Goal: Book appointment/travel/reservation

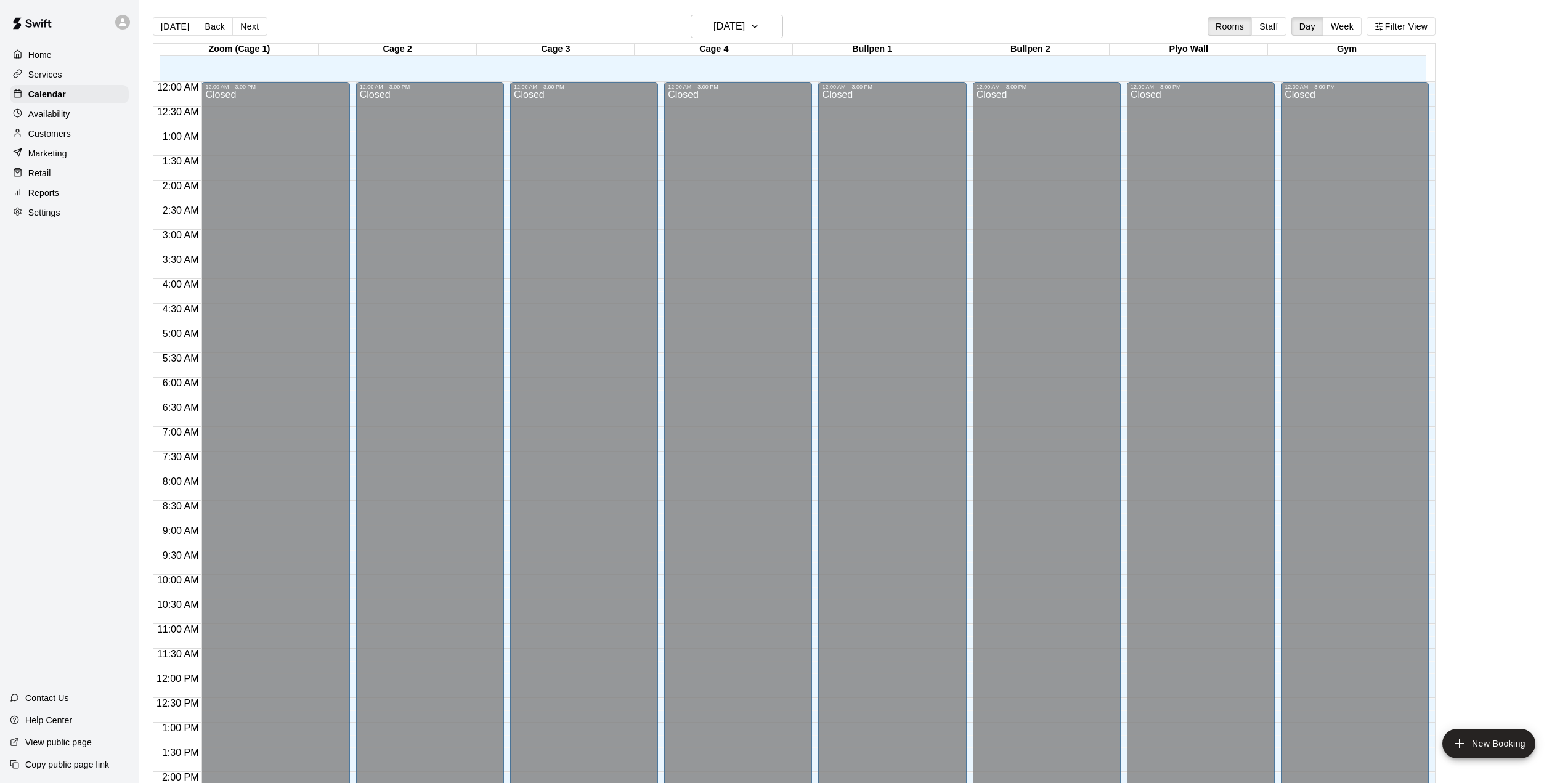
scroll to position [383, 0]
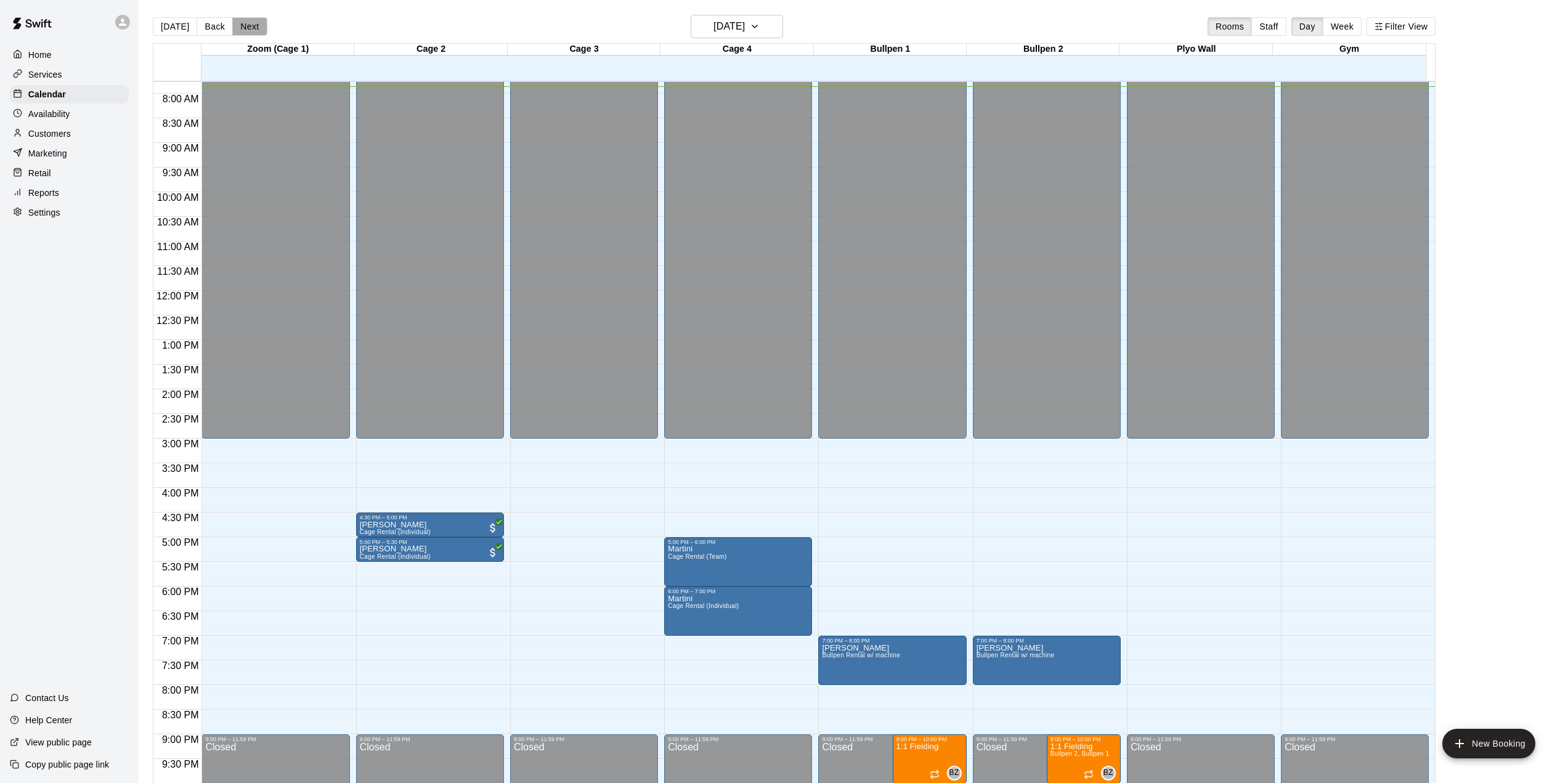
click at [238, 32] on button "Next" at bounding box center [249, 27] width 34 height 18
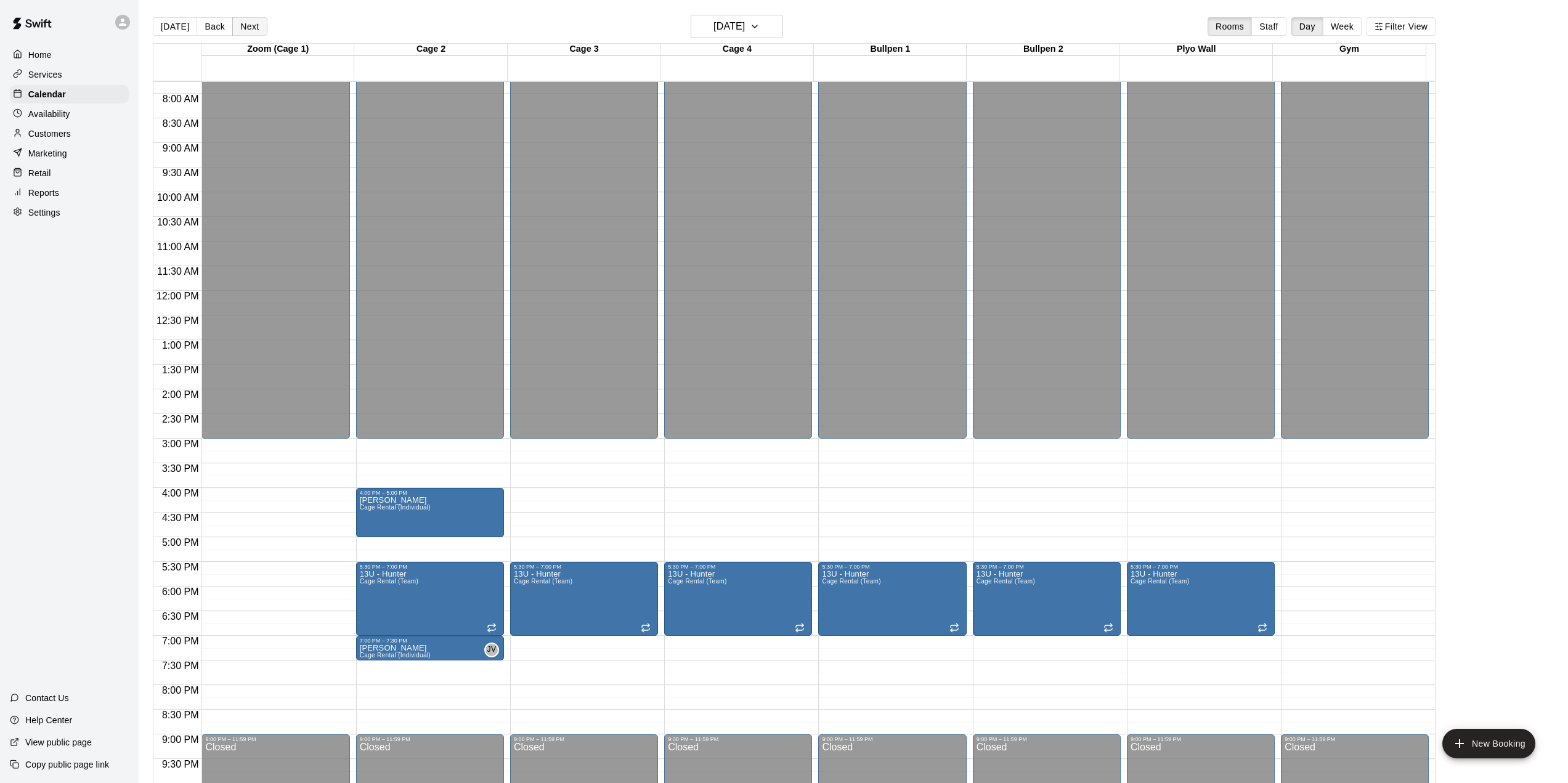
click at [251, 24] on button "Next" at bounding box center [249, 27] width 34 height 18
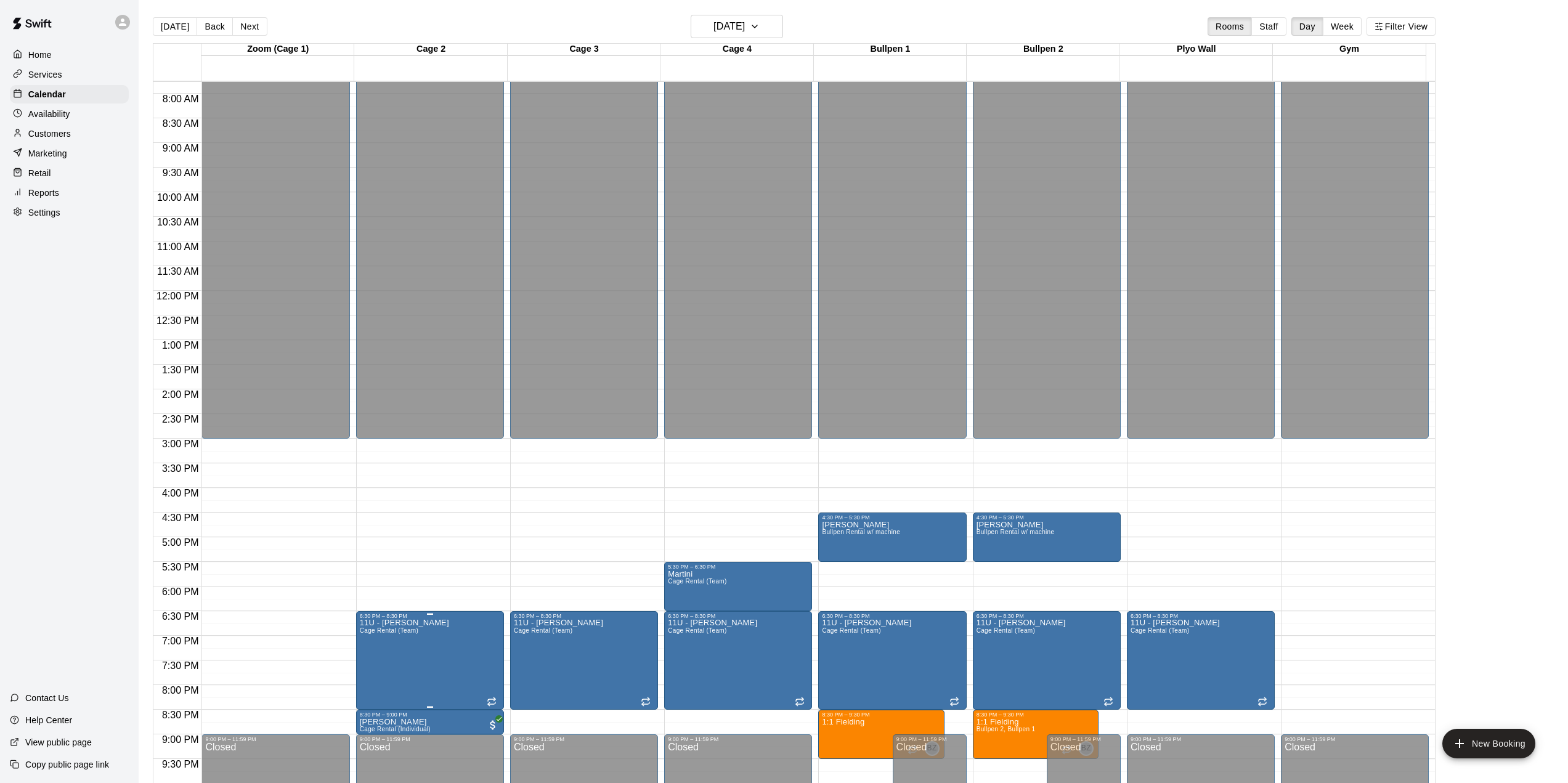
click at [372, 627] on icon "edit" at bounding box center [370, 634] width 15 height 15
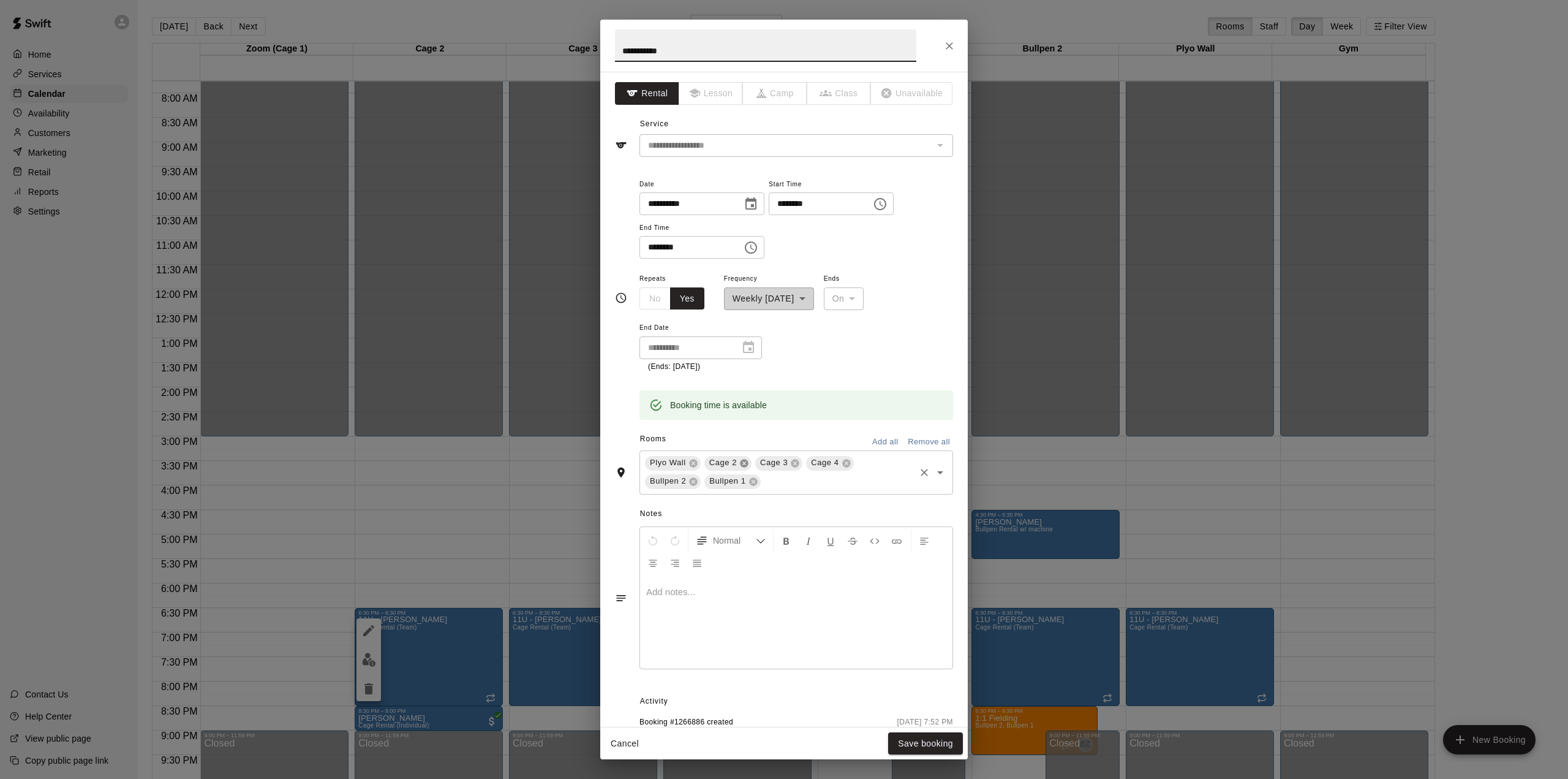
click at [744, 462] on icon at bounding box center [743, 462] width 8 height 8
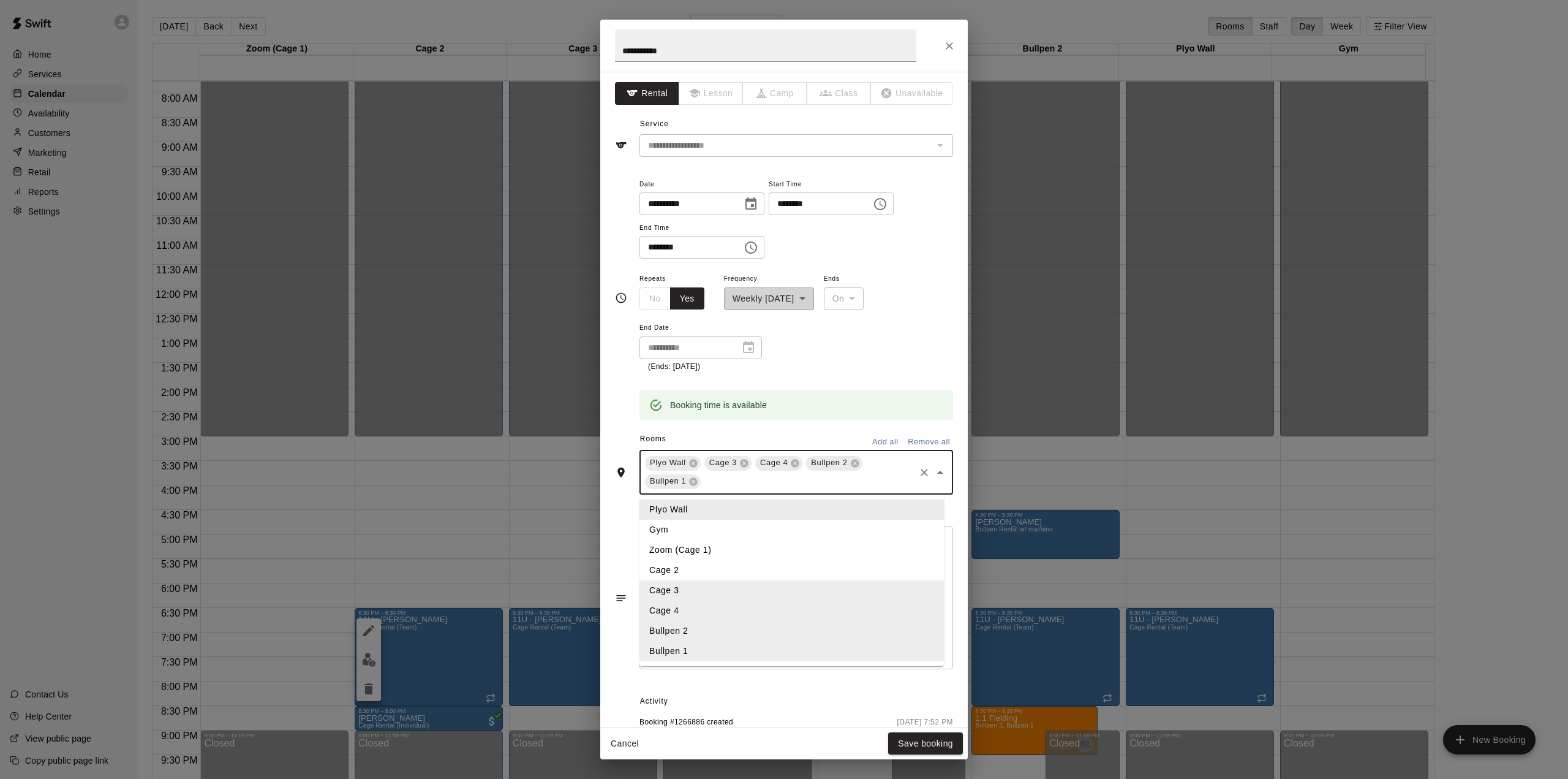
click at [779, 479] on input "text" at bounding box center [808, 481] width 211 height 15
click at [669, 569] on li "Cage 2" at bounding box center [791, 570] width 305 height 20
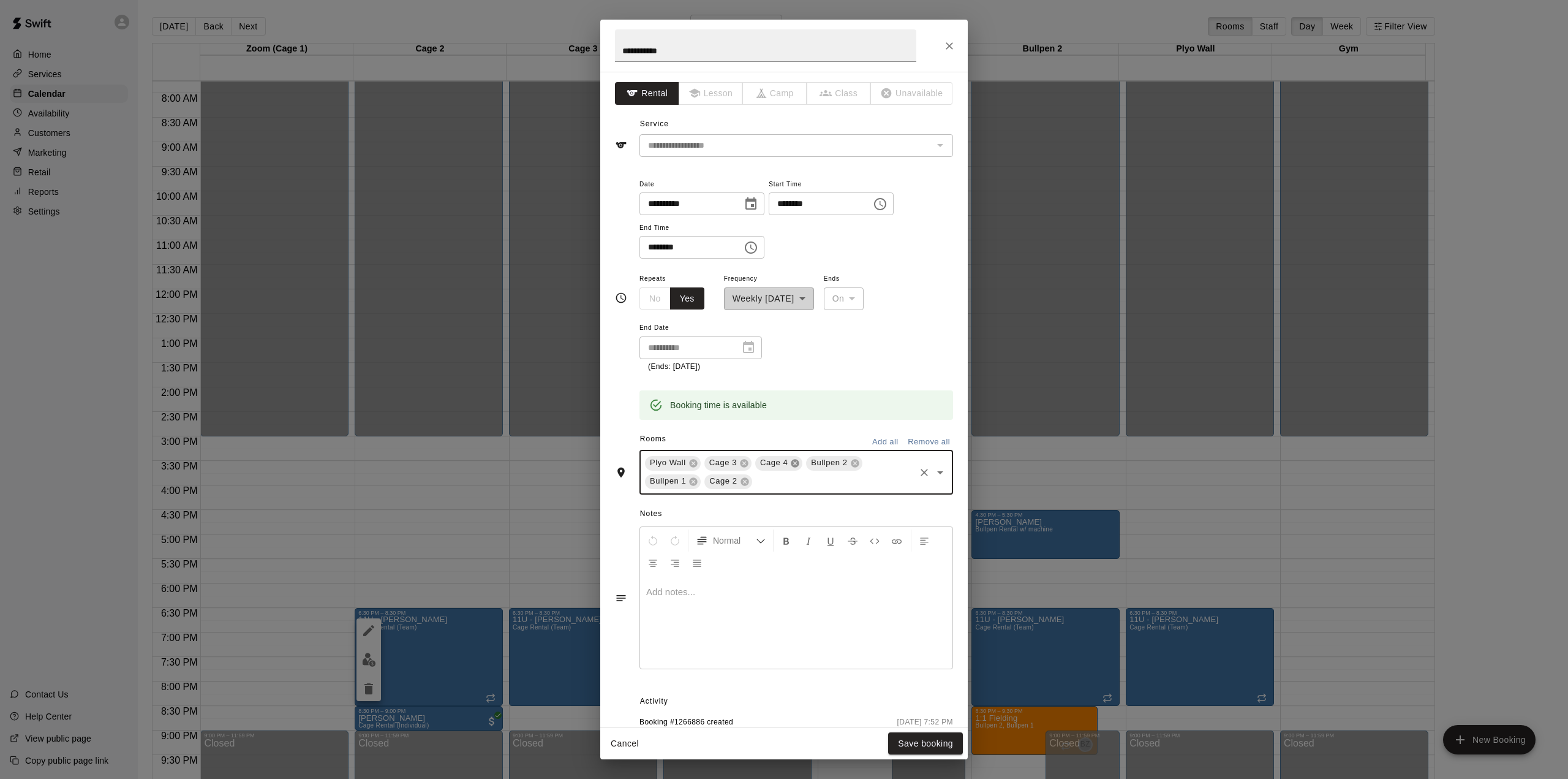
click at [794, 466] on icon at bounding box center [795, 462] width 8 height 8
click at [917, 742] on button "Save booking" at bounding box center [925, 743] width 75 height 23
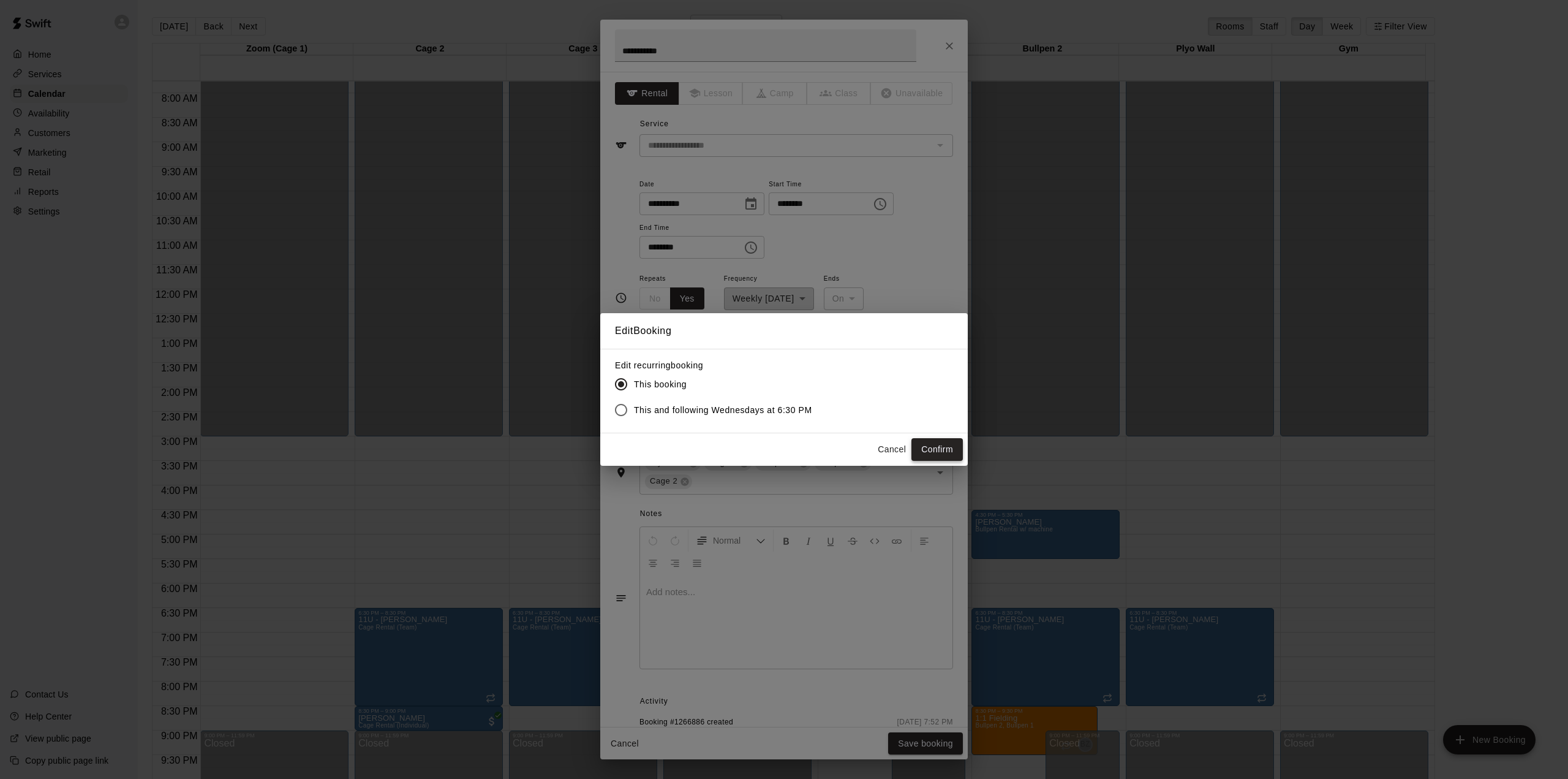
click at [937, 449] on button "Confirm" at bounding box center [937, 449] width 52 height 23
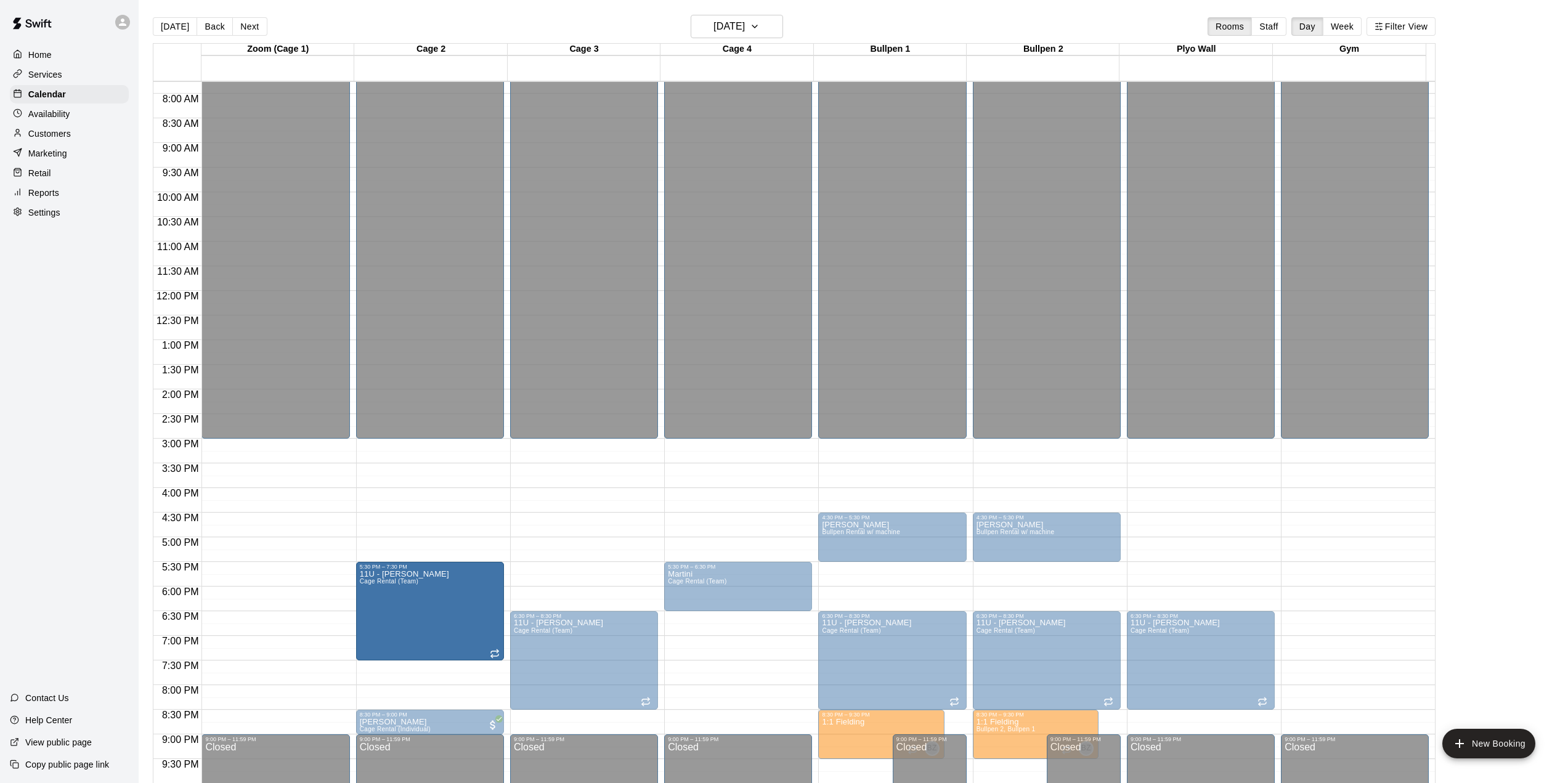
drag, startPoint x: 427, startPoint y: 661, endPoint x: 424, endPoint y: 614, distance: 47.1
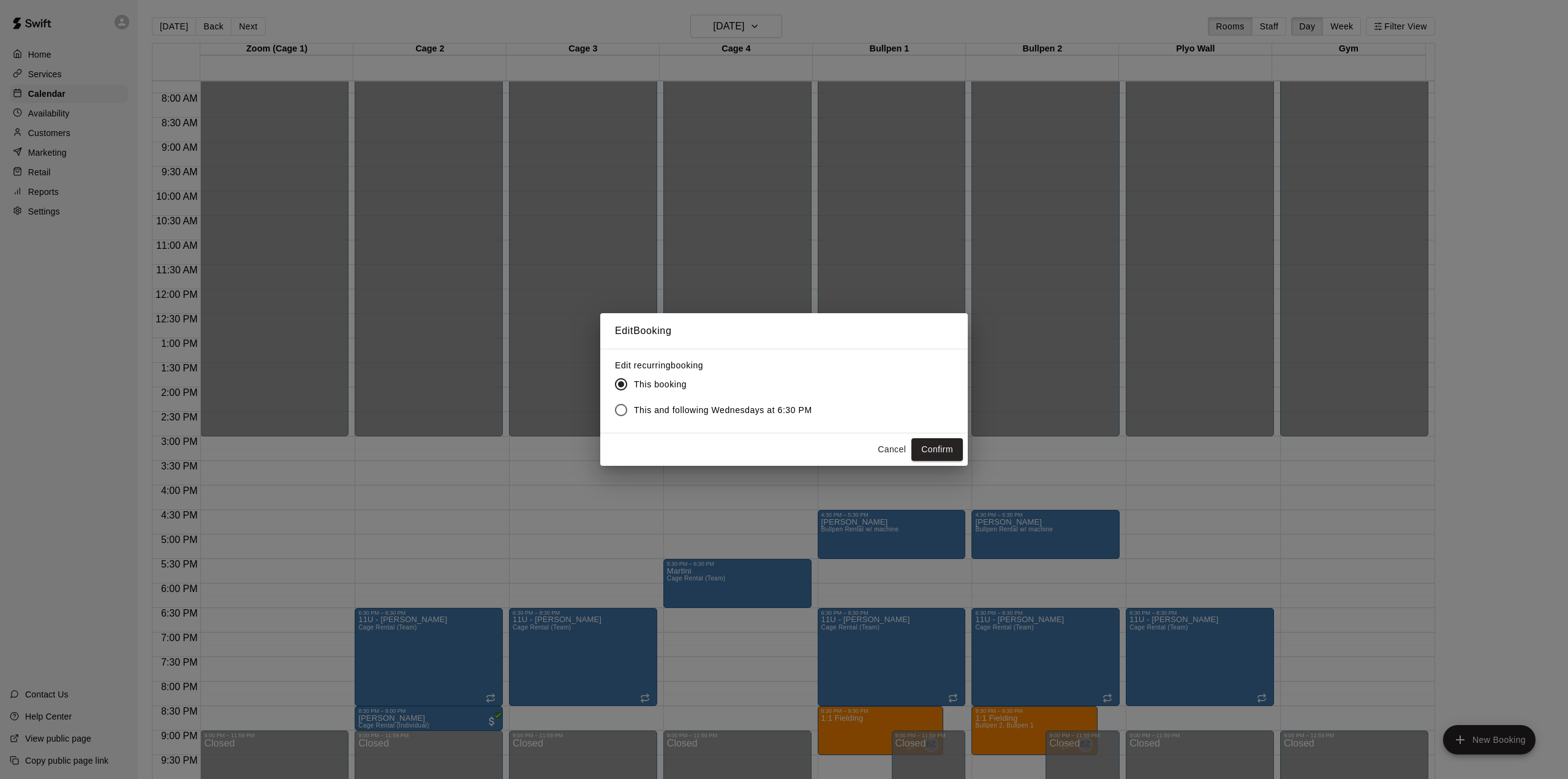
click at [766, 411] on span "This and following Wednesdays at 6:30 PM" at bounding box center [723, 410] width 178 height 13
click at [938, 452] on button "Confirm" at bounding box center [937, 449] width 52 height 23
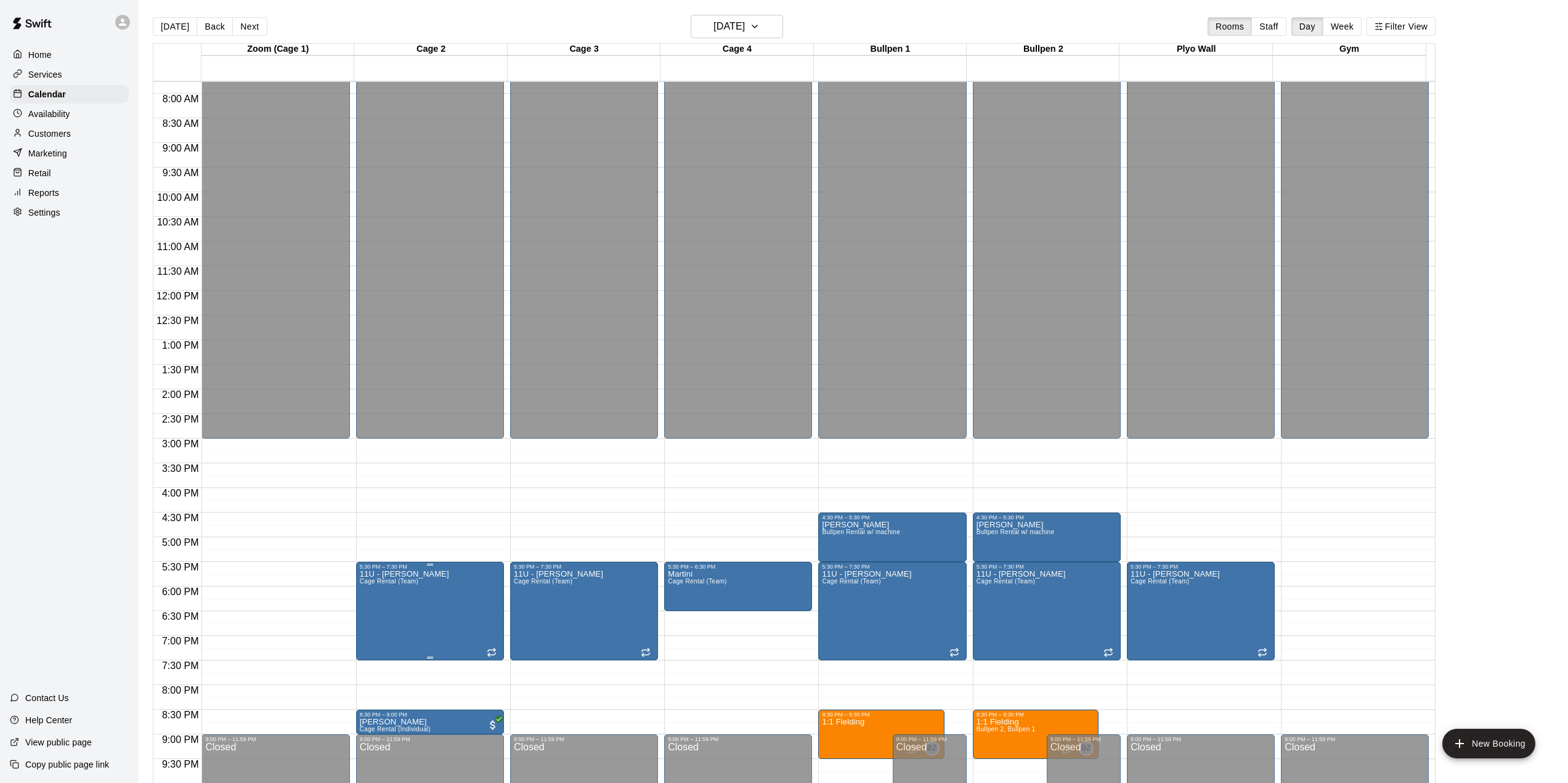
click at [373, 583] on icon "edit" at bounding box center [371, 585] width 11 height 11
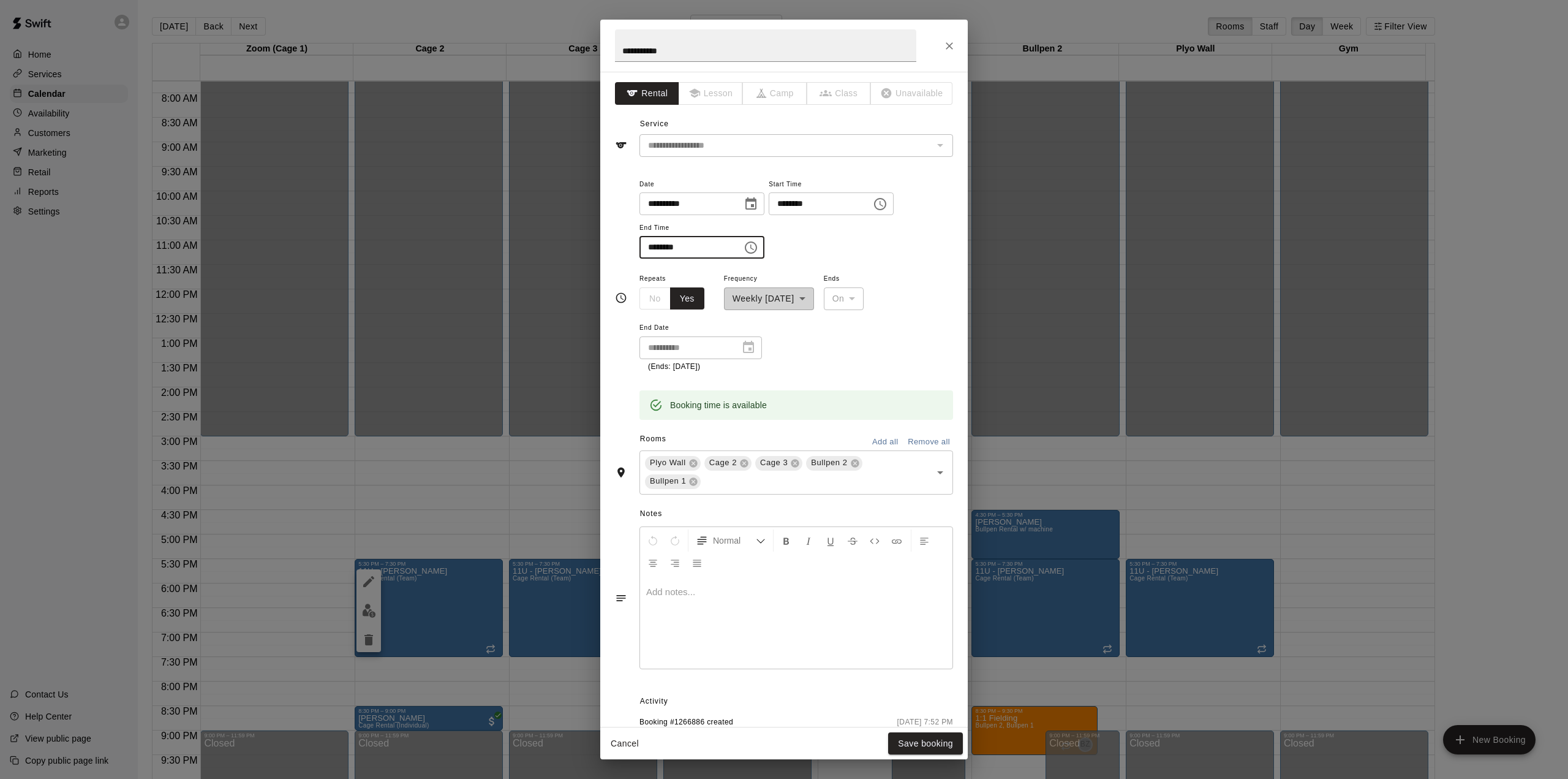
click at [718, 249] on input "********" at bounding box center [686, 247] width 94 height 23
click at [669, 247] on input "********" at bounding box center [686, 247] width 94 height 23
type input "********"
click at [896, 370] on div "**********" at bounding box center [796, 322] width 314 height 102
click at [915, 741] on button "Save booking" at bounding box center [925, 743] width 75 height 23
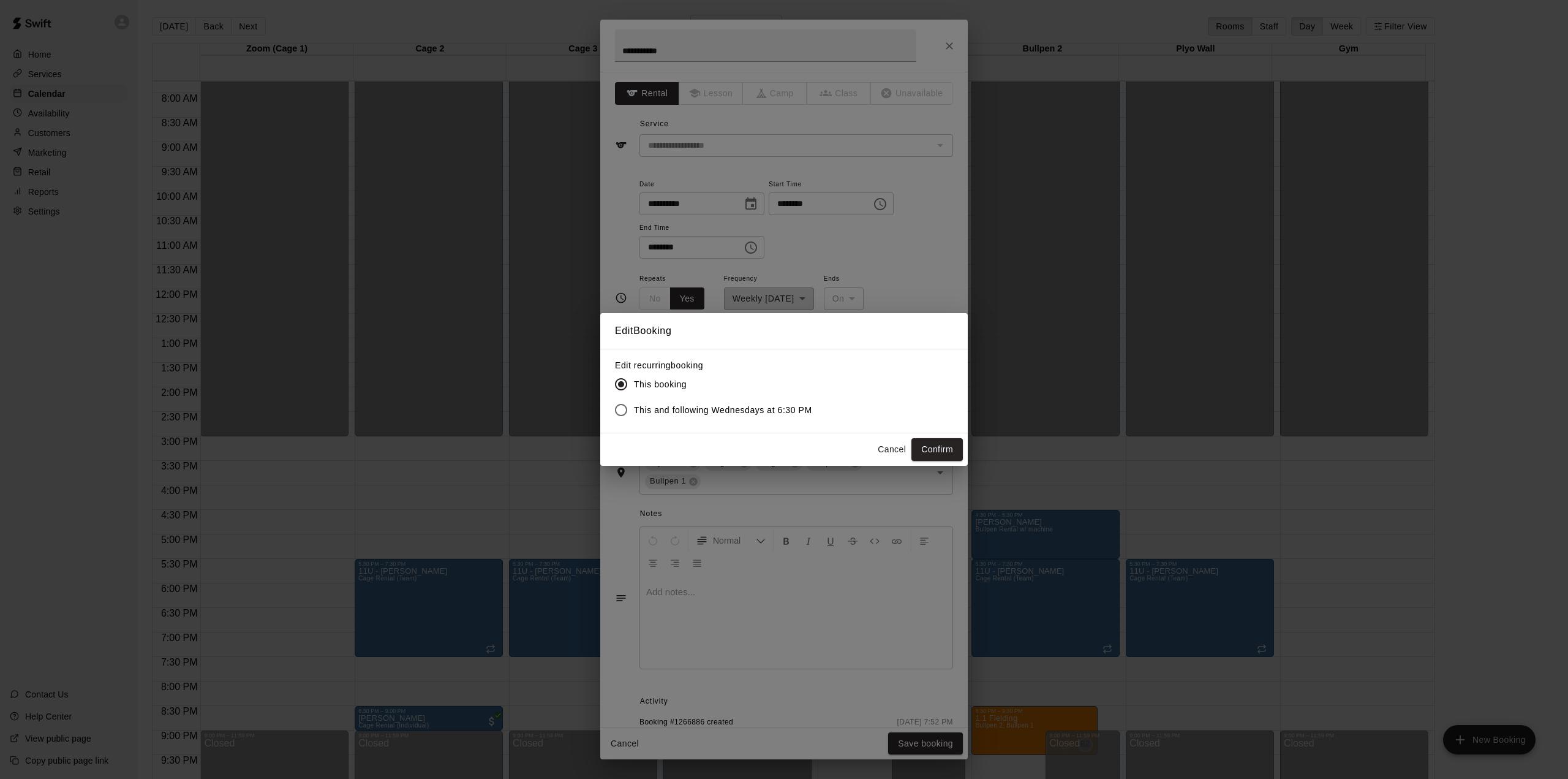
click at [707, 411] on span "This and following Wednesdays at 6:30 PM" at bounding box center [723, 410] width 178 height 13
click at [947, 453] on button "Confirm" at bounding box center [937, 449] width 52 height 23
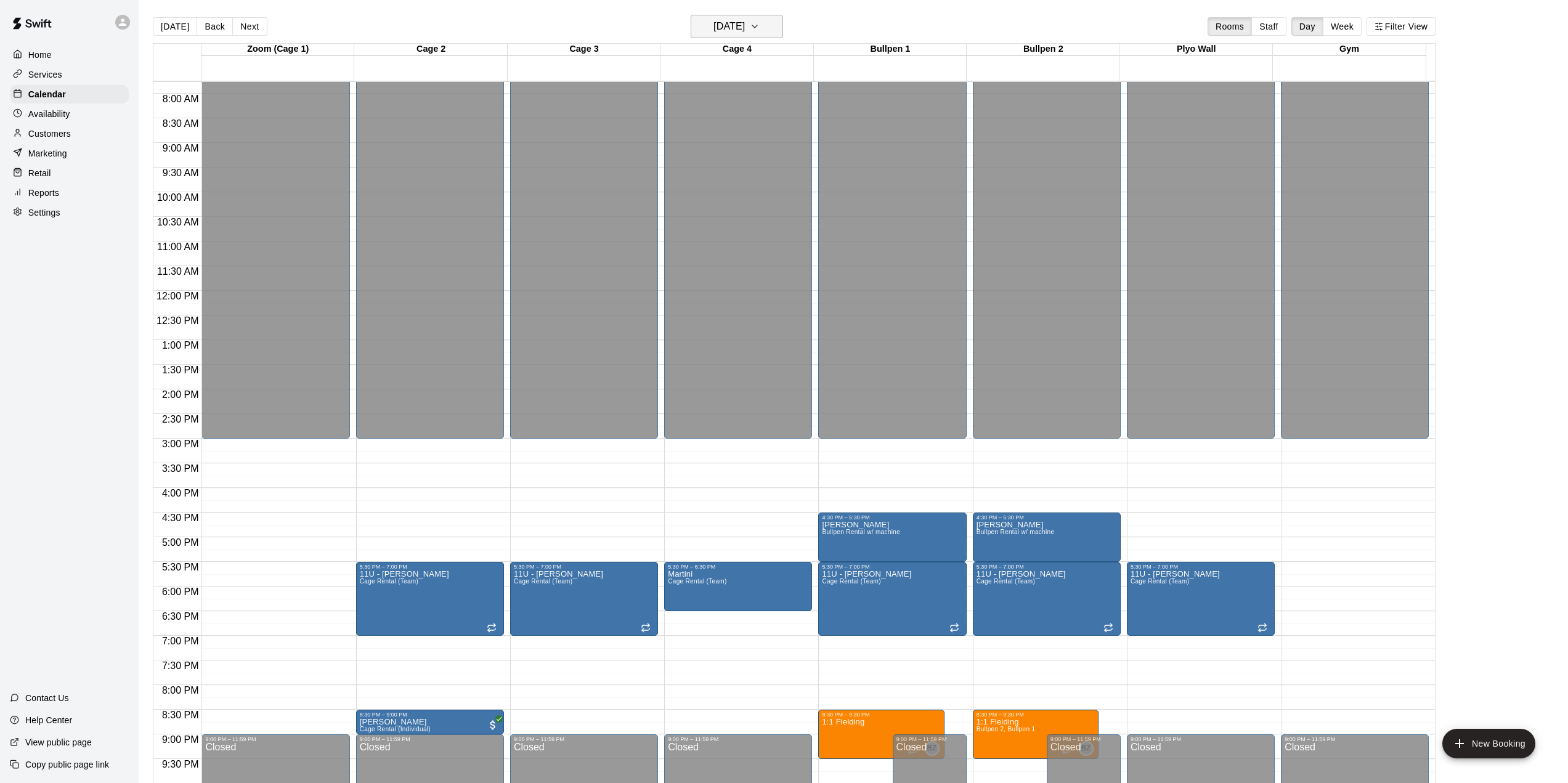
click at [744, 22] on h6 "[DATE]" at bounding box center [729, 26] width 32 height 18
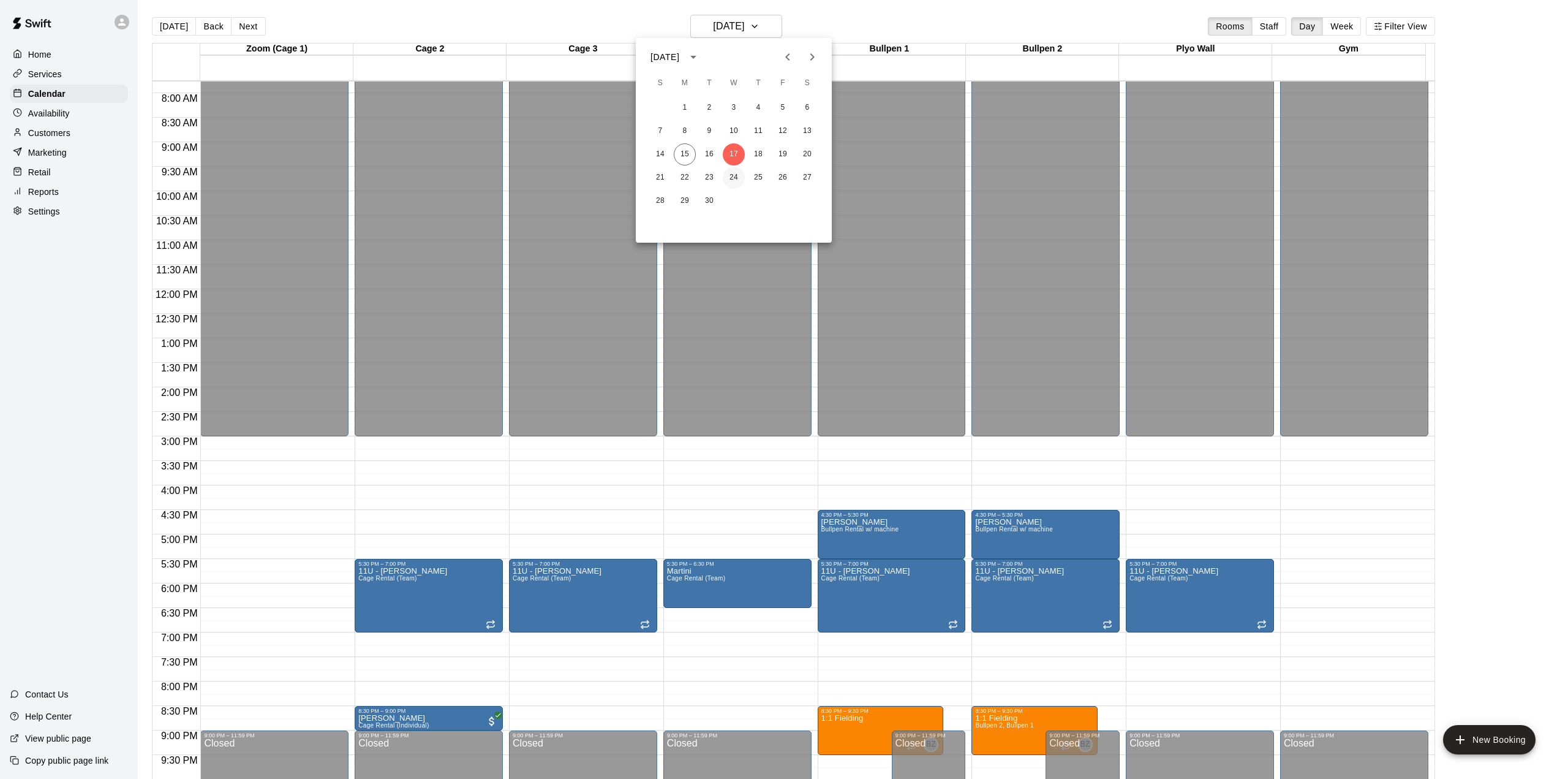
click at [736, 174] on button "24" at bounding box center [734, 178] width 22 height 22
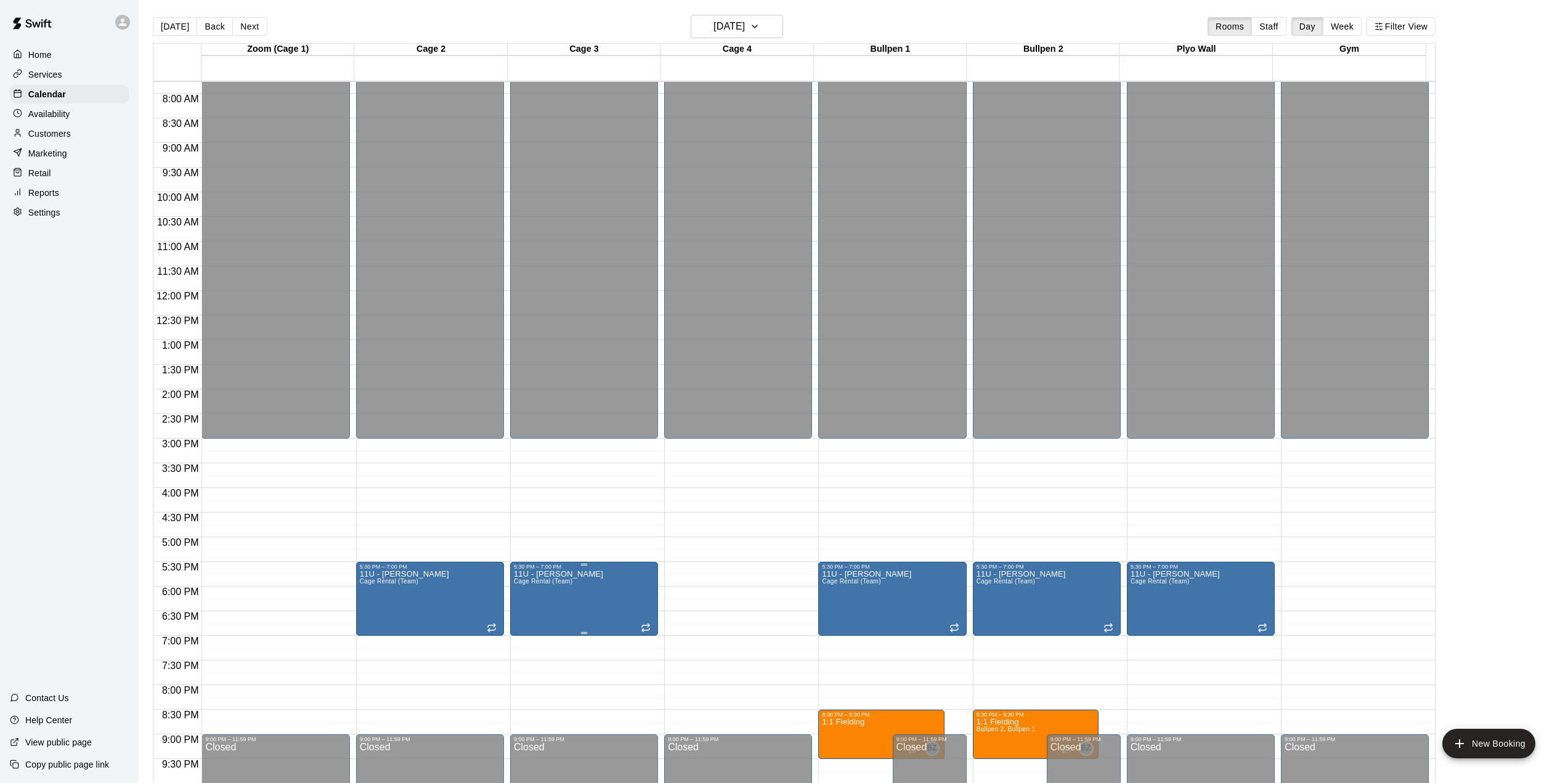
click at [528, 584] on icon "edit" at bounding box center [525, 584] width 15 height 15
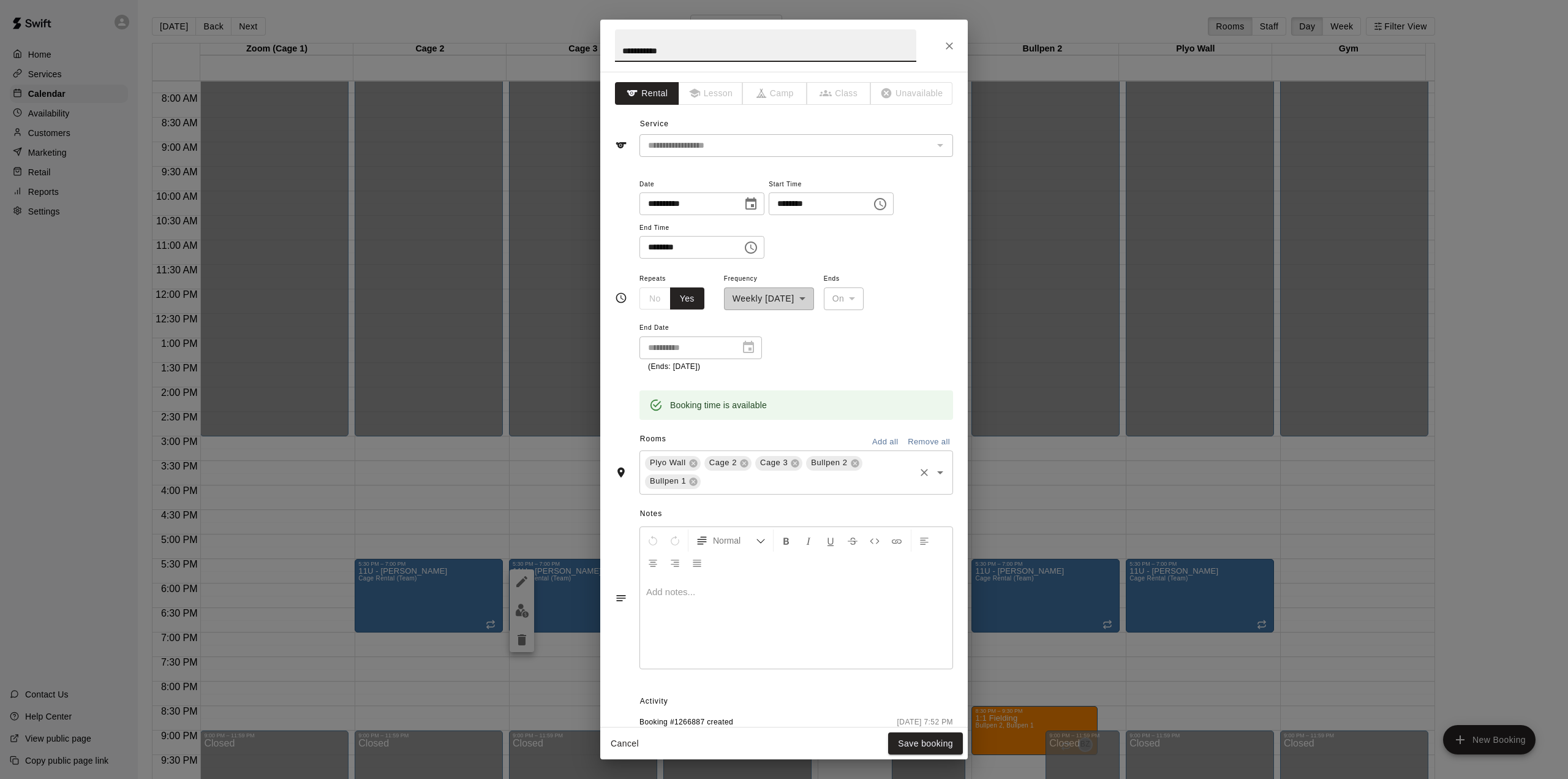
click at [751, 482] on input "text" at bounding box center [808, 481] width 211 height 15
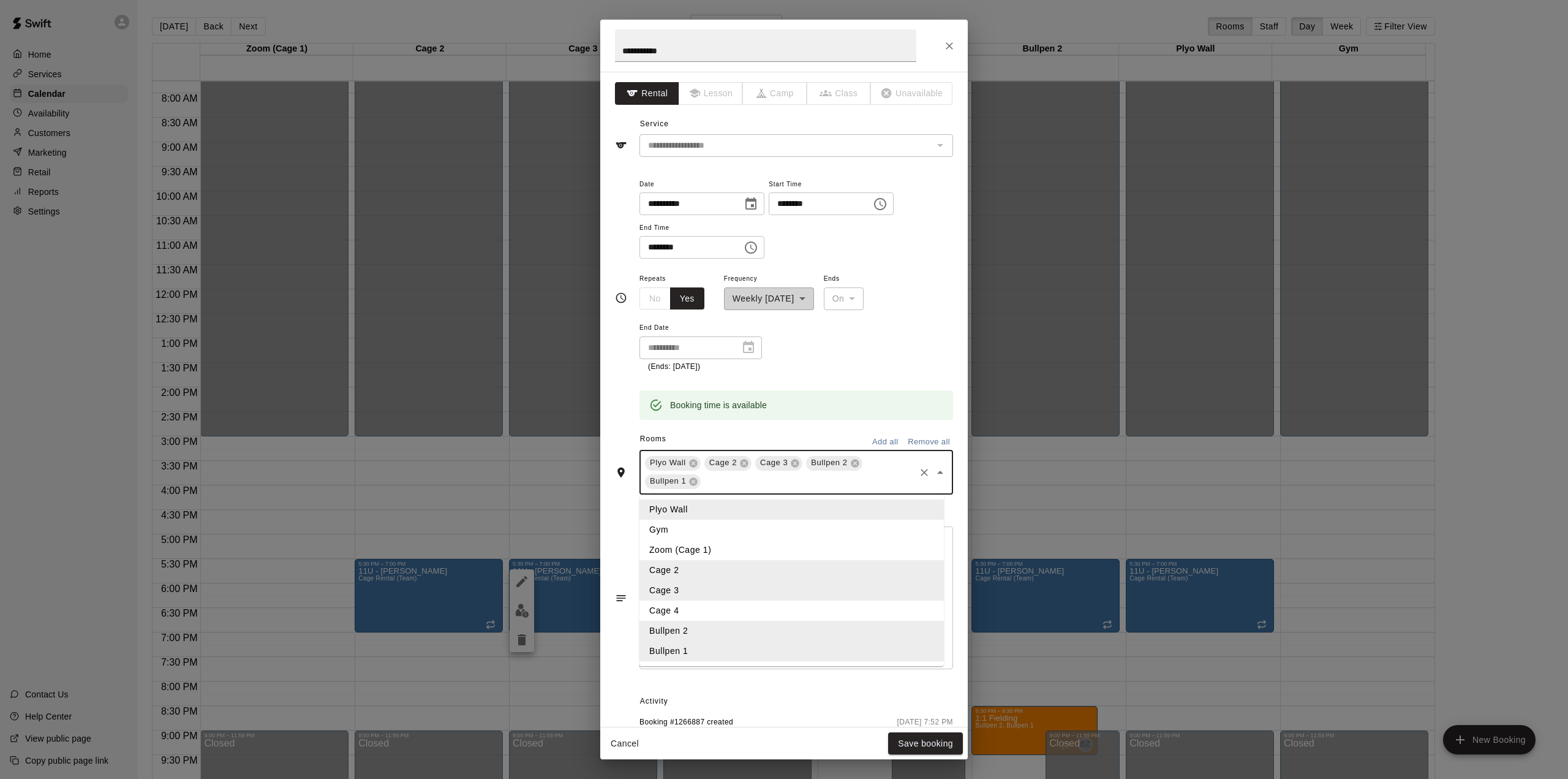
click at [694, 610] on li "Cage 4" at bounding box center [791, 610] width 305 height 20
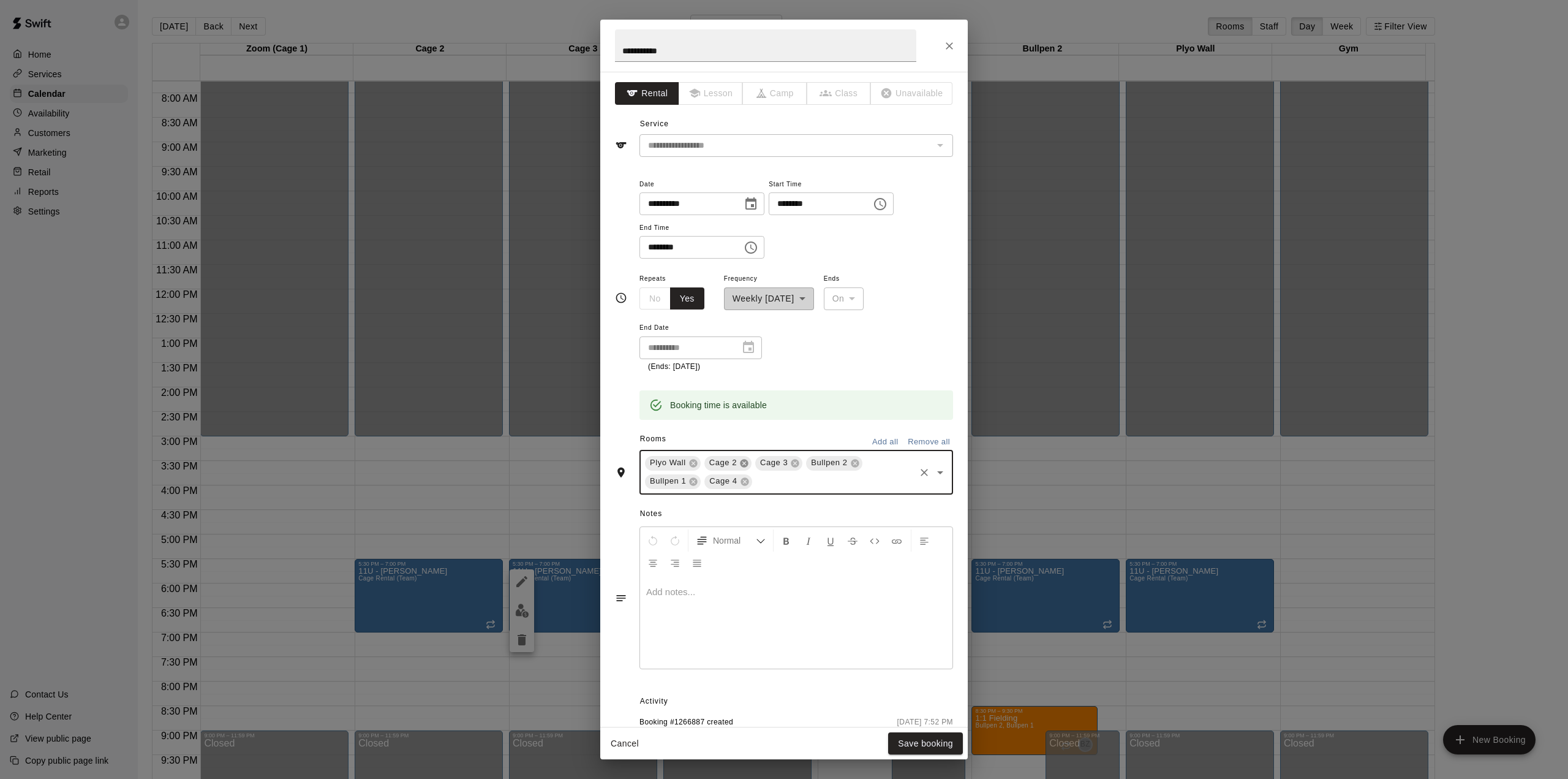
click at [743, 464] on icon at bounding box center [744, 463] width 10 height 10
click at [918, 744] on button "Save booking" at bounding box center [925, 743] width 75 height 23
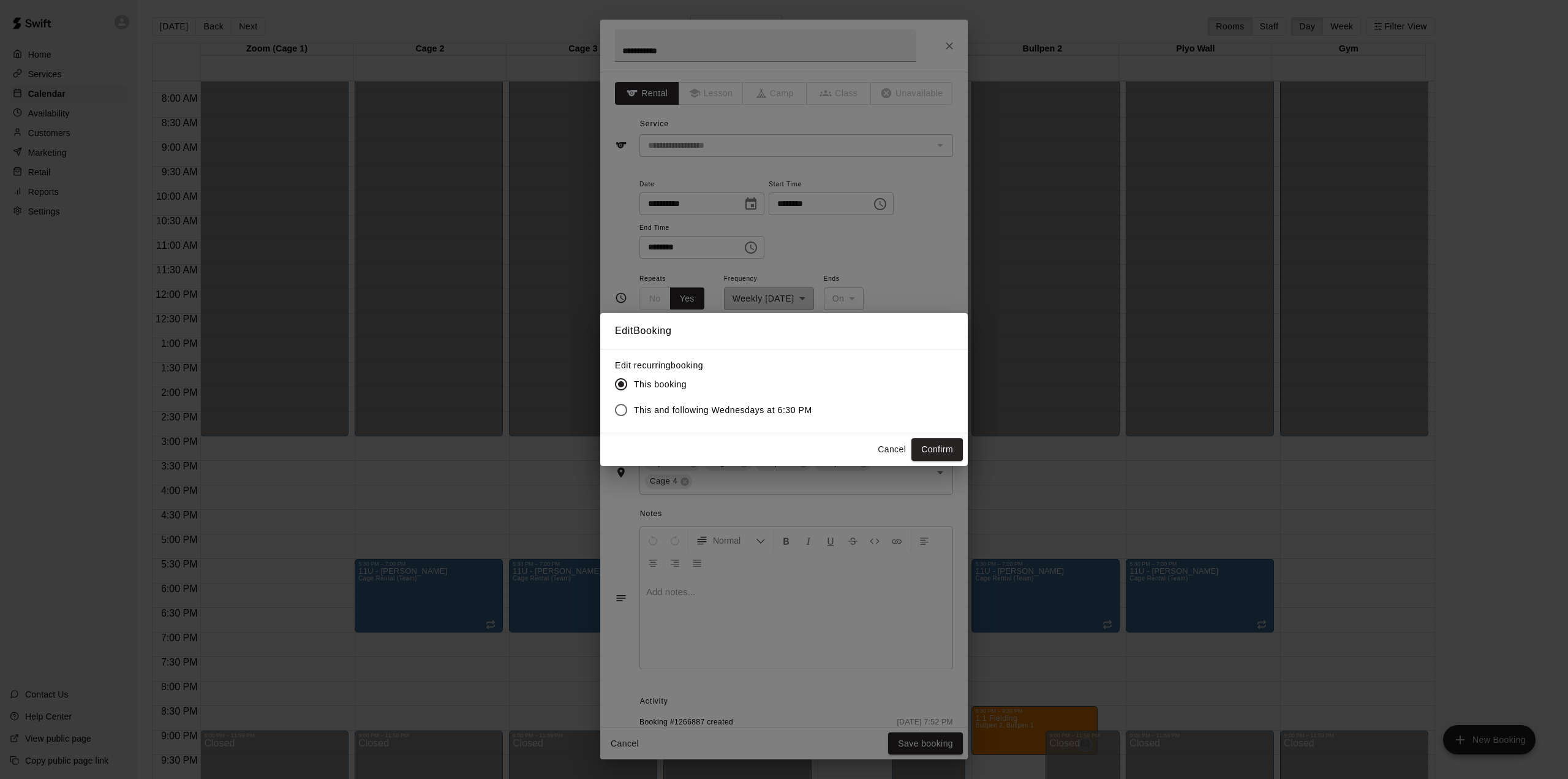
click at [691, 408] on span "This and following Wednesdays at 6:30 PM" at bounding box center [723, 410] width 178 height 13
click at [950, 444] on button "Confirm" at bounding box center [937, 449] width 52 height 23
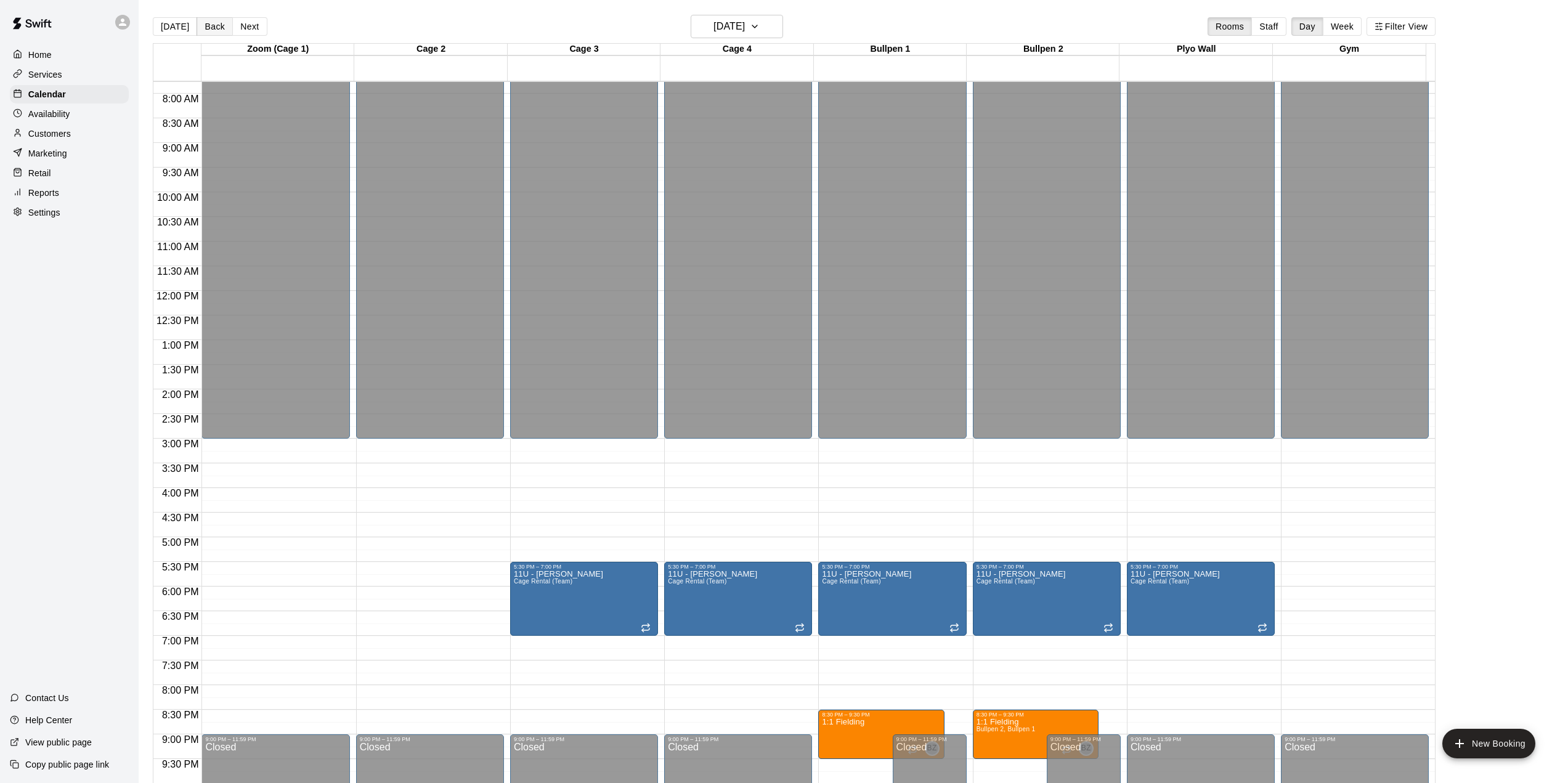
click at [203, 26] on button "Back" at bounding box center [215, 27] width 36 height 18
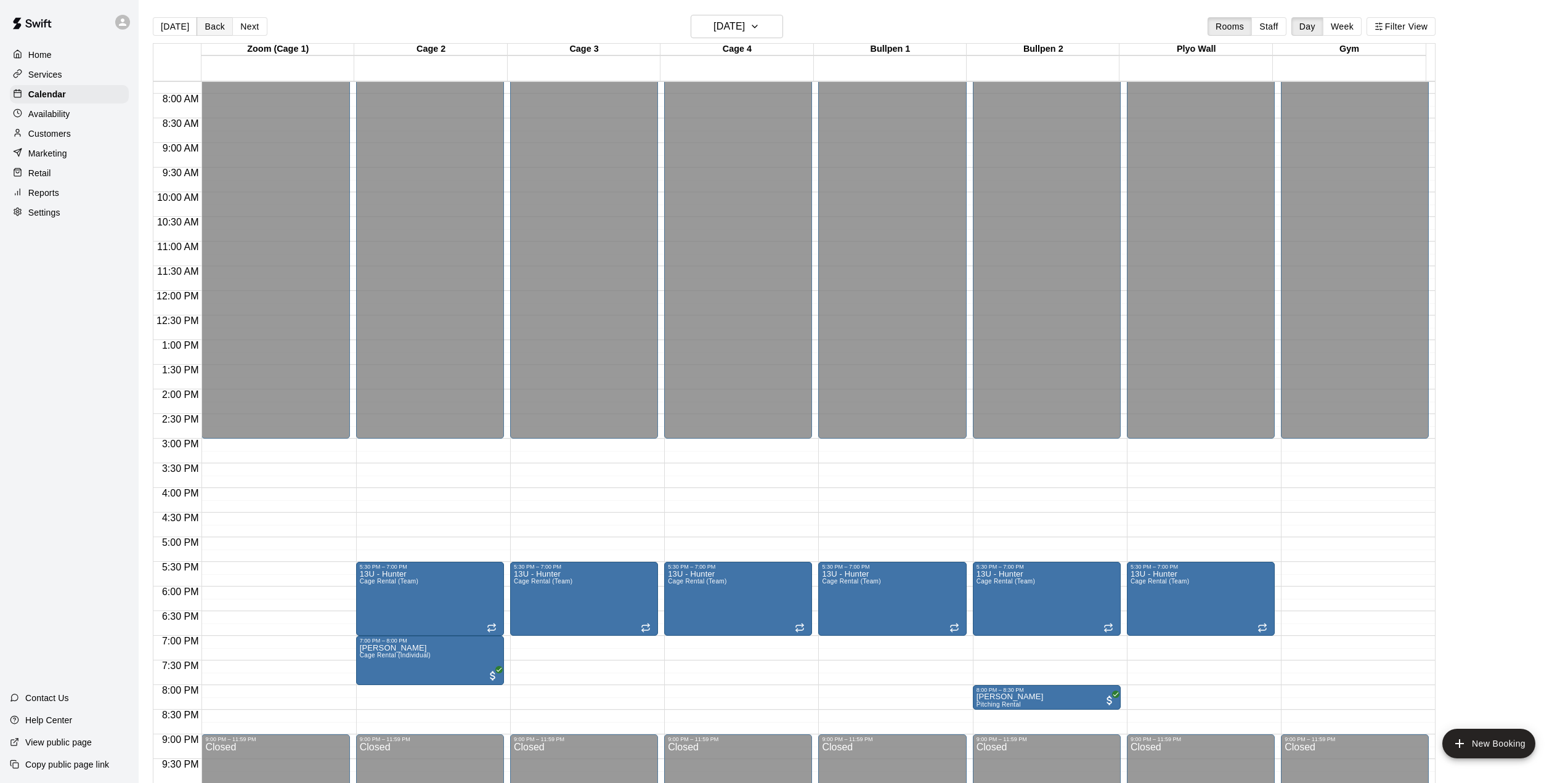
click at [203, 26] on button "Back" at bounding box center [215, 27] width 36 height 18
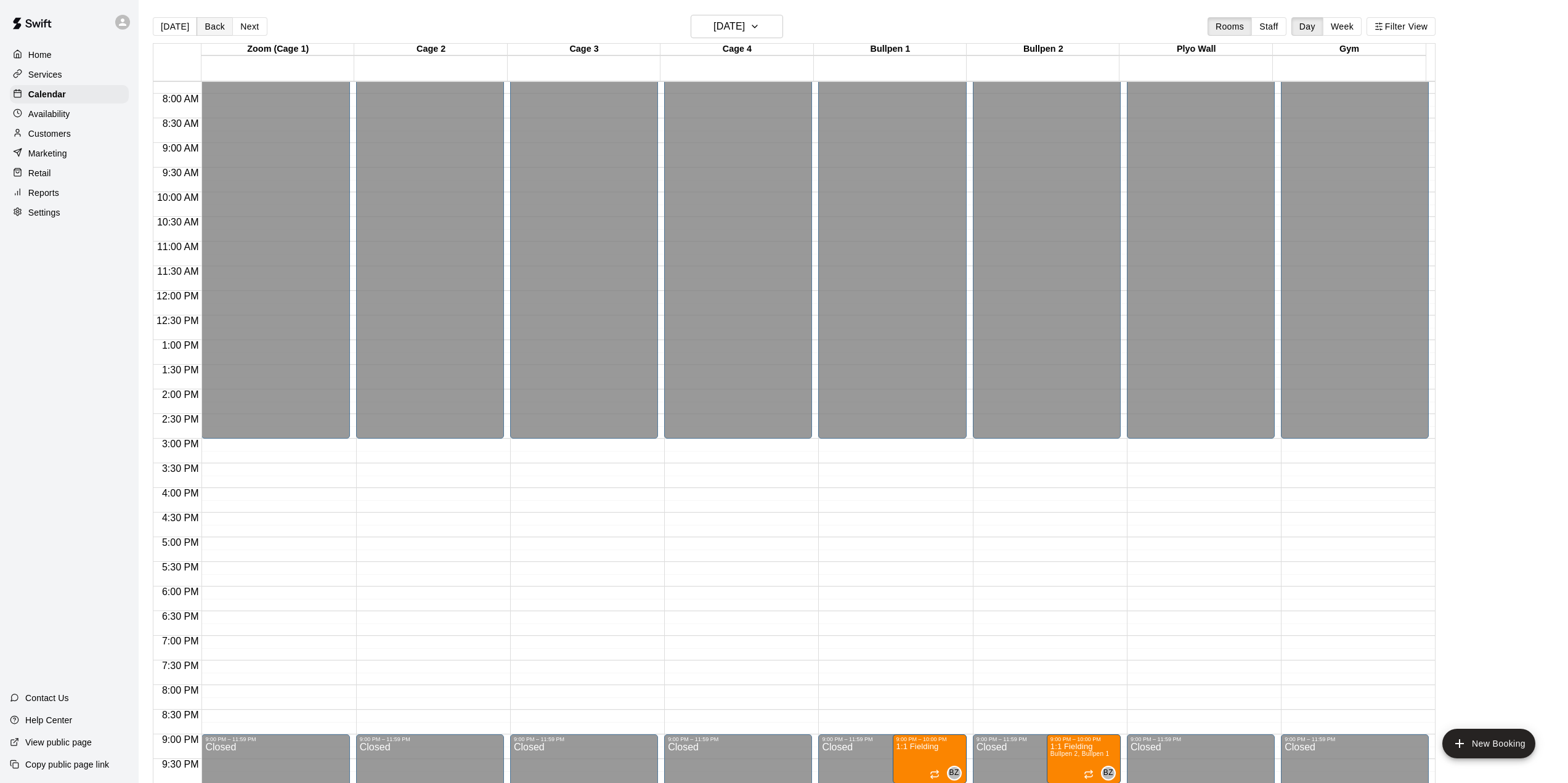
click at [203, 26] on button "Back" at bounding box center [215, 27] width 36 height 18
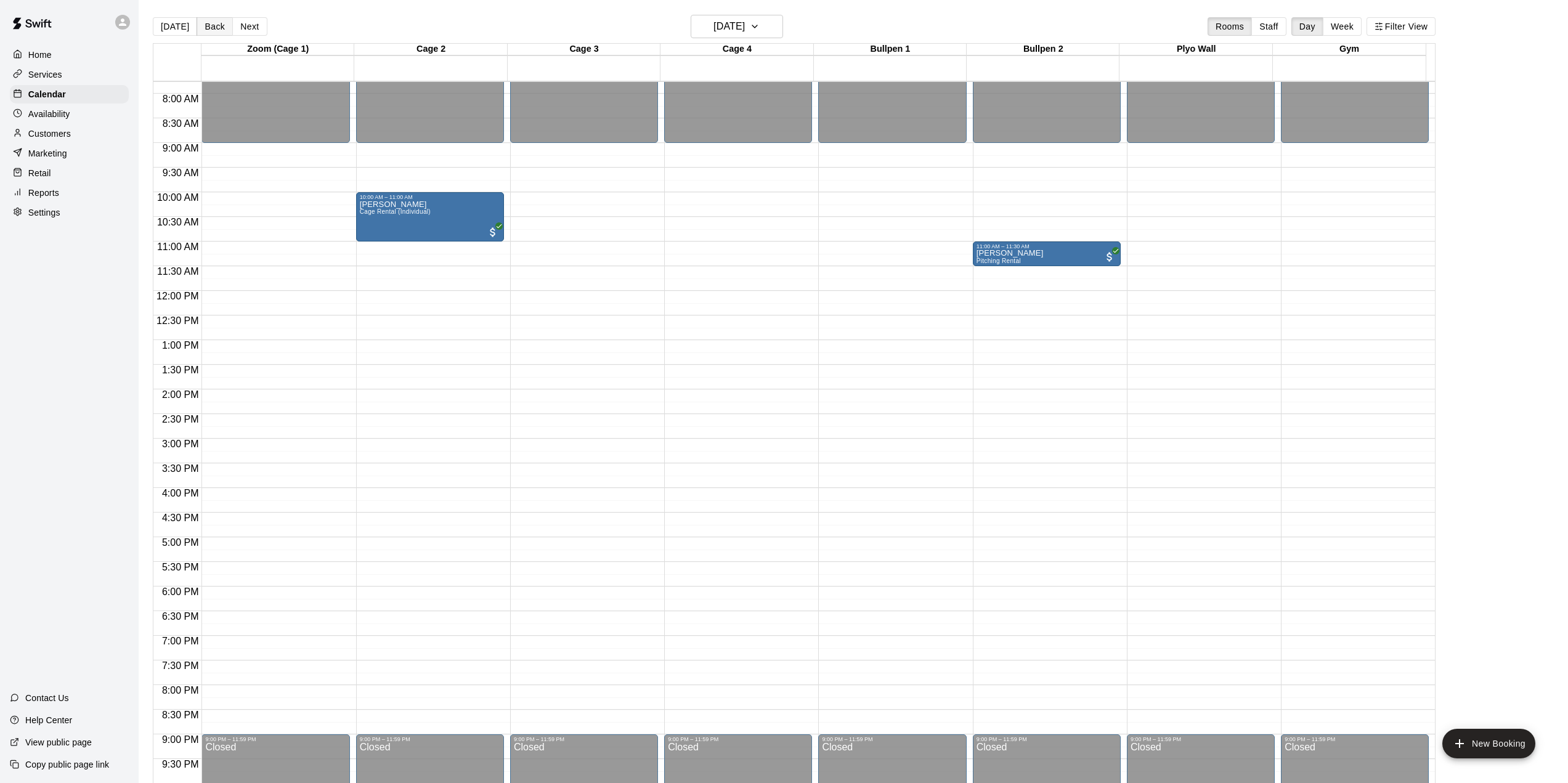
click at [203, 26] on button "Back" at bounding box center [215, 27] width 36 height 18
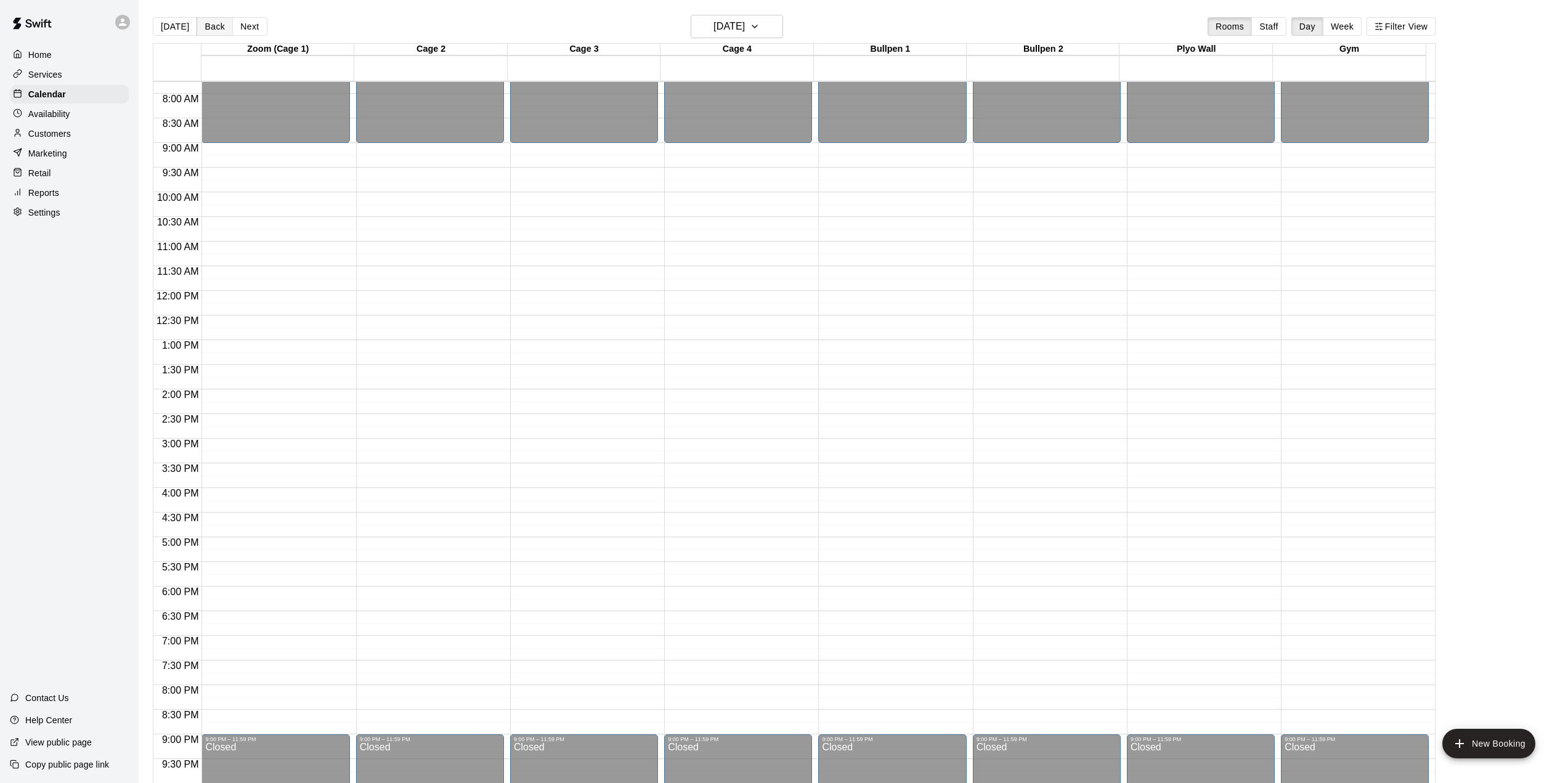
click at [203, 26] on button "Back" at bounding box center [215, 27] width 36 height 18
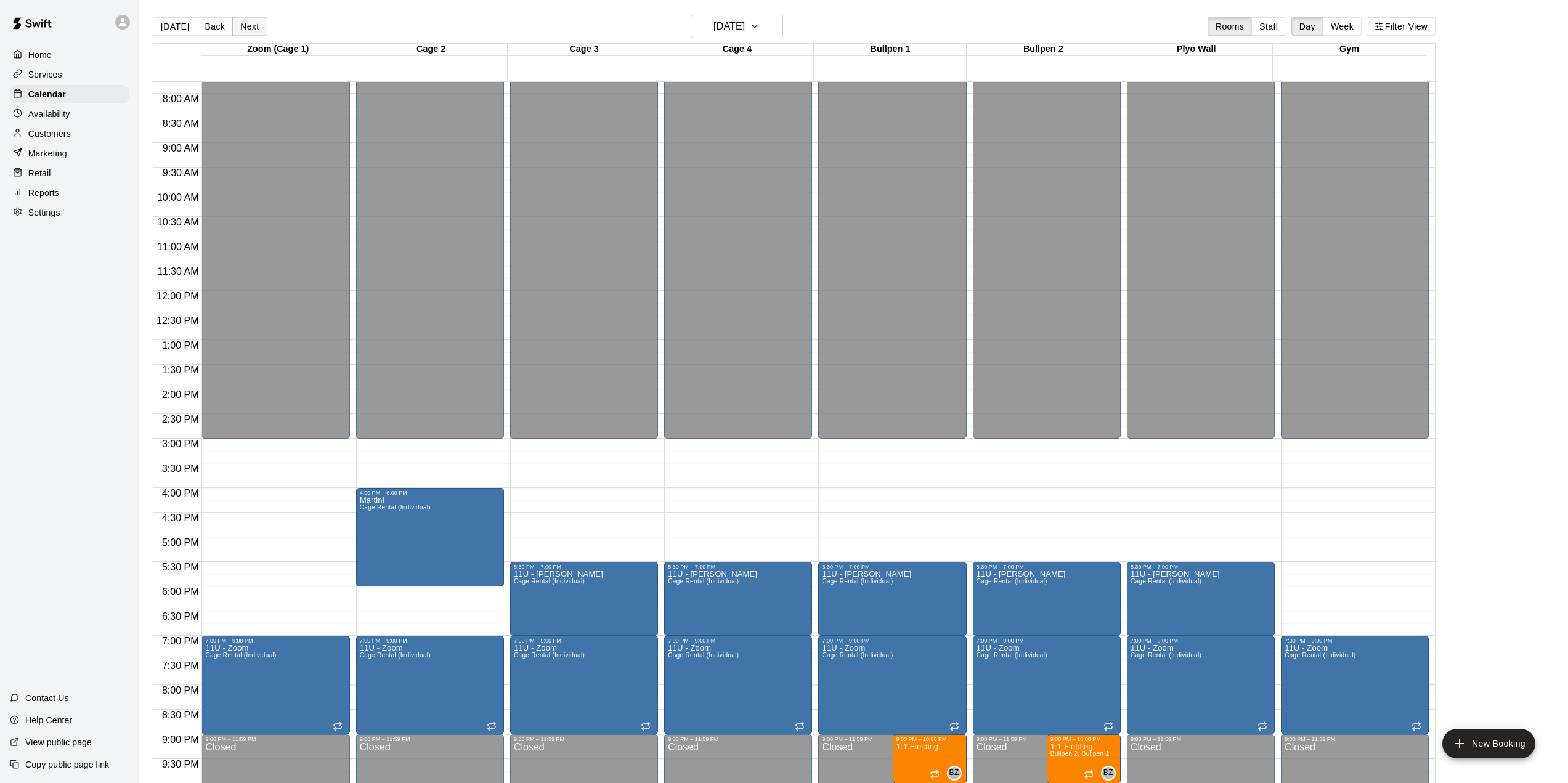
click at [243, 25] on button "Next" at bounding box center [249, 27] width 34 height 18
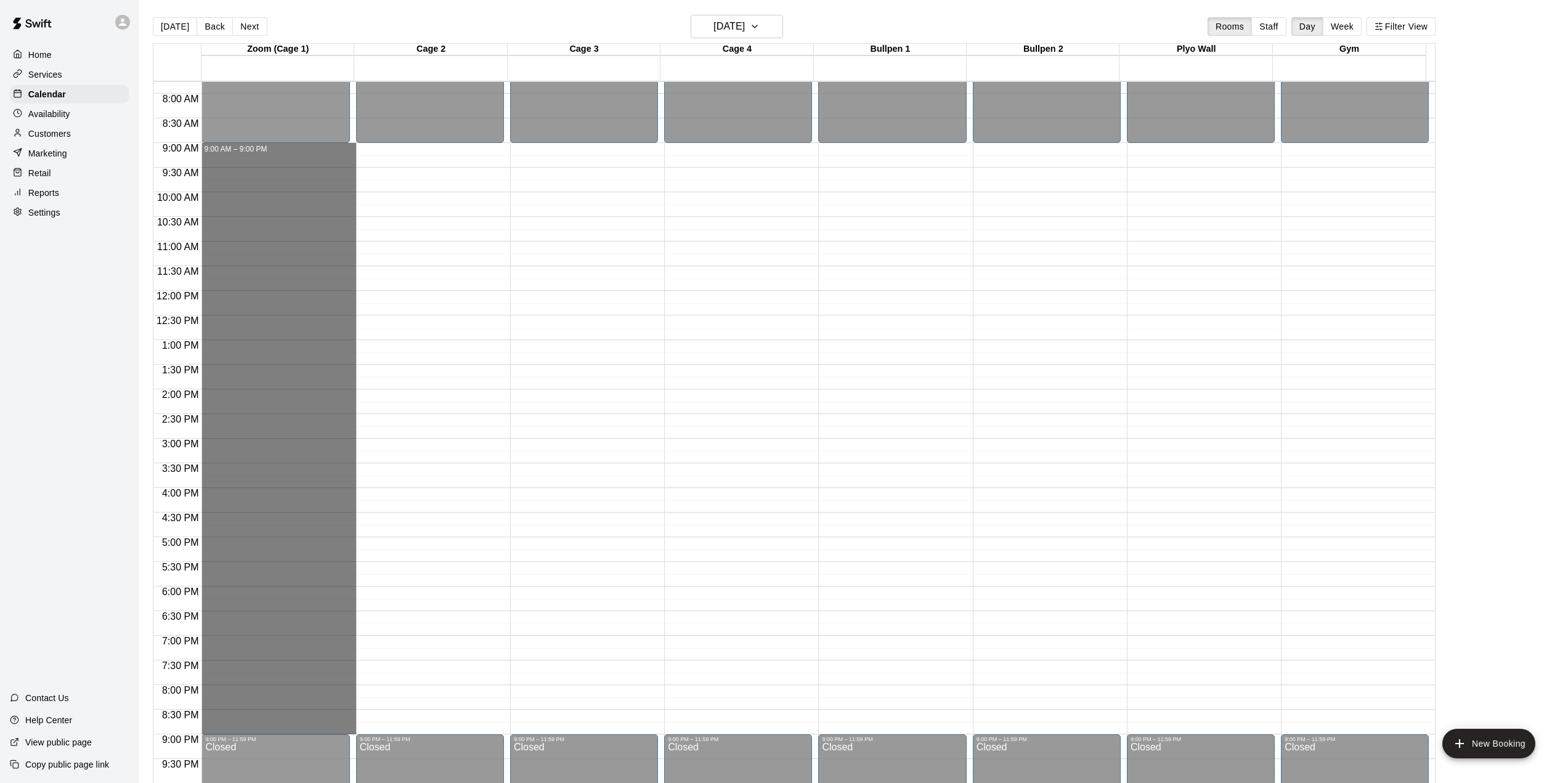
drag, startPoint x: 247, startPoint y: 147, endPoint x: 278, endPoint y: 733, distance: 586.8
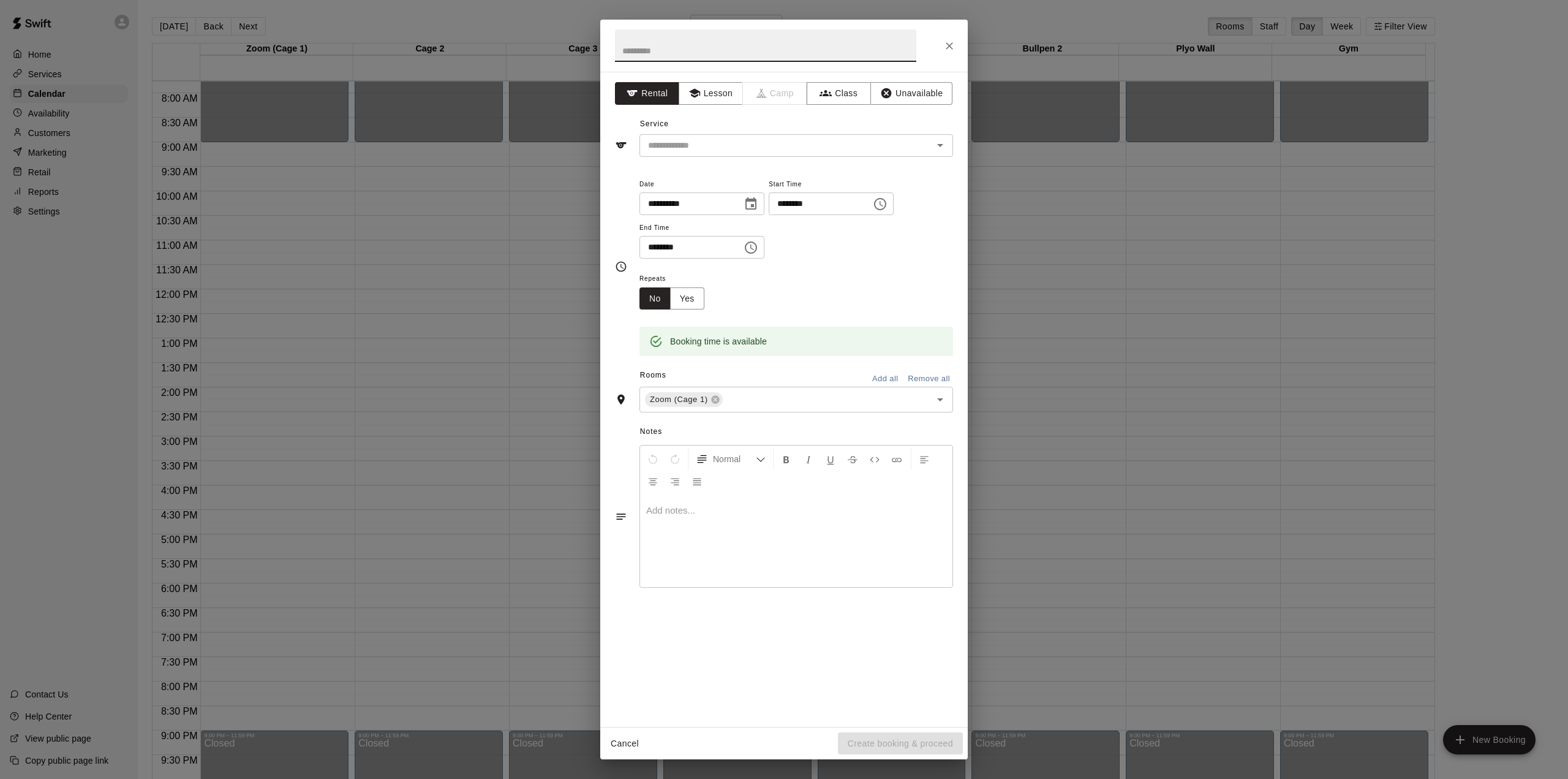
click at [879, 375] on button "Add all" at bounding box center [885, 379] width 39 height 19
click at [703, 144] on input "text" at bounding box center [778, 146] width 270 height 15
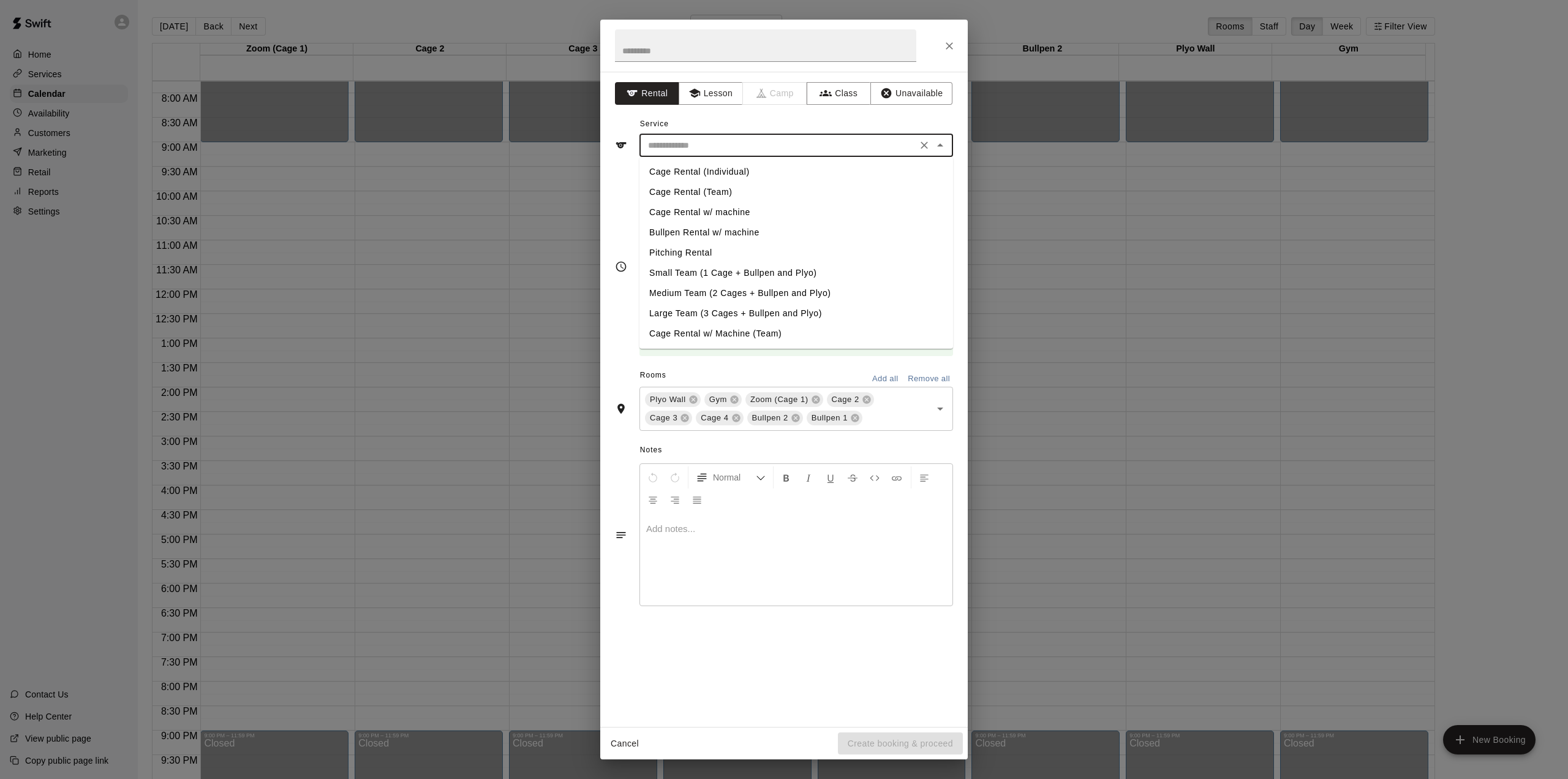
click at [709, 169] on li "Cage Rental (Individual)" at bounding box center [796, 172] width 314 height 20
type input "**********"
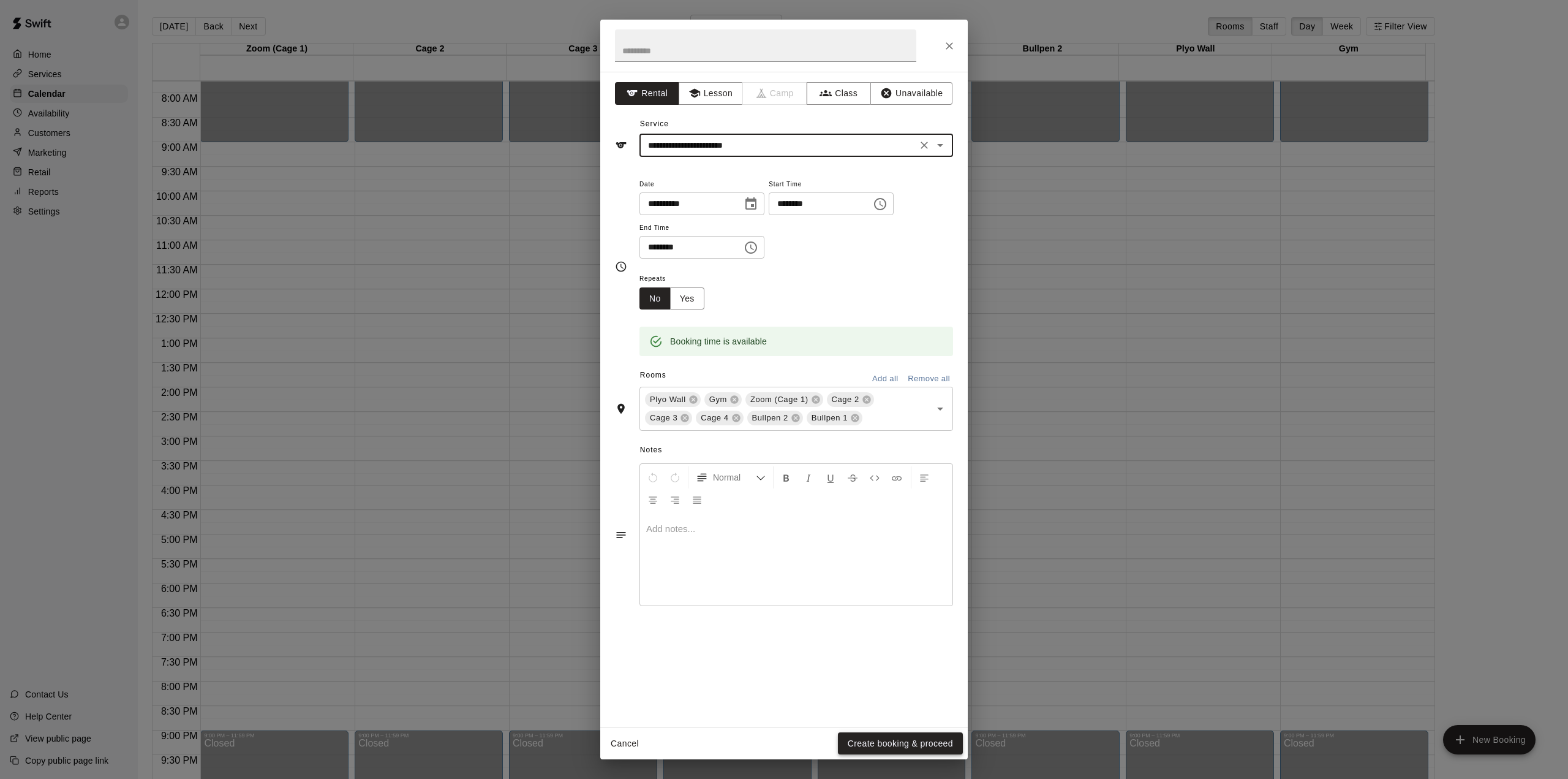
click at [915, 743] on button "Create booking & proceed" at bounding box center [900, 743] width 125 height 23
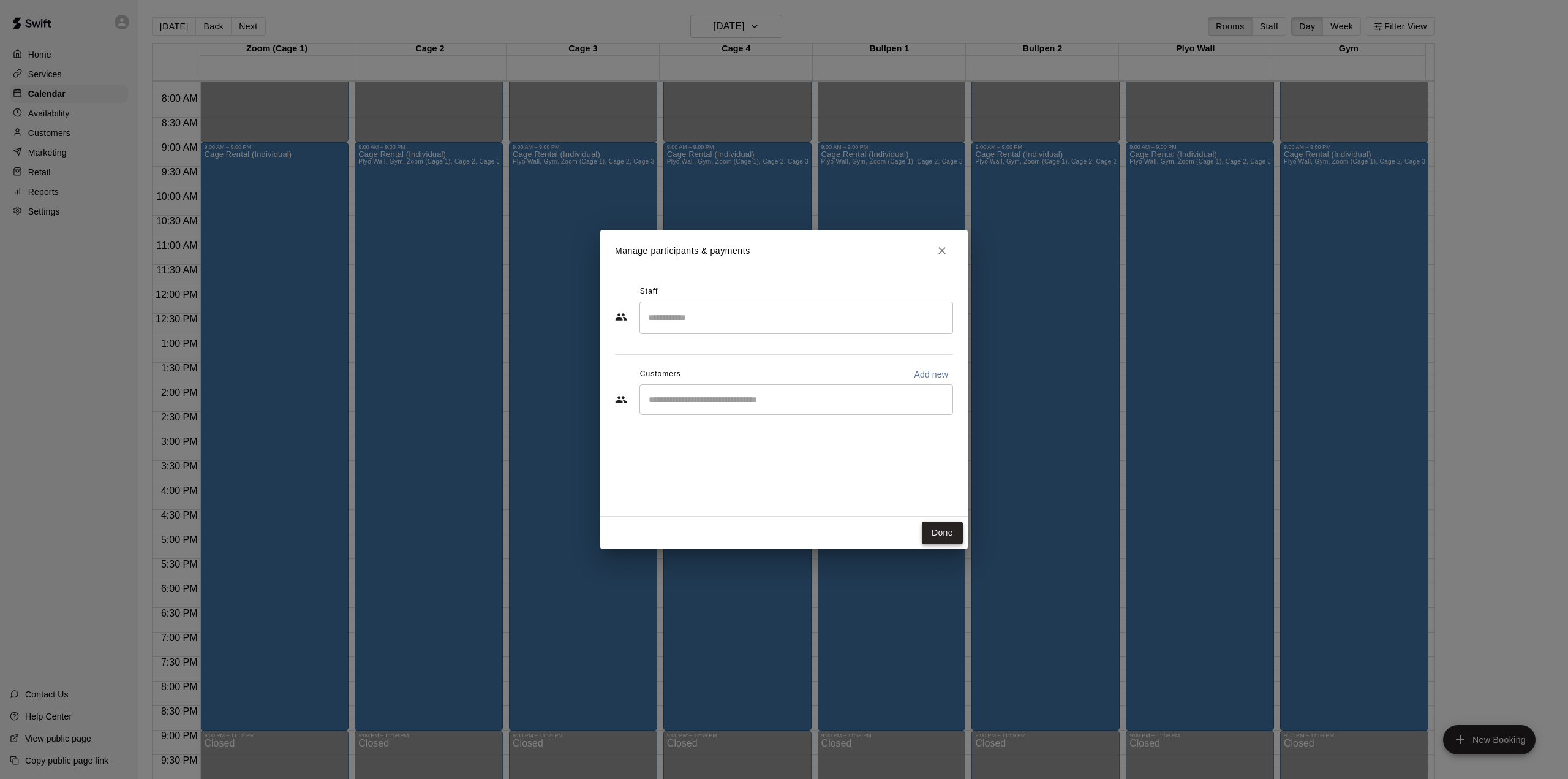
click at [933, 534] on button "Done" at bounding box center [942, 533] width 41 height 23
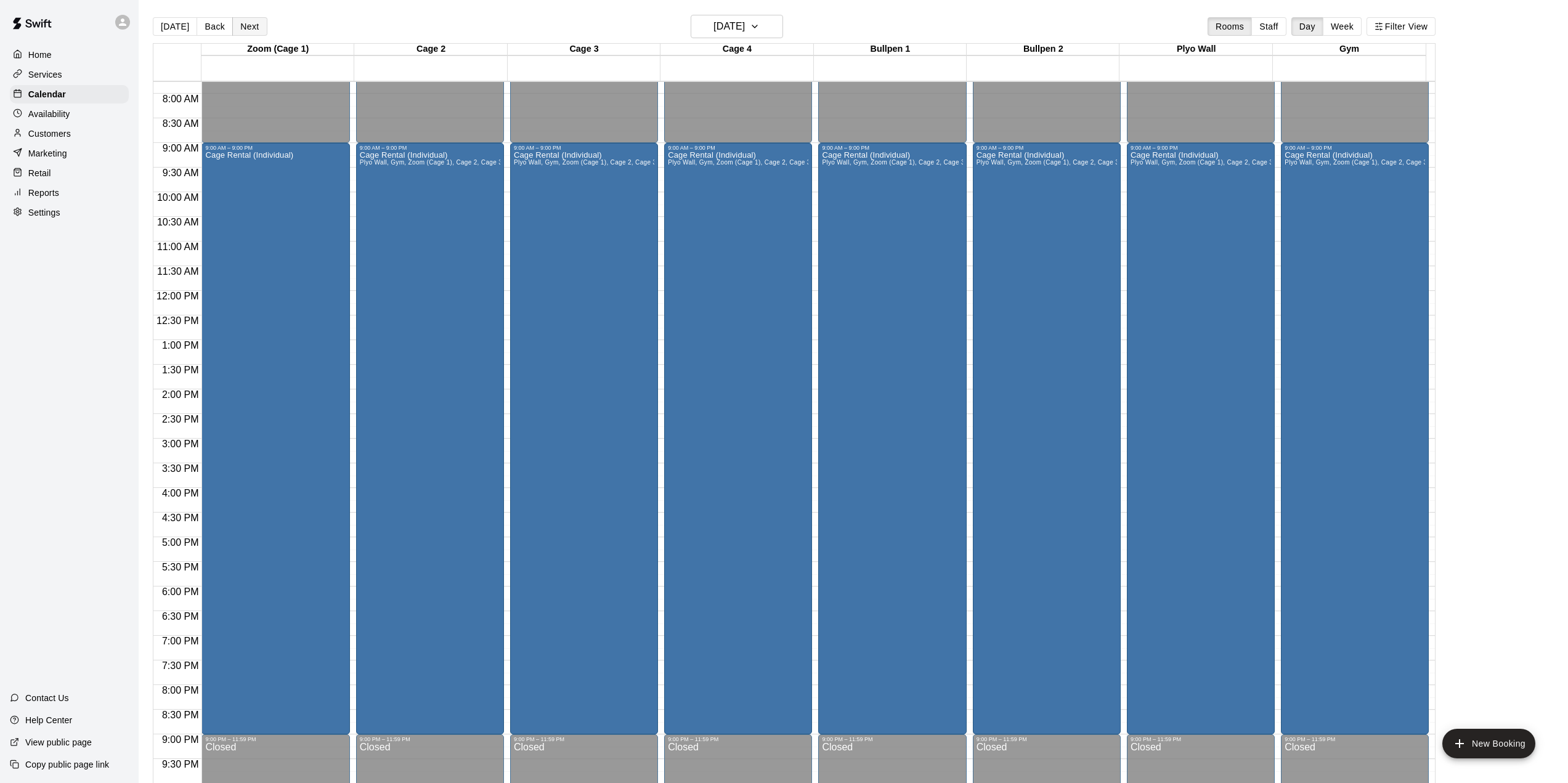
click at [253, 25] on button "Next" at bounding box center [249, 27] width 34 height 18
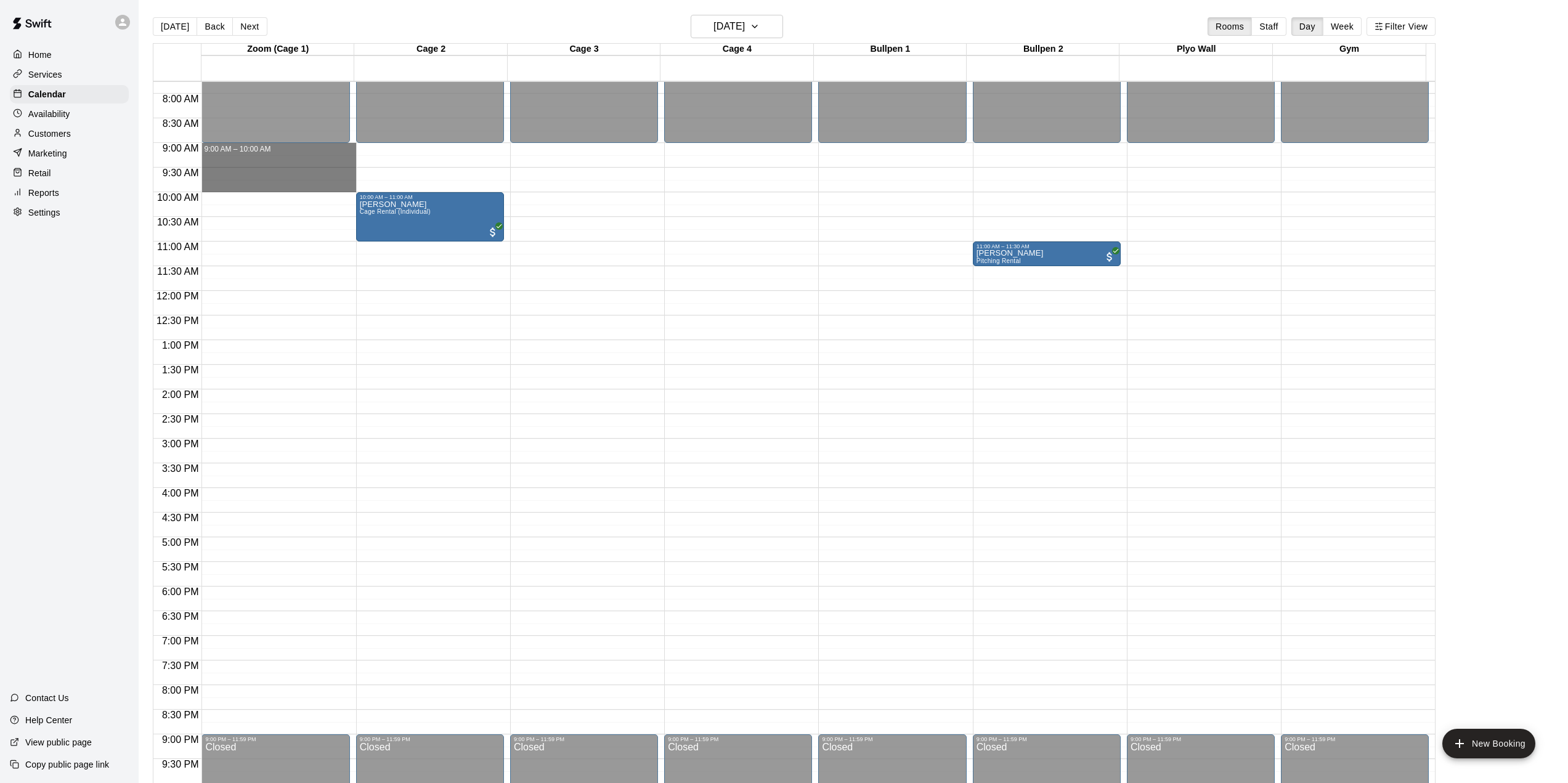
drag, startPoint x: 250, startPoint y: 147, endPoint x: 250, endPoint y: 189, distance: 42.0
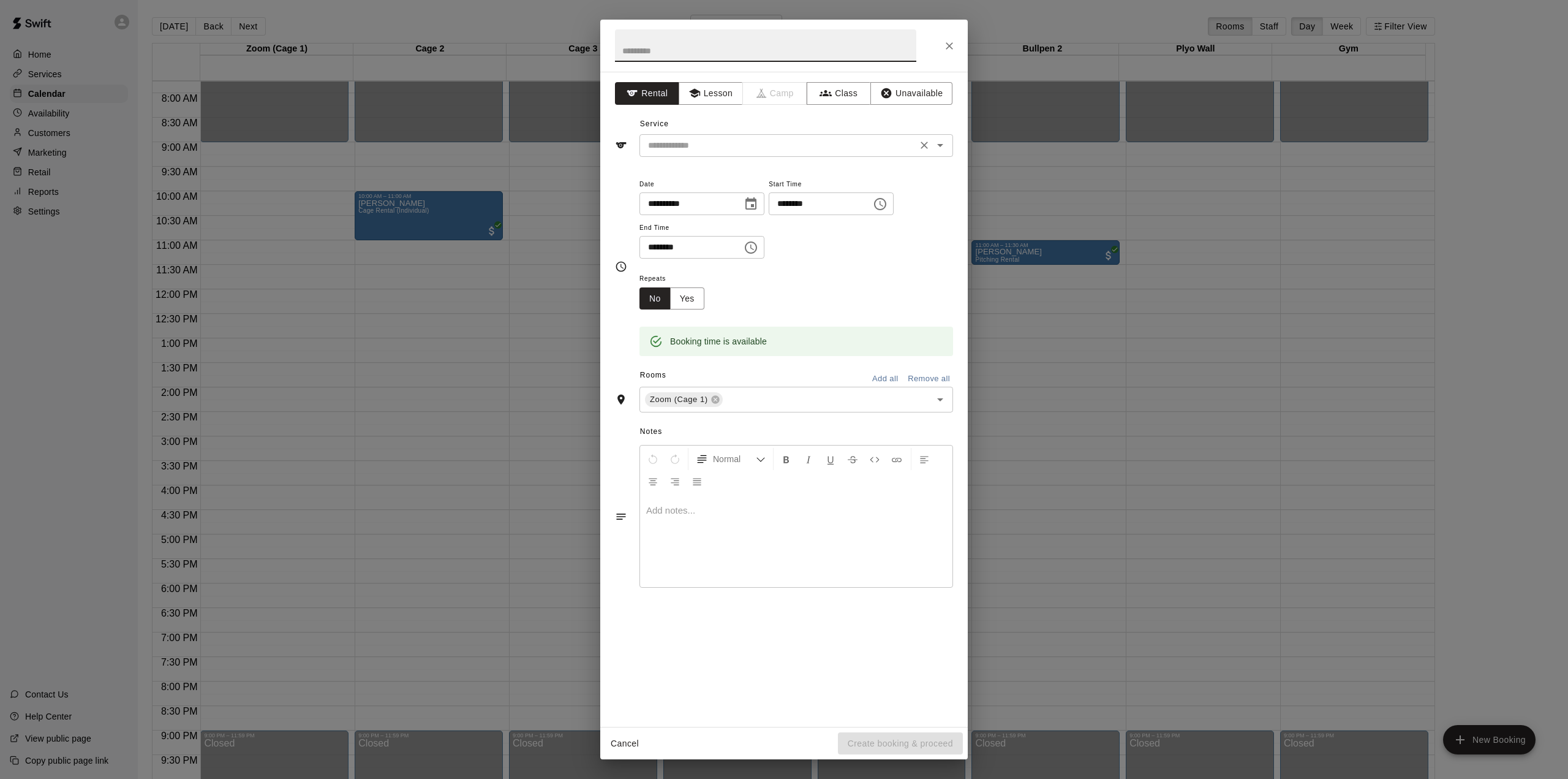
click at [687, 150] on input "text" at bounding box center [778, 146] width 270 height 15
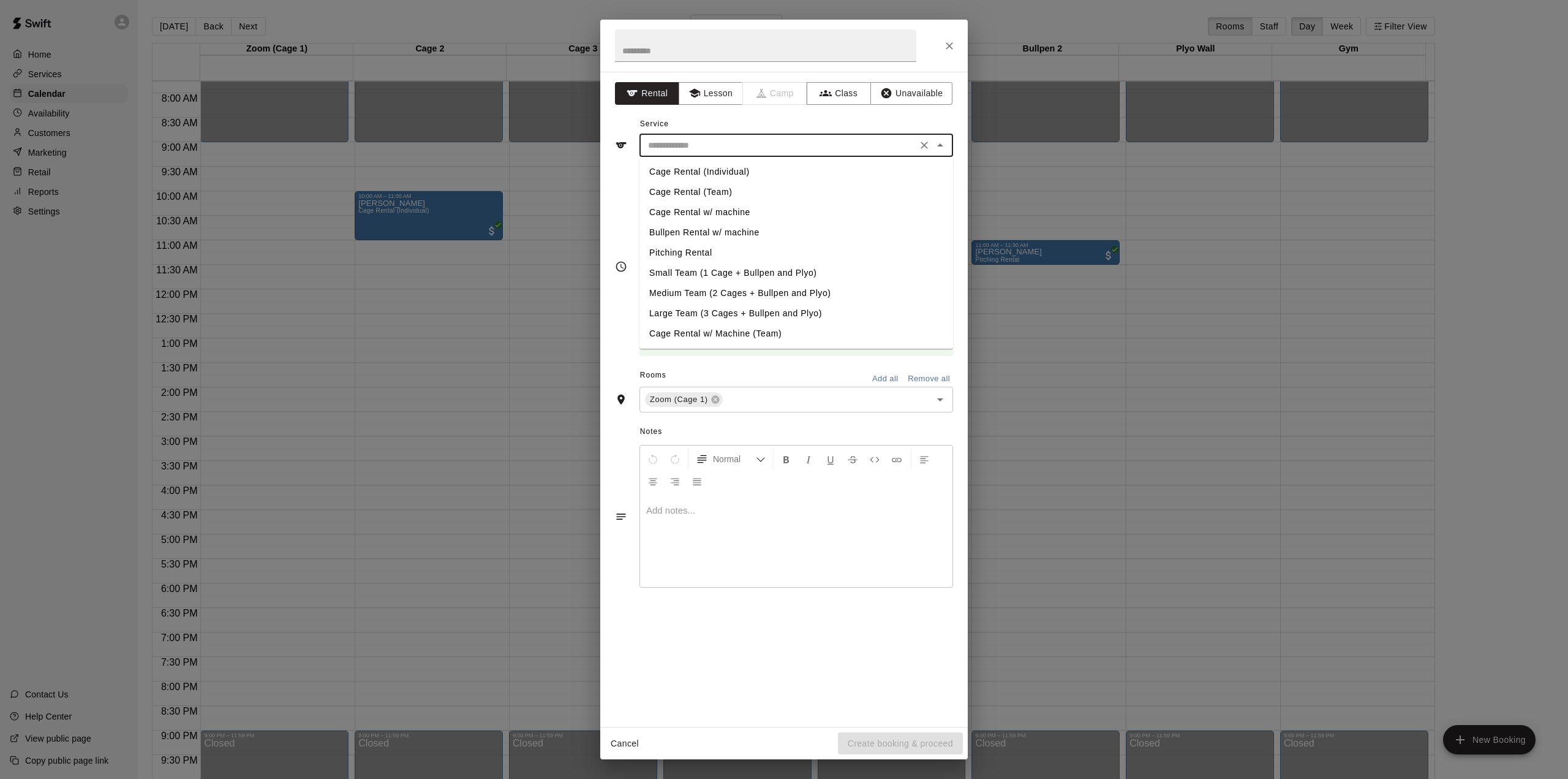
click at [710, 169] on li "Cage Rental (Individual)" at bounding box center [796, 172] width 314 height 20
type input "**********"
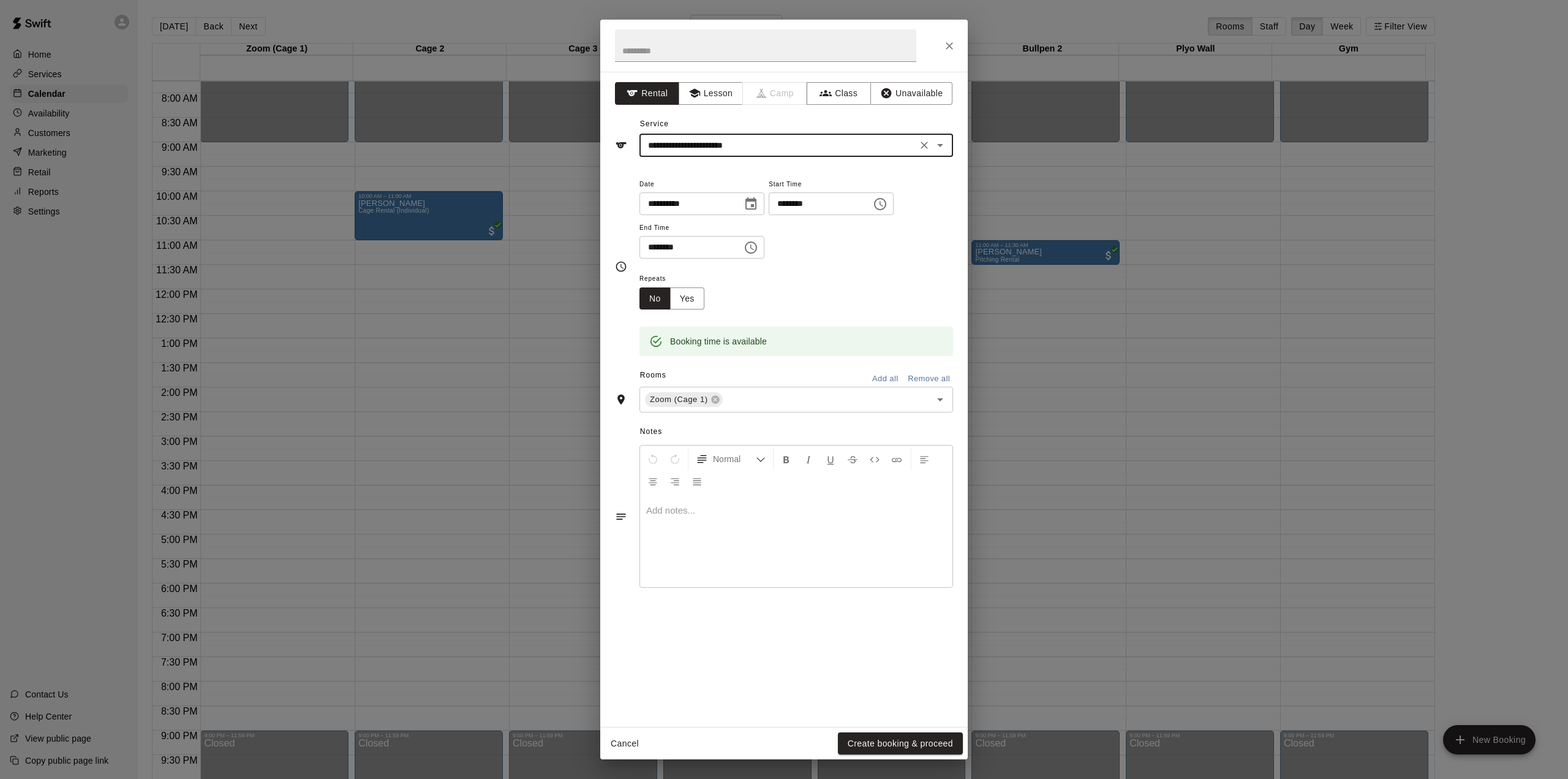
click at [889, 372] on button "Add all" at bounding box center [885, 379] width 39 height 19
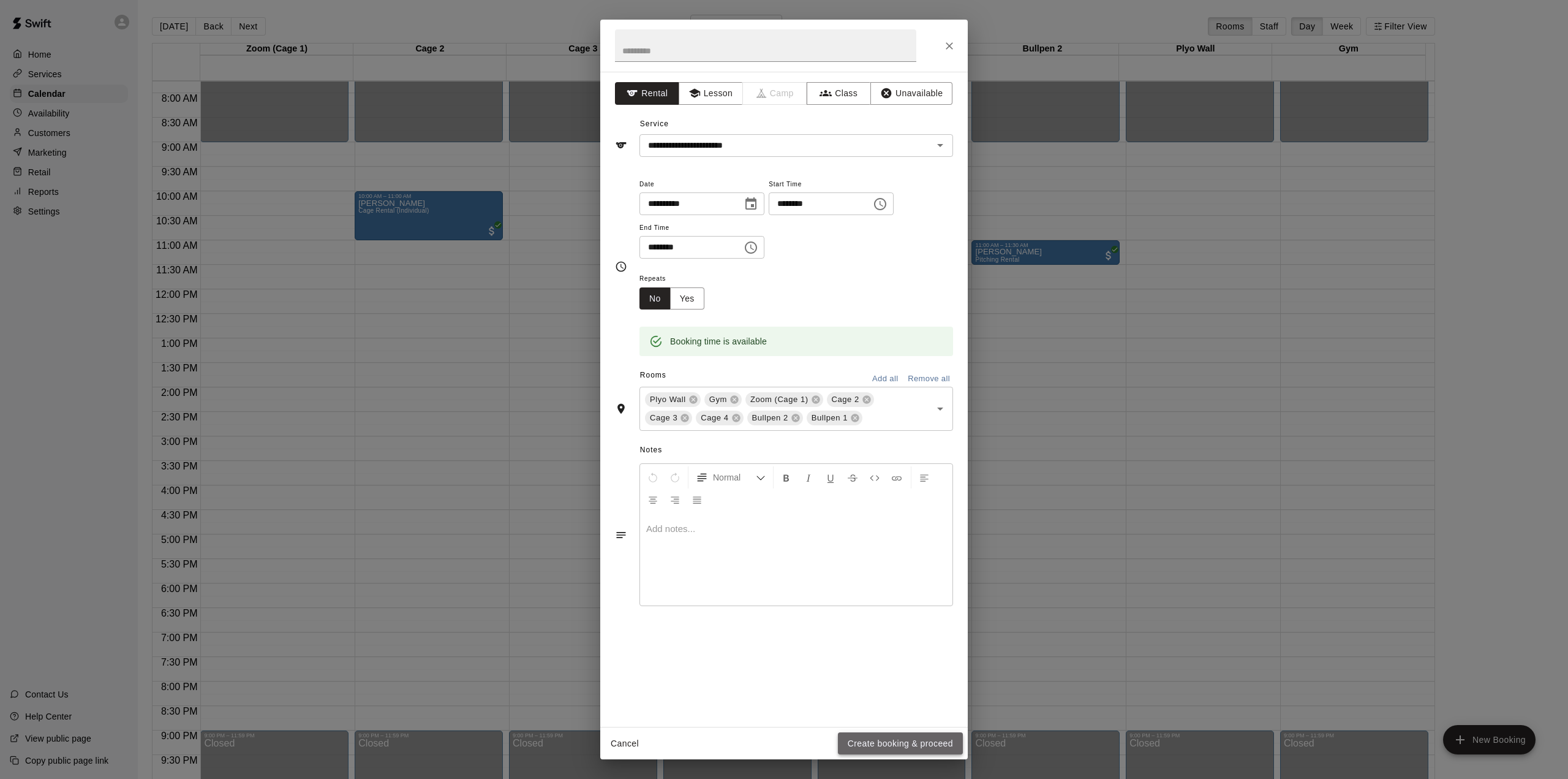
click at [883, 739] on button "Create booking & proceed" at bounding box center [900, 743] width 125 height 23
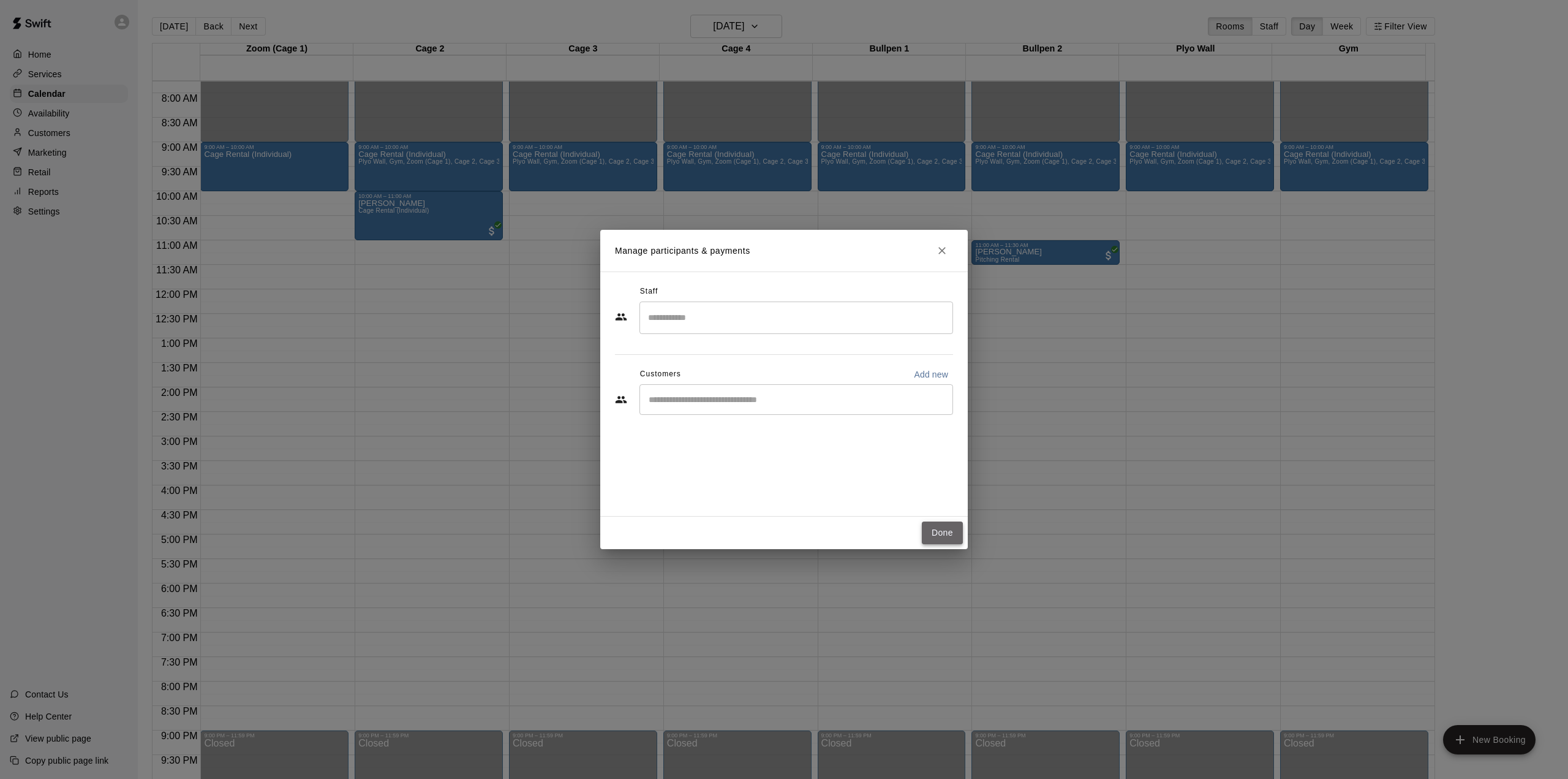
click at [947, 537] on button "Done" at bounding box center [942, 533] width 41 height 23
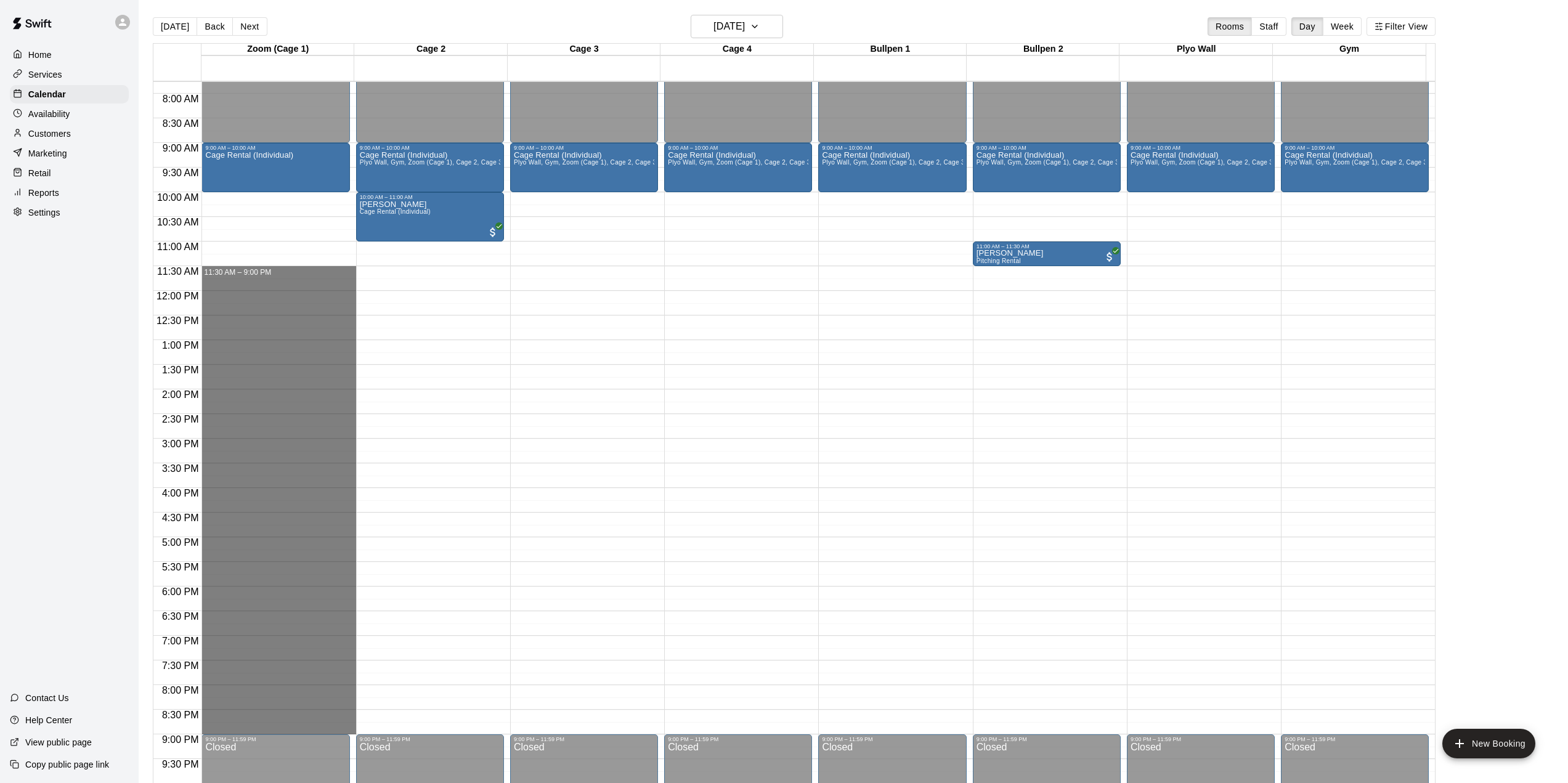
drag, startPoint x: 265, startPoint y: 270, endPoint x: 287, endPoint y: 731, distance: 461.5
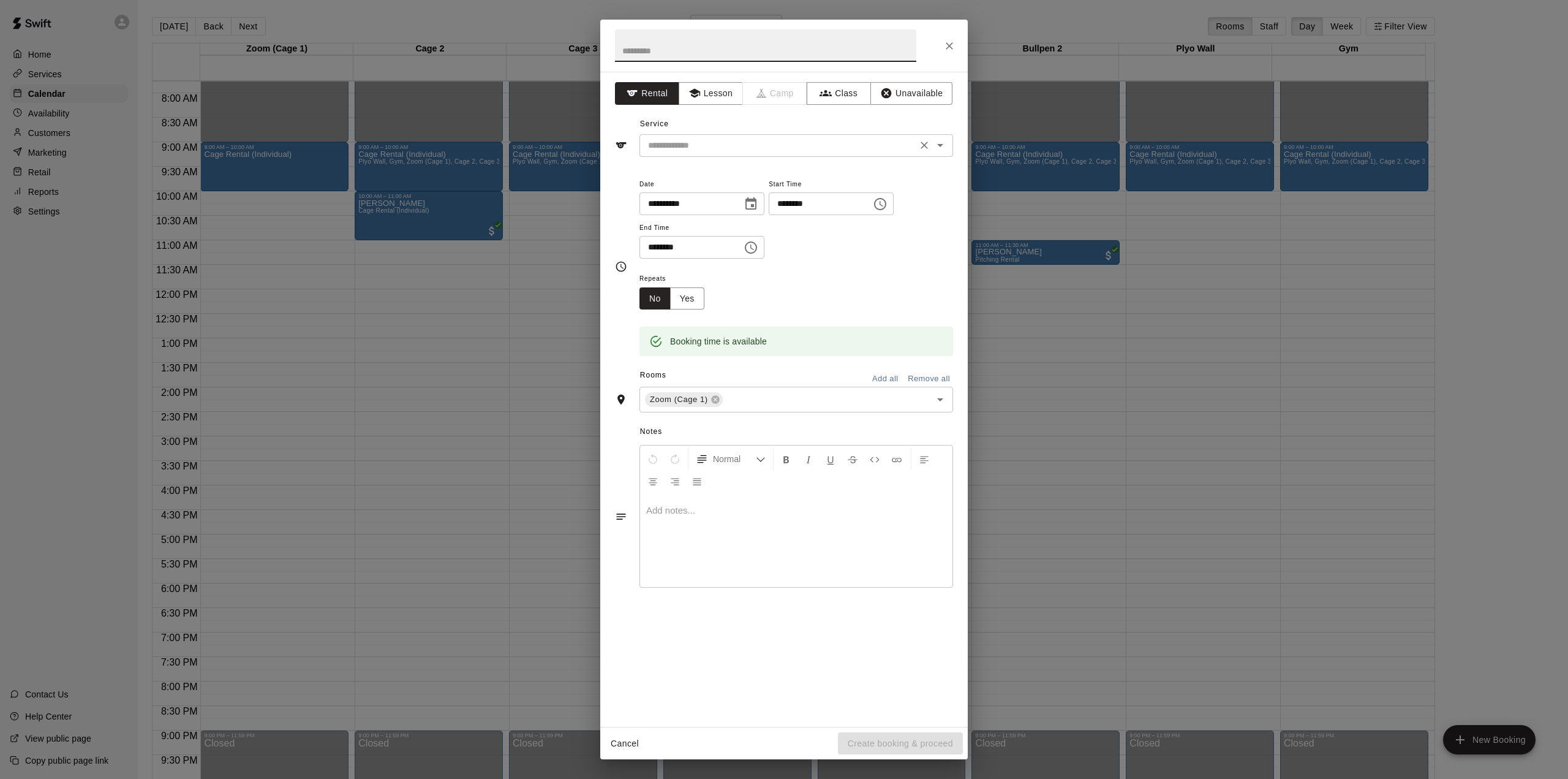
click at [747, 149] on input "text" at bounding box center [778, 146] width 270 height 15
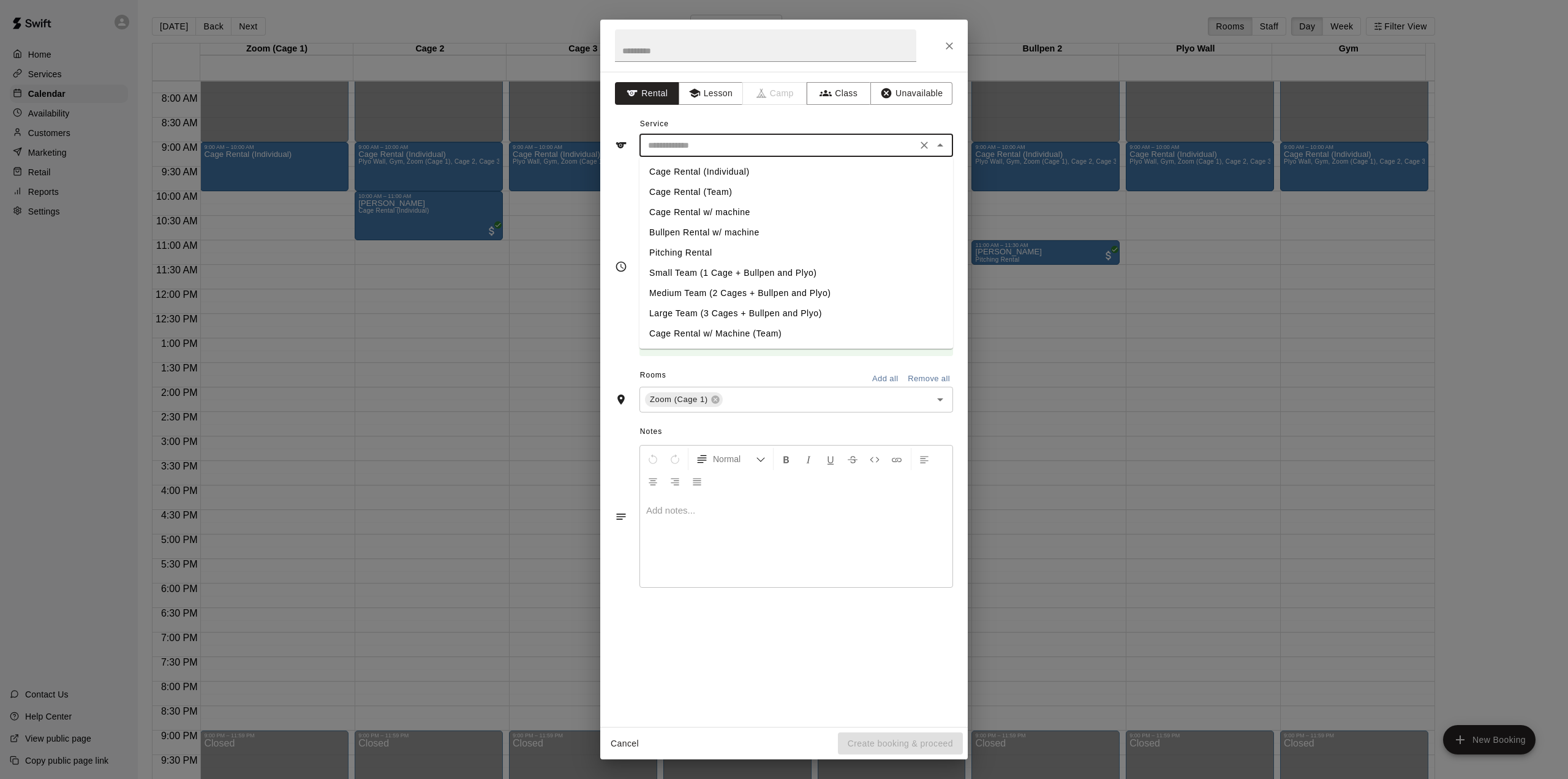
click at [710, 166] on li "Cage Rental (Individual)" at bounding box center [796, 172] width 314 height 20
type input "**********"
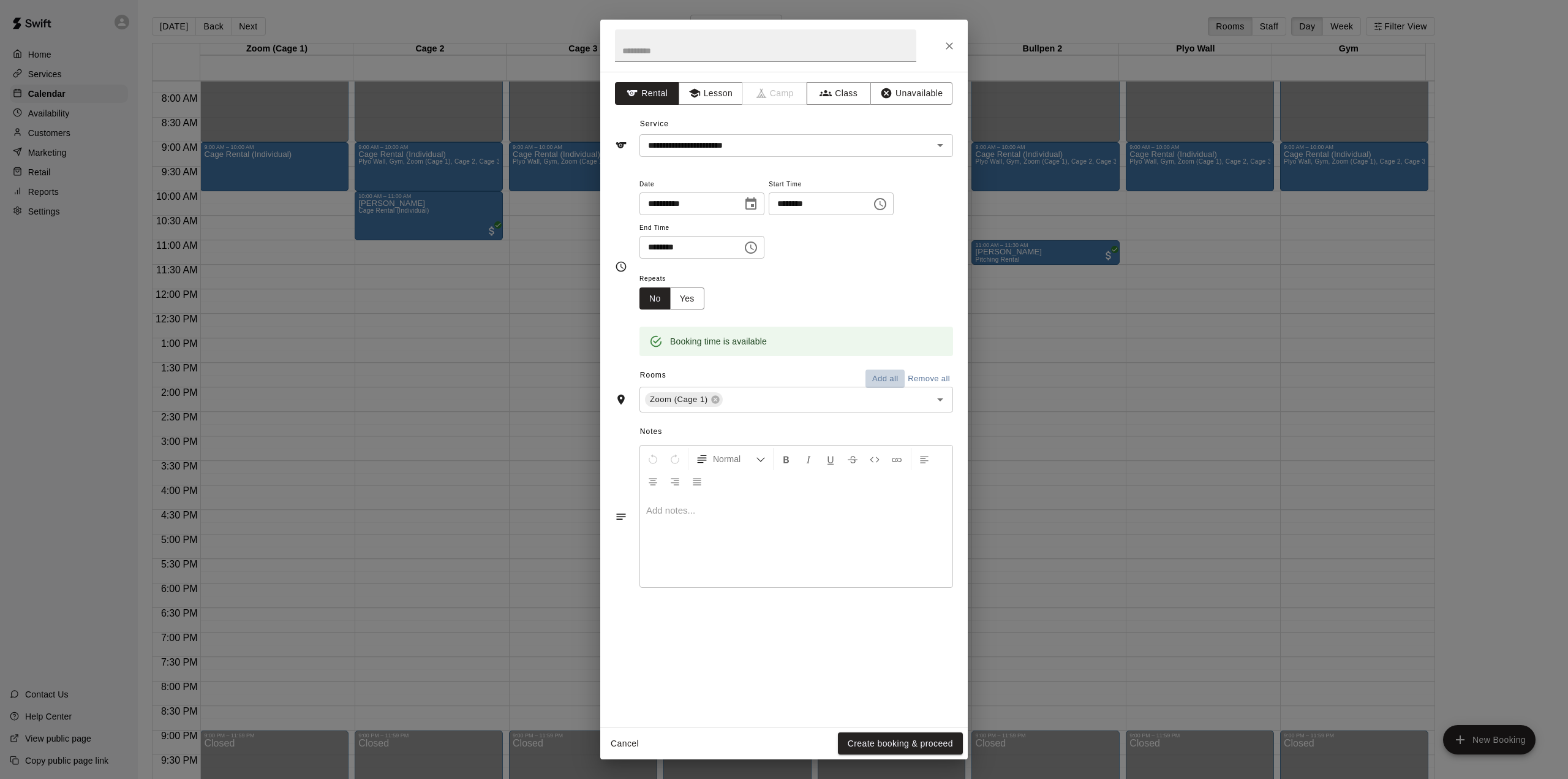
click at [880, 378] on button "Add all" at bounding box center [885, 379] width 39 height 19
click at [884, 742] on button "Create booking & proceed" at bounding box center [900, 743] width 125 height 23
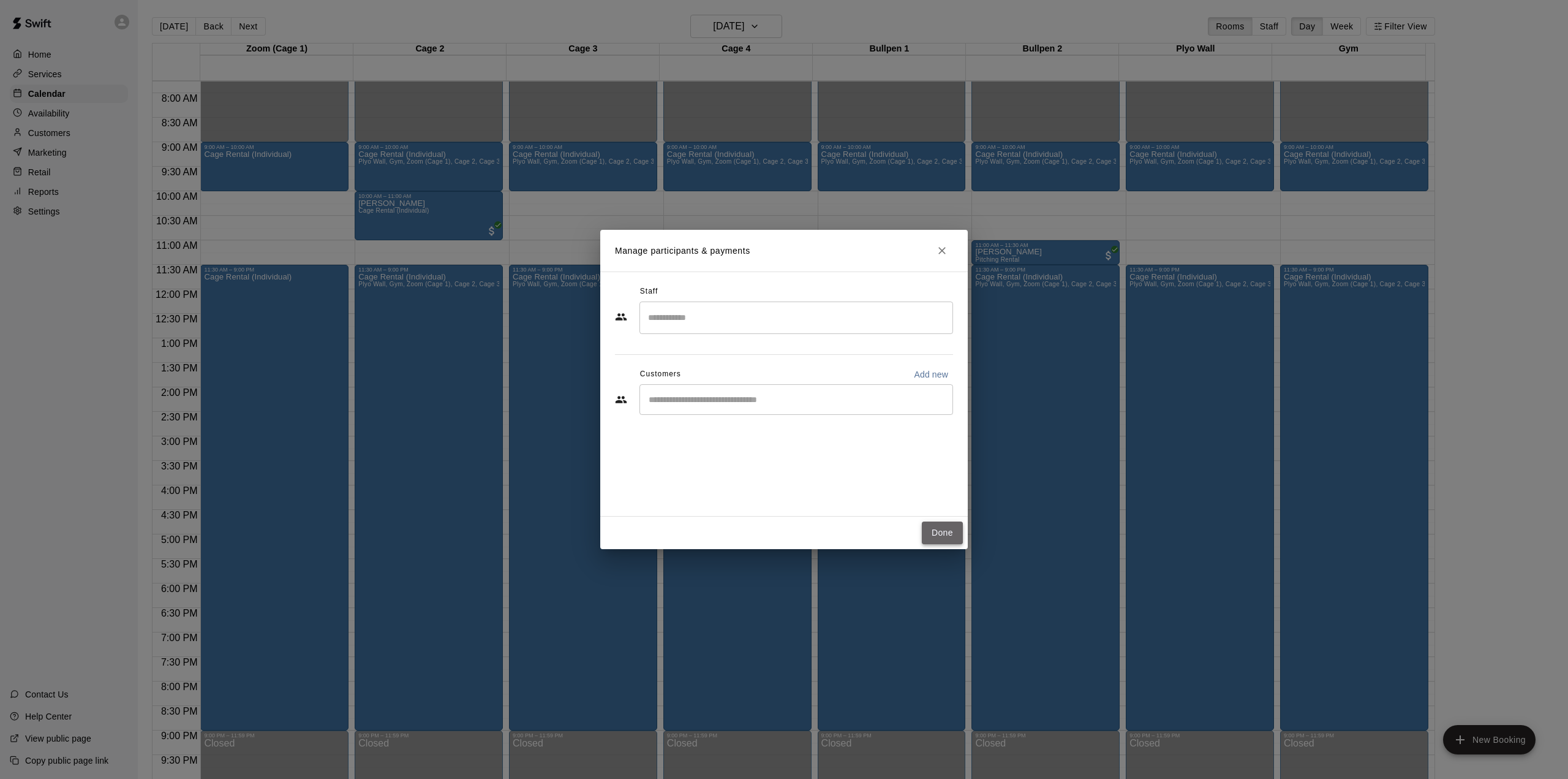
click at [941, 536] on button "Done" at bounding box center [942, 533] width 41 height 23
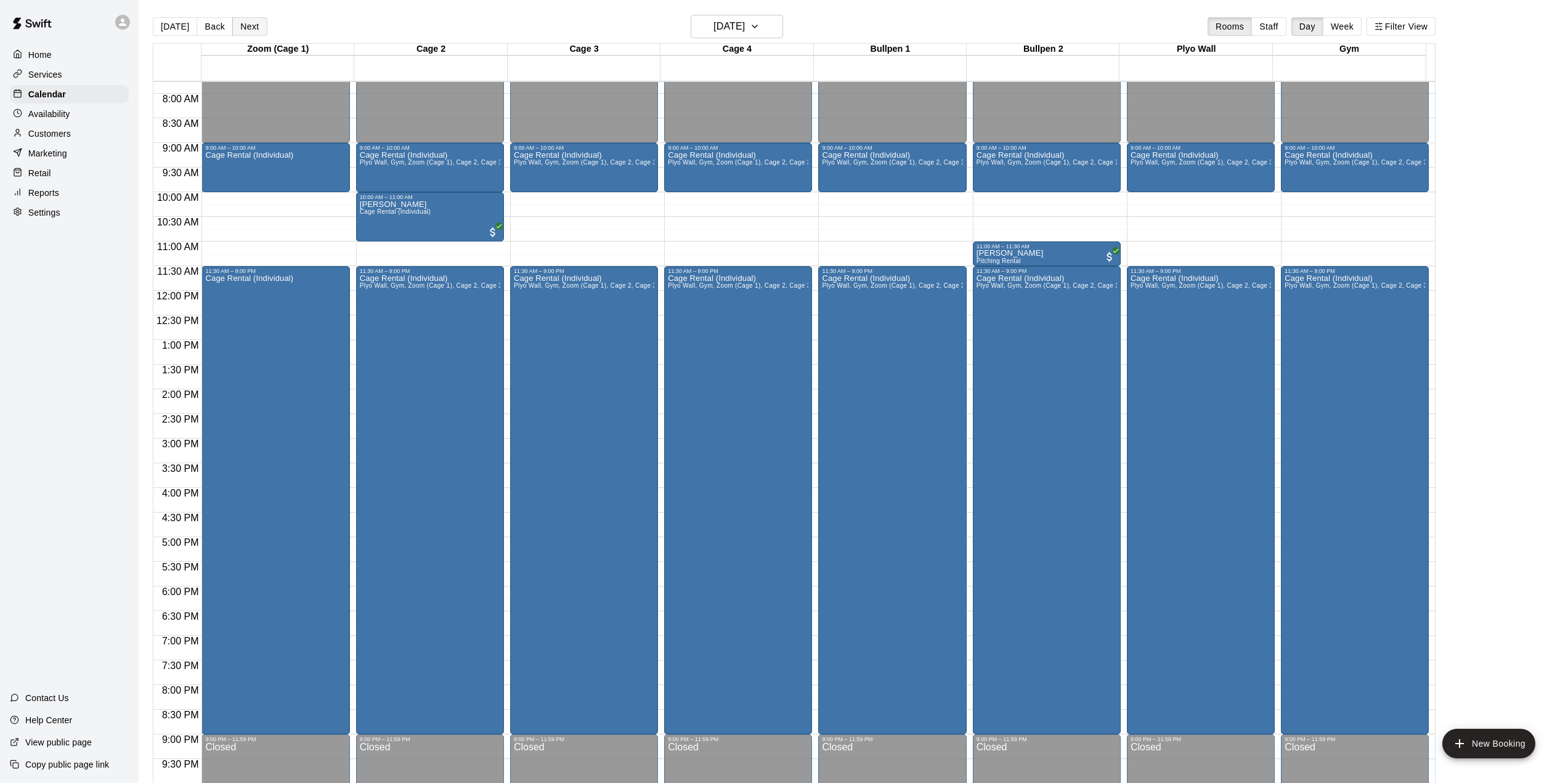
click at [249, 28] on button "Next" at bounding box center [249, 27] width 34 height 18
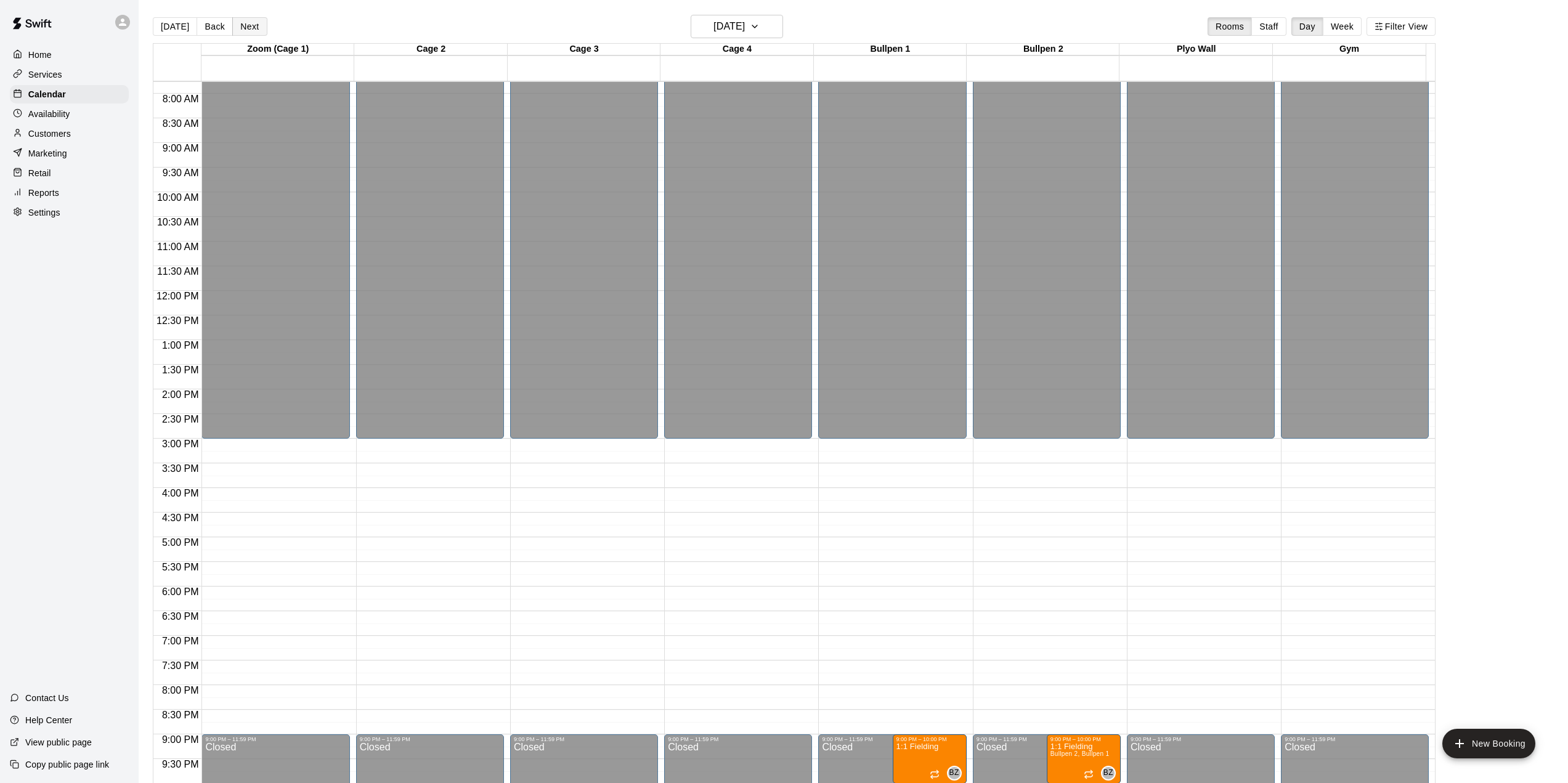
click at [247, 28] on button "Next" at bounding box center [249, 27] width 34 height 18
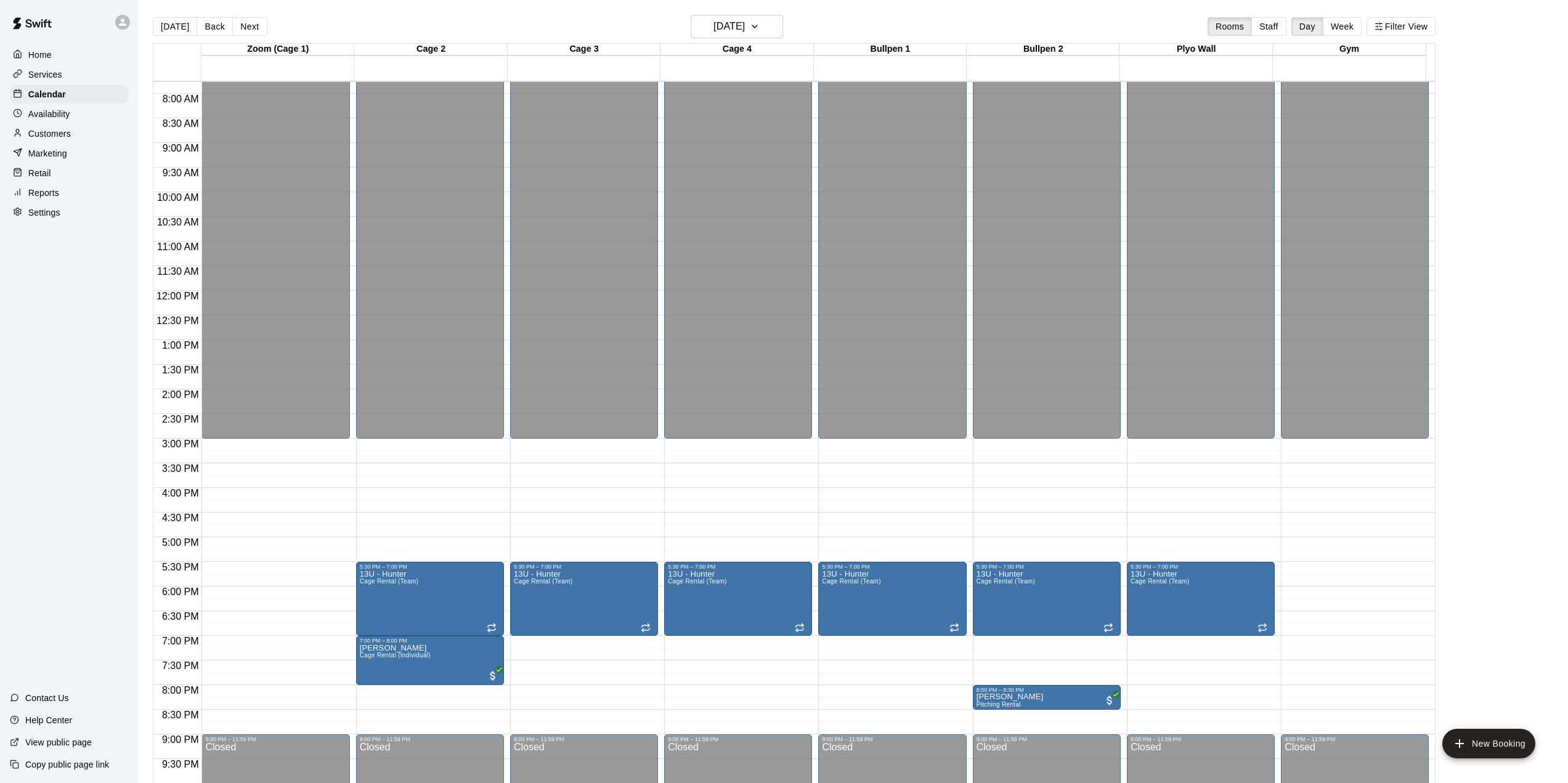
click at [247, 27] on button "Next" at bounding box center [249, 27] width 34 height 18
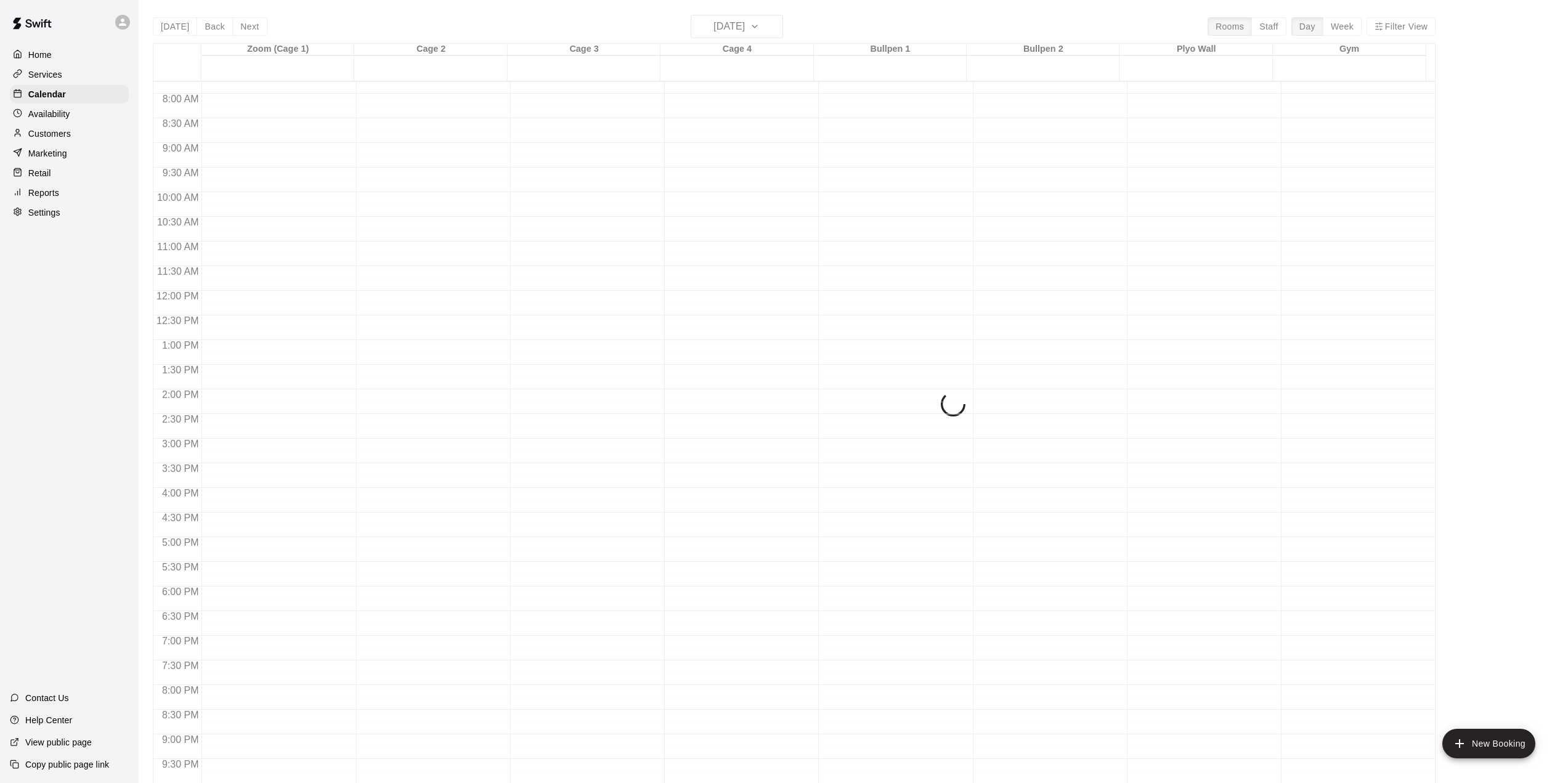
click at [247, 27] on button "Next" at bounding box center [249, 27] width 34 height 18
click at [247, 27] on div "[DATE] Back [DATE][DATE] Rooms Staff Day Week Filter View Zoom (Cage 1) 25 Thu …" at bounding box center [794, 406] width 1283 height 783
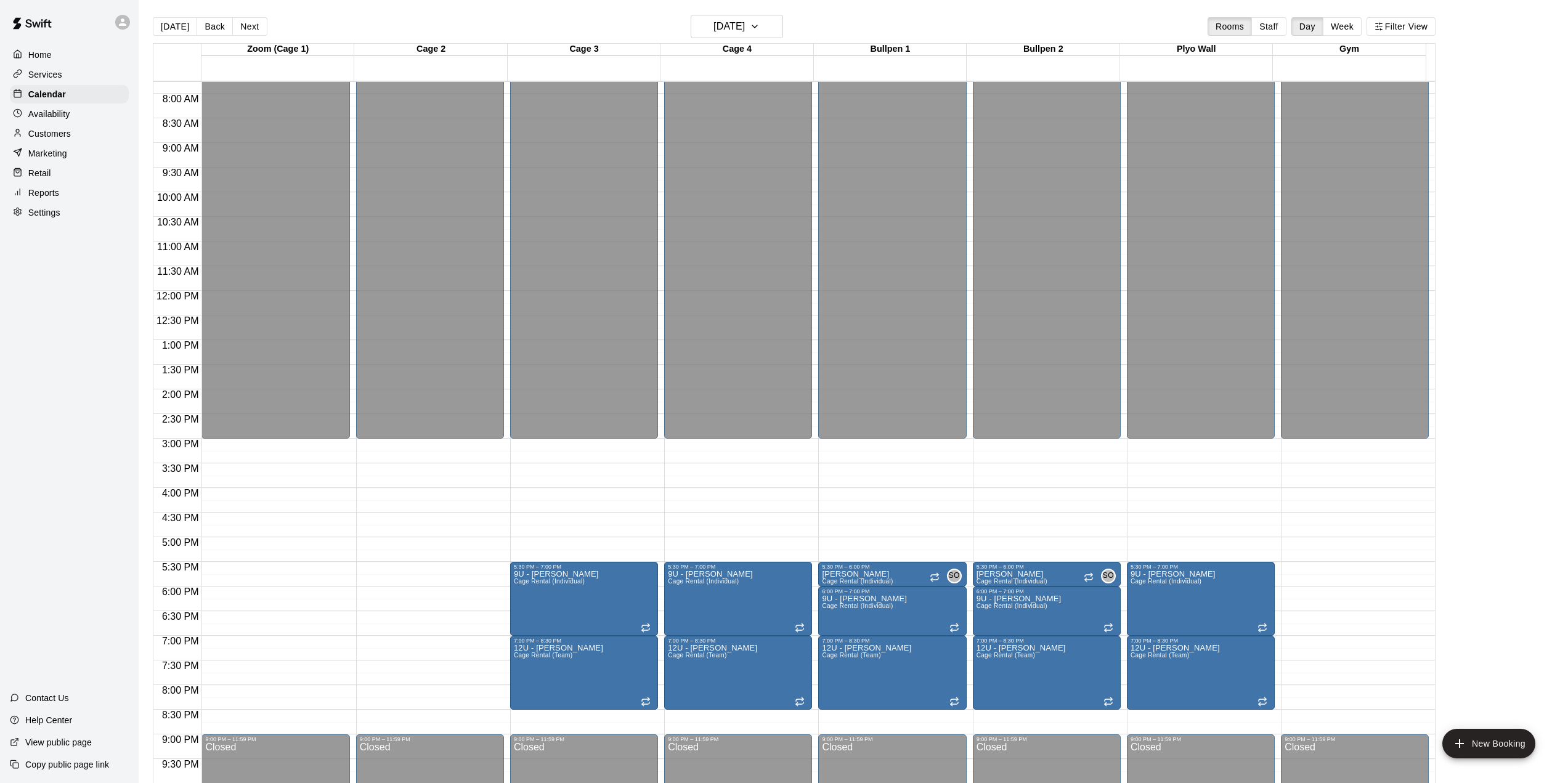
click at [247, 27] on button "Next" at bounding box center [249, 27] width 34 height 18
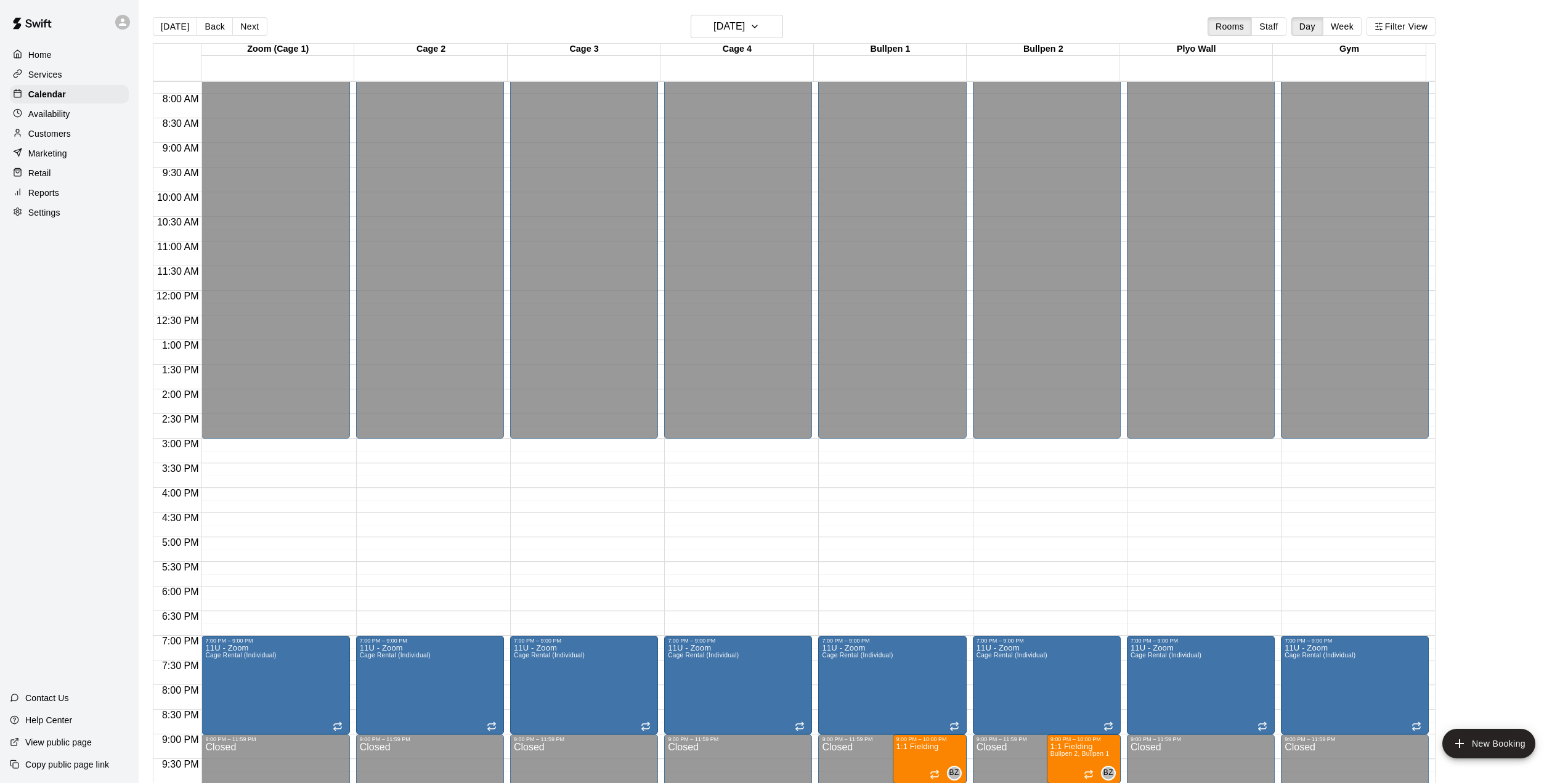
click at [247, 27] on button "Next" at bounding box center [249, 27] width 34 height 18
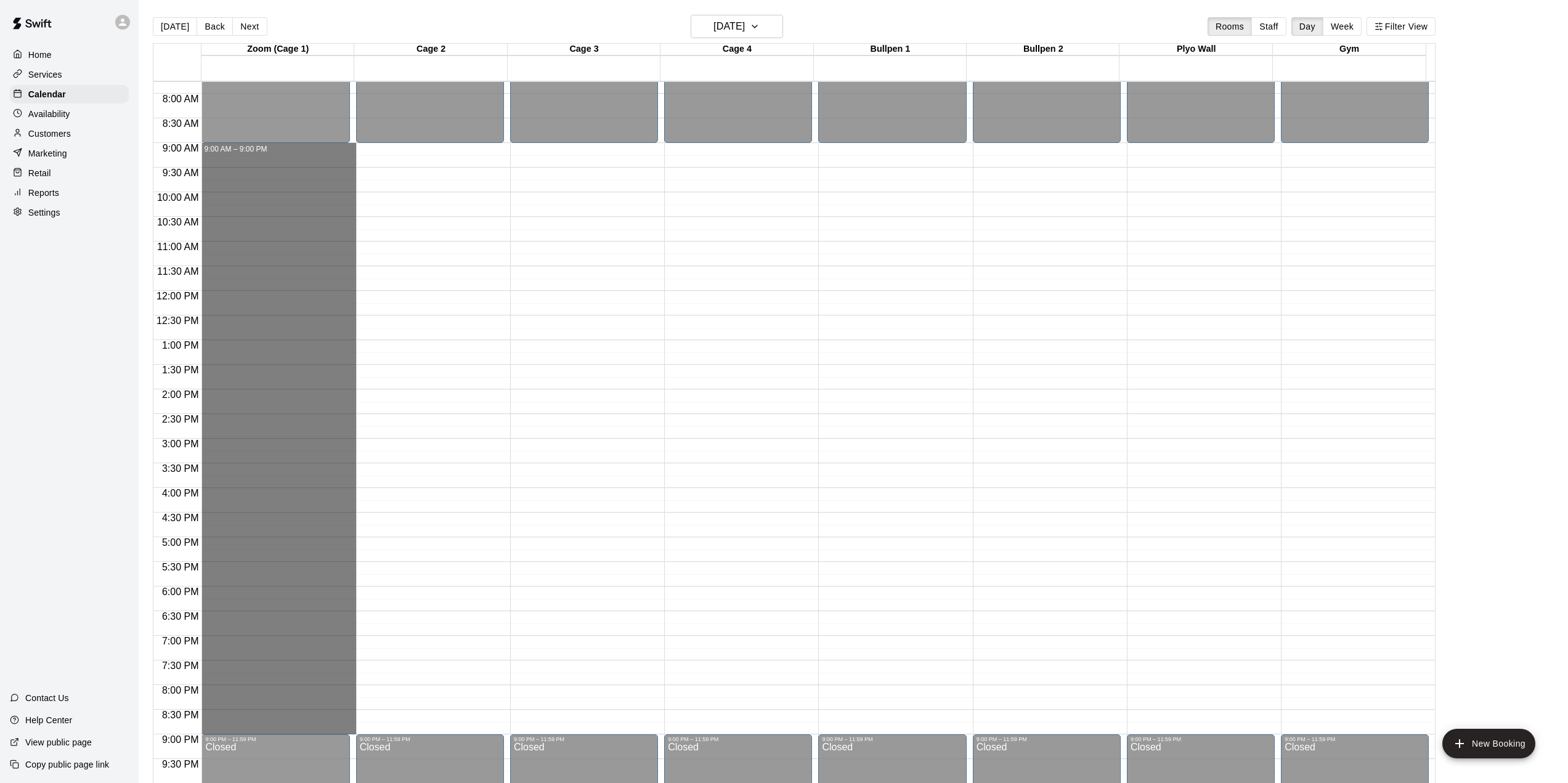
drag, startPoint x: 302, startPoint y: 147, endPoint x: 297, endPoint y: 729, distance: 582.0
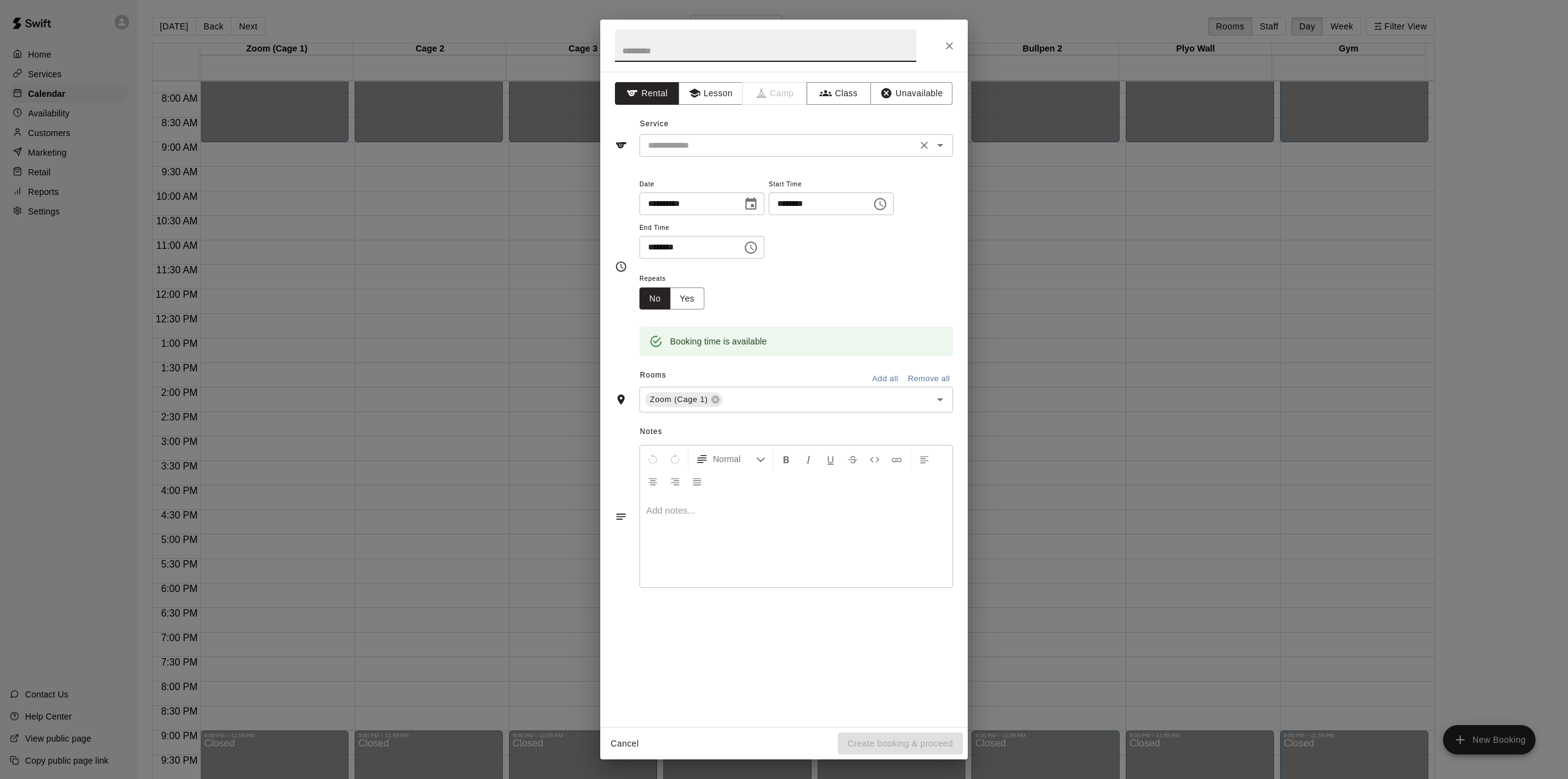
click at [681, 145] on input "text" at bounding box center [778, 146] width 270 height 15
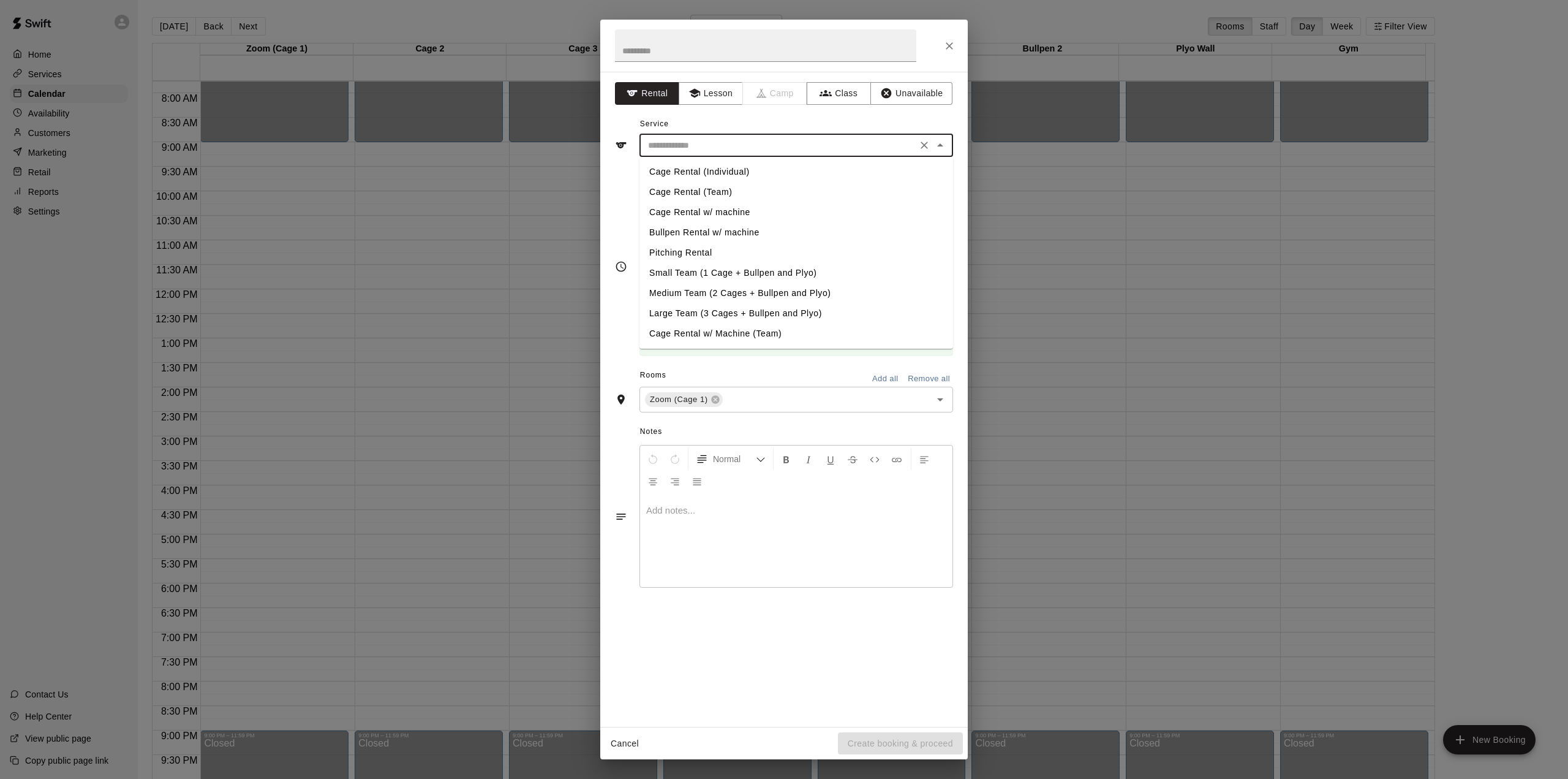
click at [688, 168] on li "Cage Rental (Individual)" at bounding box center [796, 172] width 314 height 20
type input "**********"
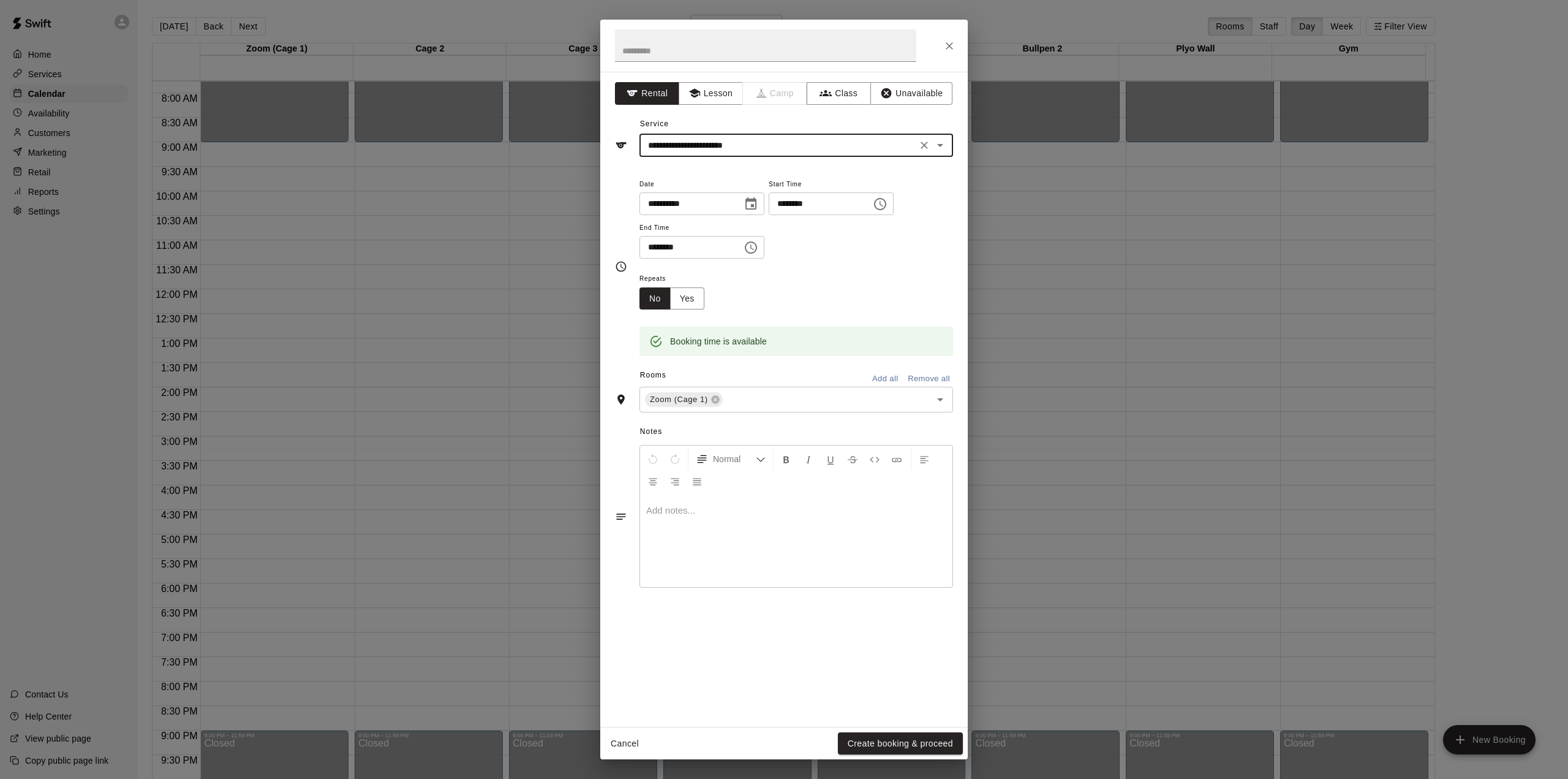
click at [887, 377] on button "Add all" at bounding box center [885, 379] width 39 height 19
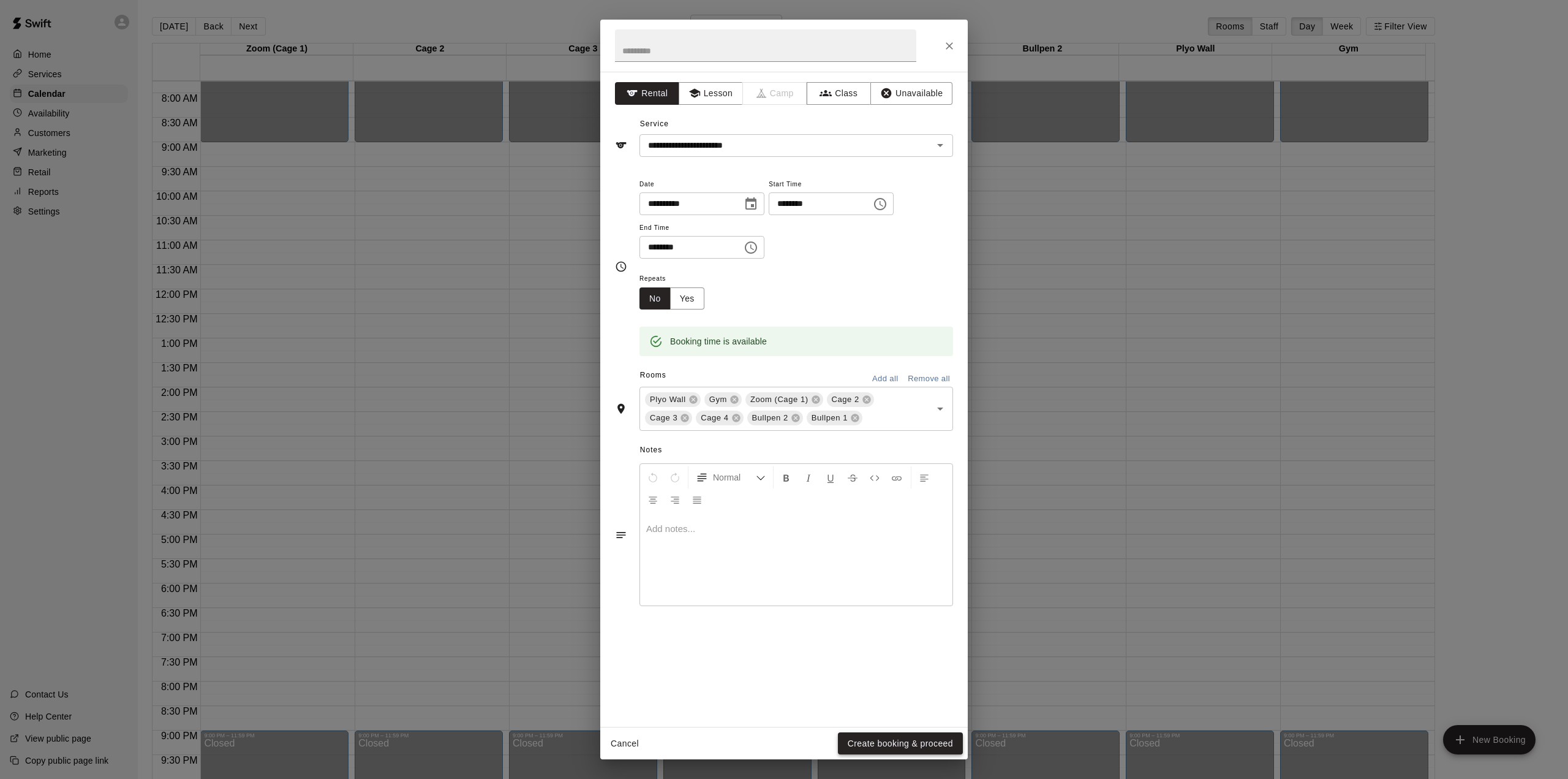
click at [907, 744] on button "Create booking & proceed" at bounding box center [900, 743] width 125 height 23
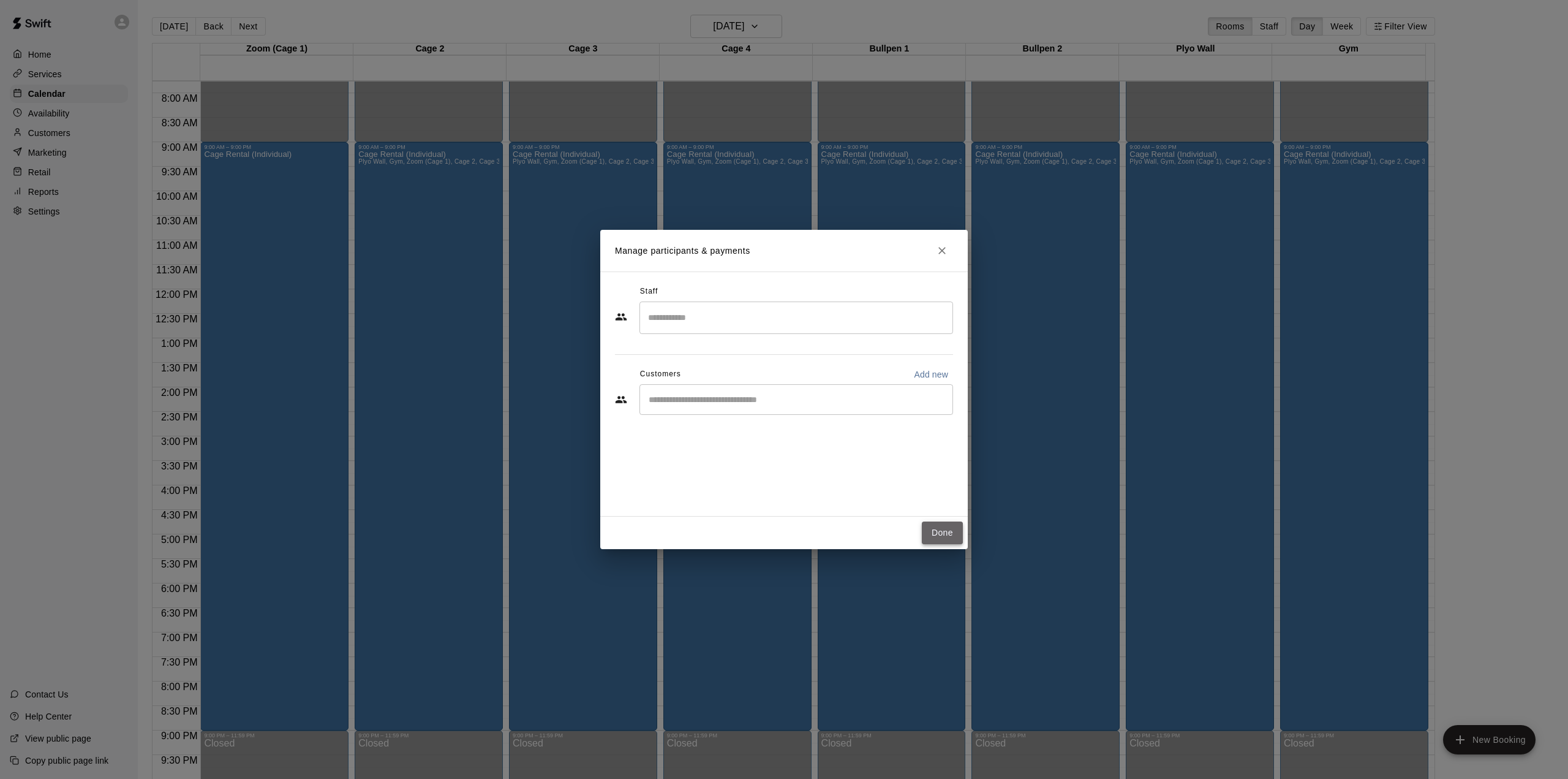
click at [942, 532] on button "Done" at bounding box center [942, 533] width 41 height 23
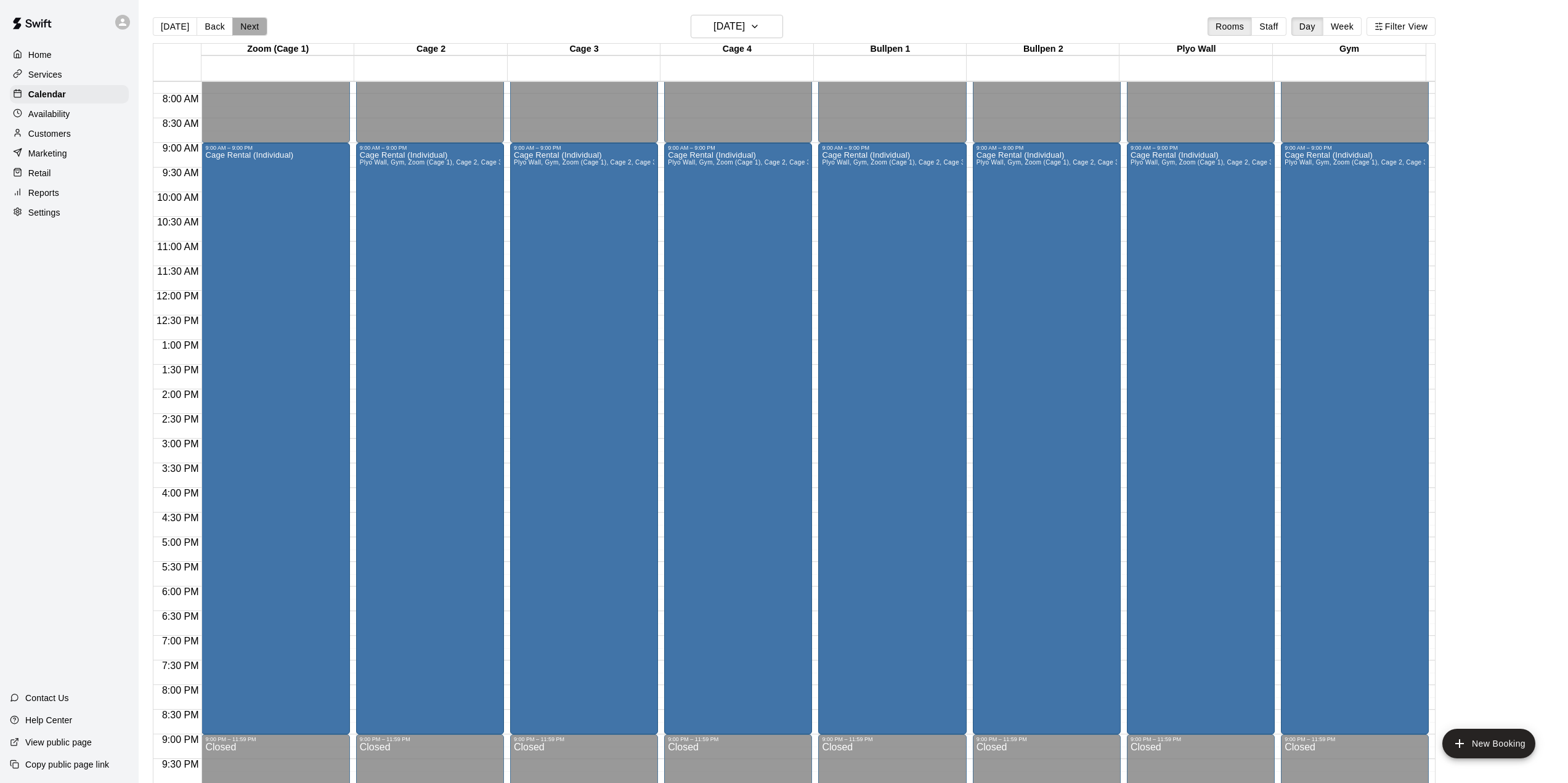
click at [250, 26] on button "Next" at bounding box center [249, 27] width 34 height 18
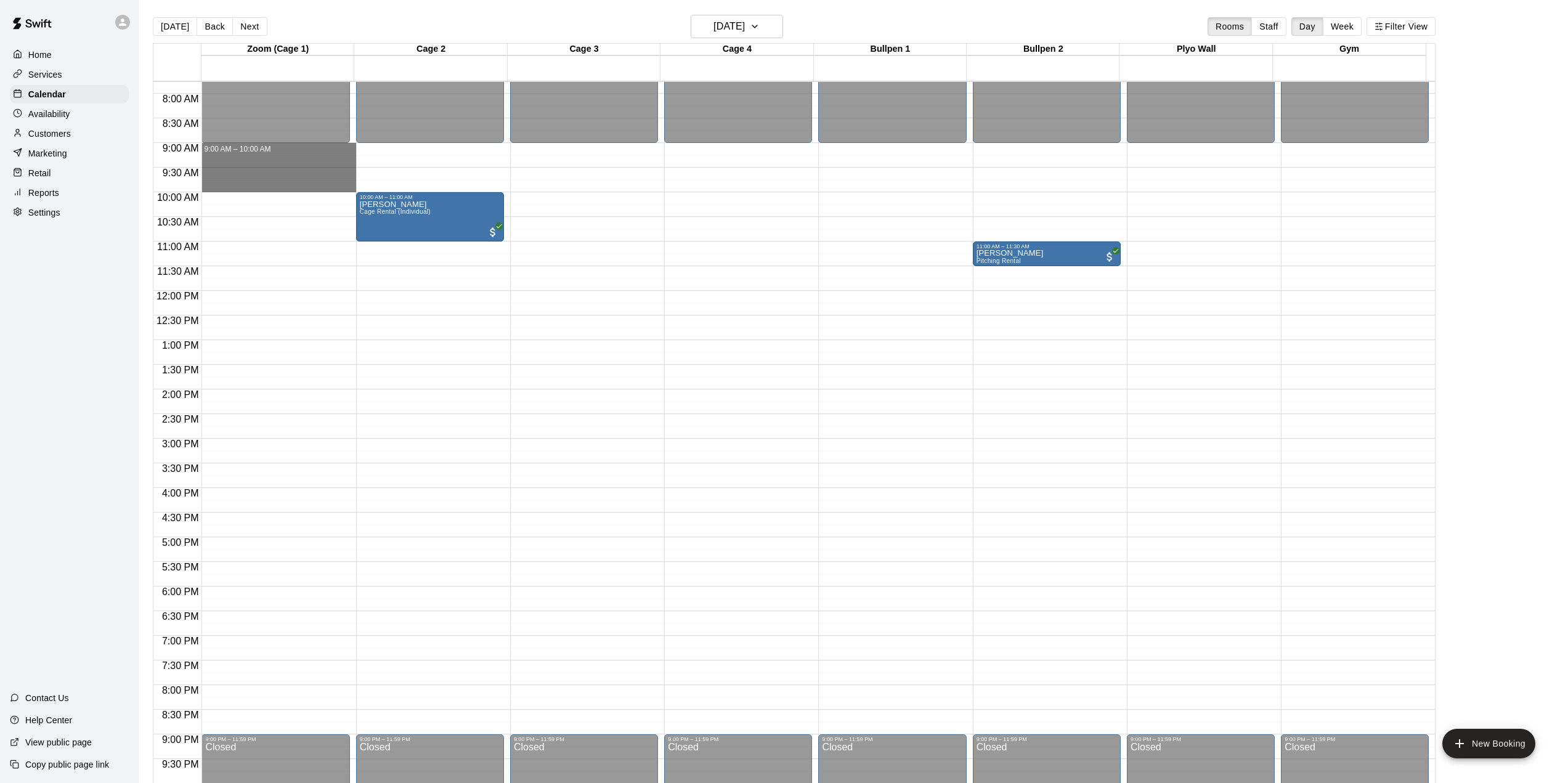
drag, startPoint x: 266, startPoint y: 147, endPoint x: 263, endPoint y: 184, distance: 37.1
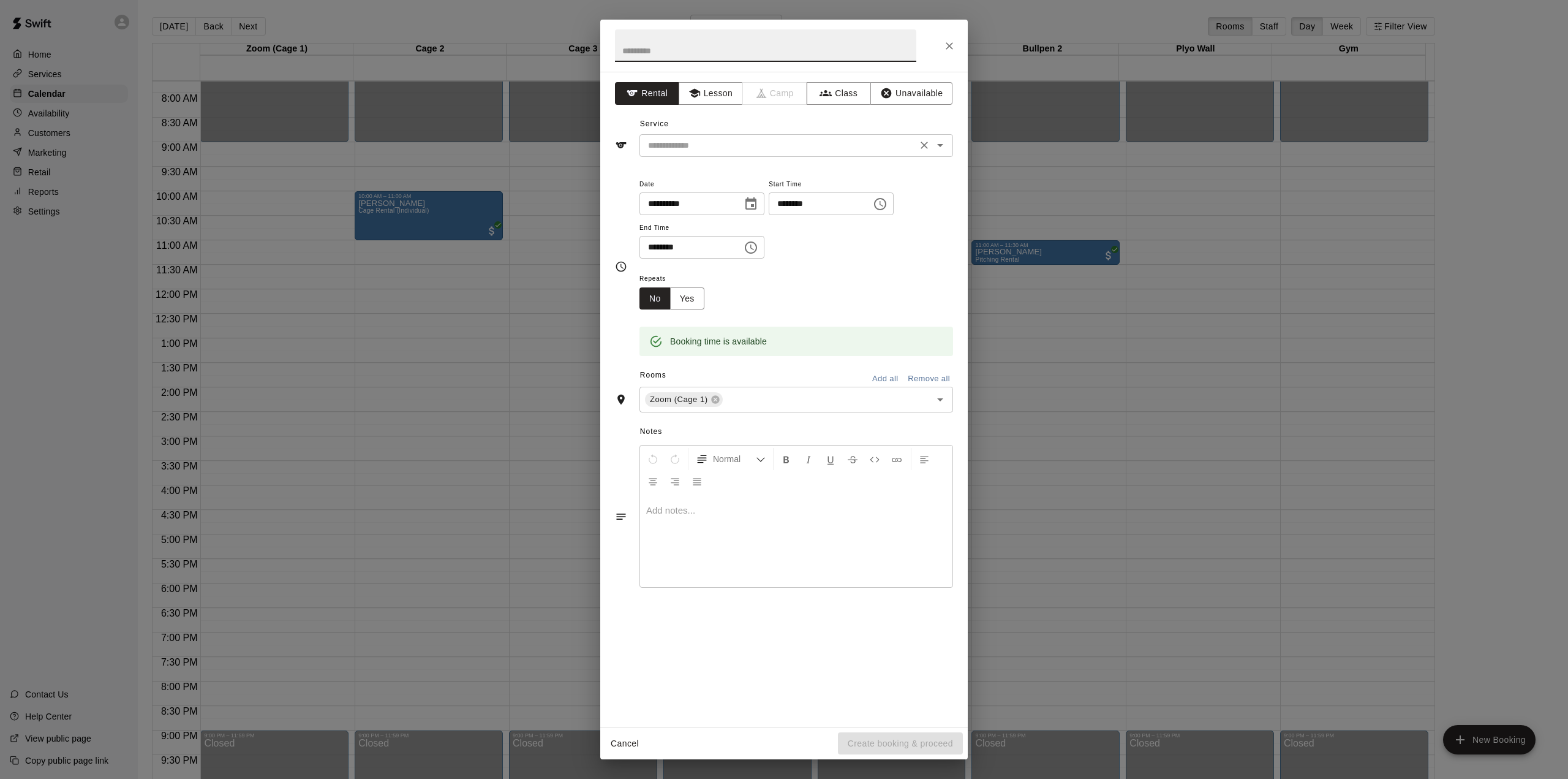
click at [683, 144] on input "text" at bounding box center [778, 146] width 270 height 15
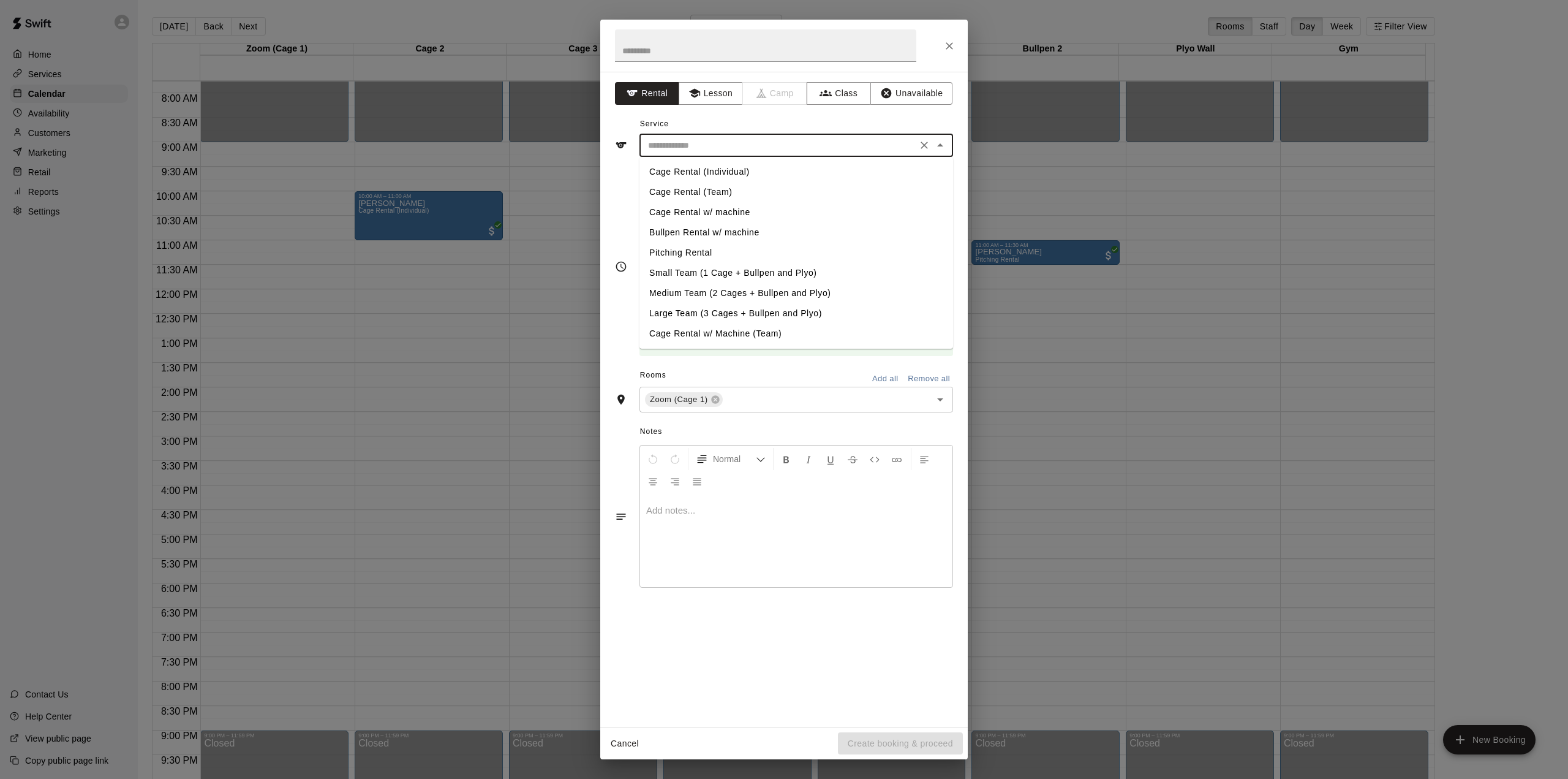
click at [710, 173] on li "Cage Rental (Individual)" at bounding box center [796, 172] width 314 height 20
type input "**********"
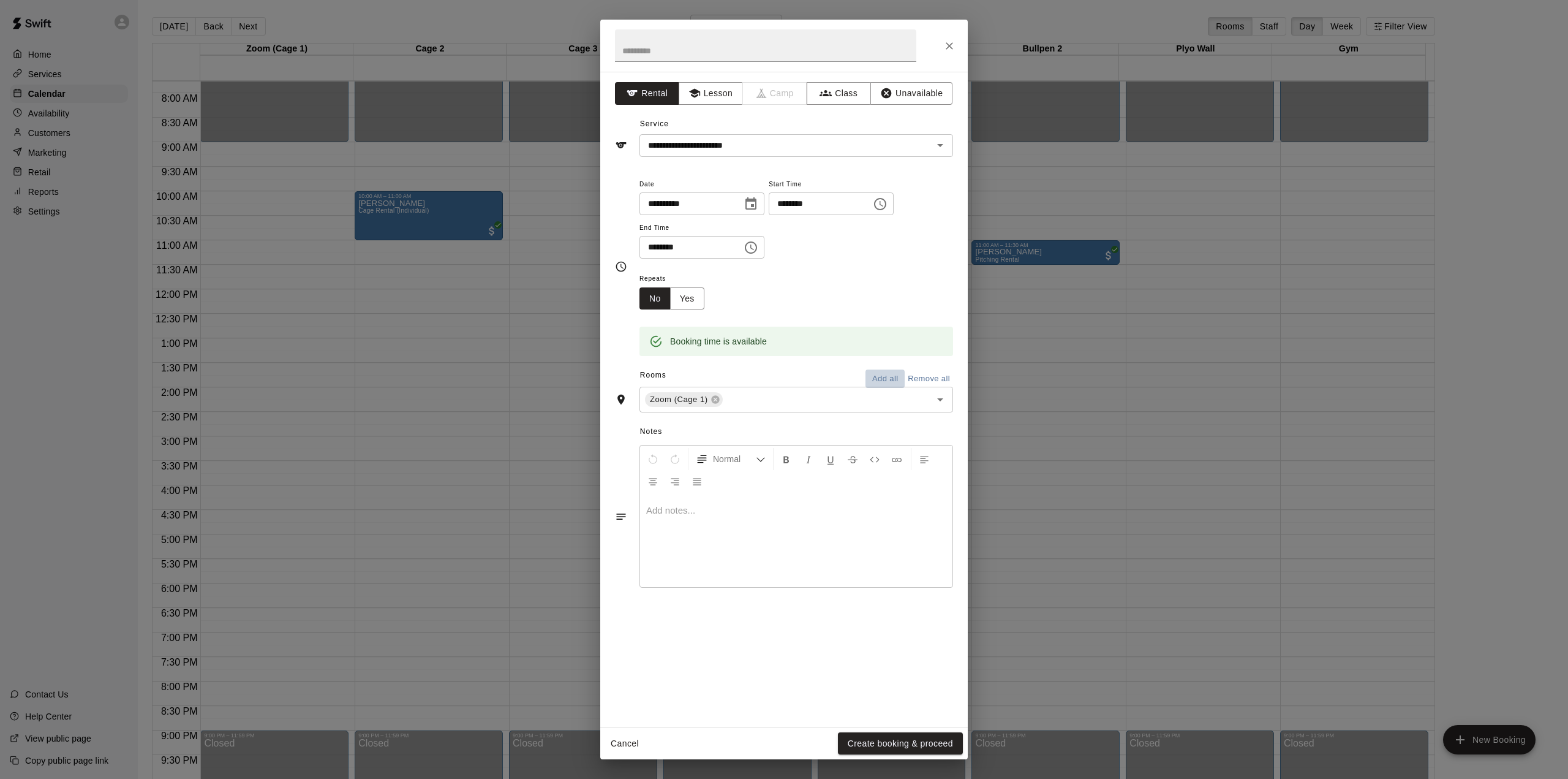
click at [888, 377] on button "Add all" at bounding box center [885, 379] width 39 height 19
click at [908, 744] on button "Create booking & proceed" at bounding box center [900, 743] width 125 height 23
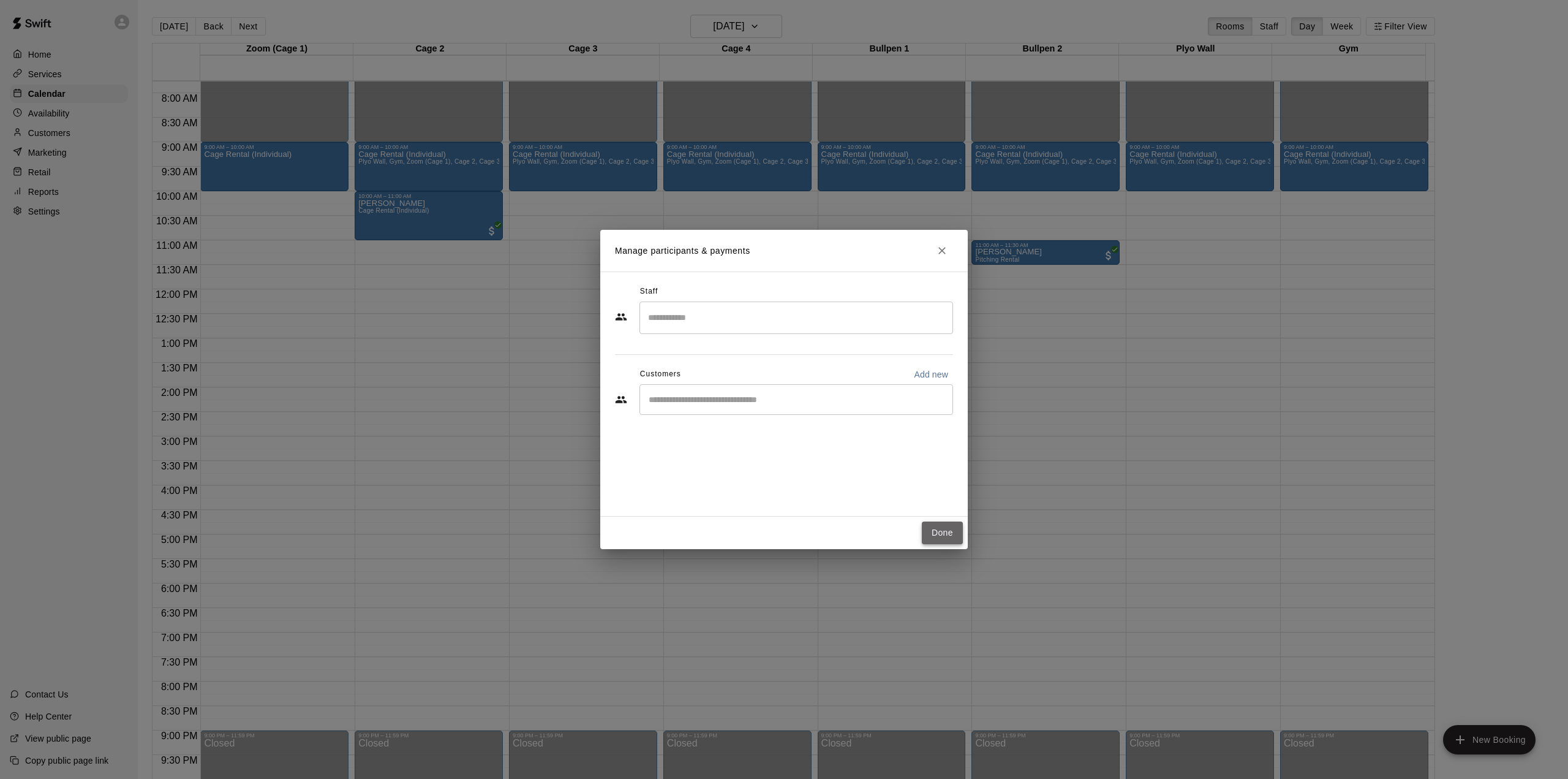
click at [938, 531] on button "Done" at bounding box center [942, 533] width 41 height 23
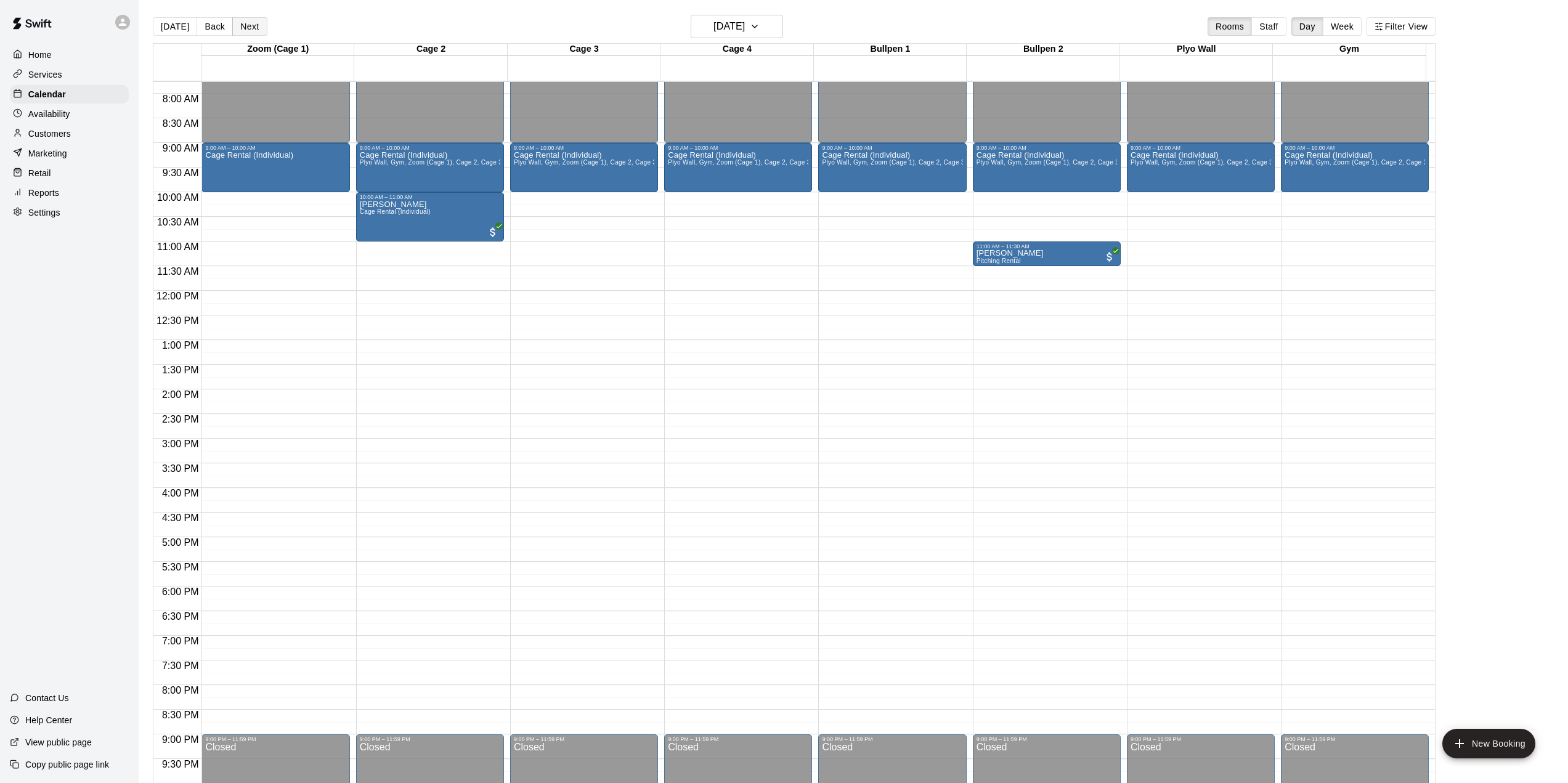
click at [241, 27] on button "Next" at bounding box center [249, 27] width 34 height 18
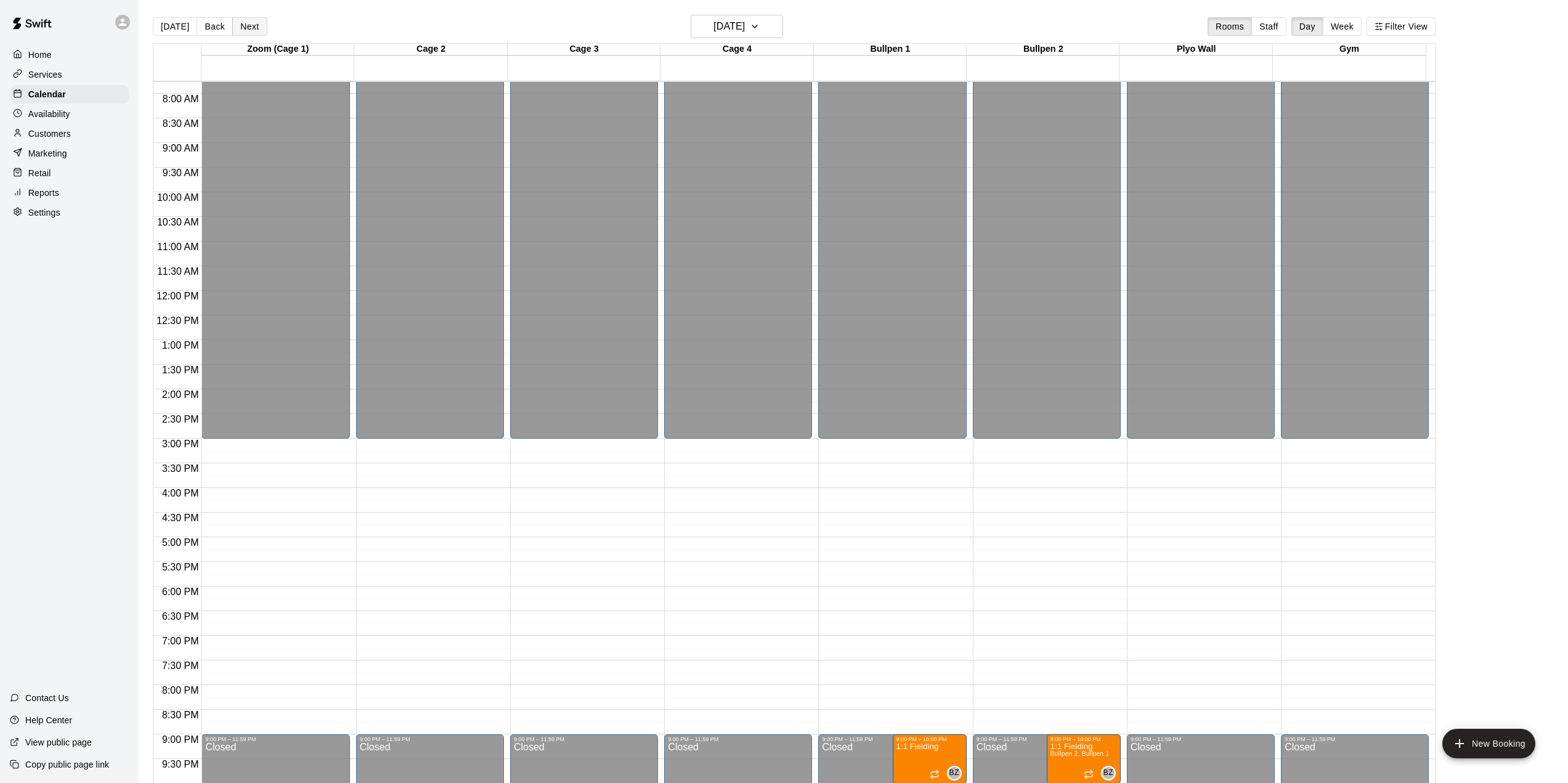
click at [241, 27] on button "Next" at bounding box center [249, 27] width 34 height 18
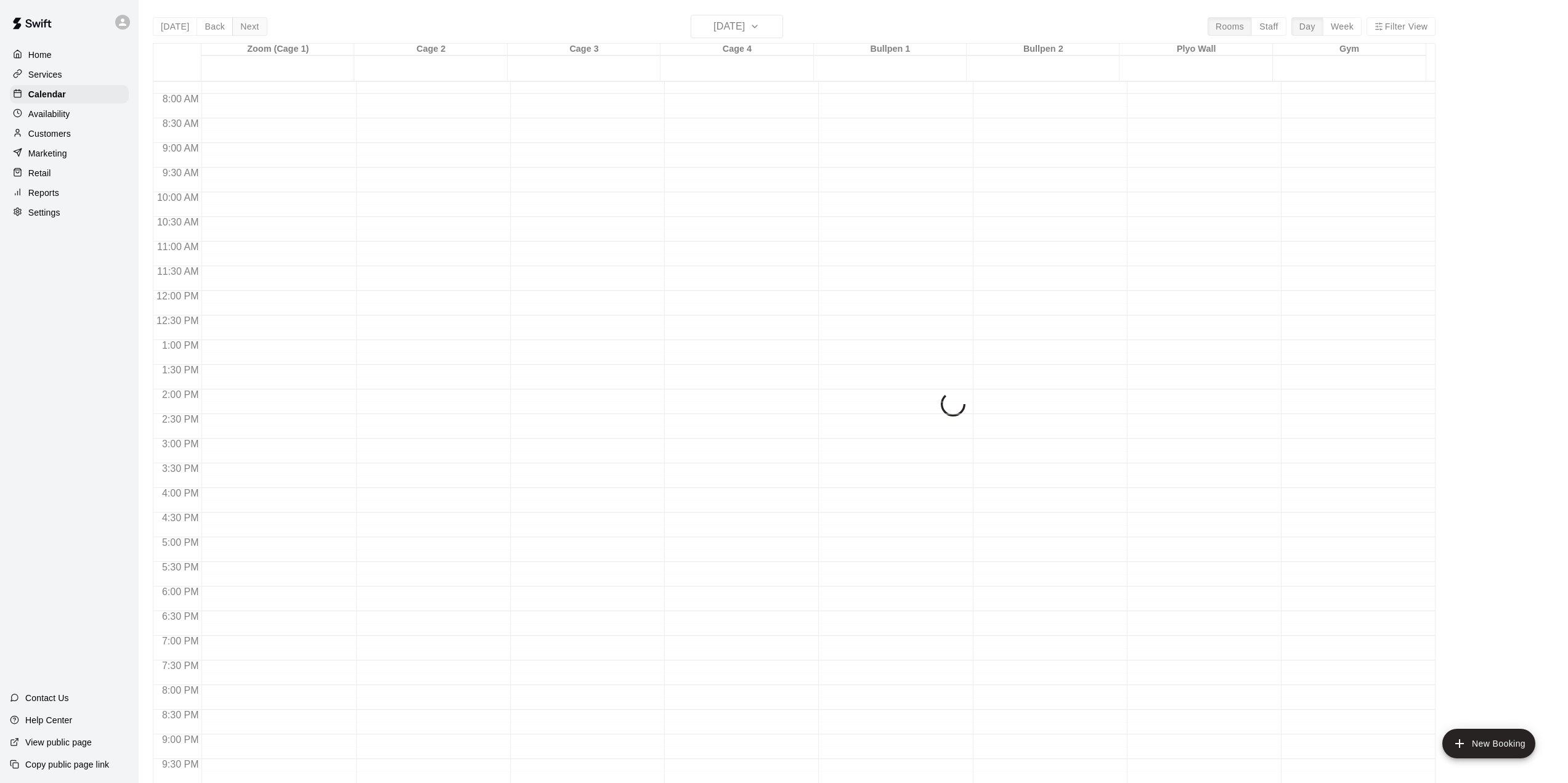
click at [241, 27] on button "Next" at bounding box center [249, 27] width 34 height 18
click at [241, 27] on div "[DATE] Back [DATE][DATE] Rooms Staff Day Week Filter View Zoom (Cage 1) 01 Wed …" at bounding box center [794, 406] width 1283 height 783
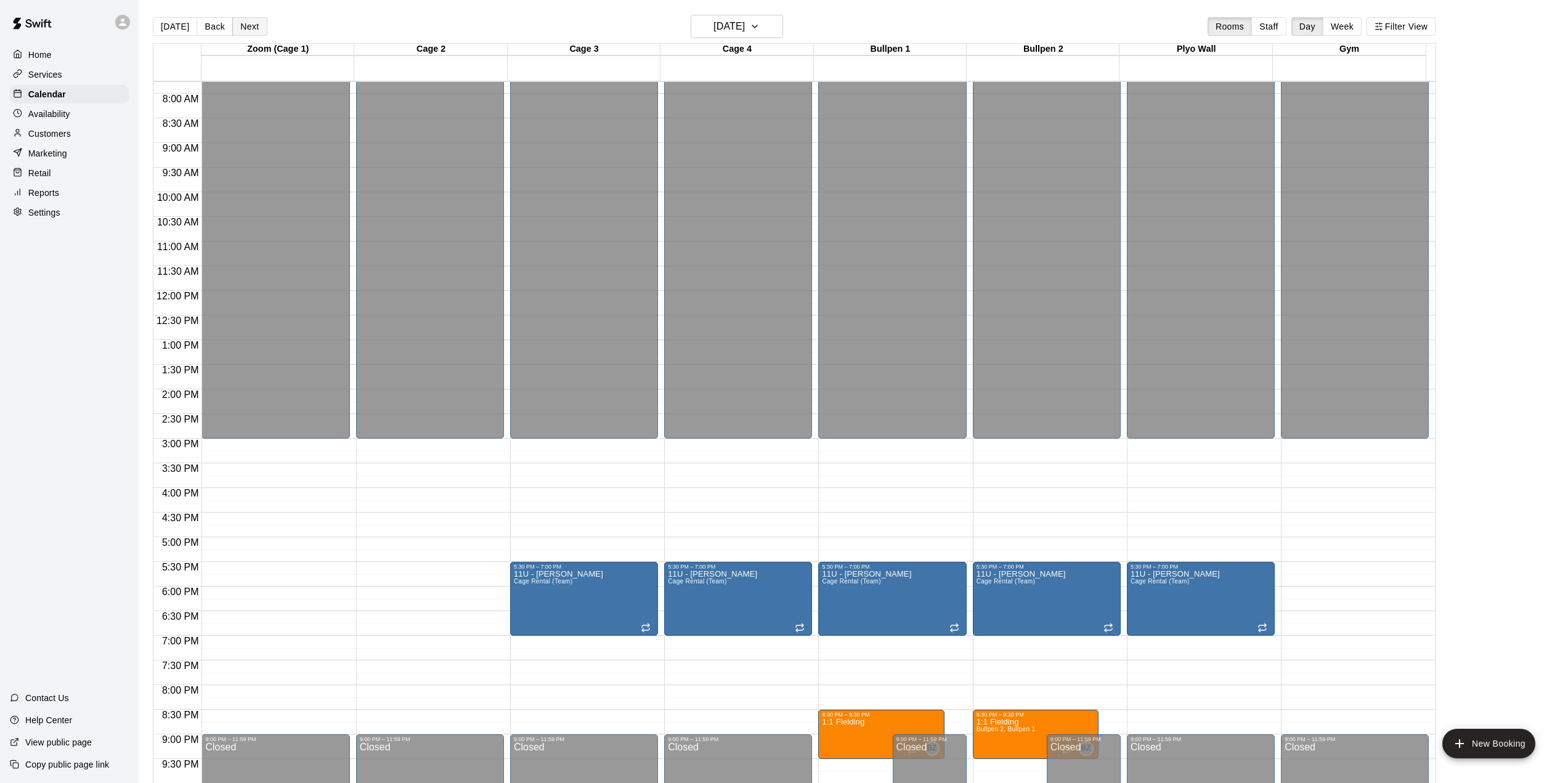
click at [241, 27] on button "Next" at bounding box center [249, 27] width 34 height 18
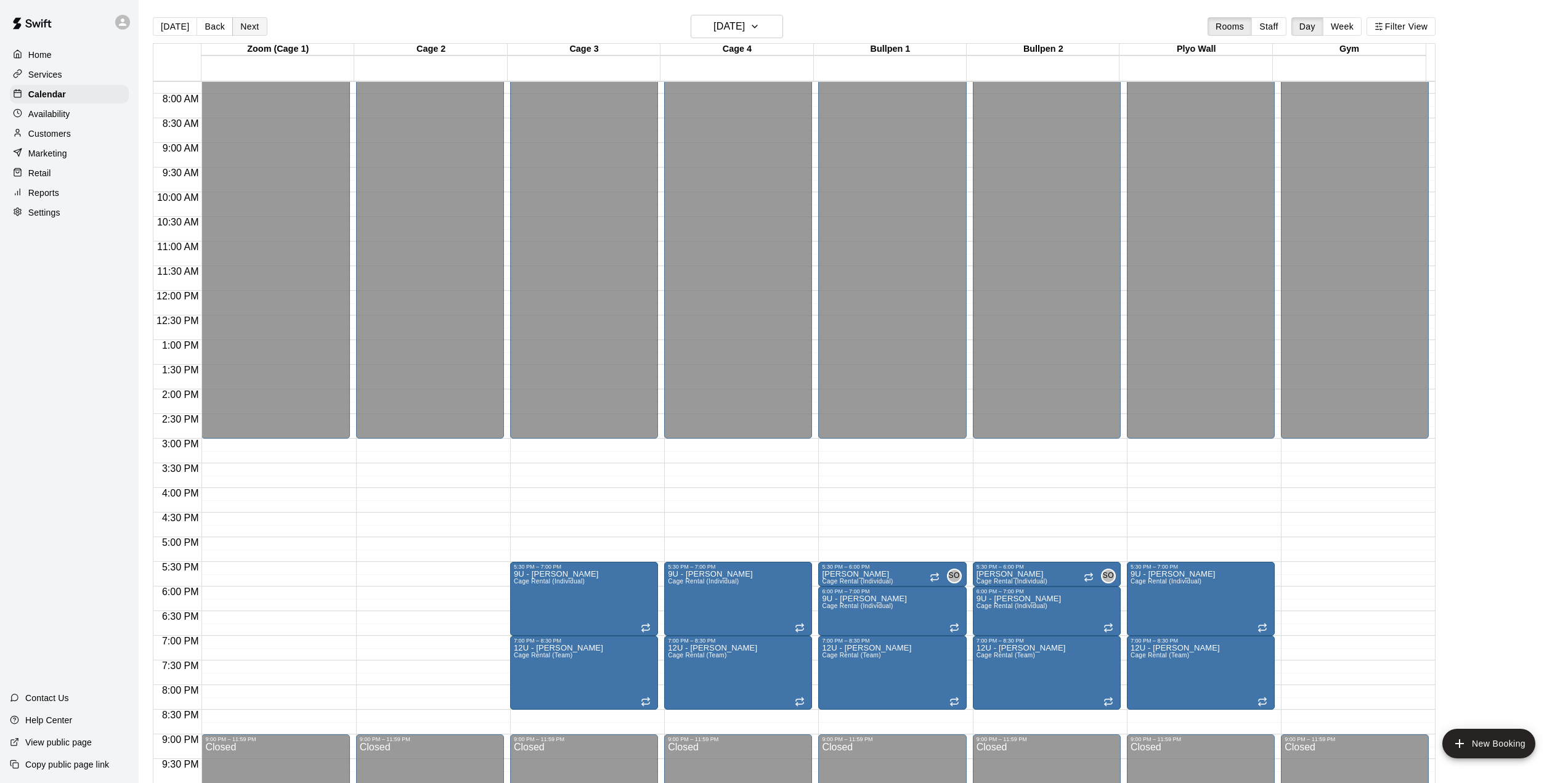
click at [241, 27] on button "Next" at bounding box center [249, 27] width 34 height 18
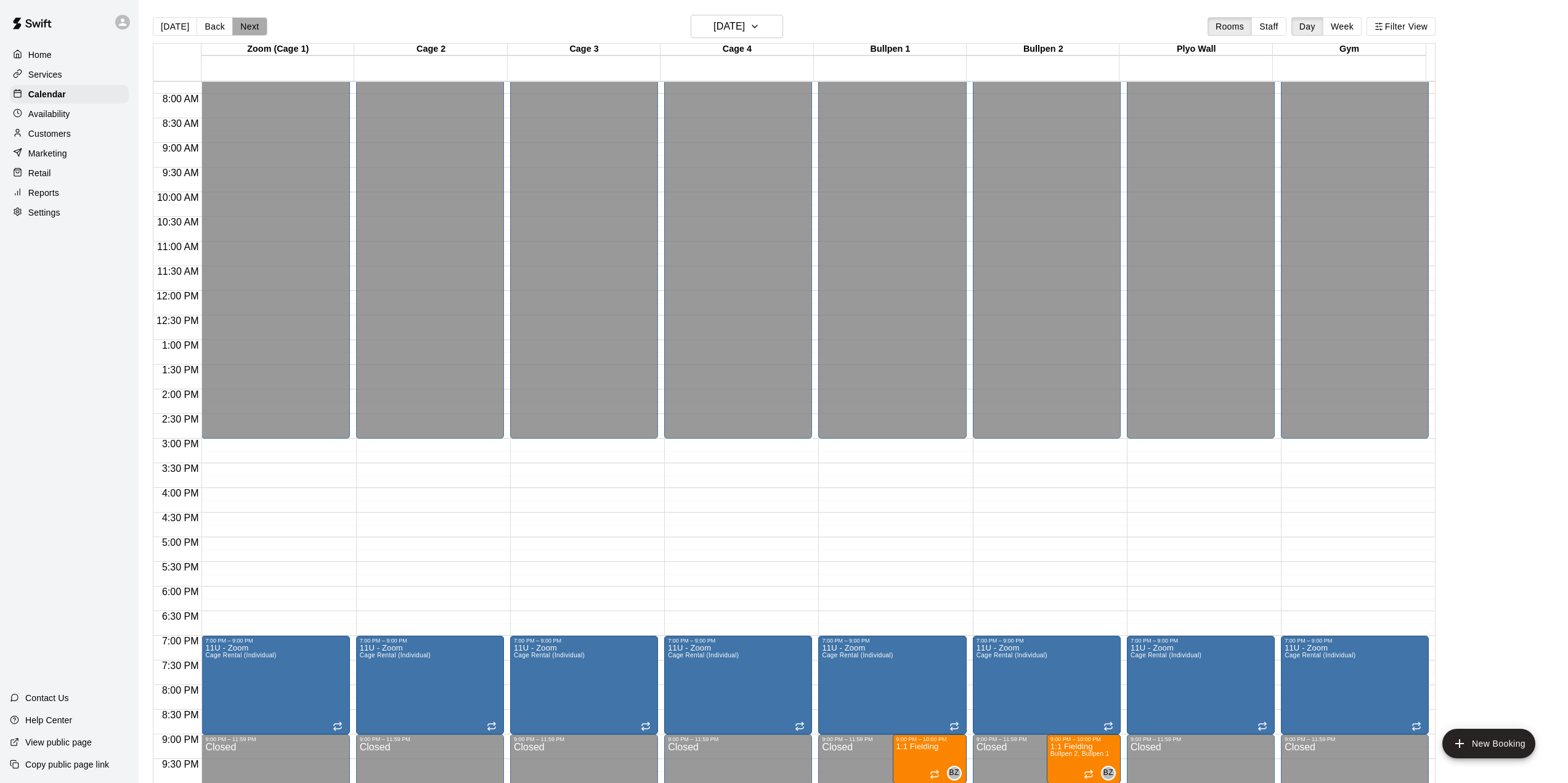
click at [241, 27] on button "Next" at bounding box center [249, 27] width 34 height 18
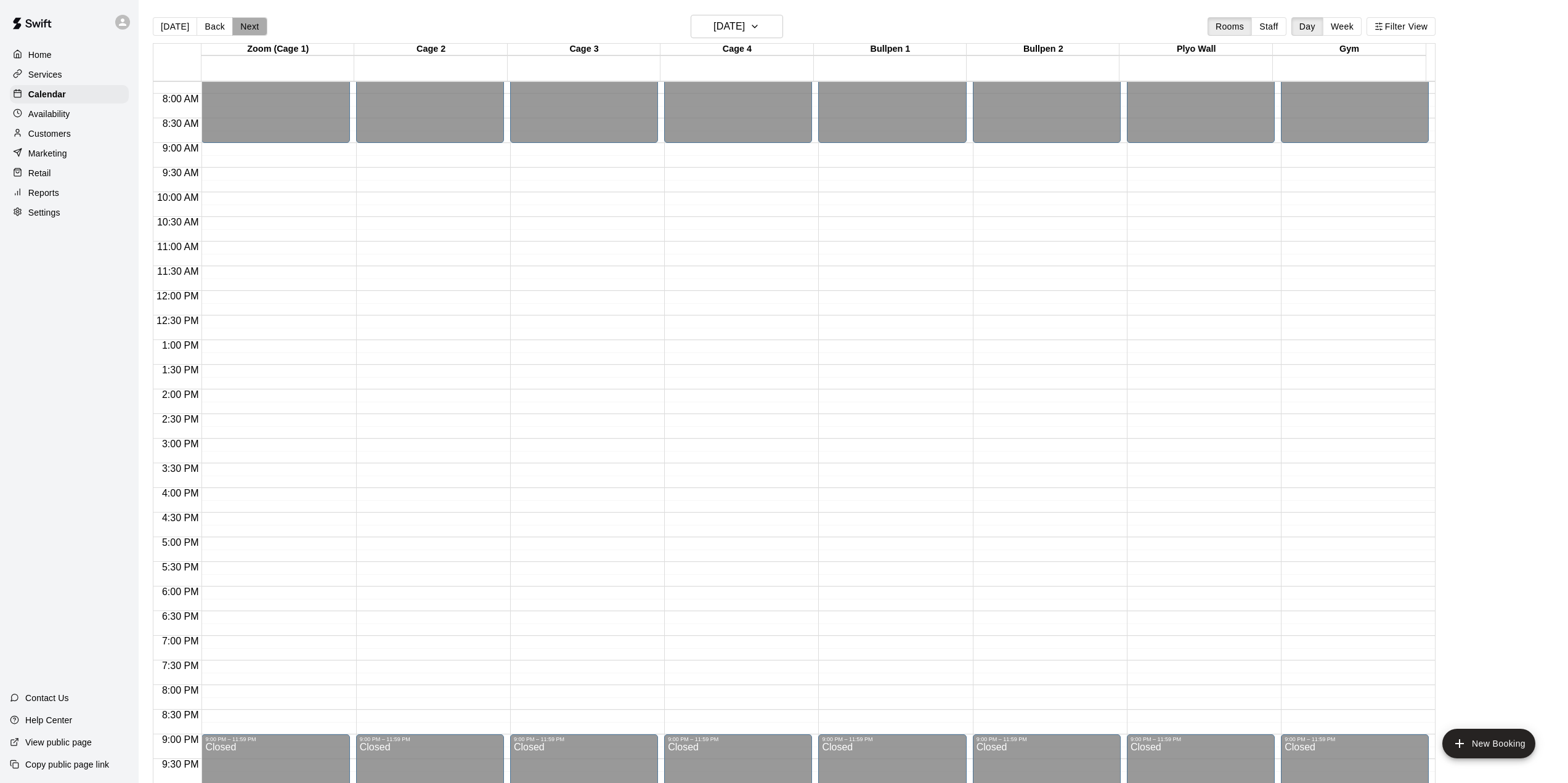
click at [241, 27] on button "Next" at bounding box center [249, 27] width 34 height 18
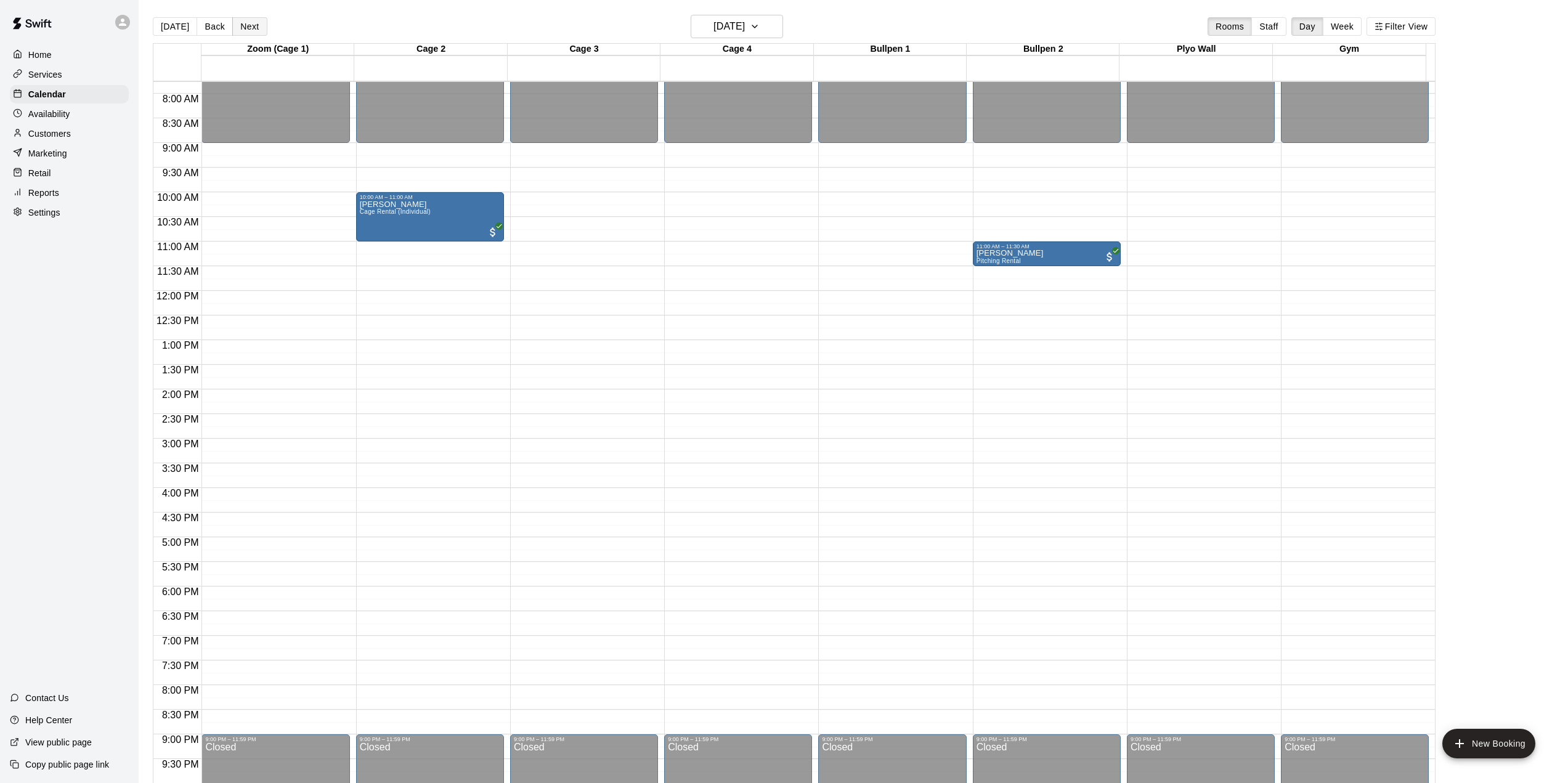
click at [241, 27] on button "Next" at bounding box center [249, 27] width 34 height 18
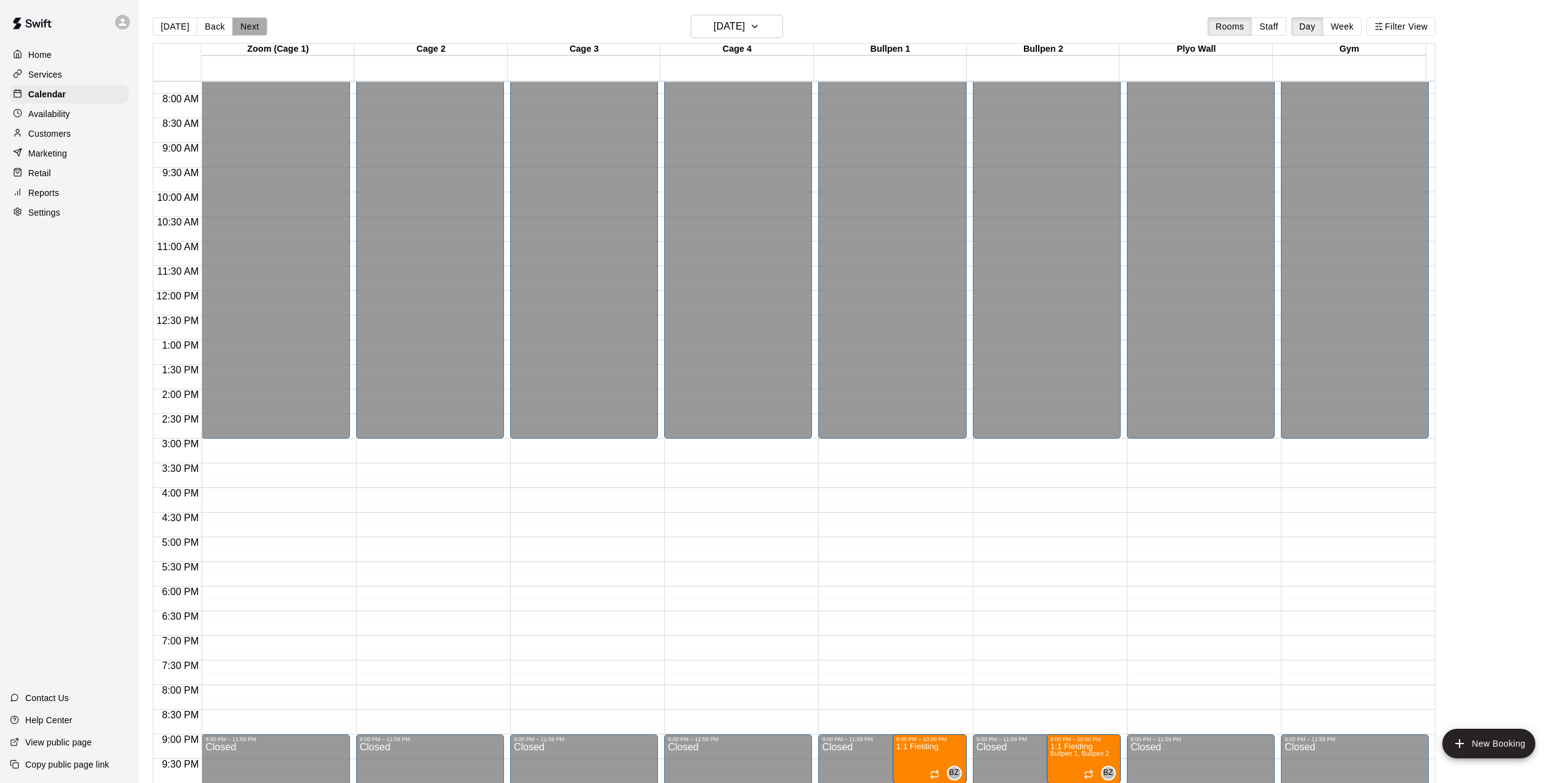
click at [241, 27] on button "Next" at bounding box center [249, 27] width 34 height 18
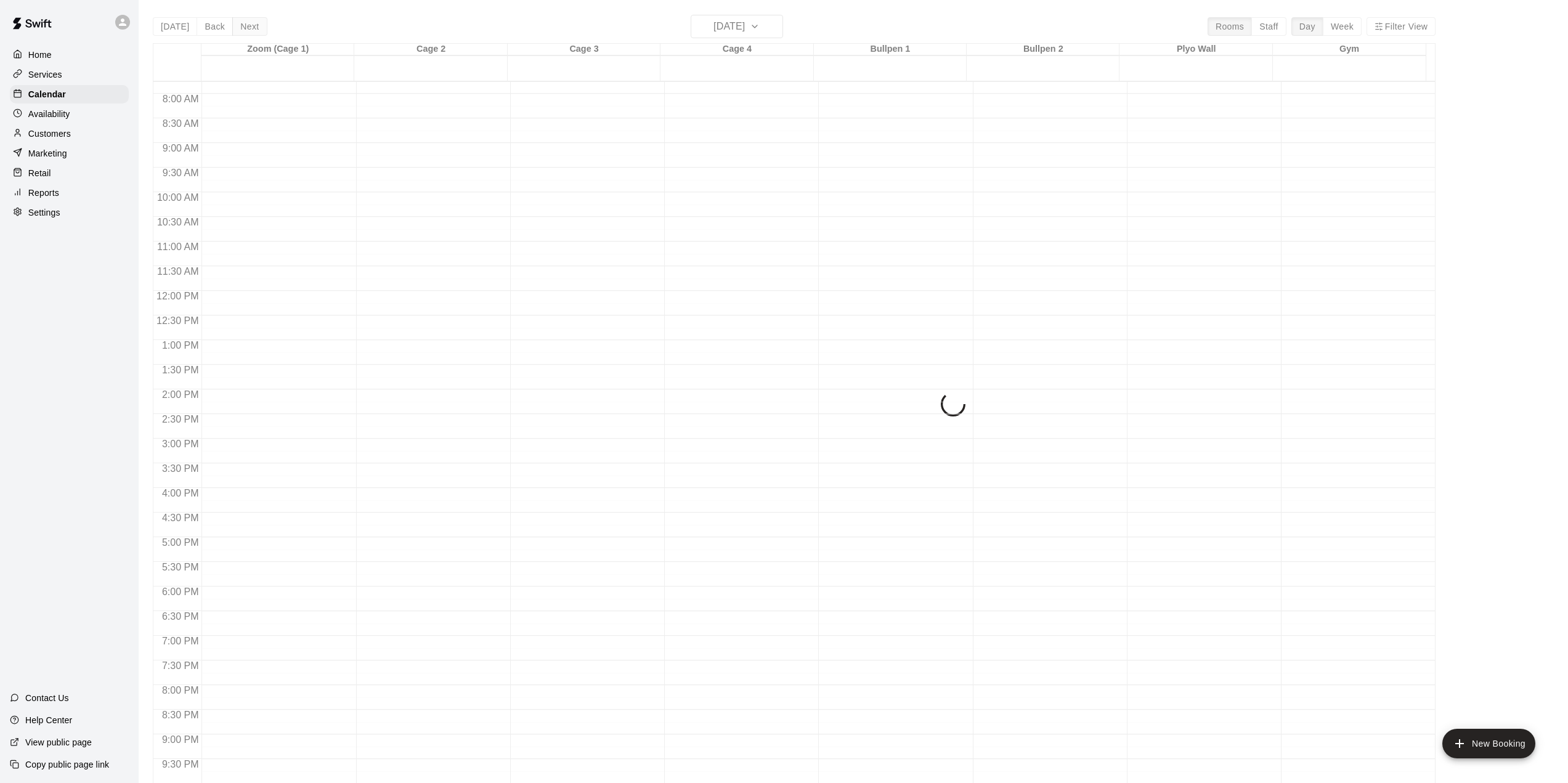
click at [241, 27] on button "Next" at bounding box center [249, 27] width 34 height 18
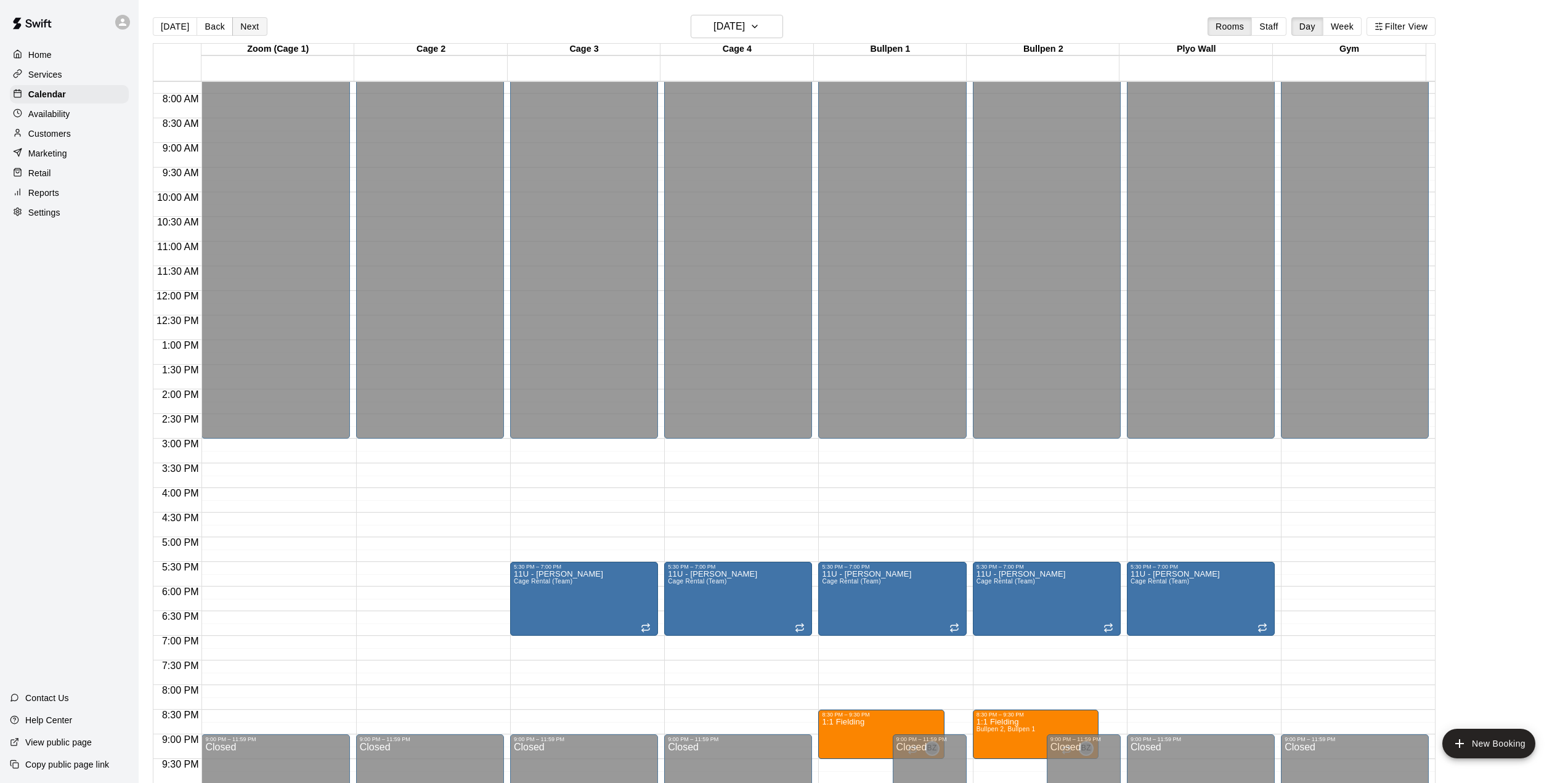
click at [241, 27] on button "Next" at bounding box center [249, 27] width 34 height 18
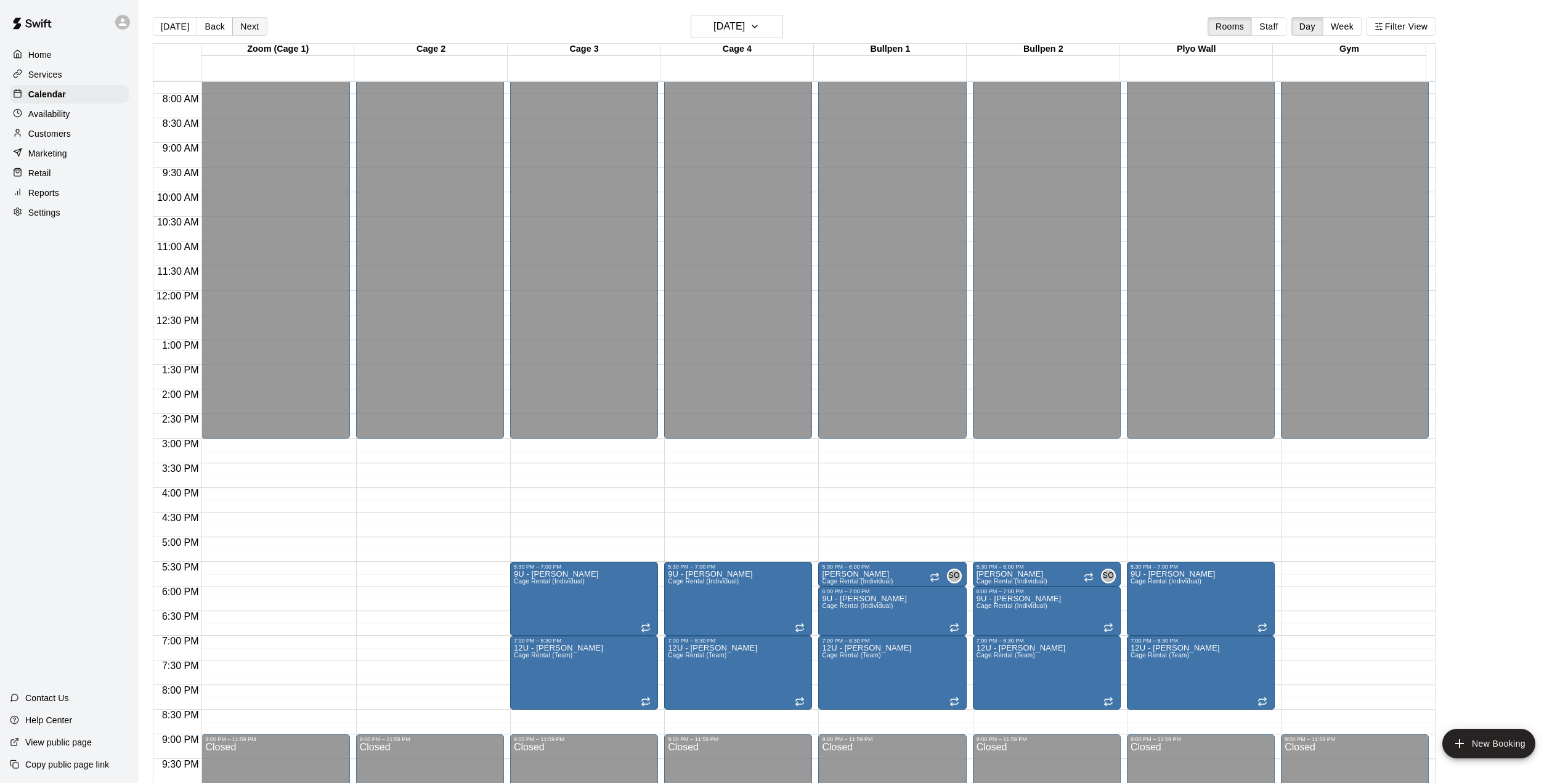
click at [241, 27] on button "Next" at bounding box center [249, 27] width 34 height 18
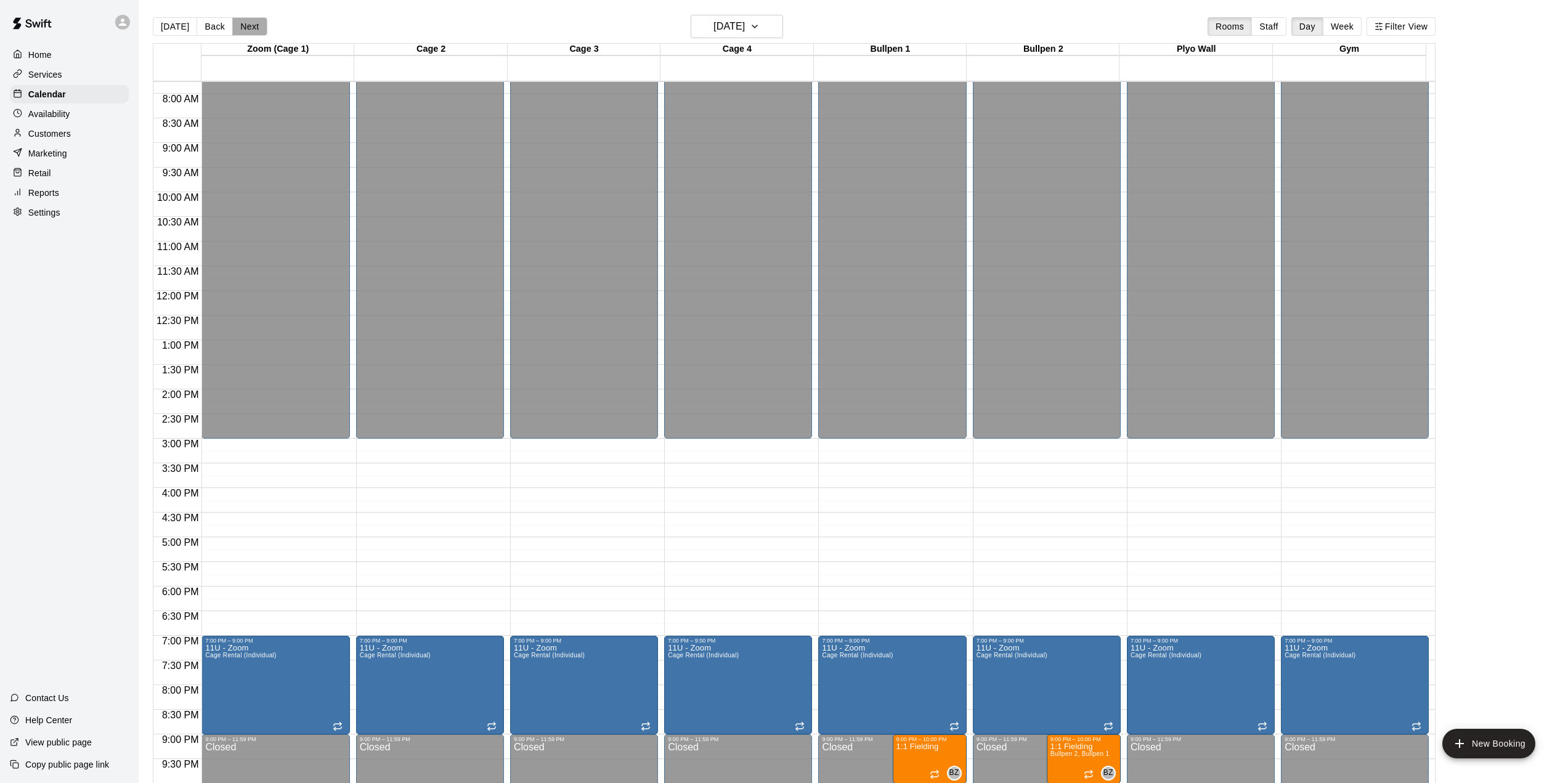
click at [241, 27] on button "Next" at bounding box center [249, 27] width 34 height 18
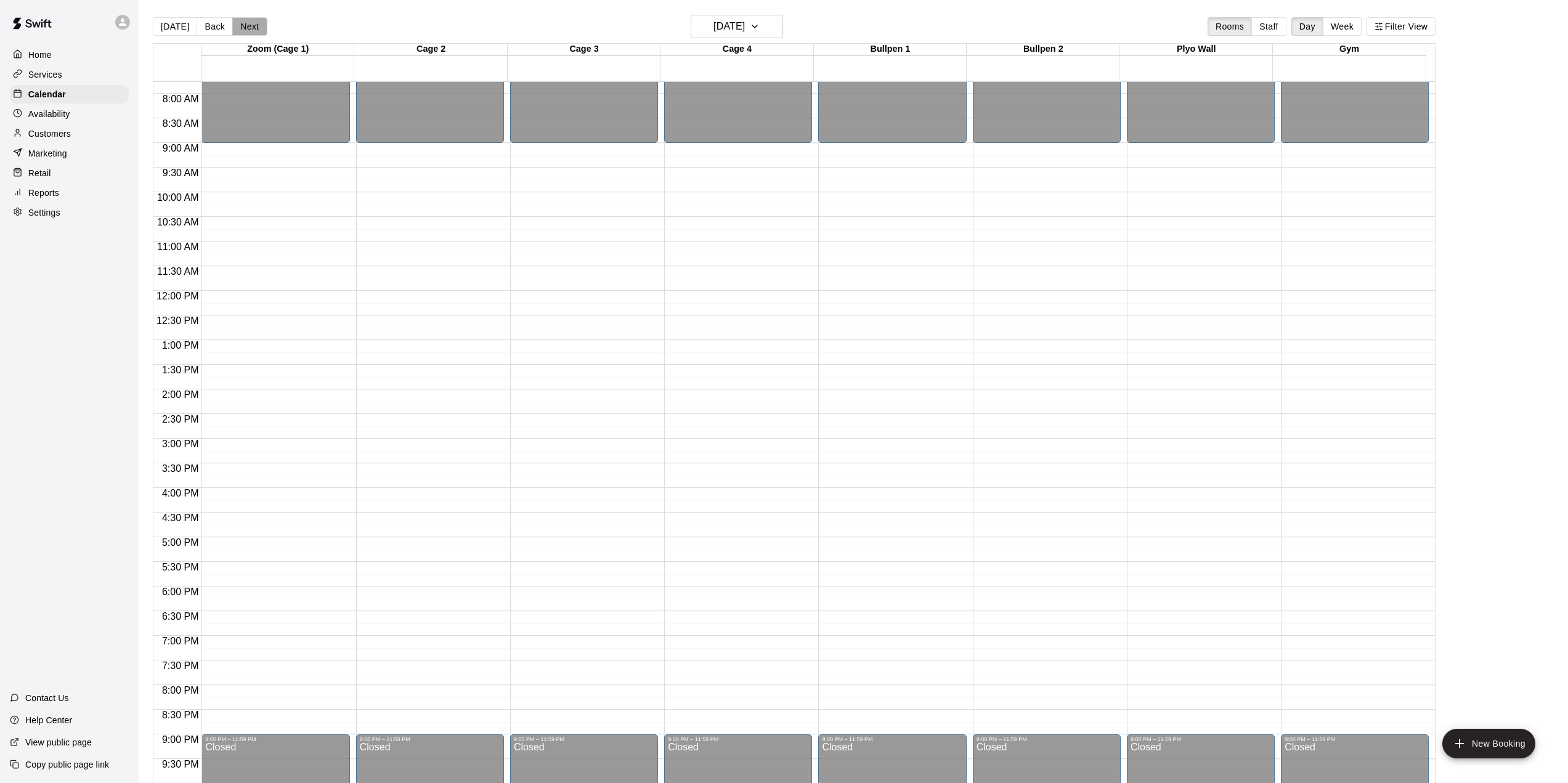
click at [241, 27] on button "Next" at bounding box center [249, 27] width 34 height 18
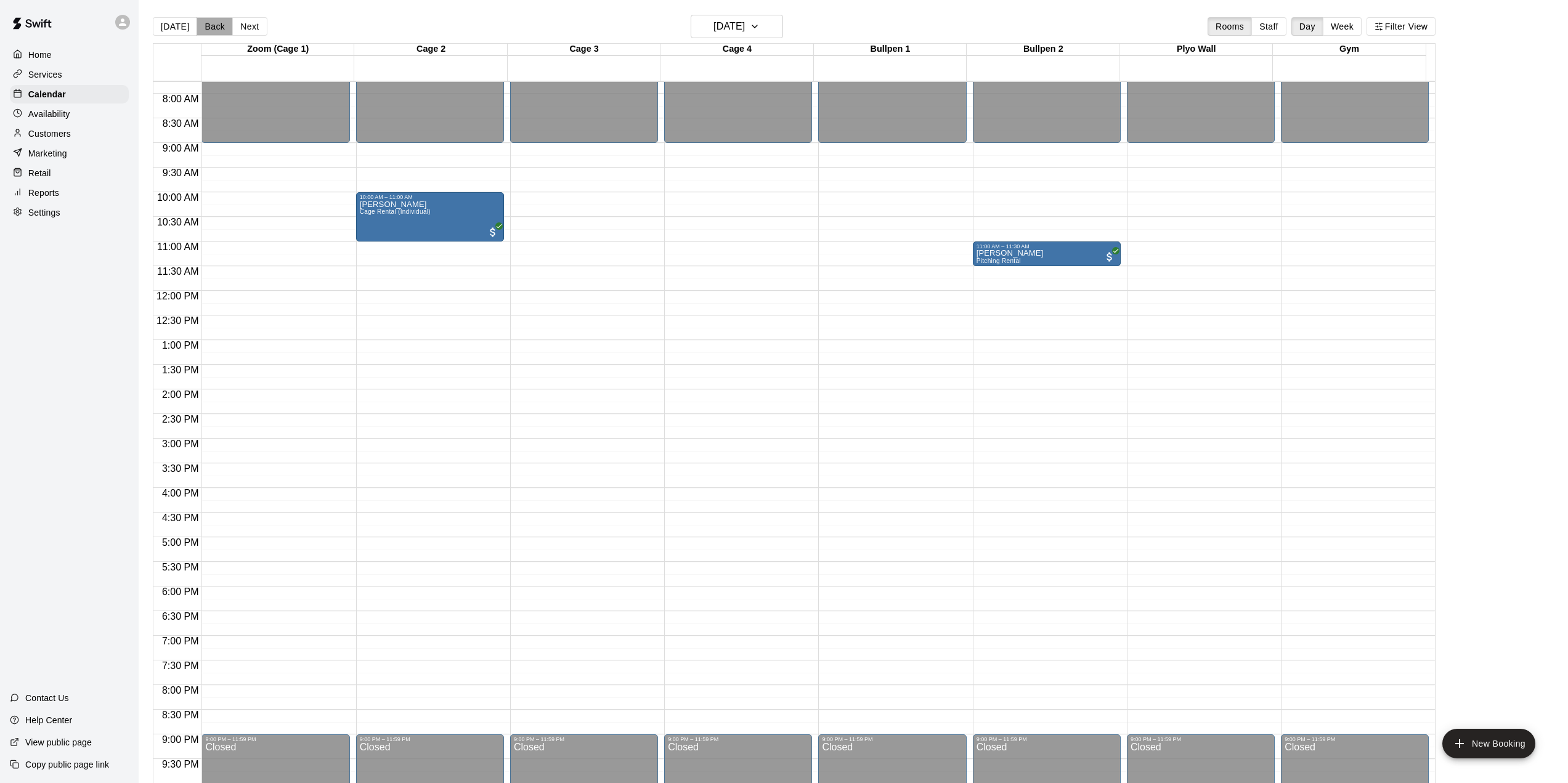
click at [211, 28] on button "Back" at bounding box center [215, 27] width 36 height 18
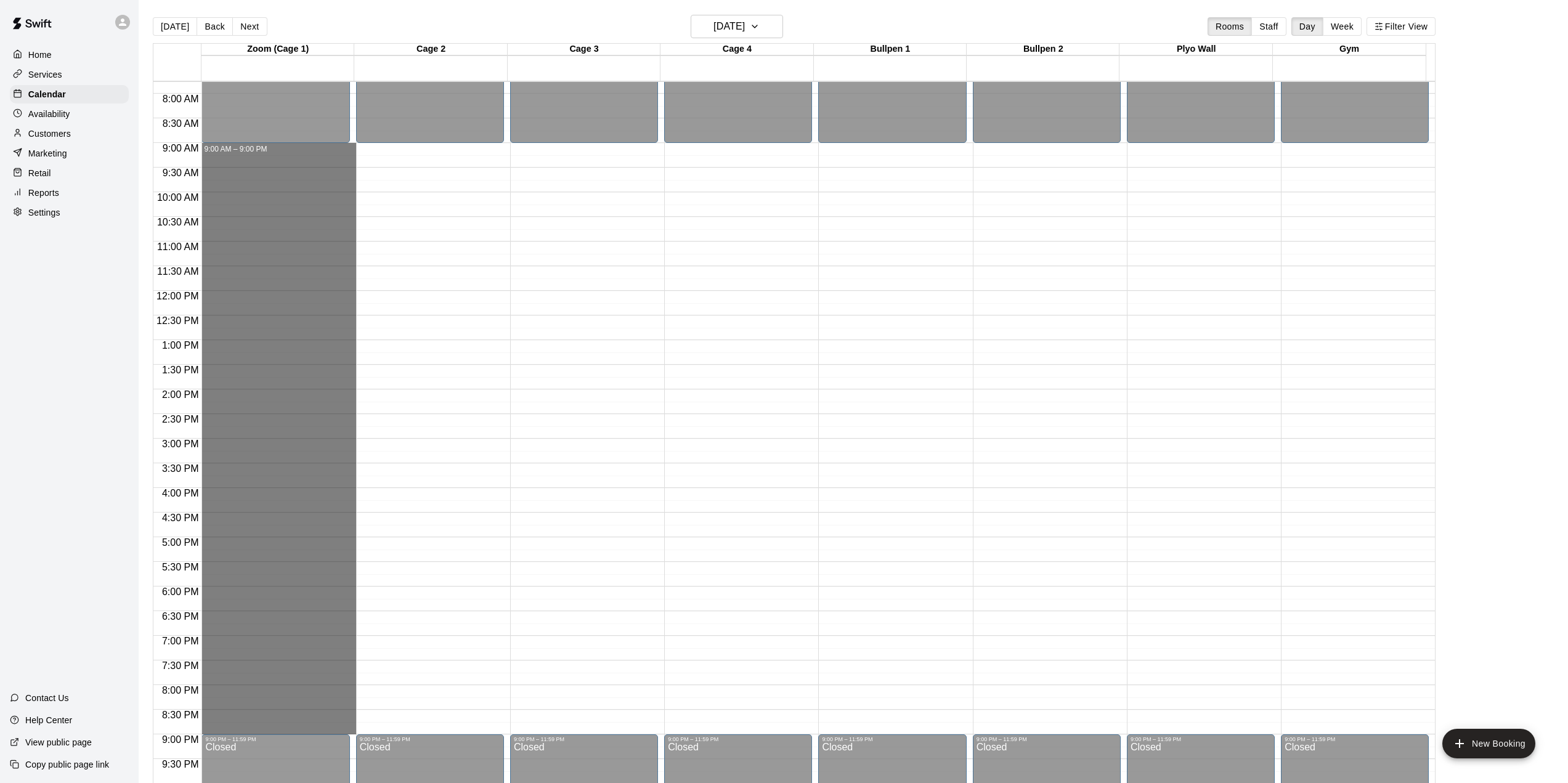
drag, startPoint x: 293, startPoint y: 147, endPoint x: 302, endPoint y: 728, distance: 581.1
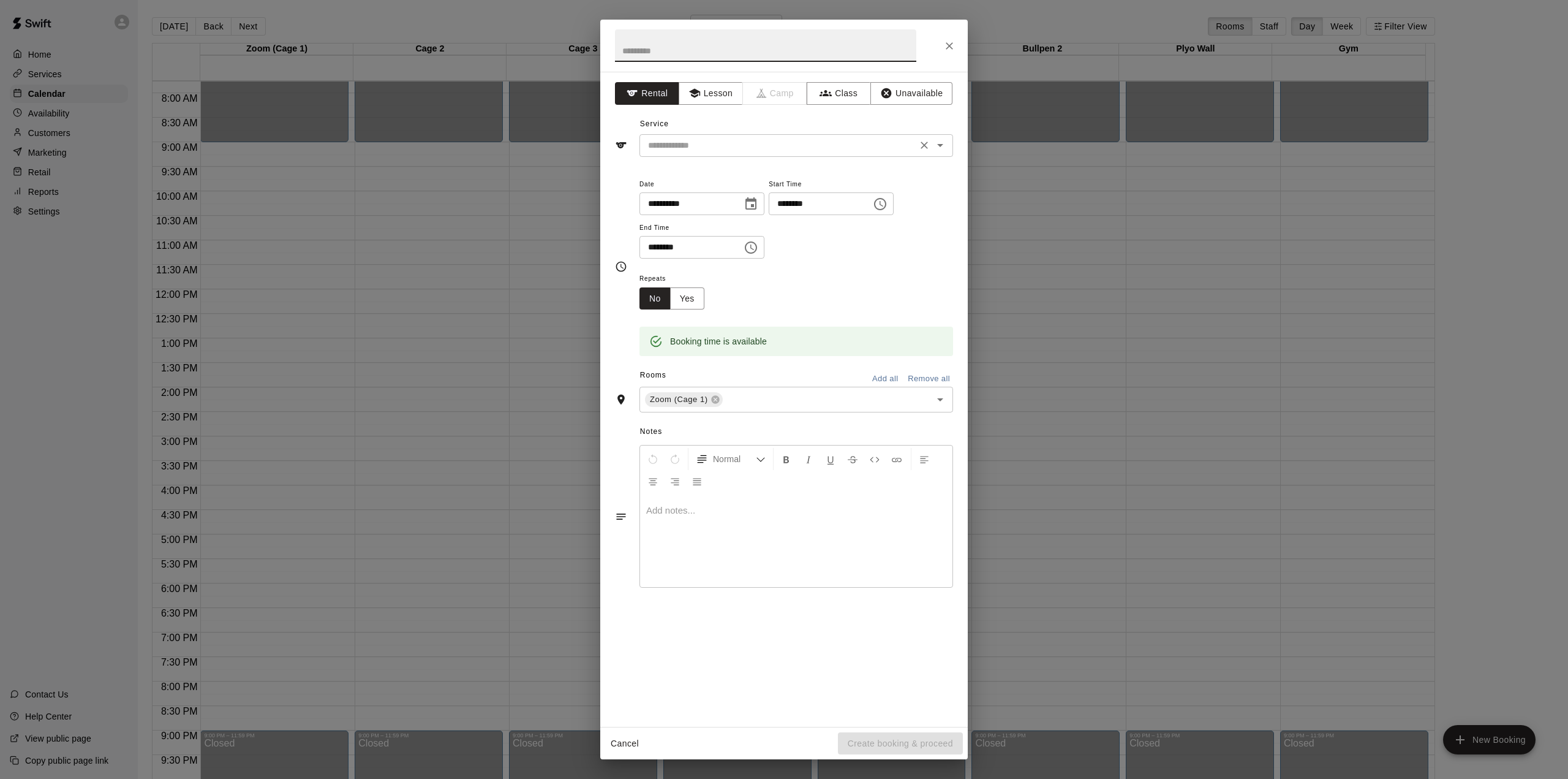
click at [690, 139] on input "text" at bounding box center [778, 146] width 270 height 15
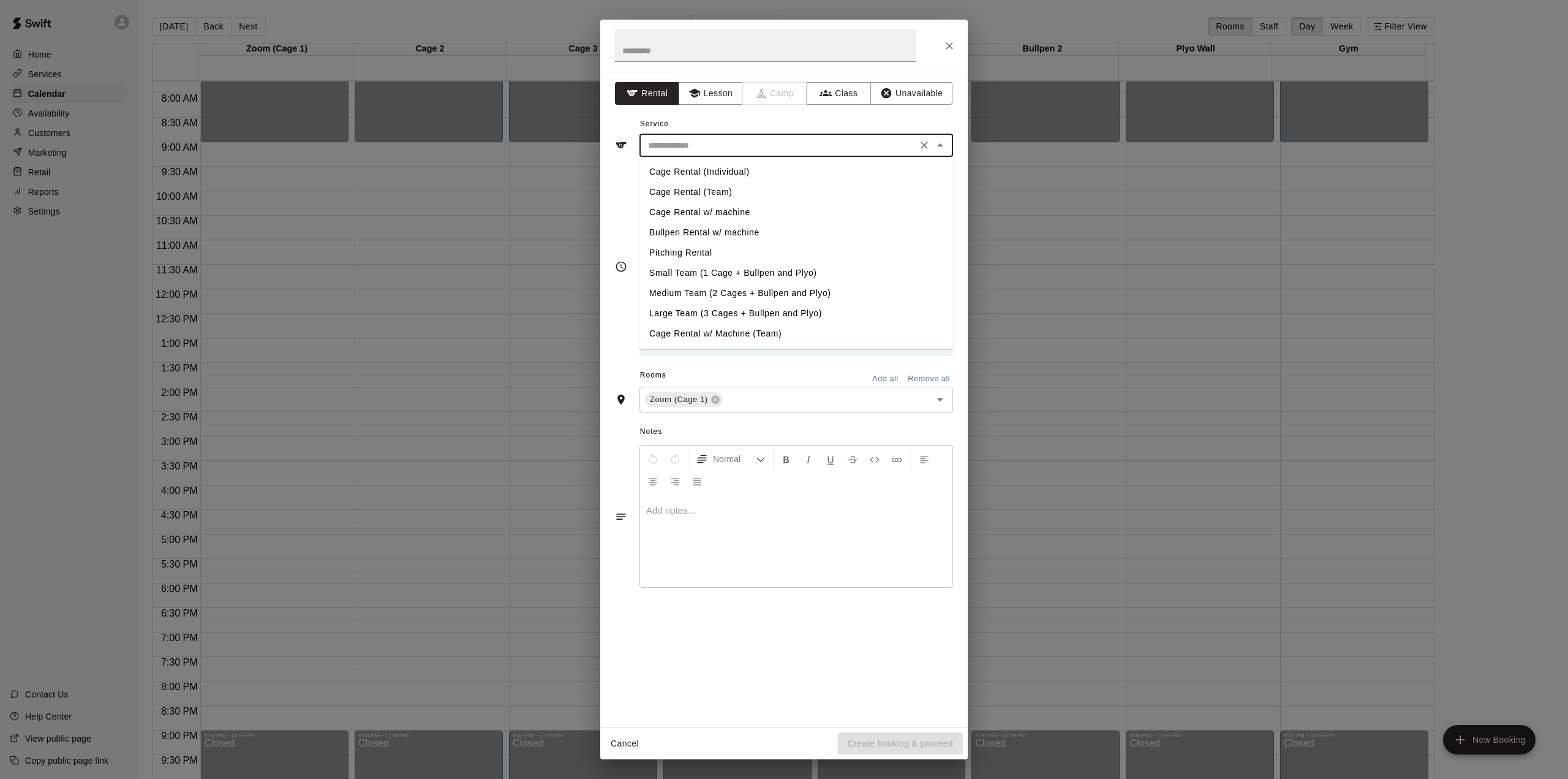
click at [712, 171] on li "Cage Rental (Individual)" at bounding box center [796, 172] width 314 height 20
type input "**********"
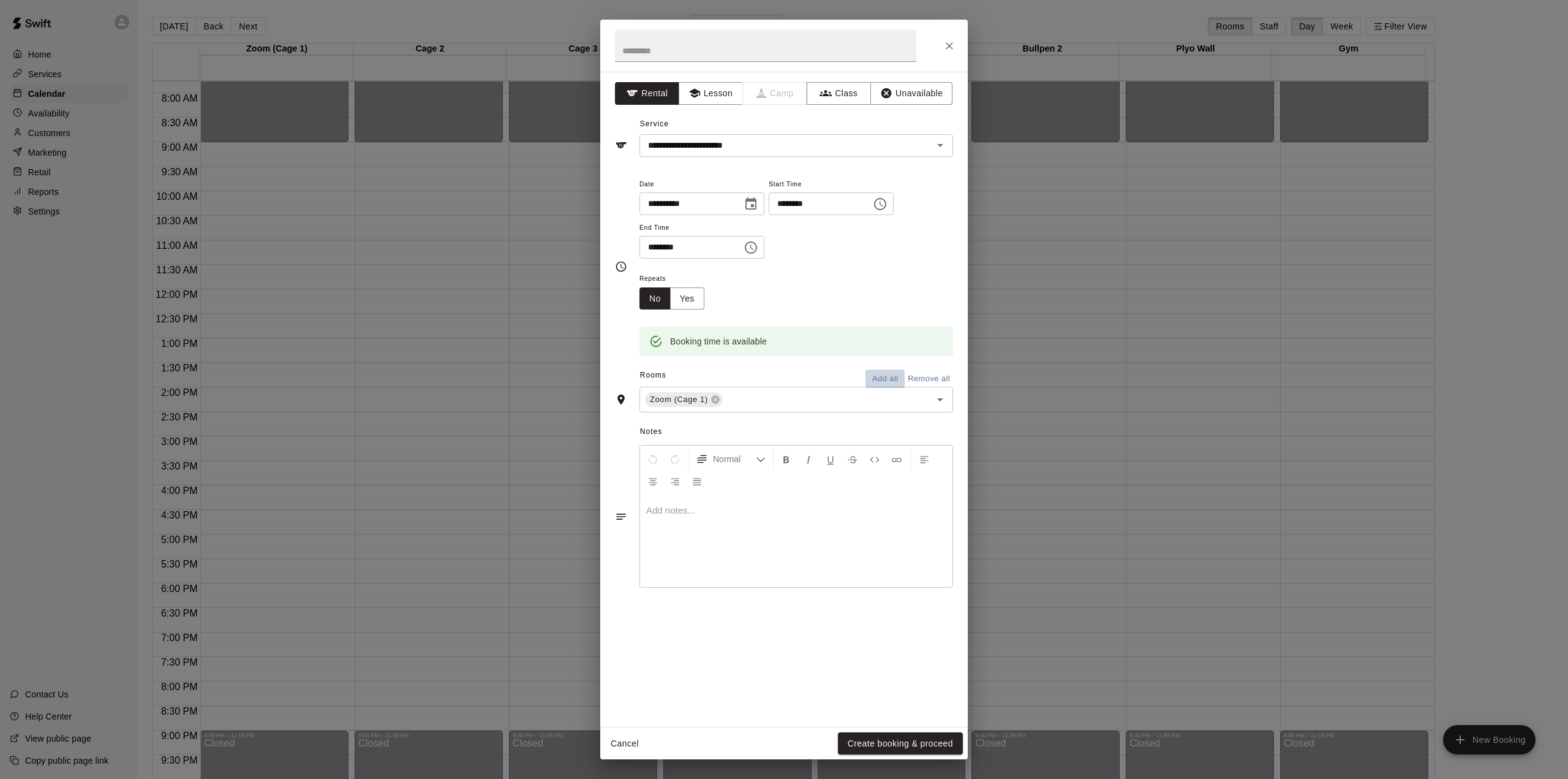
click at [875, 376] on button "Add all" at bounding box center [885, 379] width 39 height 19
click at [890, 744] on button "Create booking & proceed" at bounding box center [900, 743] width 125 height 23
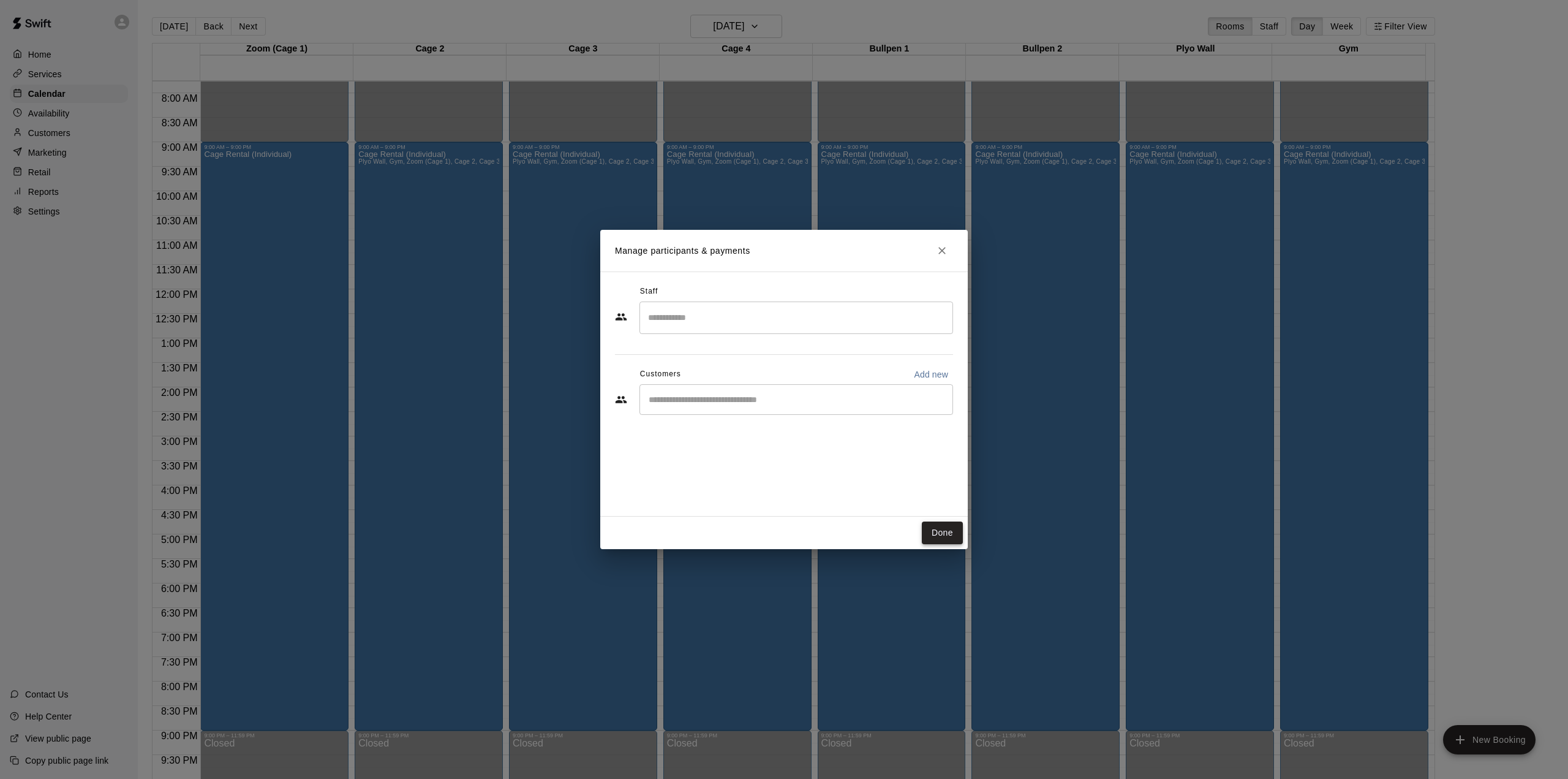
click at [947, 533] on button "Done" at bounding box center [942, 533] width 41 height 23
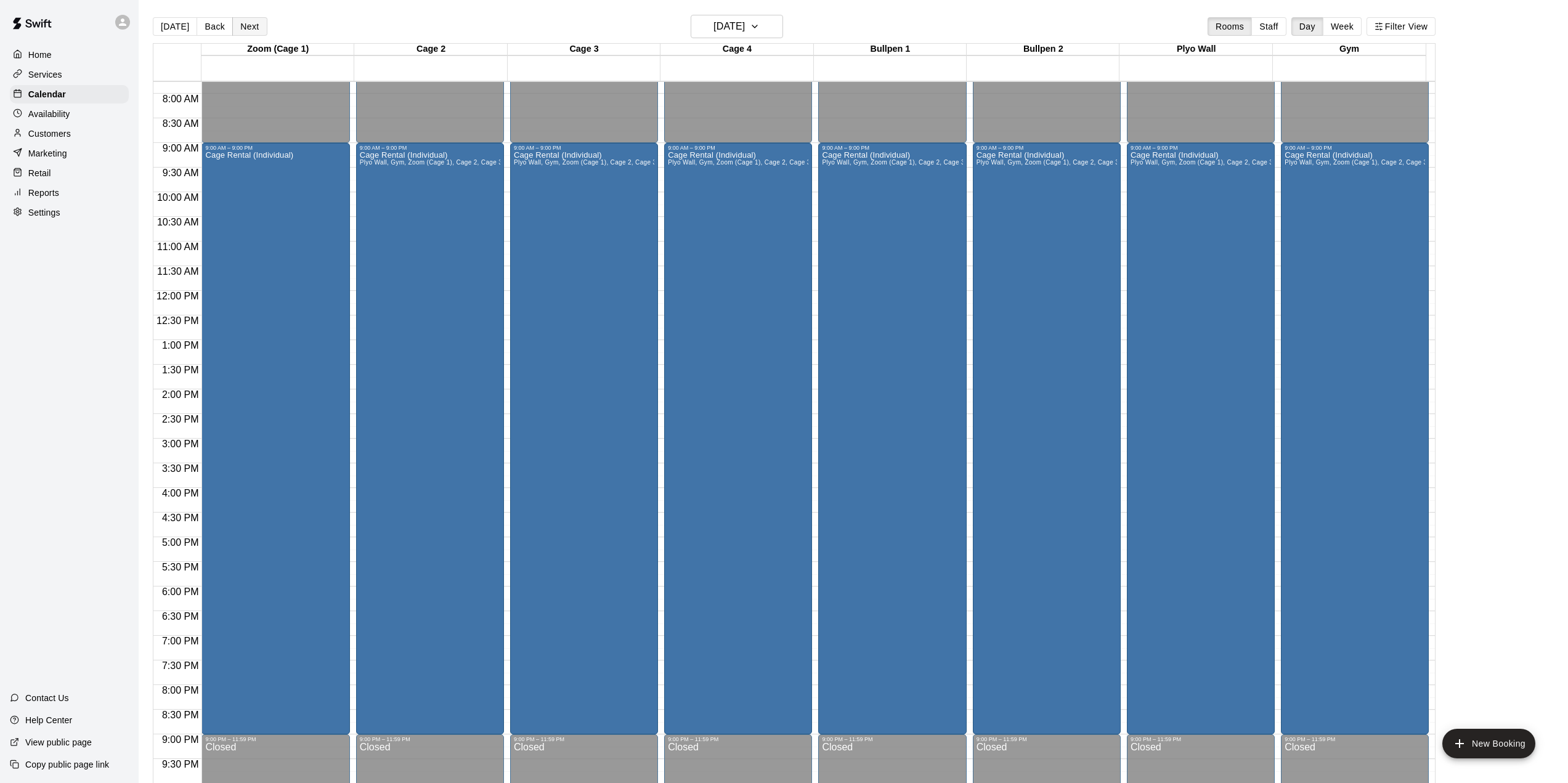
click at [239, 23] on button "Next" at bounding box center [249, 27] width 34 height 18
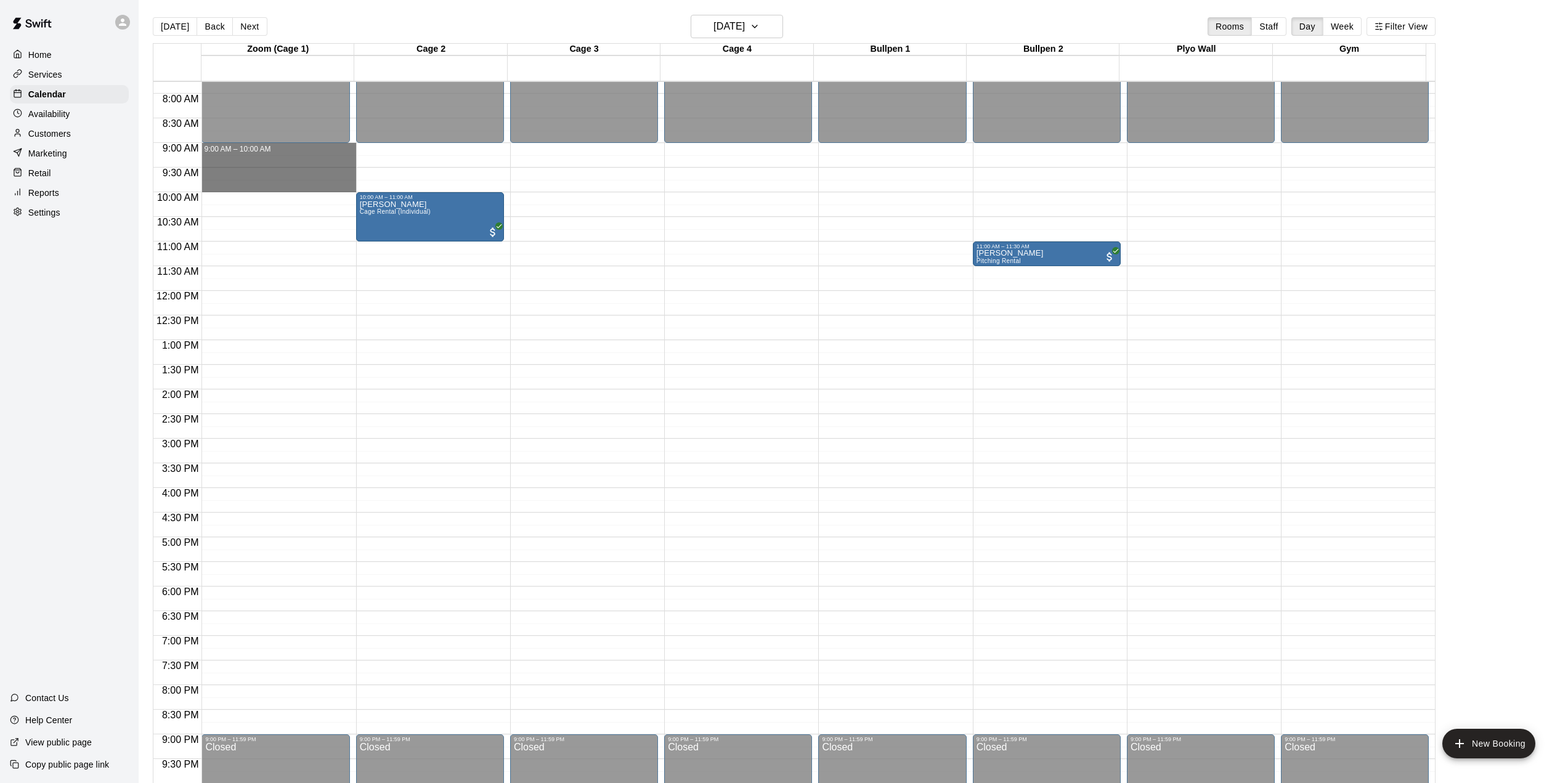
drag, startPoint x: 252, startPoint y: 145, endPoint x: 257, endPoint y: 186, distance: 41.3
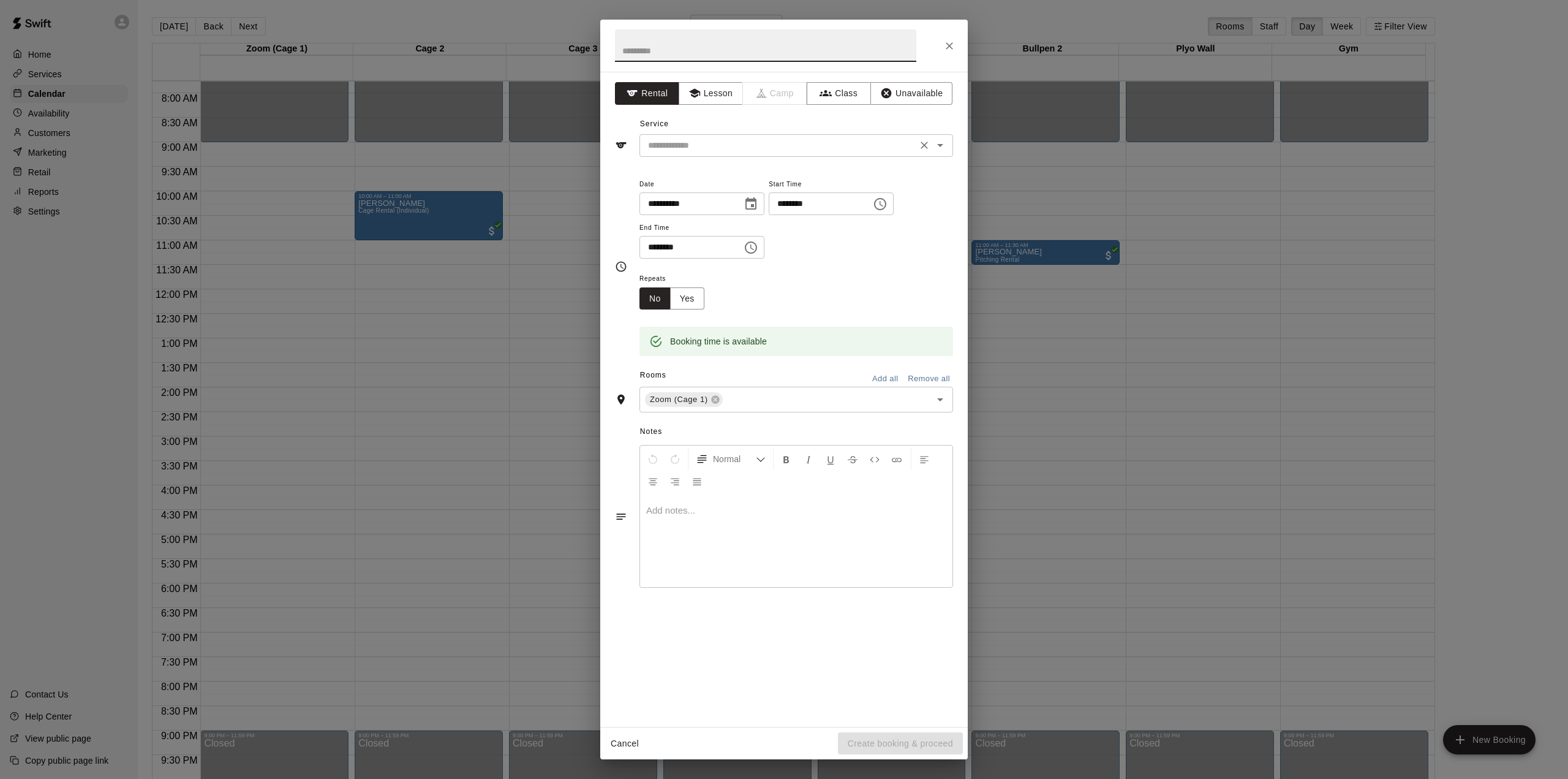
click at [682, 151] on input "text" at bounding box center [778, 146] width 270 height 15
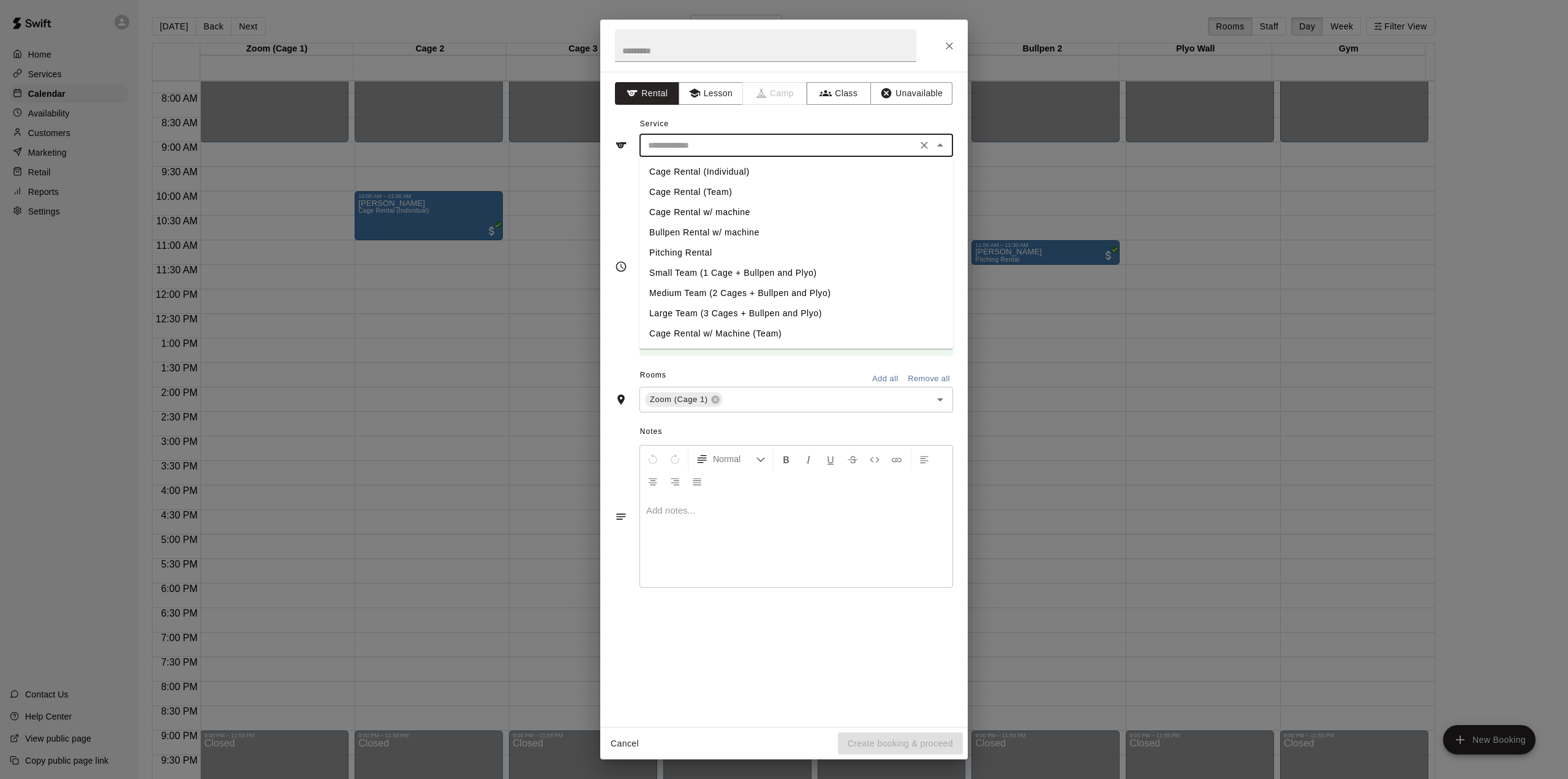
click at [690, 169] on li "Cage Rental (Individual)" at bounding box center [796, 172] width 314 height 20
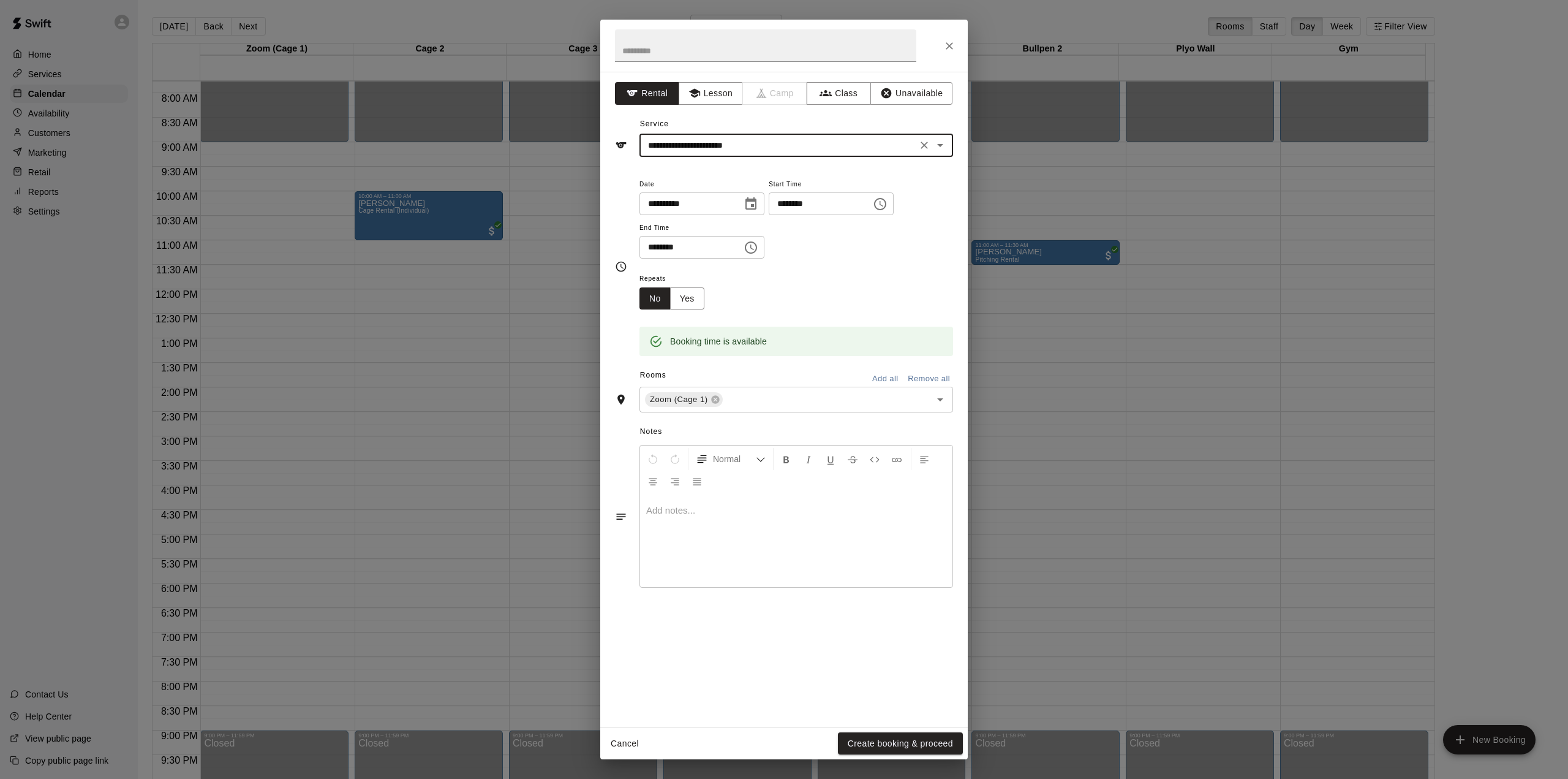
type input "**********"
click at [880, 377] on button "Add all" at bounding box center [885, 379] width 39 height 19
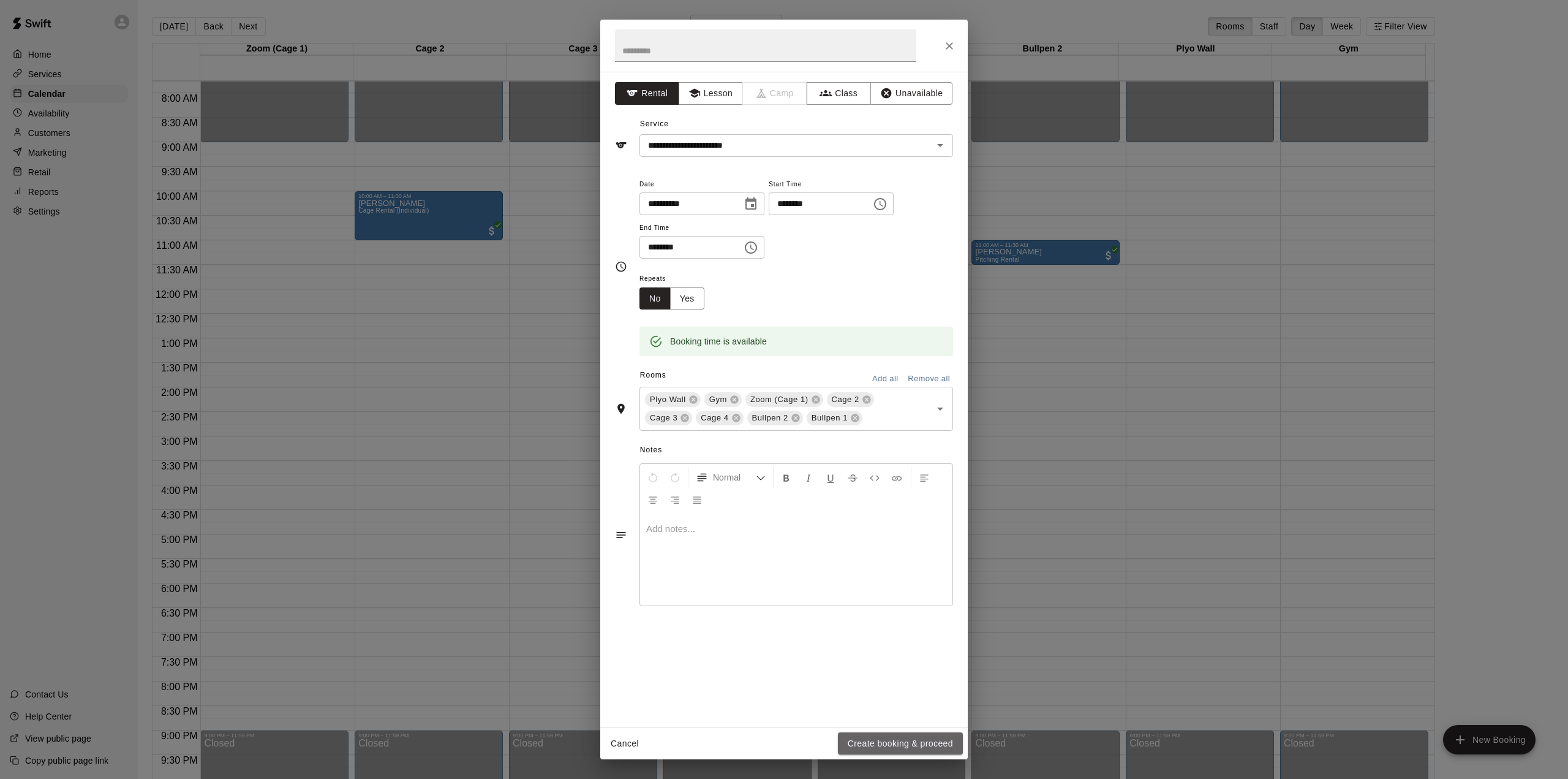
click at [886, 743] on button "Create booking & proceed" at bounding box center [900, 743] width 125 height 23
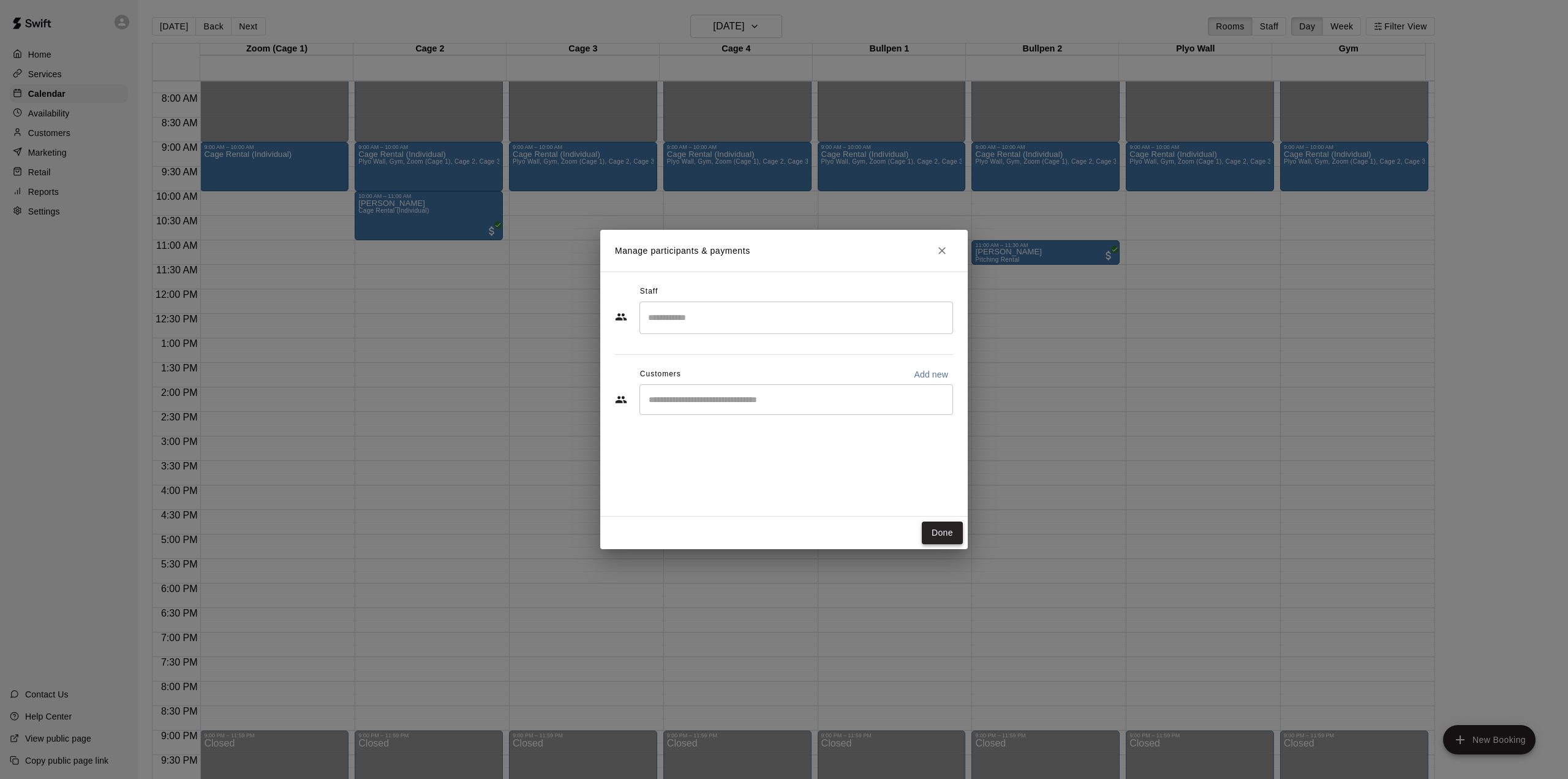
click at [938, 534] on button "Done" at bounding box center [942, 533] width 41 height 23
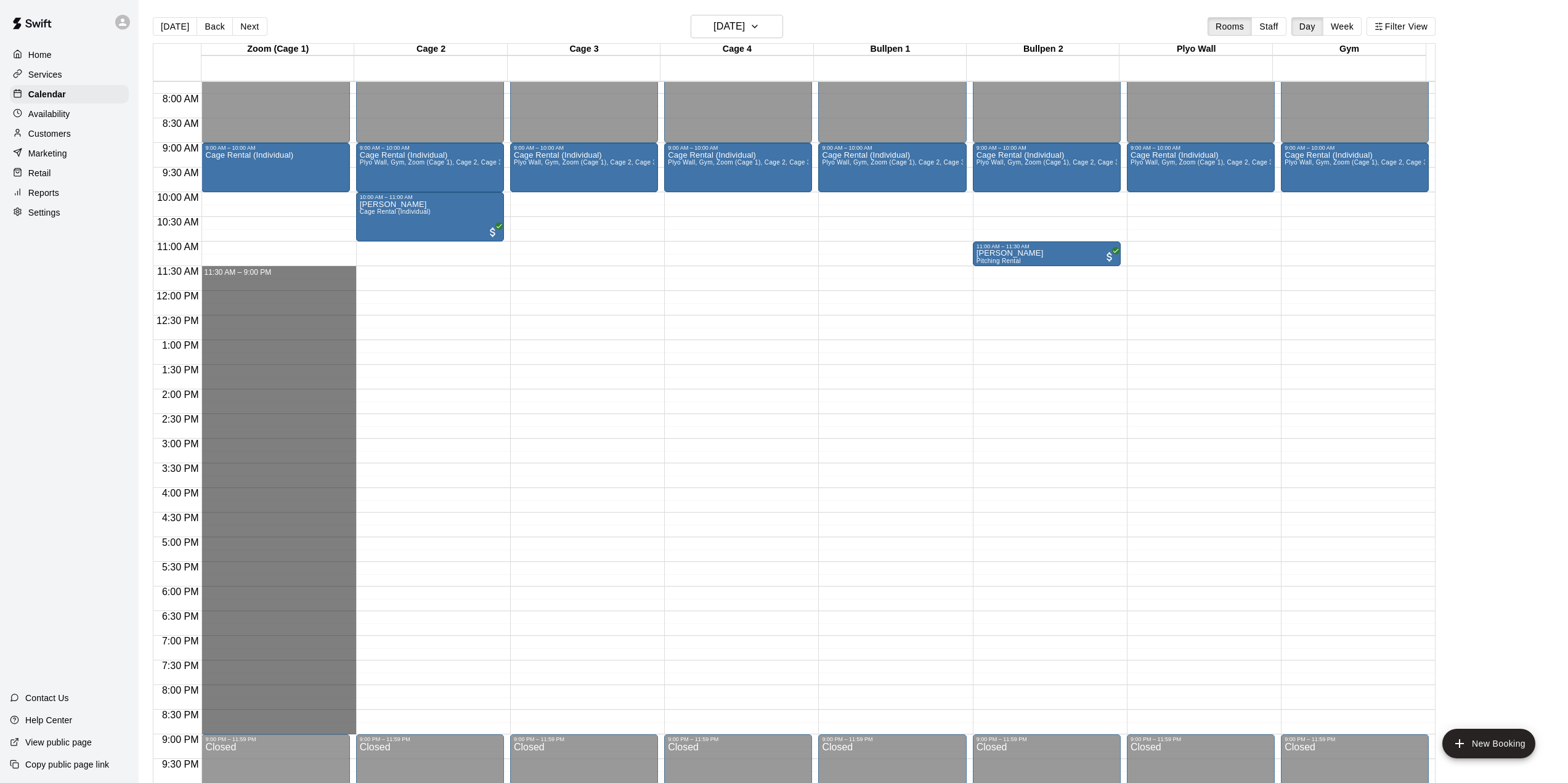
drag, startPoint x: 222, startPoint y: 271, endPoint x: 257, endPoint y: 725, distance: 455.3
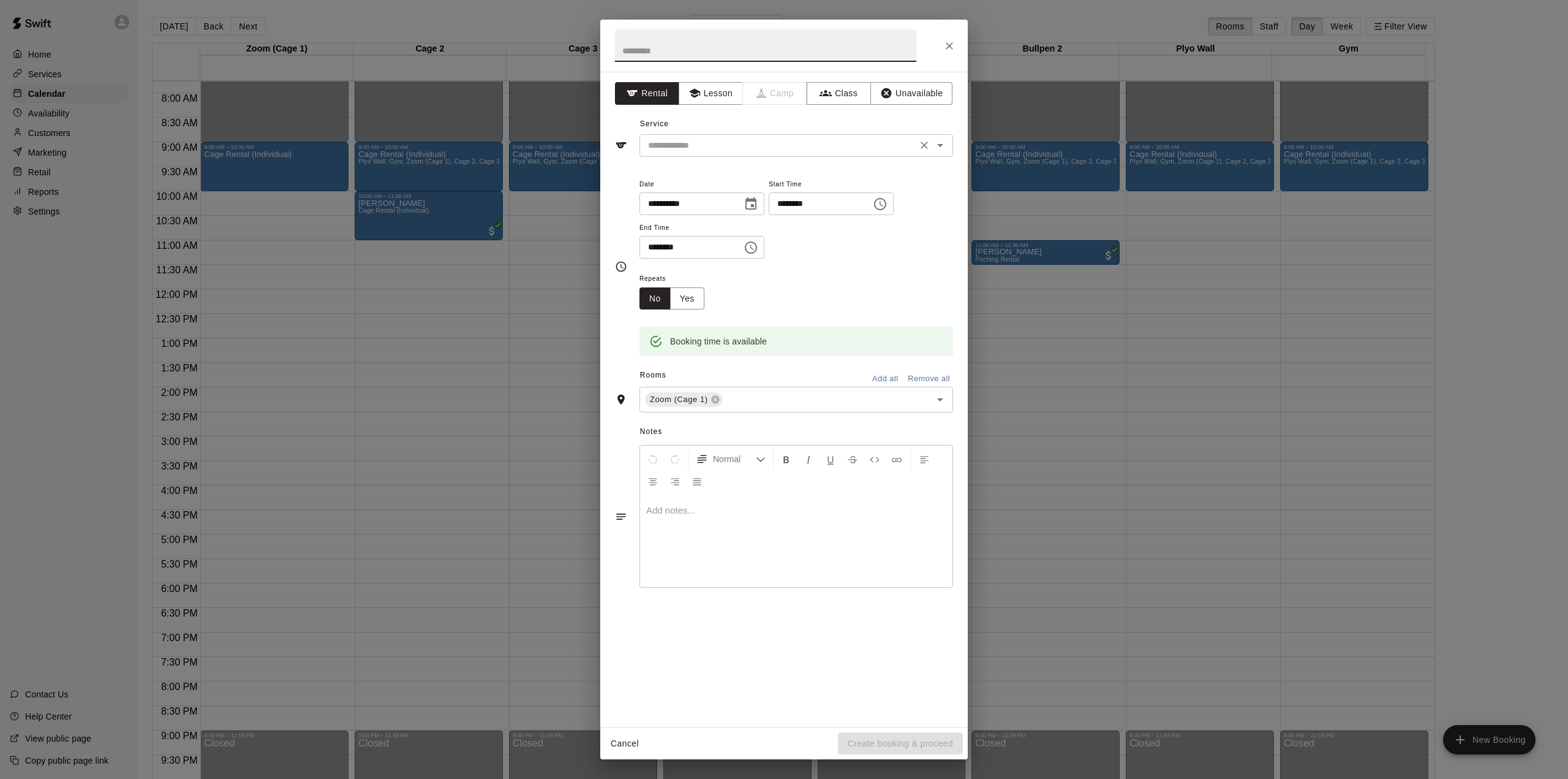
click at [680, 146] on input "text" at bounding box center [778, 146] width 270 height 15
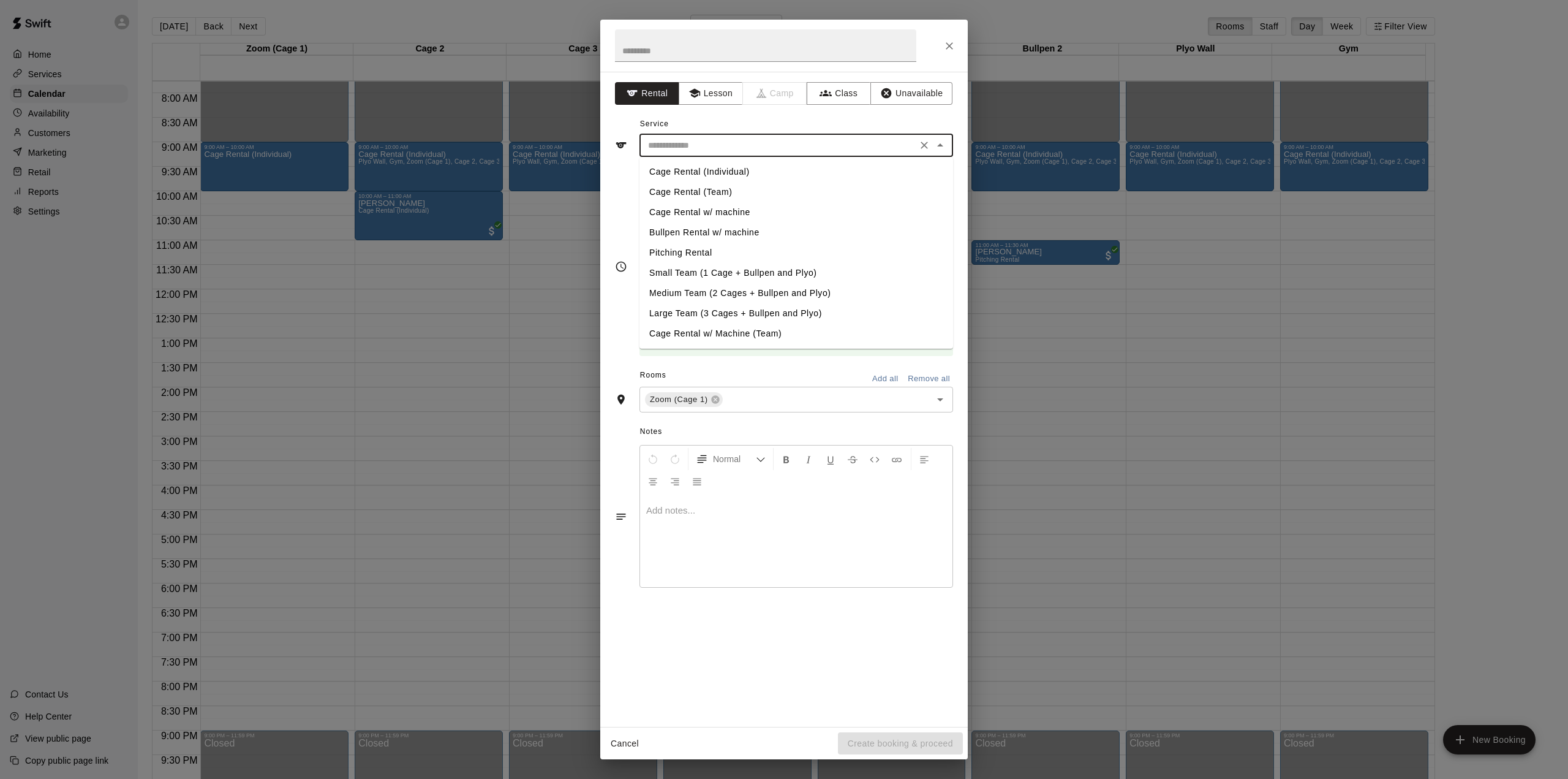
click at [701, 162] on li "Cage Rental (Individual)" at bounding box center [796, 172] width 314 height 20
type input "**********"
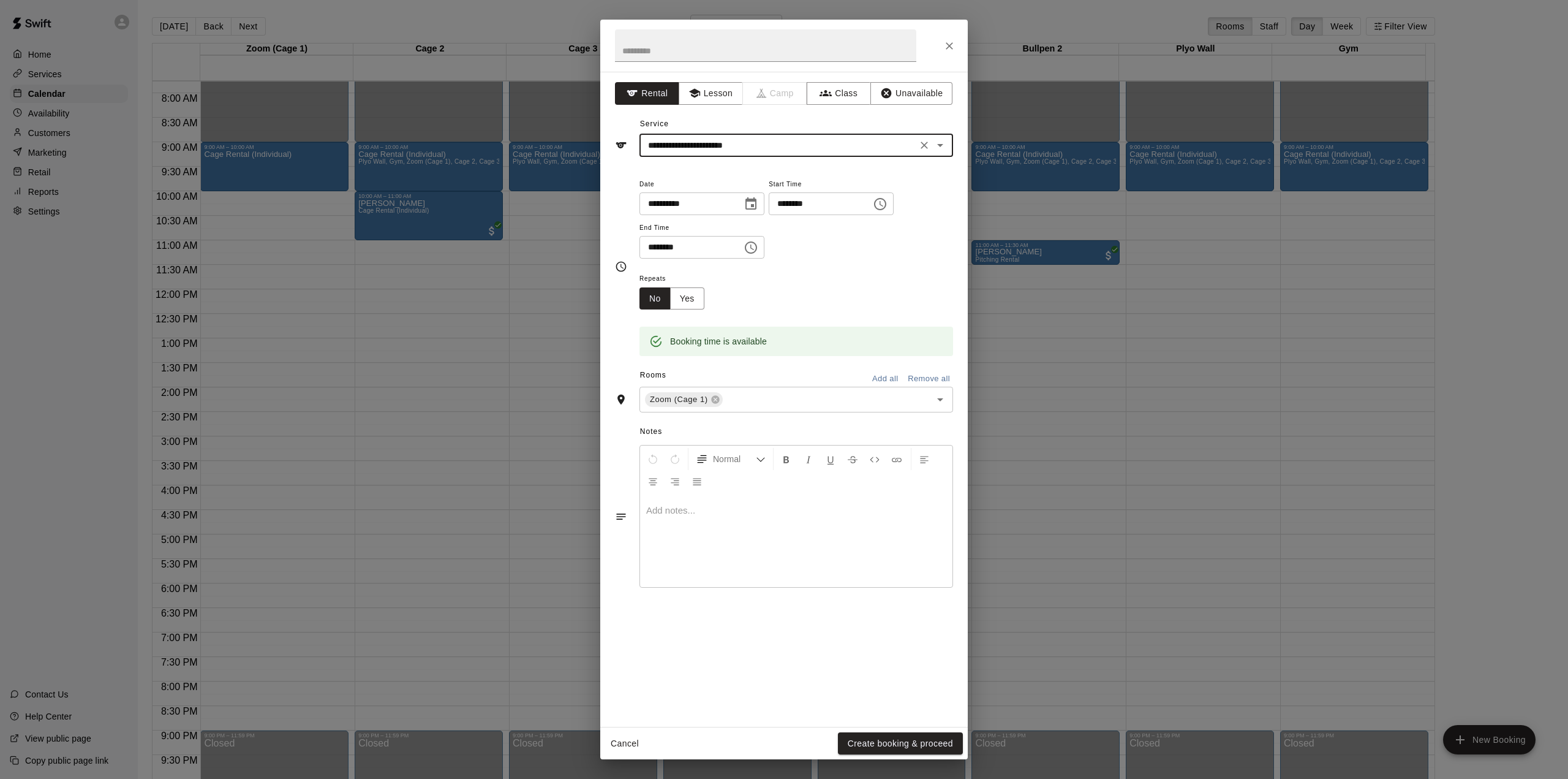
click at [876, 380] on button "Add all" at bounding box center [885, 379] width 39 height 19
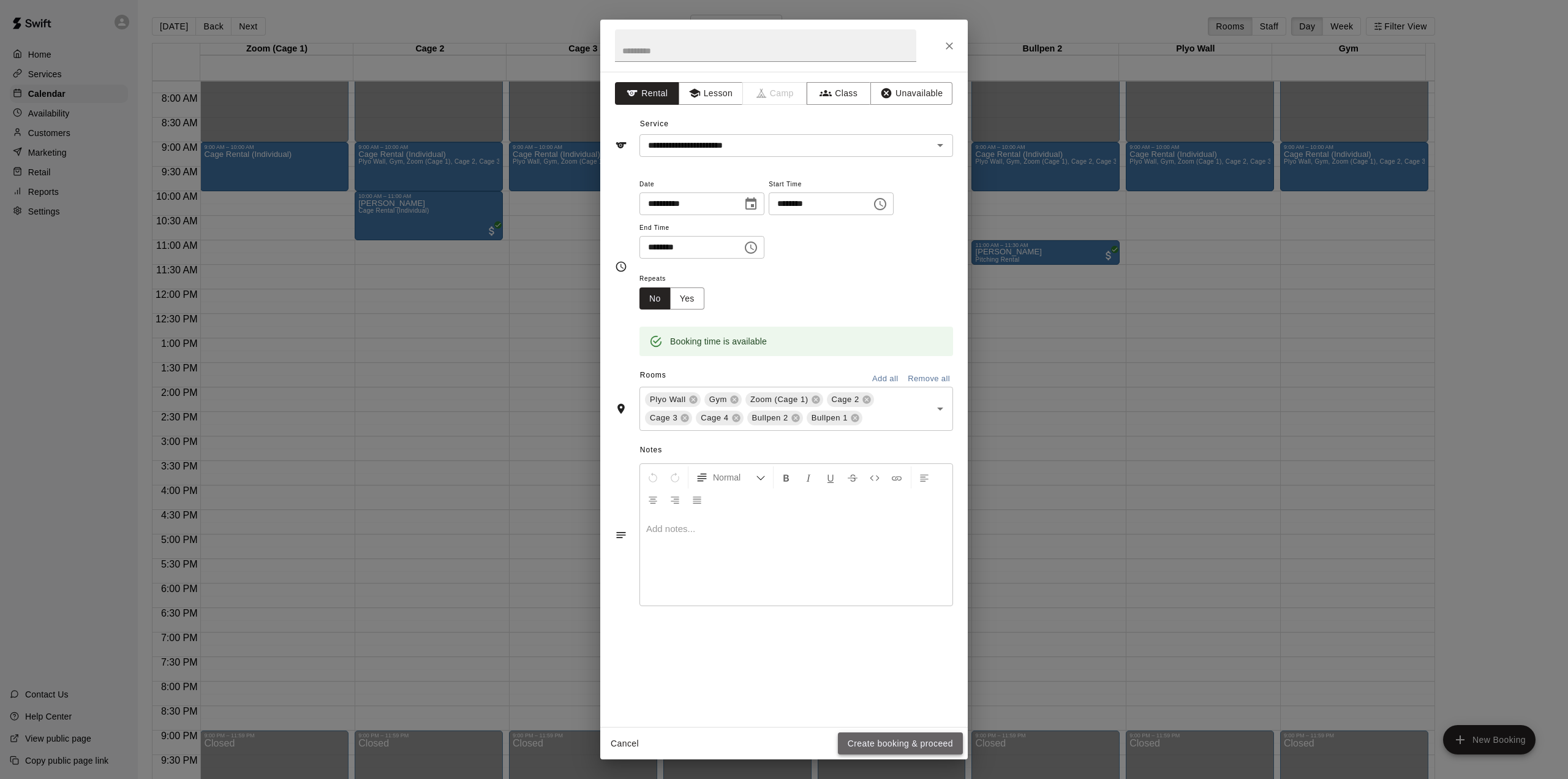
click at [899, 739] on button "Create booking & proceed" at bounding box center [900, 743] width 125 height 23
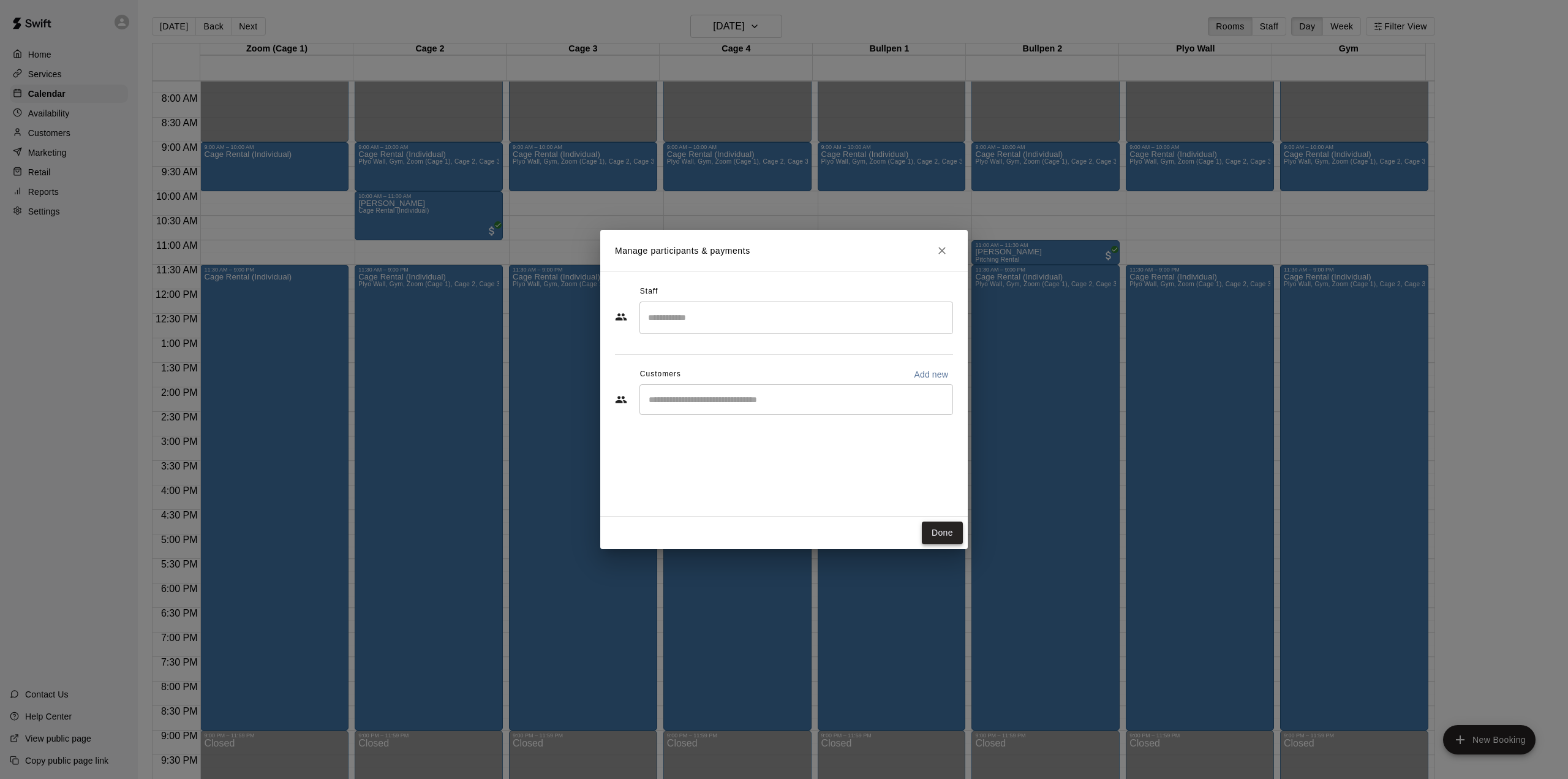
click at [941, 531] on button "Done" at bounding box center [942, 533] width 41 height 23
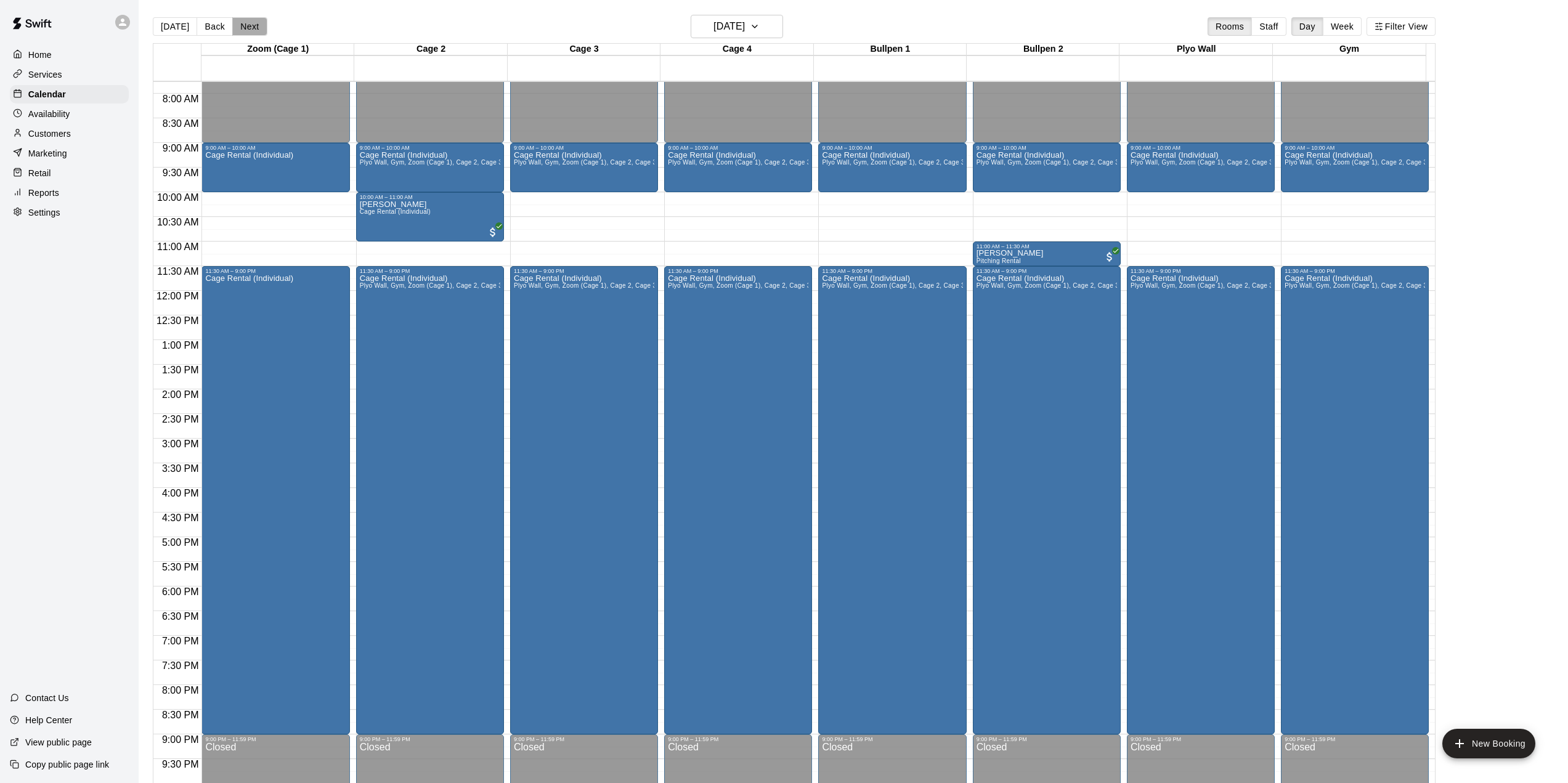
click at [239, 23] on button "Next" at bounding box center [249, 27] width 34 height 18
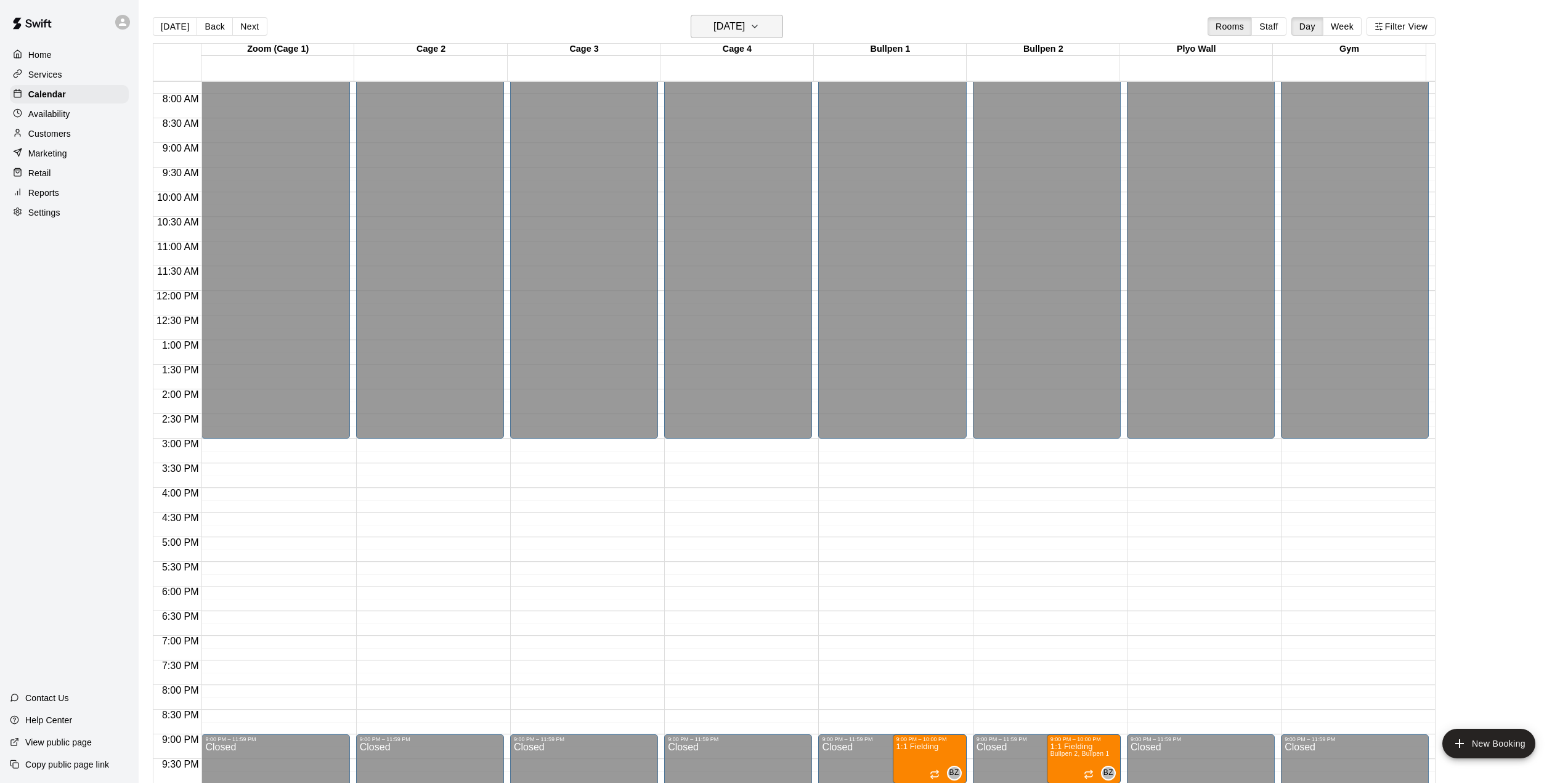
click at [713, 20] on h6 "[DATE]" at bounding box center [729, 26] width 32 height 18
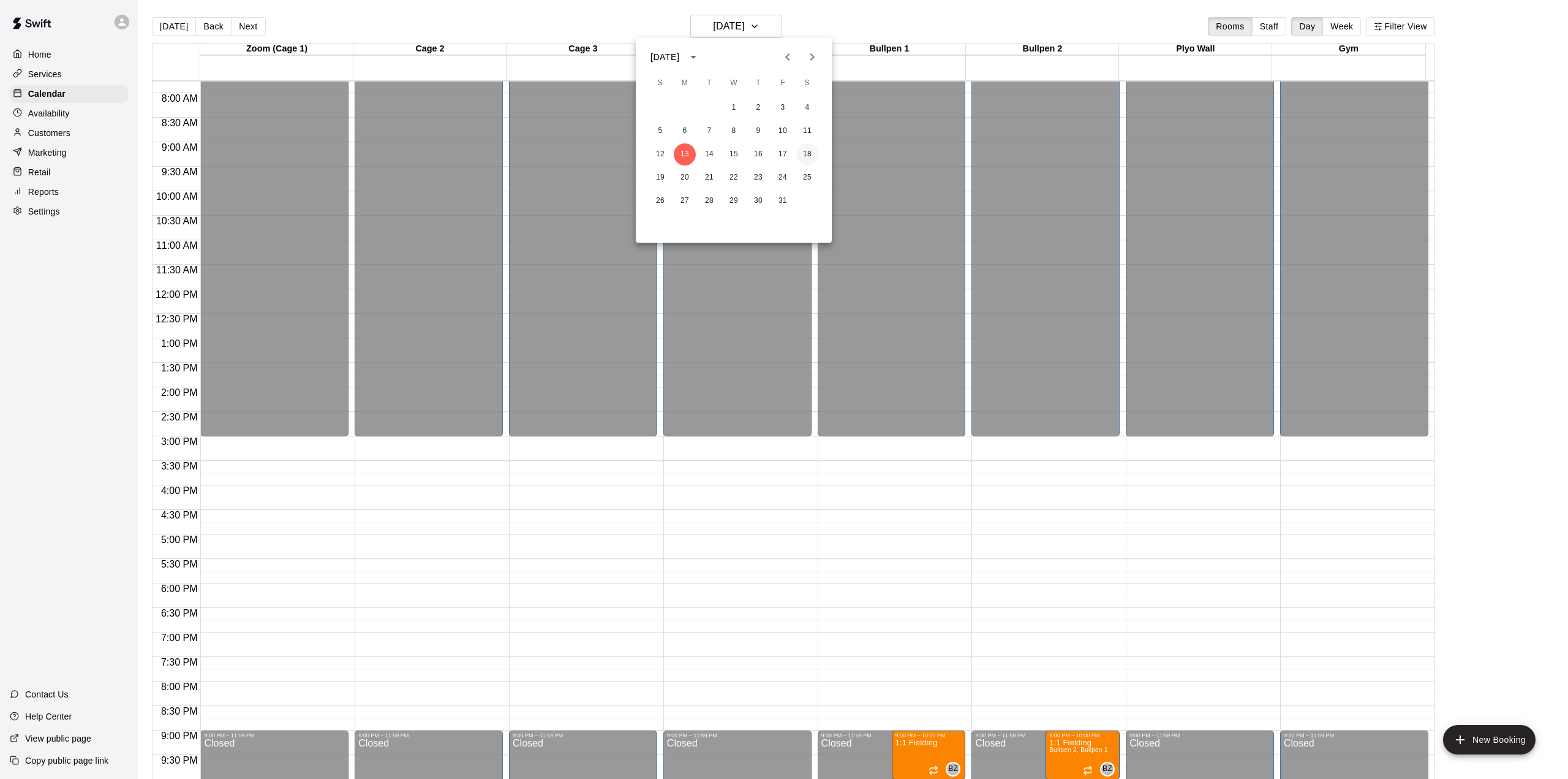
click at [809, 151] on button "18" at bounding box center [807, 155] width 22 height 22
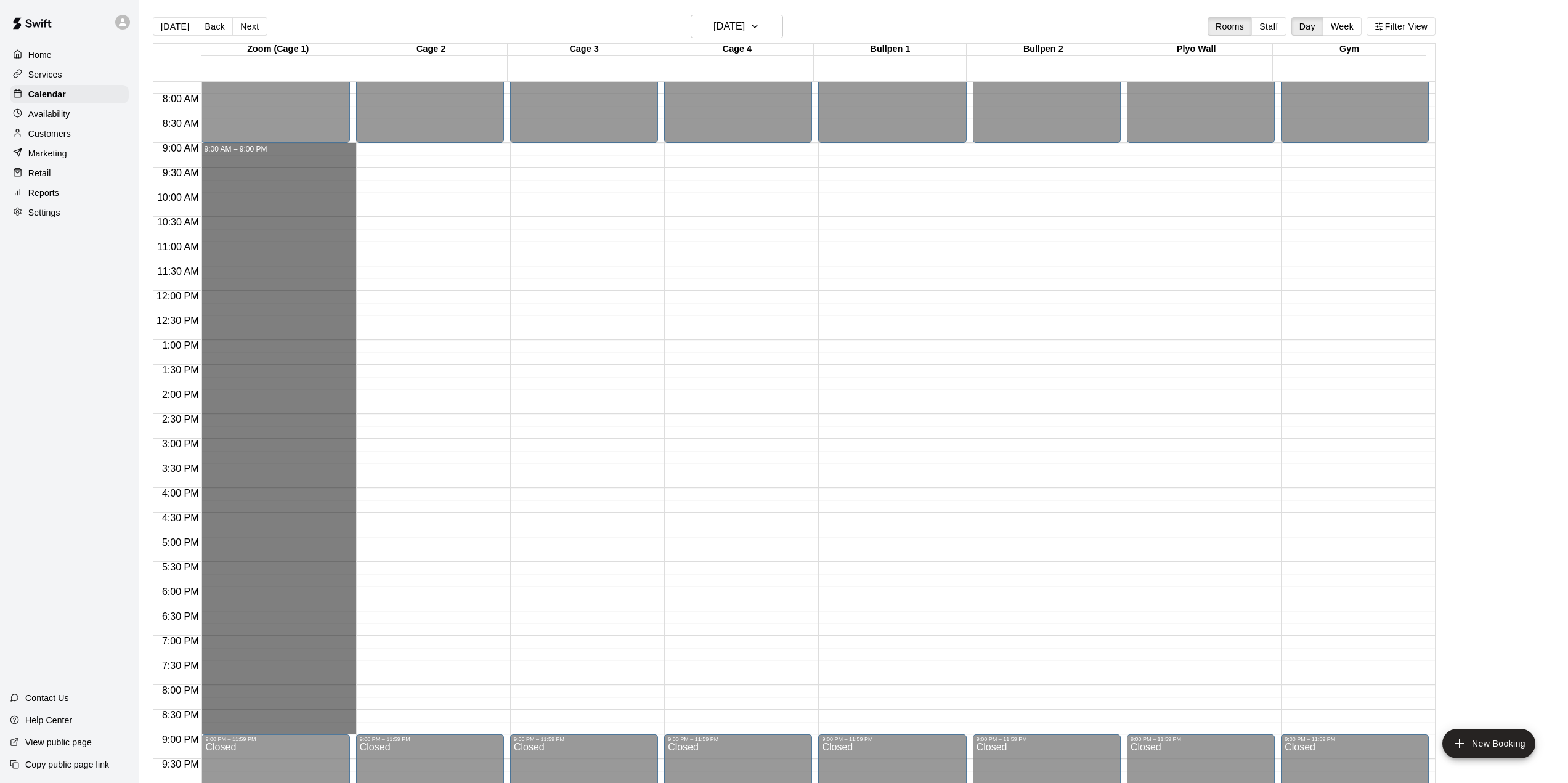
drag, startPoint x: 293, startPoint y: 160, endPoint x: 329, endPoint y: 725, distance: 566.1
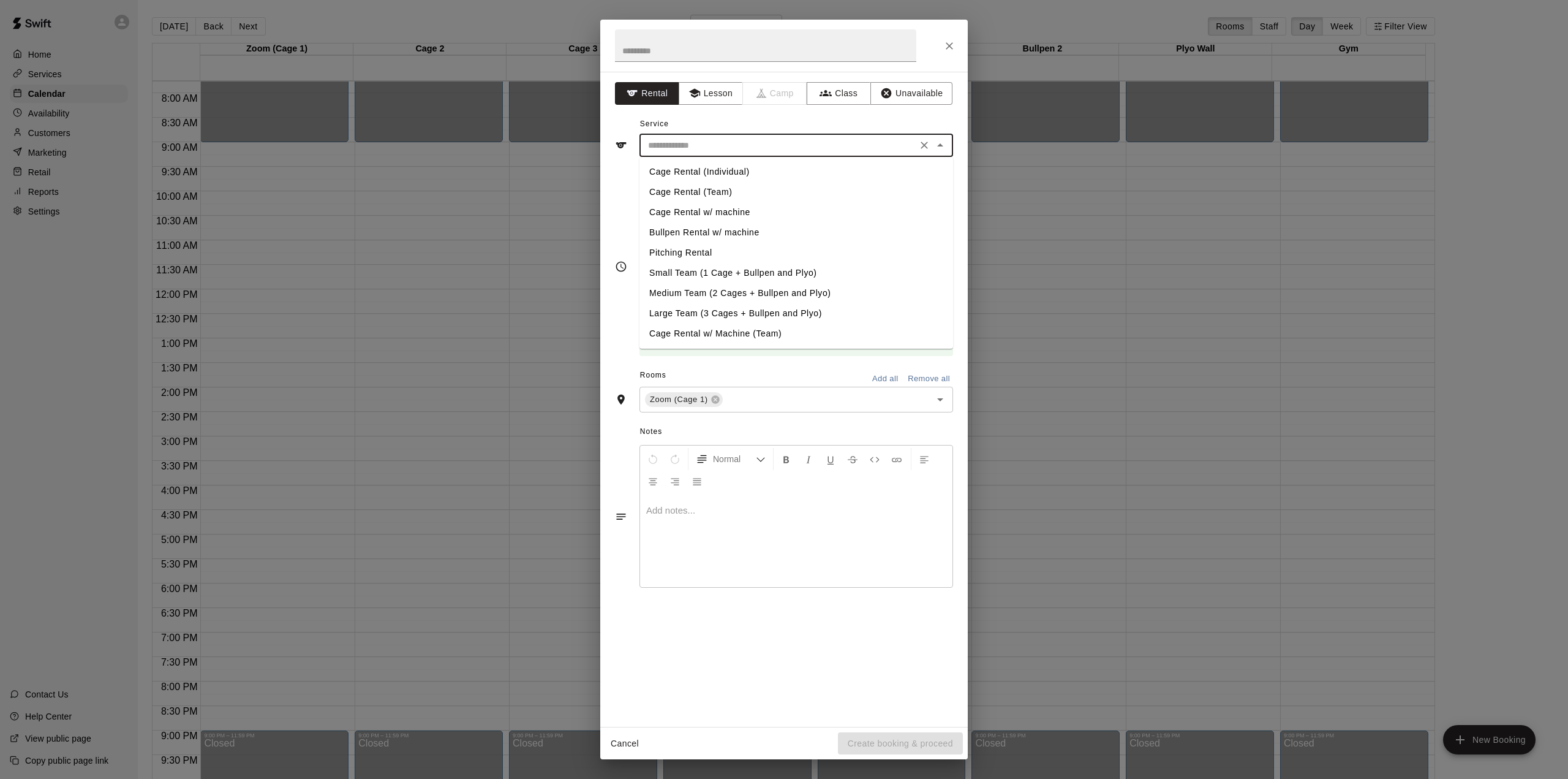
click at [713, 141] on input "text" at bounding box center [778, 146] width 270 height 15
click at [703, 174] on li "Cage Rental (Individual)" at bounding box center [796, 172] width 314 height 20
type input "**********"
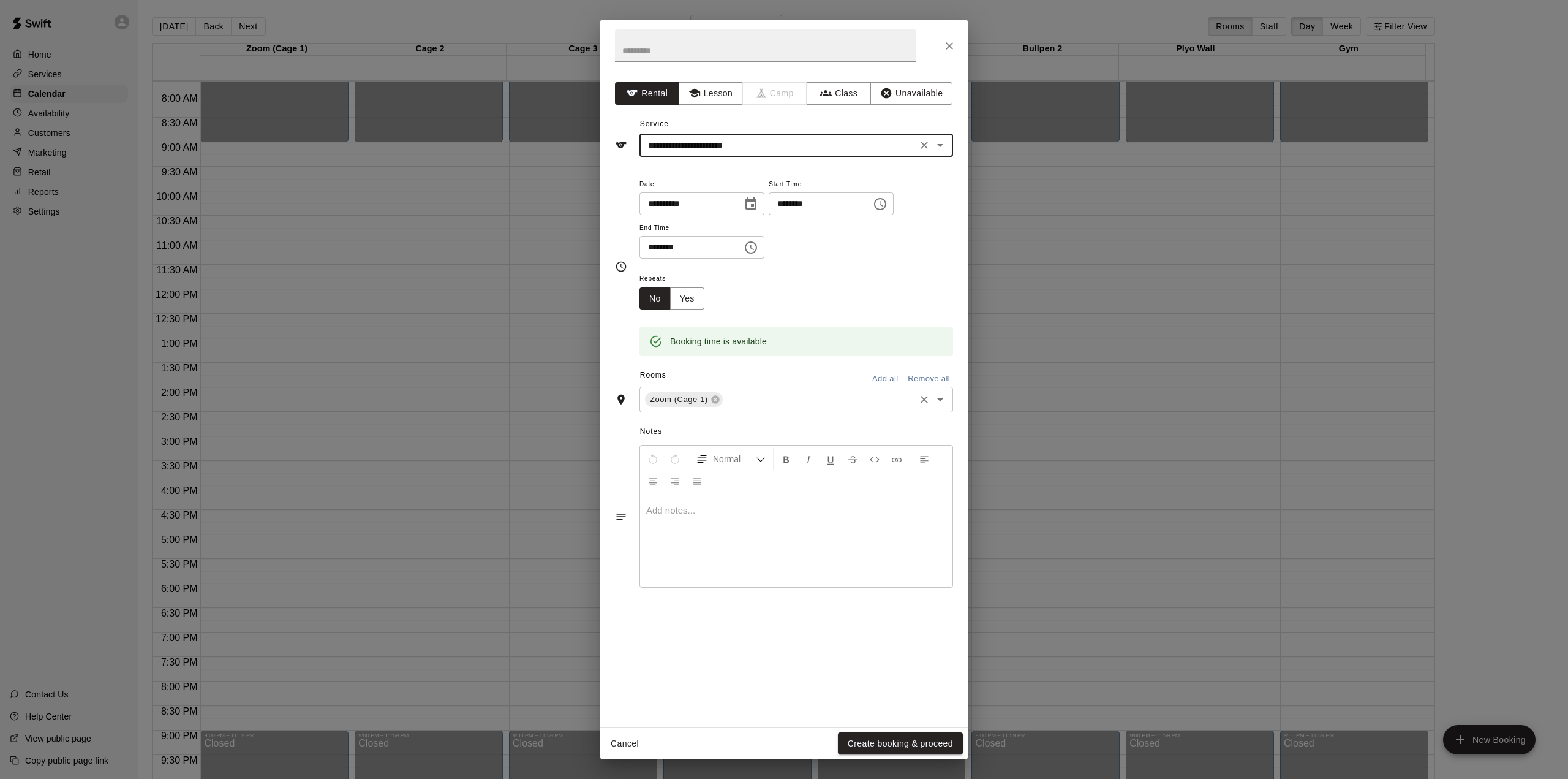
click at [881, 376] on button "Add all" at bounding box center [885, 379] width 39 height 19
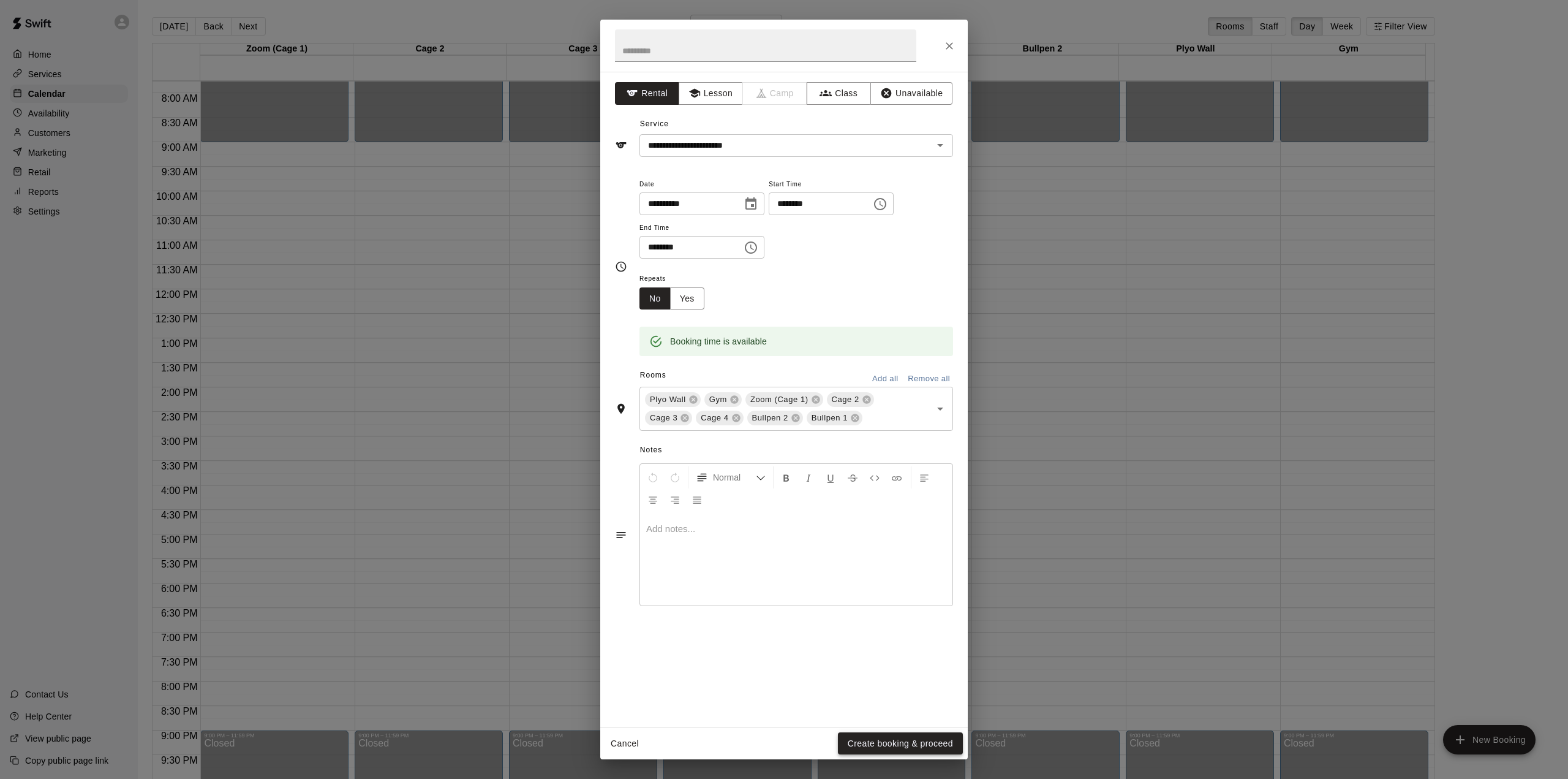
click at [914, 743] on button "Create booking & proceed" at bounding box center [900, 743] width 125 height 23
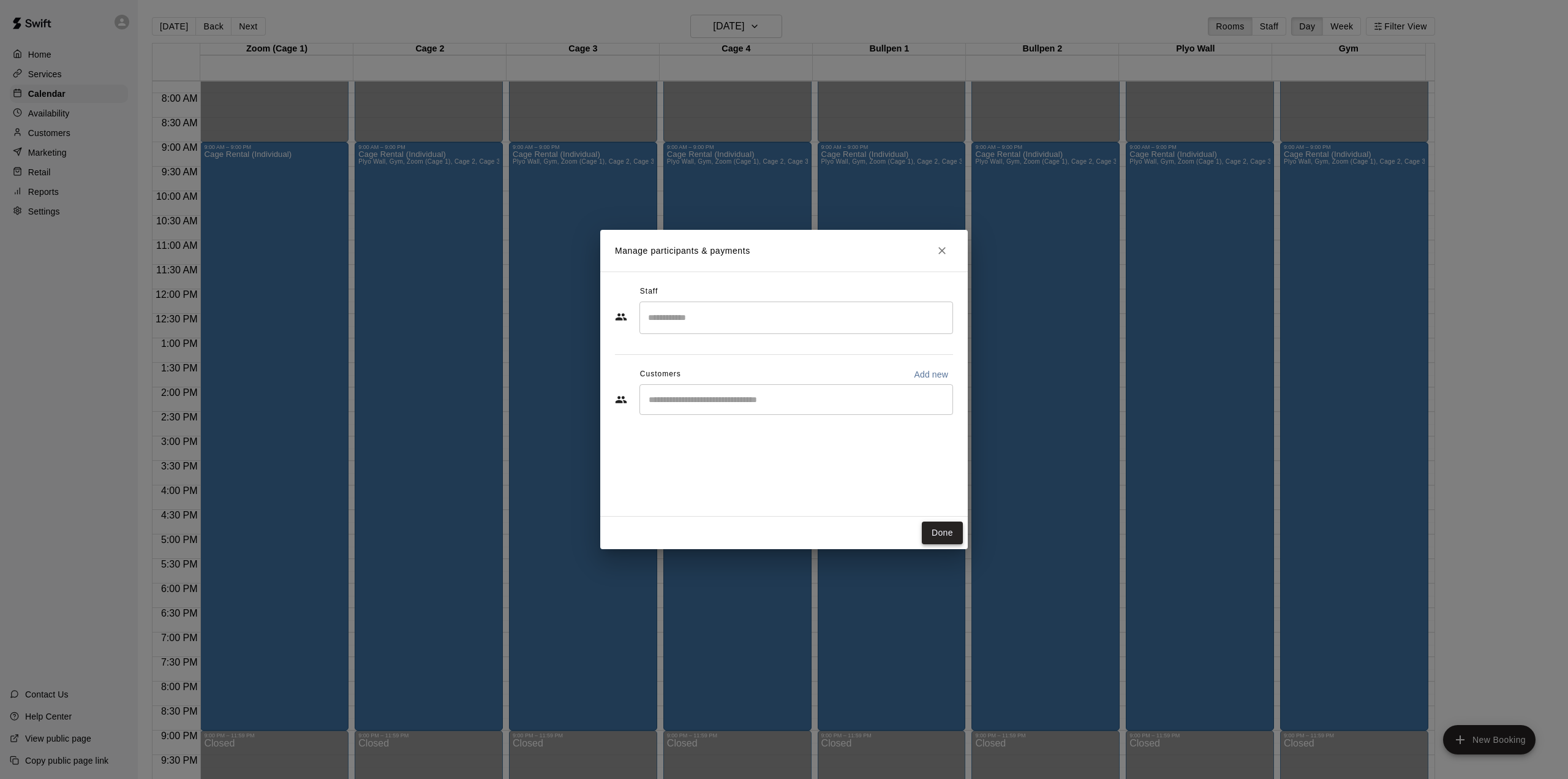
click at [936, 532] on button "Done" at bounding box center [942, 533] width 41 height 23
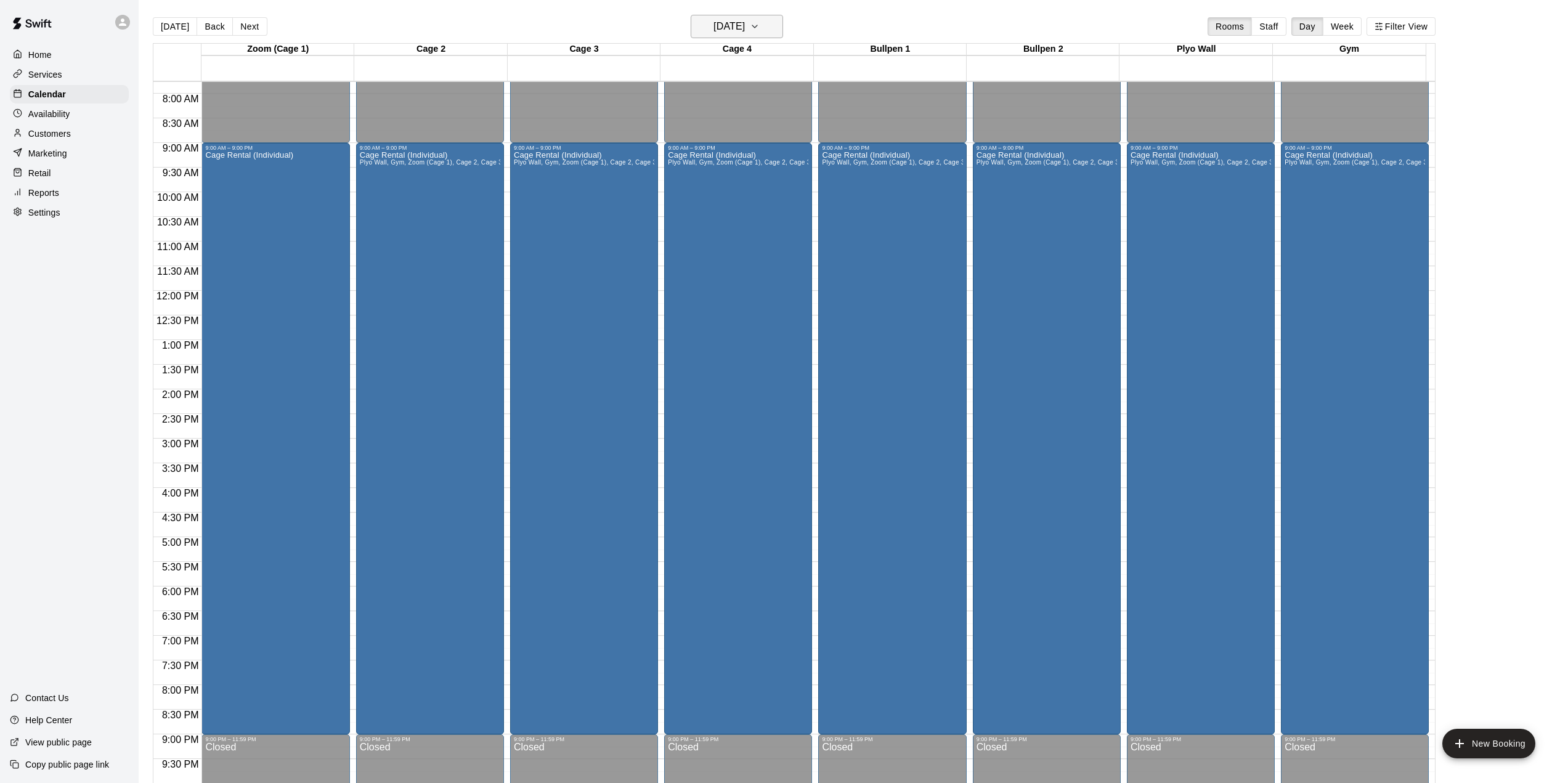
click at [730, 23] on h6 "[DATE]" at bounding box center [729, 26] width 32 height 18
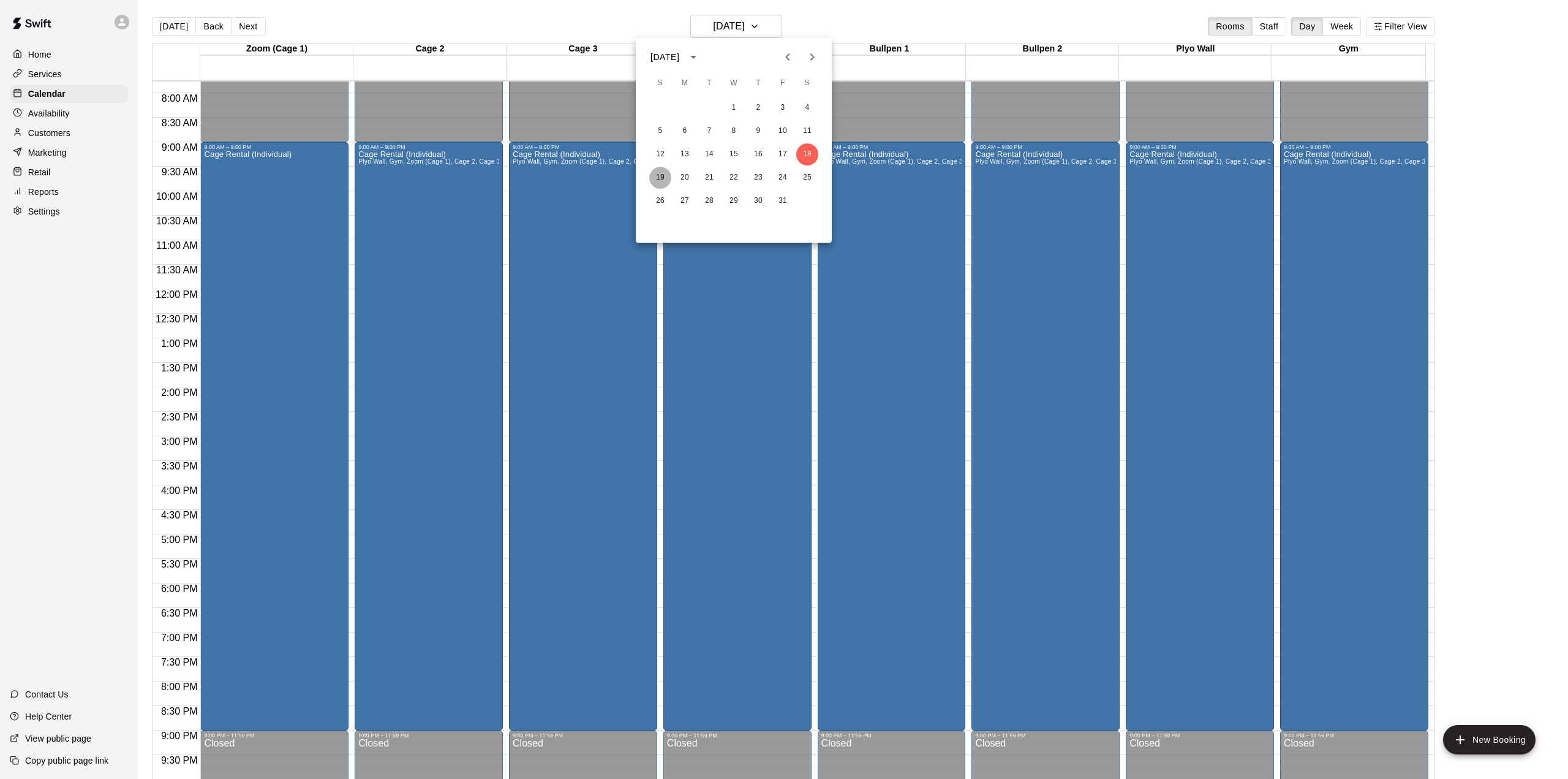
click at [659, 172] on button "19" at bounding box center [660, 178] width 22 height 22
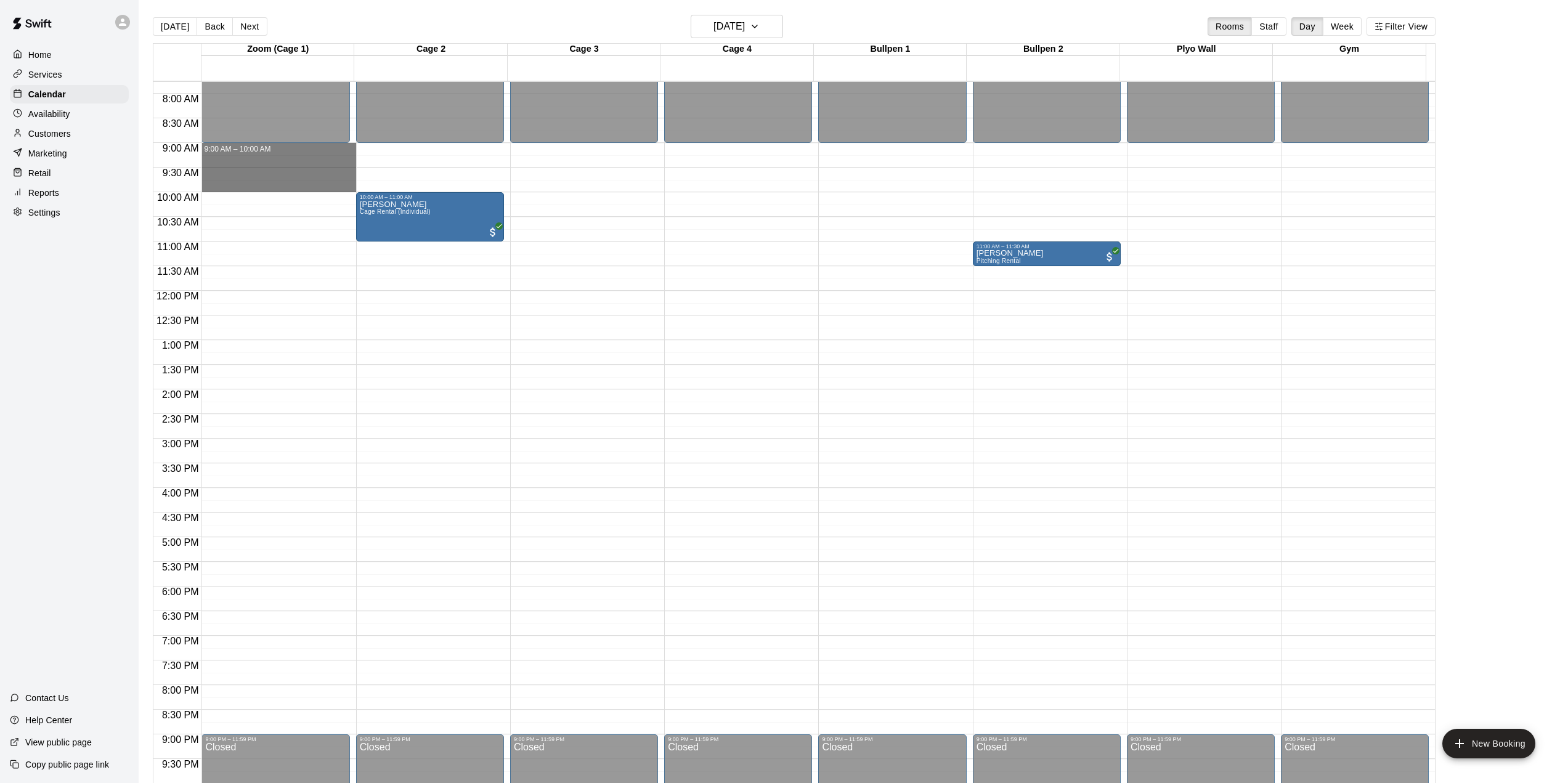
drag, startPoint x: 279, startPoint y: 147, endPoint x: 281, endPoint y: 190, distance: 43.0
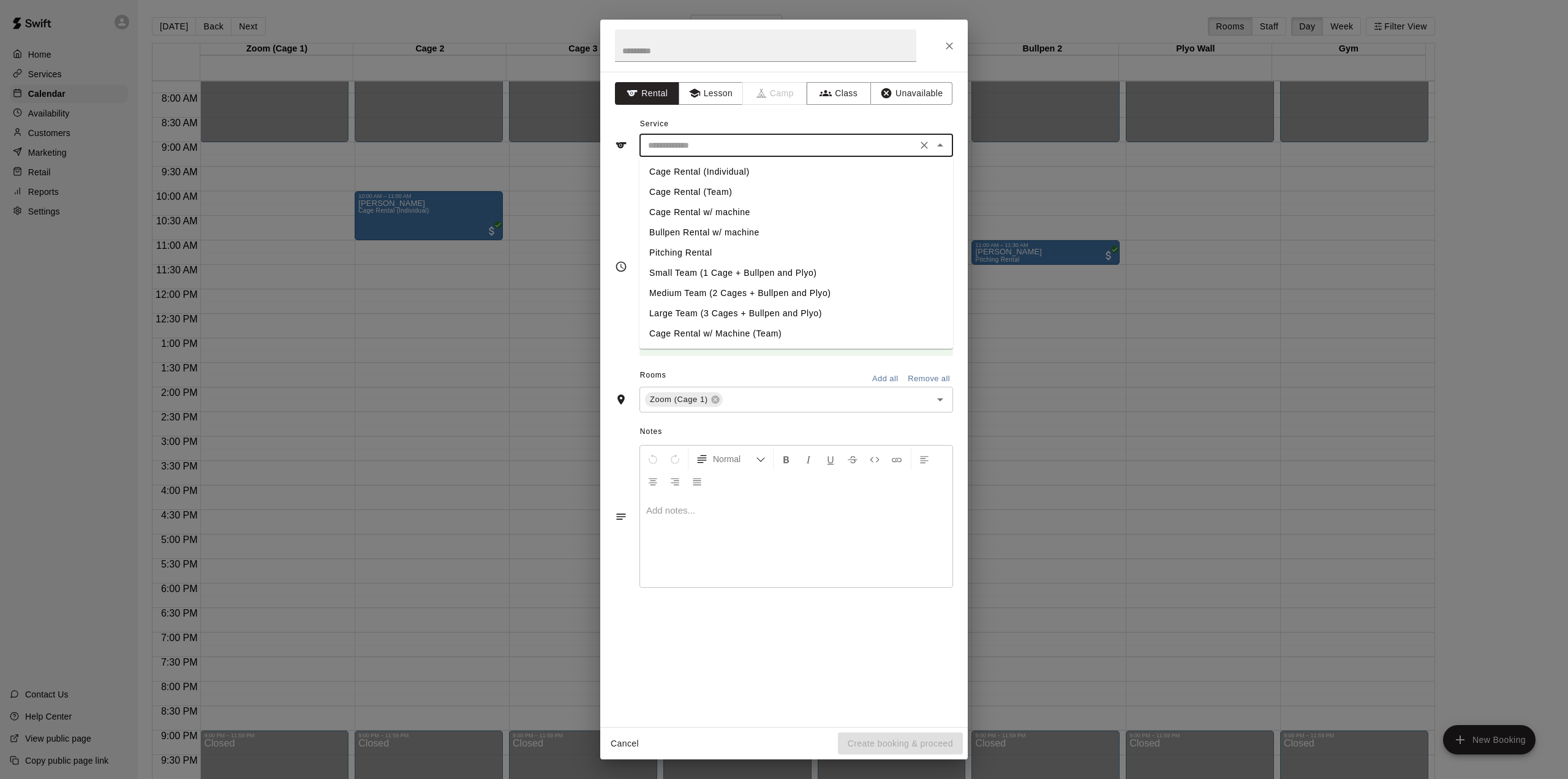
click at [669, 150] on input "text" at bounding box center [778, 146] width 270 height 15
click at [685, 179] on li "Cage Rental (Individual)" at bounding box center [796, 172] width 314 height 20
type input "**********"
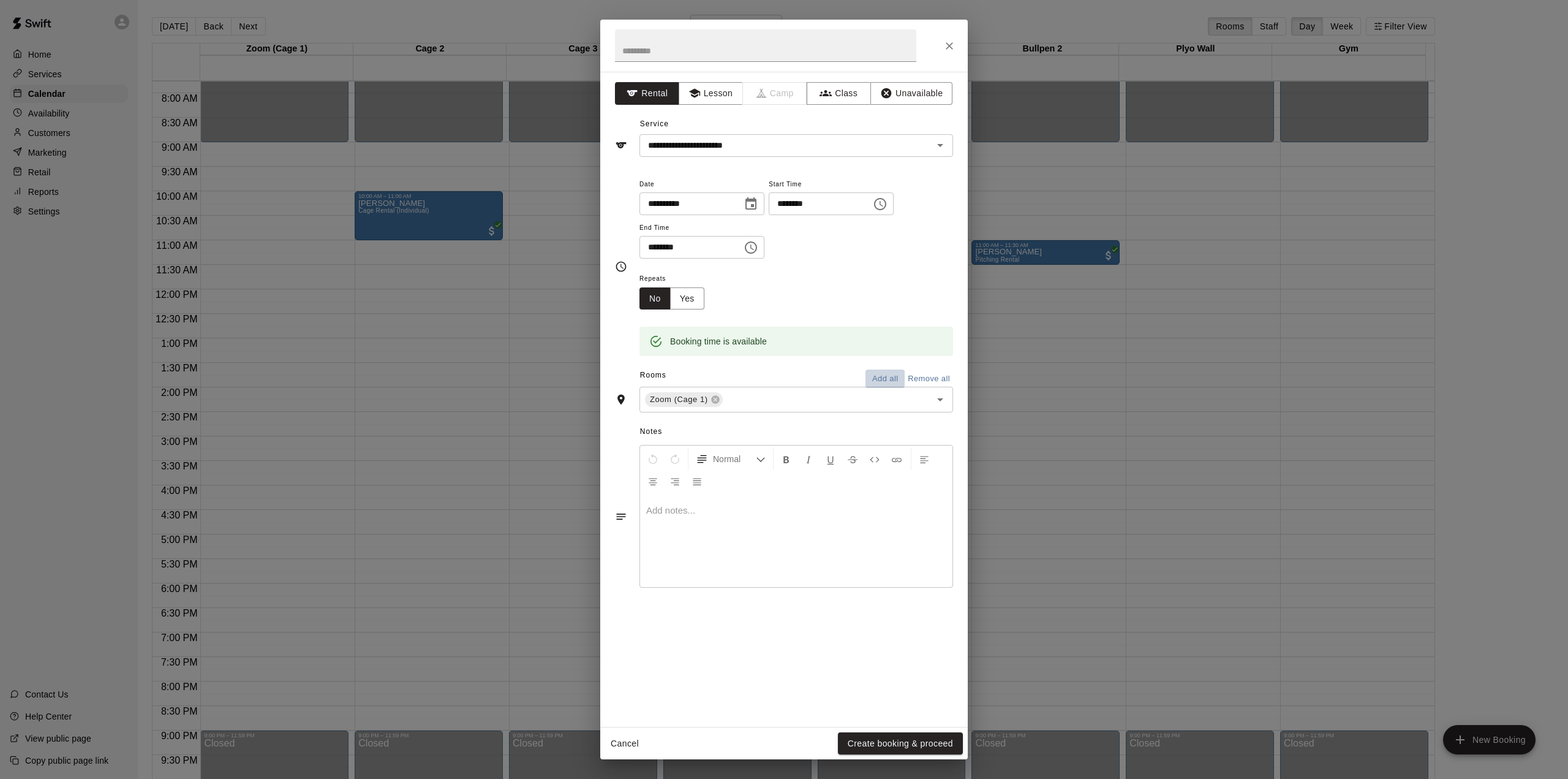
click at [881, 370] on button "Add all" at bounding box center [885, 379] width 39 height 19
click at [906, 737] on button "Create booking & proceed" at bounding box center [900, 743] width 125 height 23
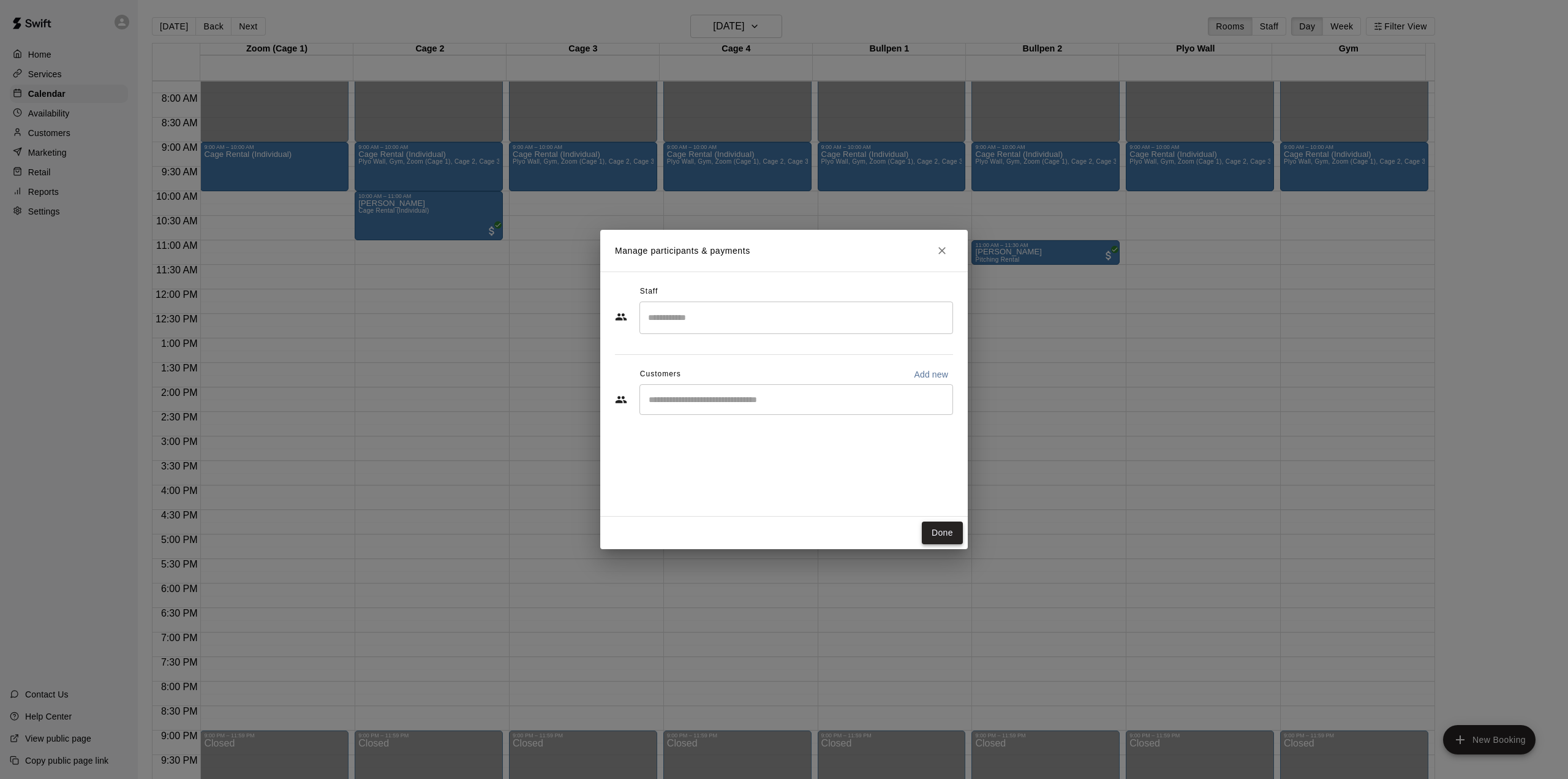
click at [941, 530] on button "Done" at bounding box center [942, 533] width 41 height 23
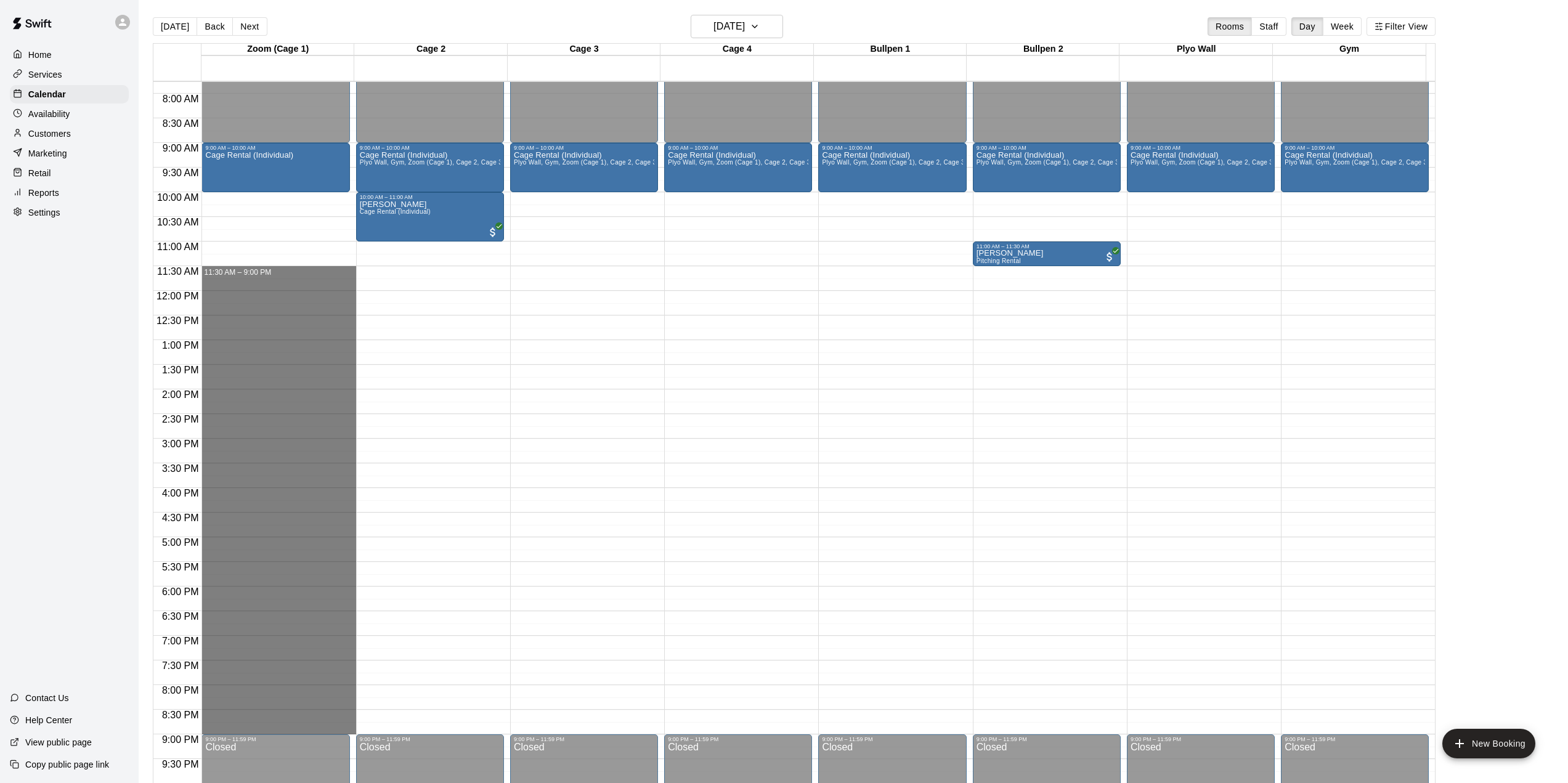
drag, startPoint x: 295, startPoint y: 271, endPoint x: 306, endPoint y: 728, distance: 457.1
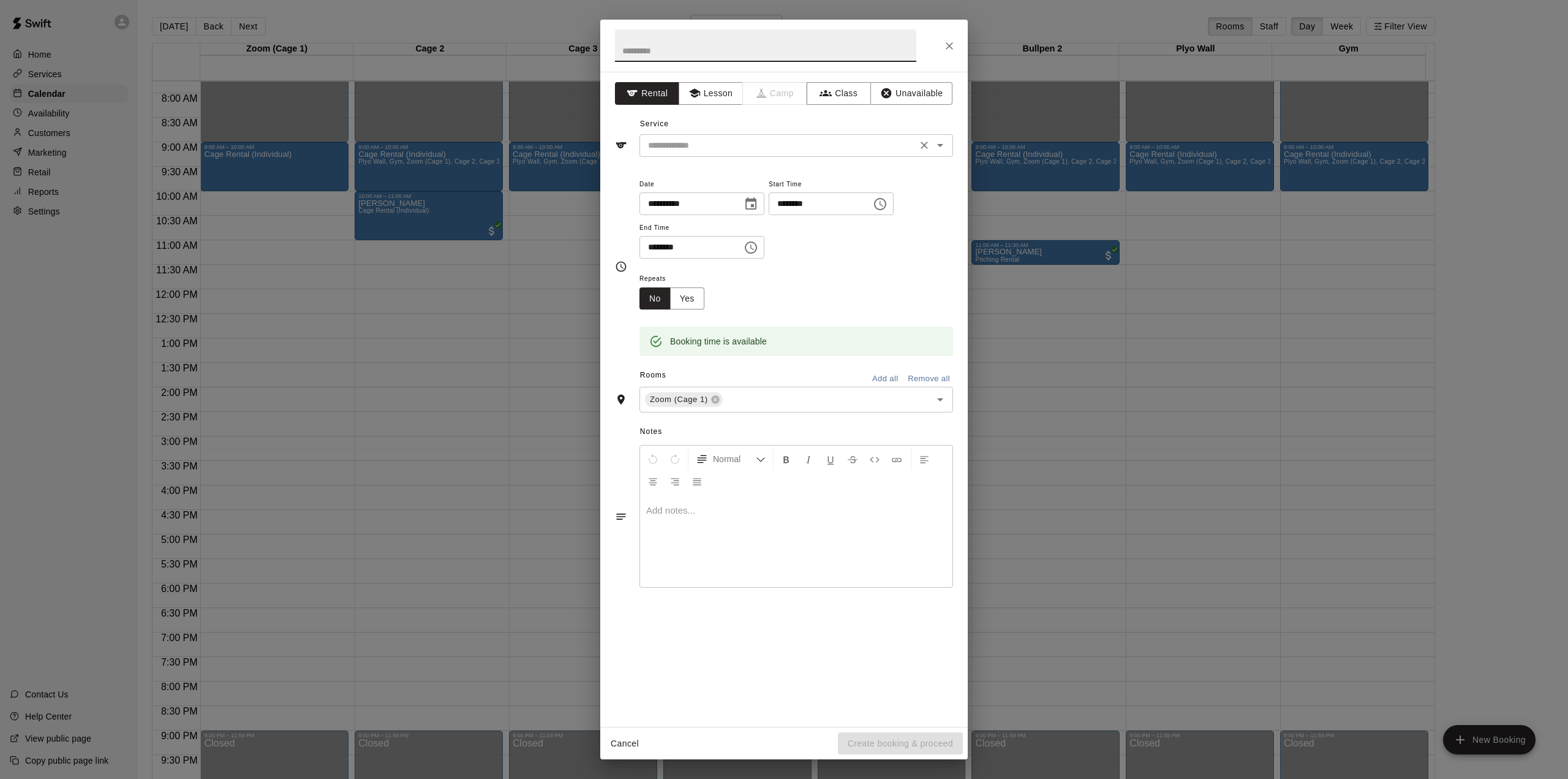
click at [684, 146] on input "text" at bounding box center [778, 146] width 270 height 15
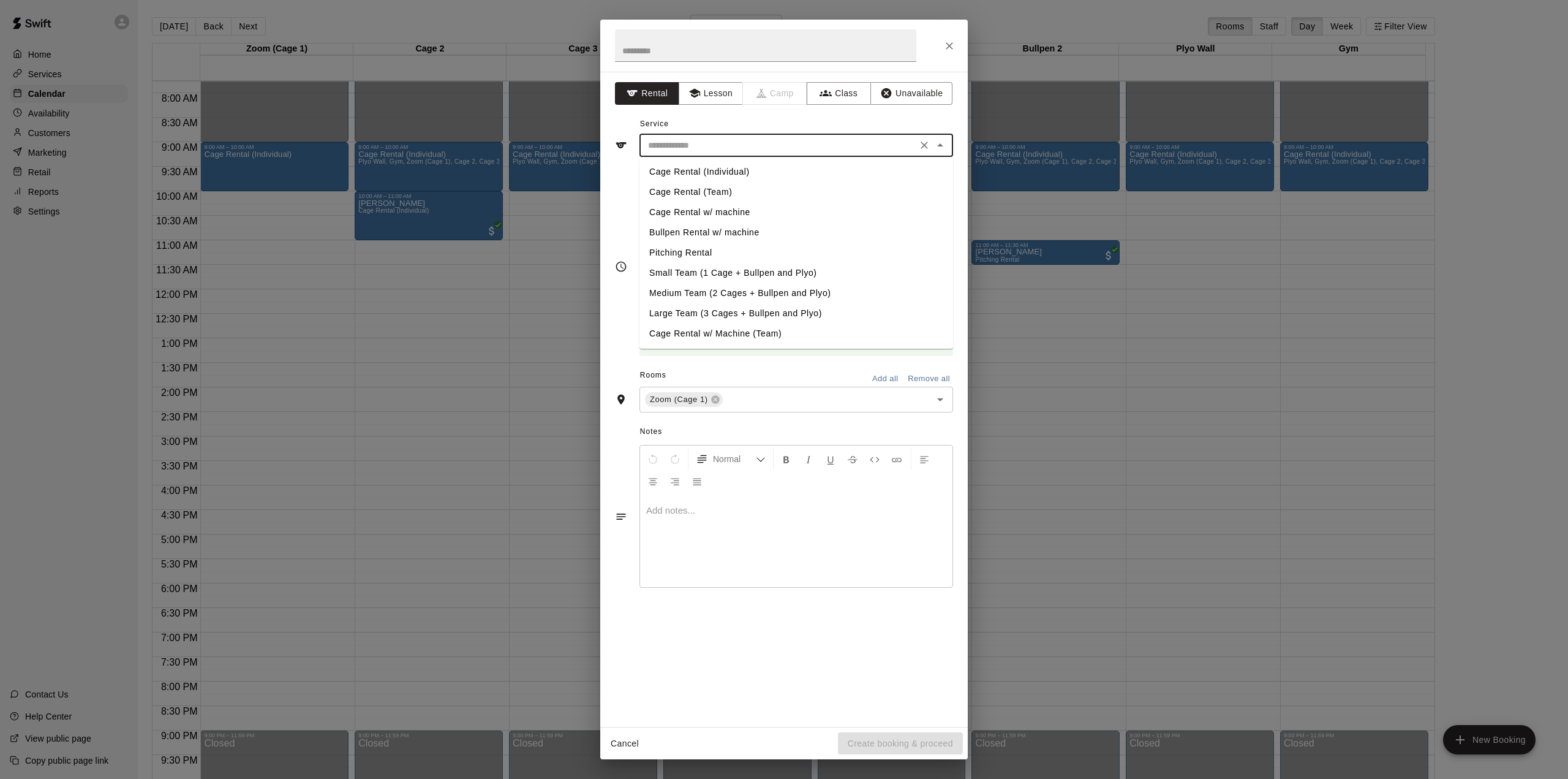
click at [701, 167] on li "Cage Rental (Individual)" at bounding box center [796, 172] width 314 height 20
type input "**********"
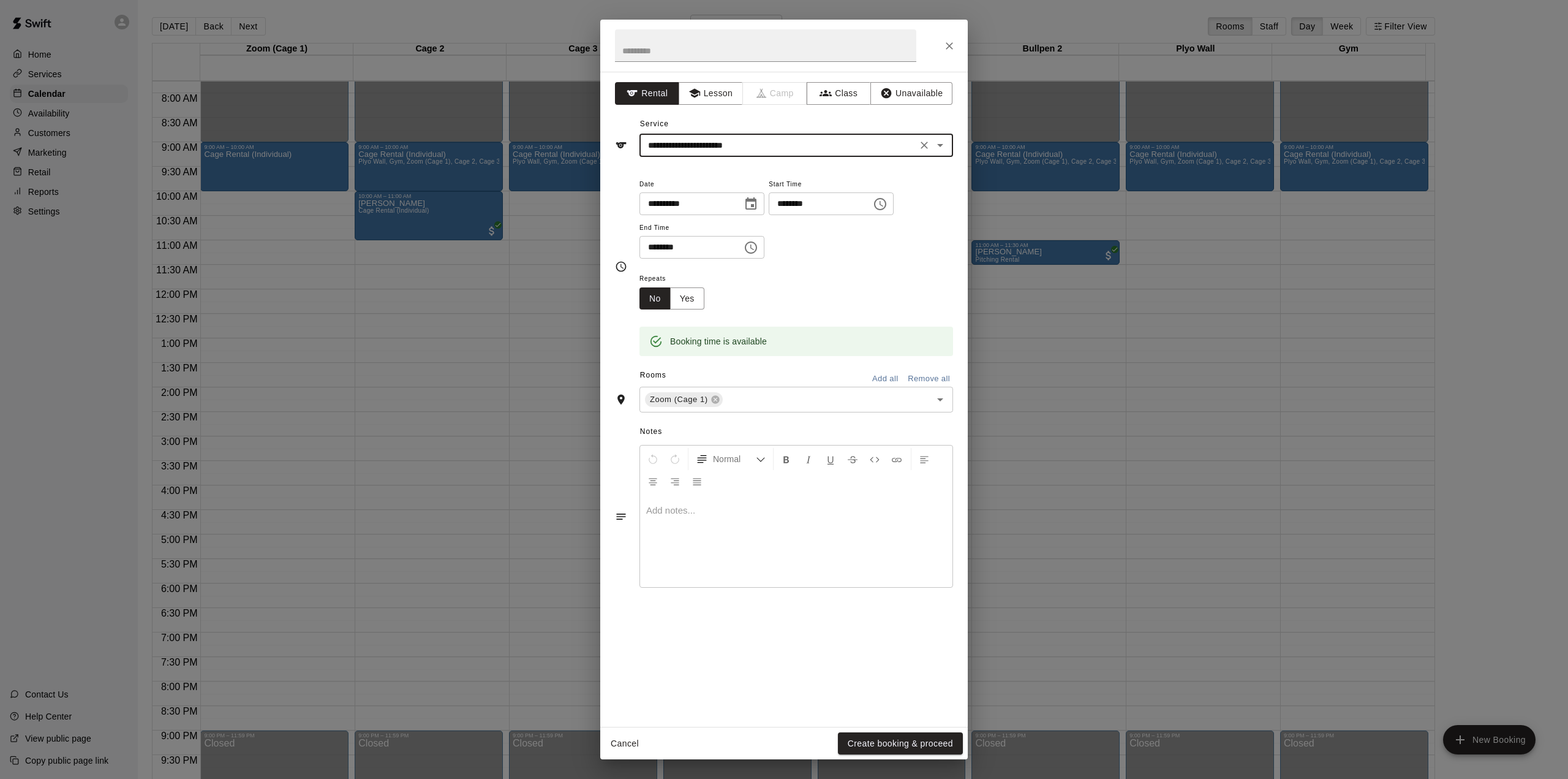
click at [881, 377] on button "Add all" at bounding box center [885, 379] width 39 height 19
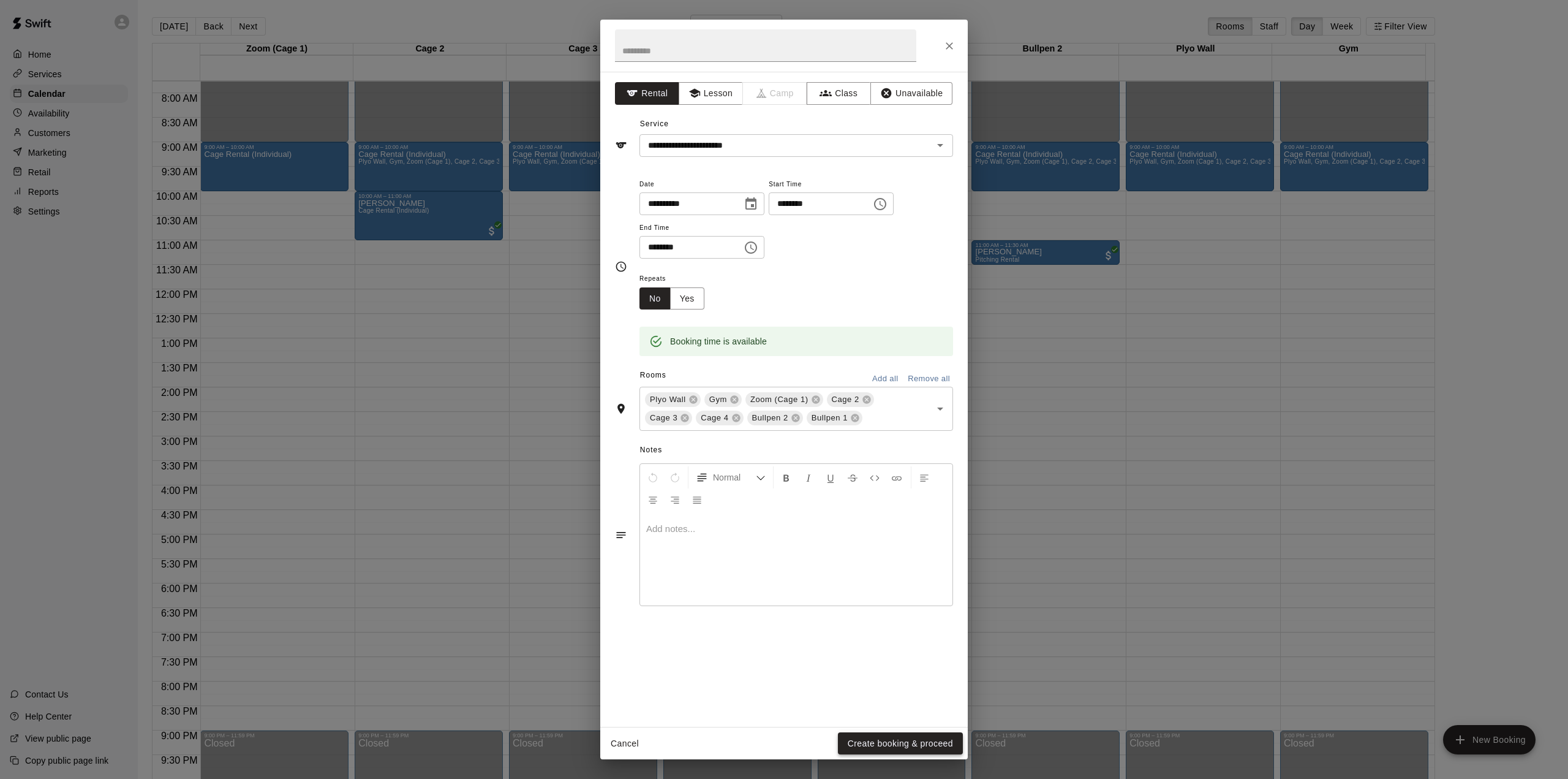
click at [874, 741] on button "Create booking & proceed" at bounding box center [900, 743] width 125 height 23
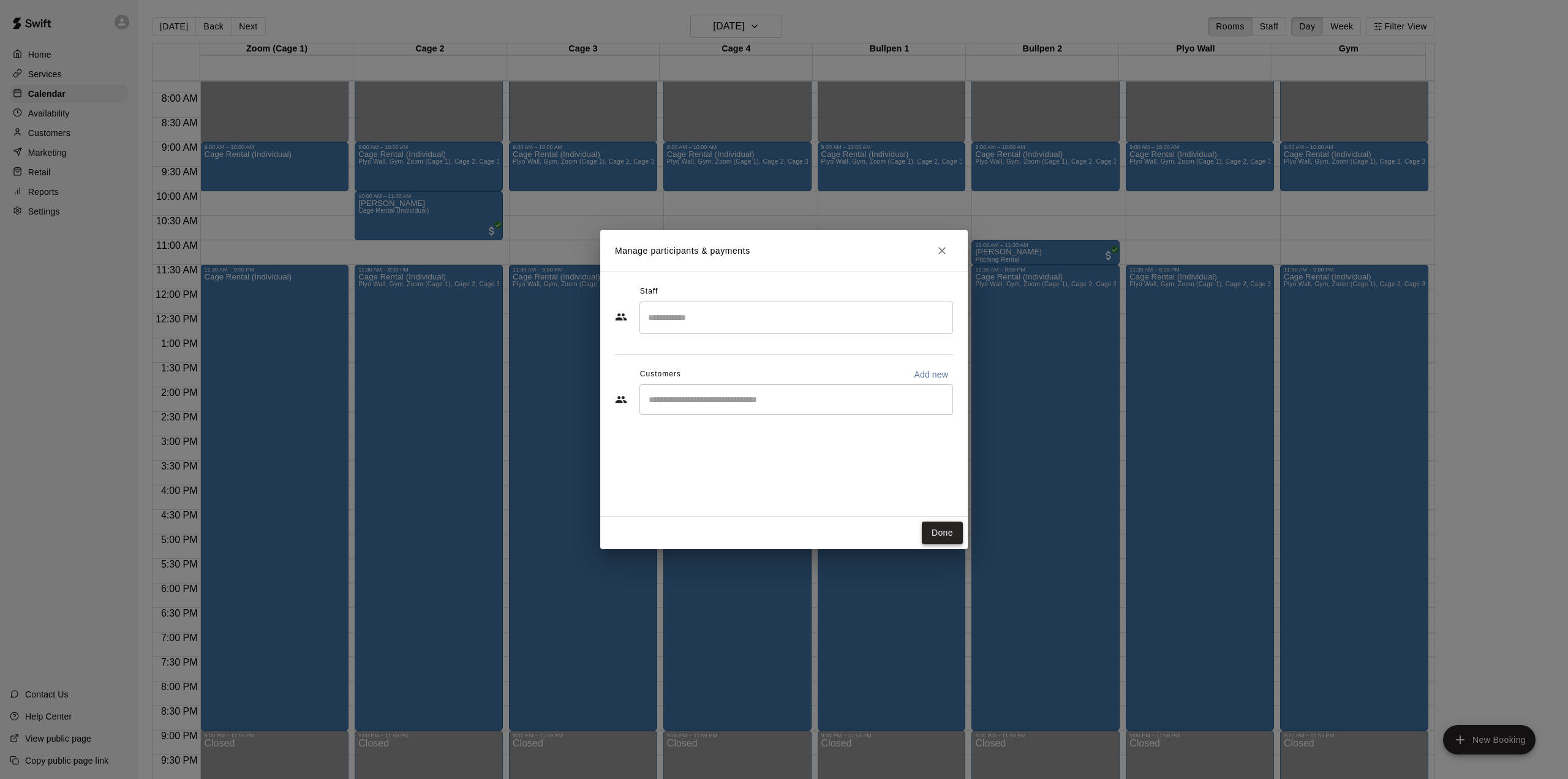
click at [952, 536] on button "Done" at bounding box center [942, 533] width 41 height 23
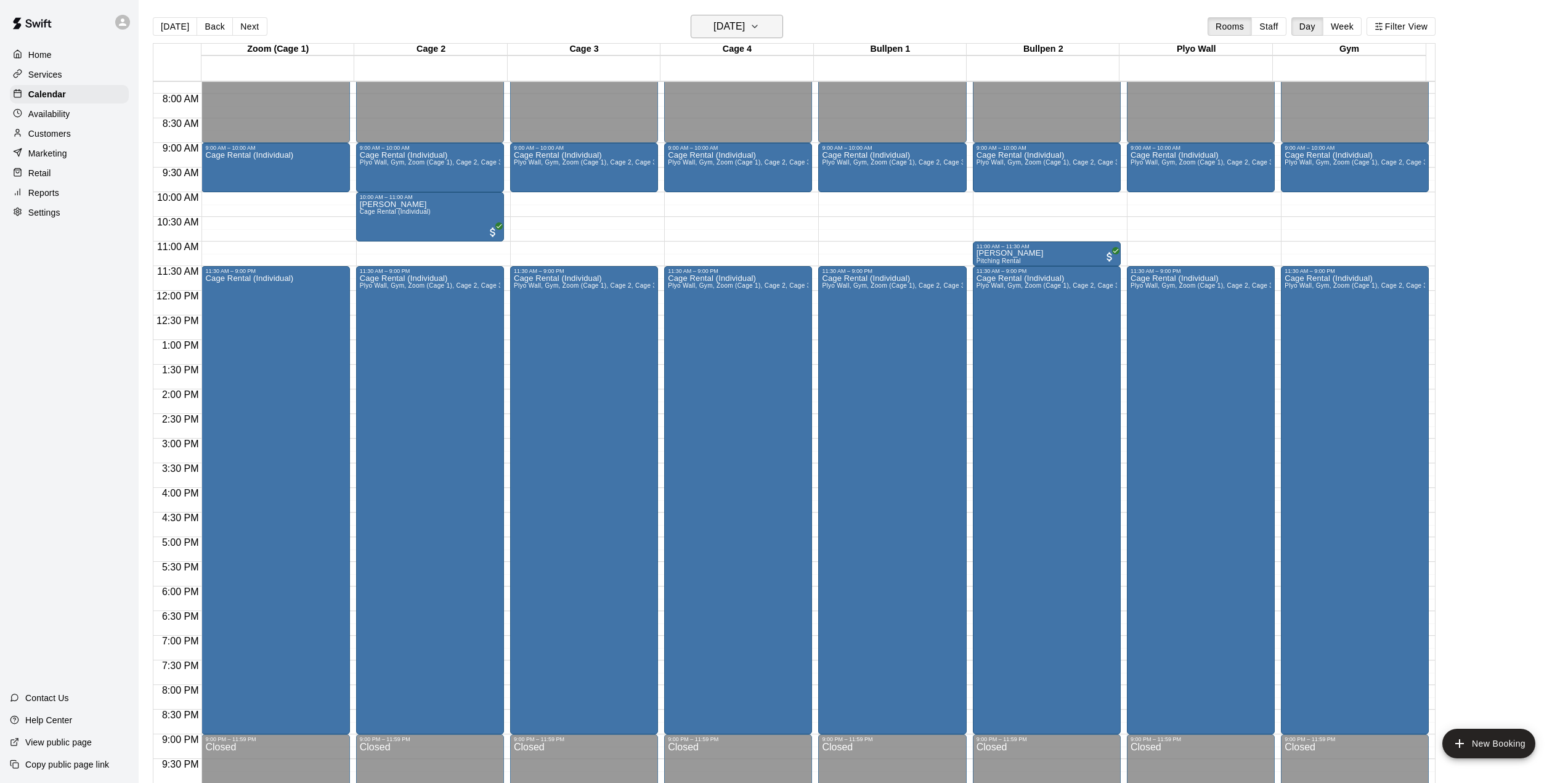
click at [759, 22] on icon "button" at bounding box center [755, 26] width 10 height 15
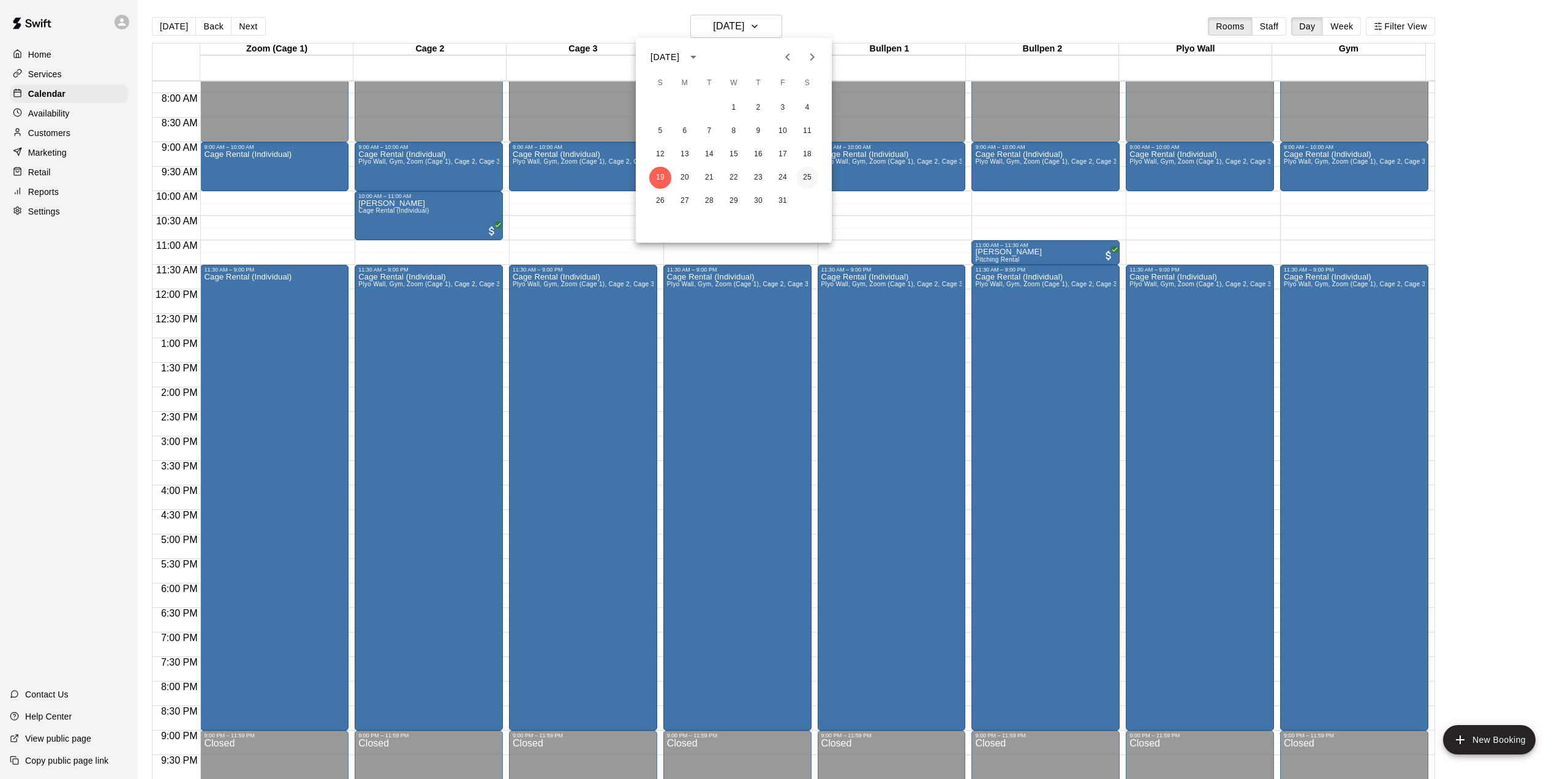
click at [805, 173] on button "25" at bounding box center [807, 178] width 22 height 22
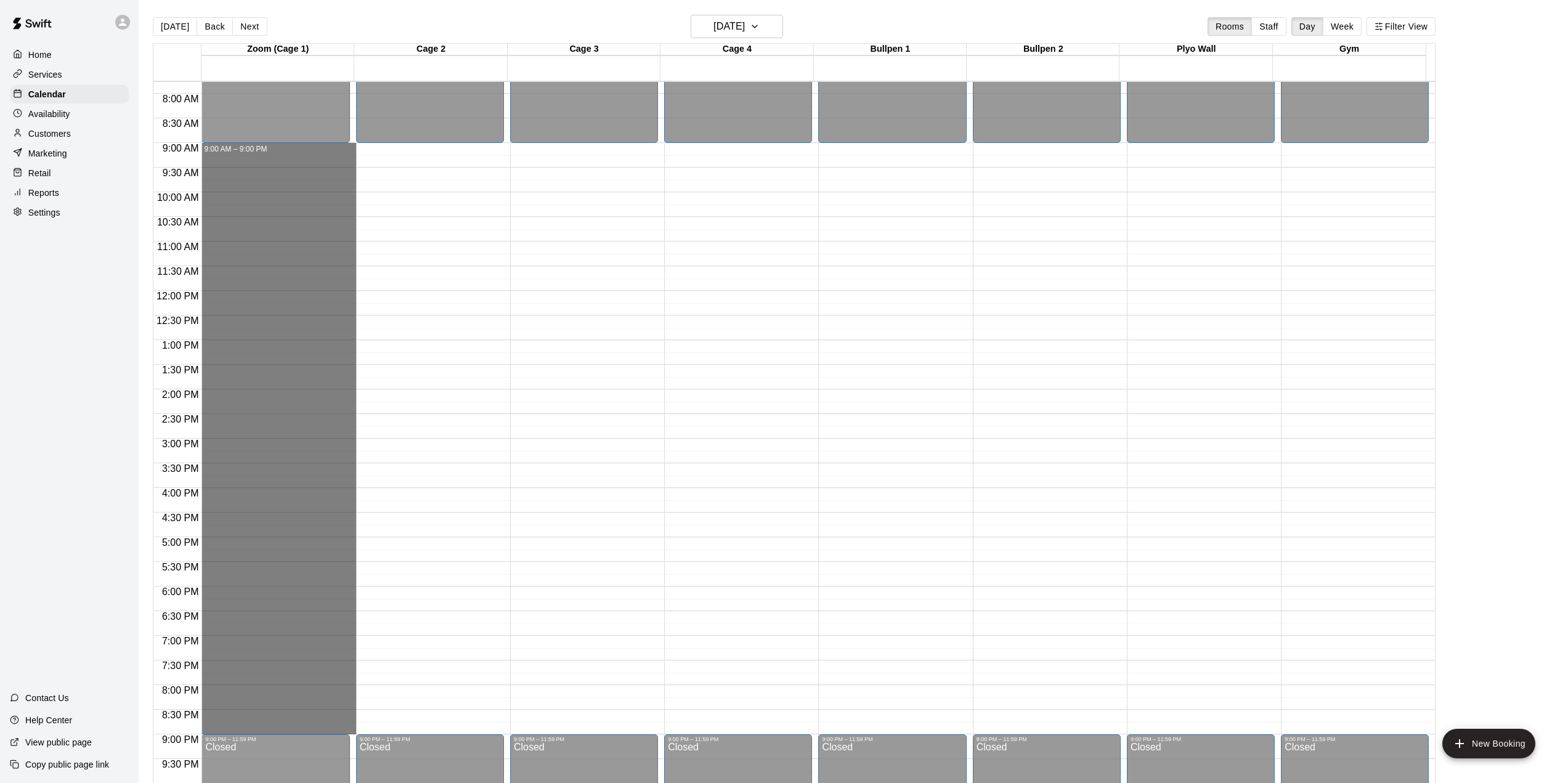
drag, startPoint x: 308, startPoint y: 146, endPoint x: 321, endPoint y: 724, distance: 578.1
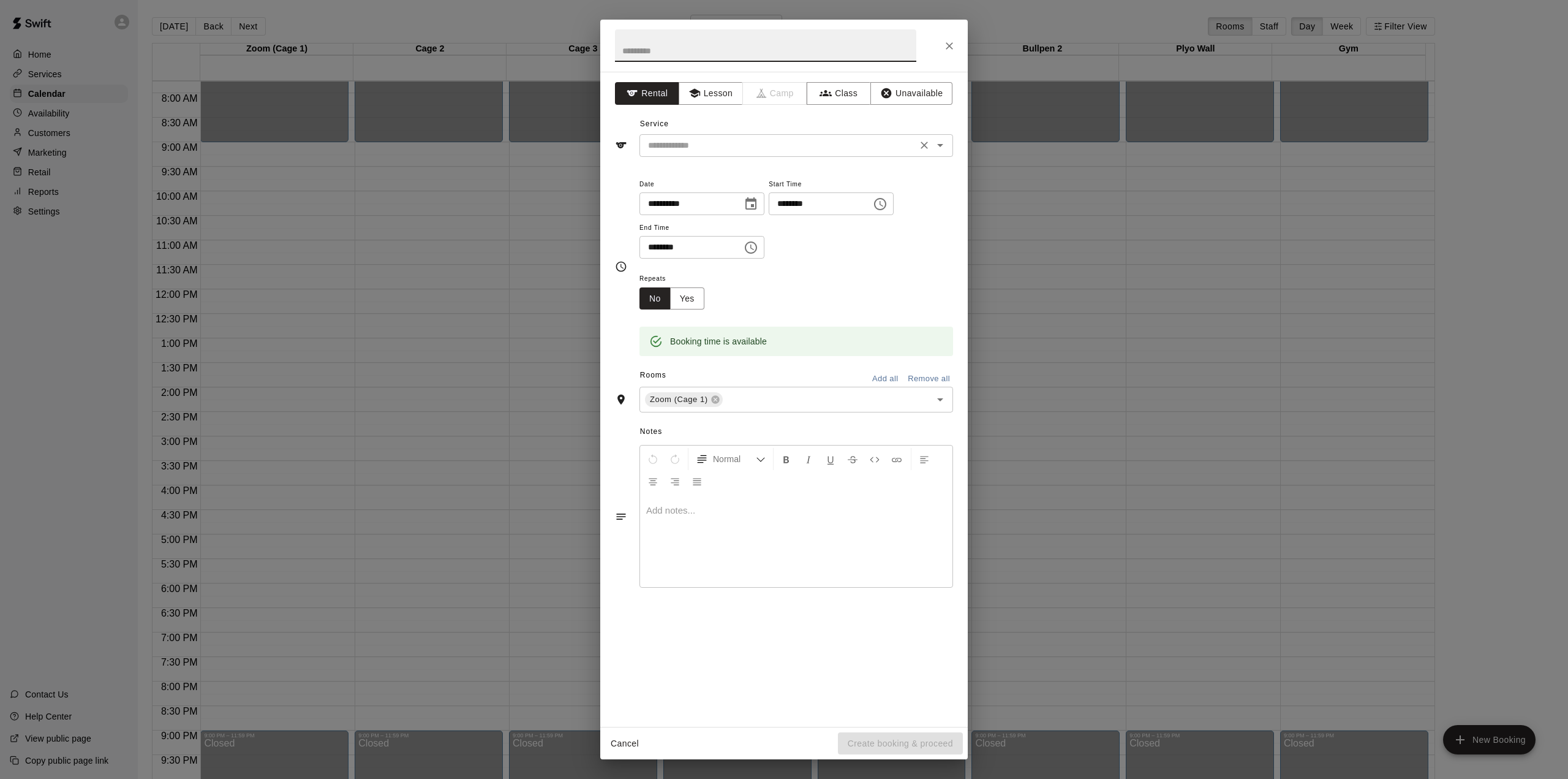
click at [701, 149] on input "text" at bounding box center [778, 146] width 270 height 15
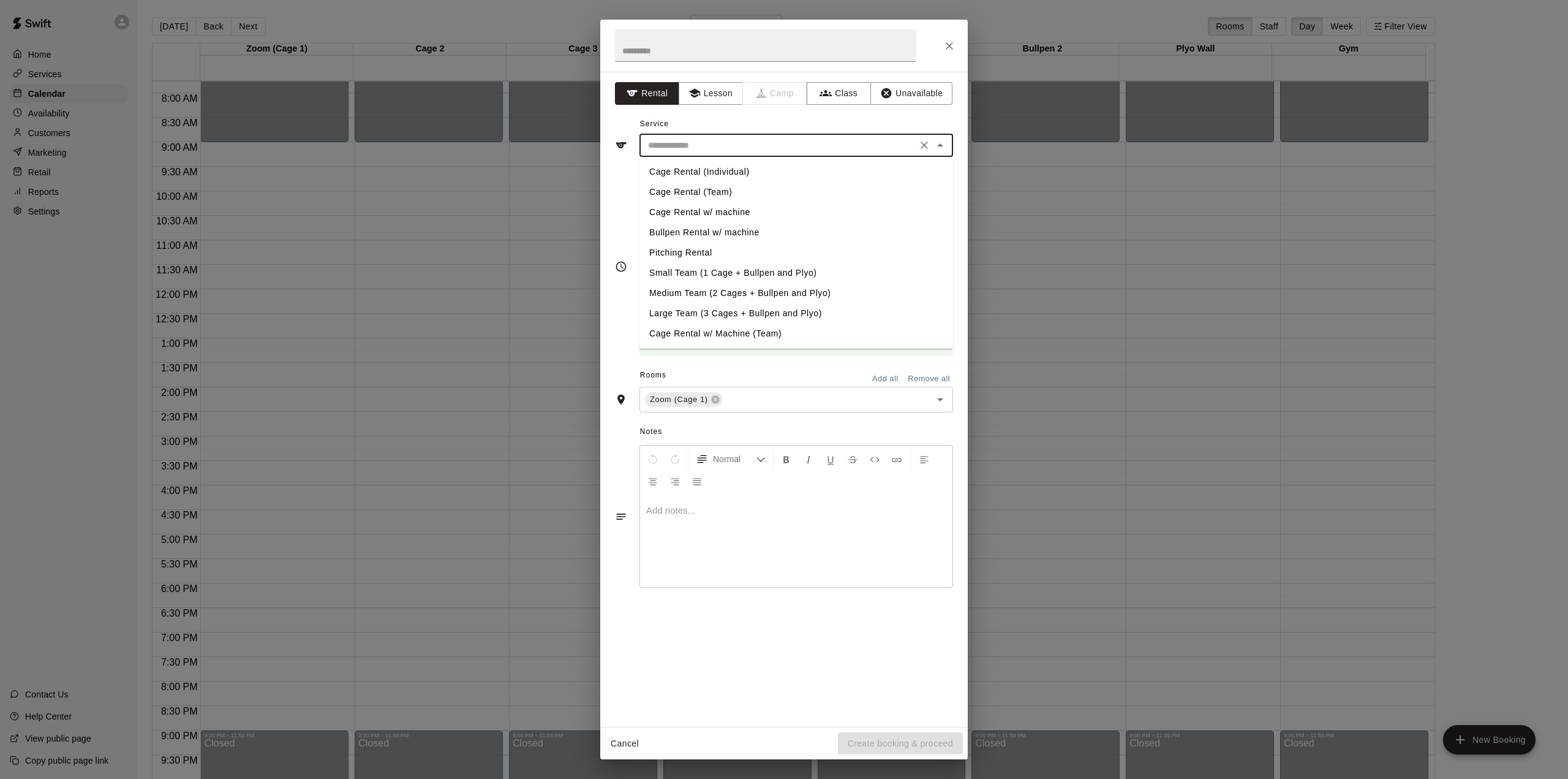
click at [701, 169] on li "Cage Rental (Individual)" at bounding box center [796, 172] width 314 height 20
type input "**********"
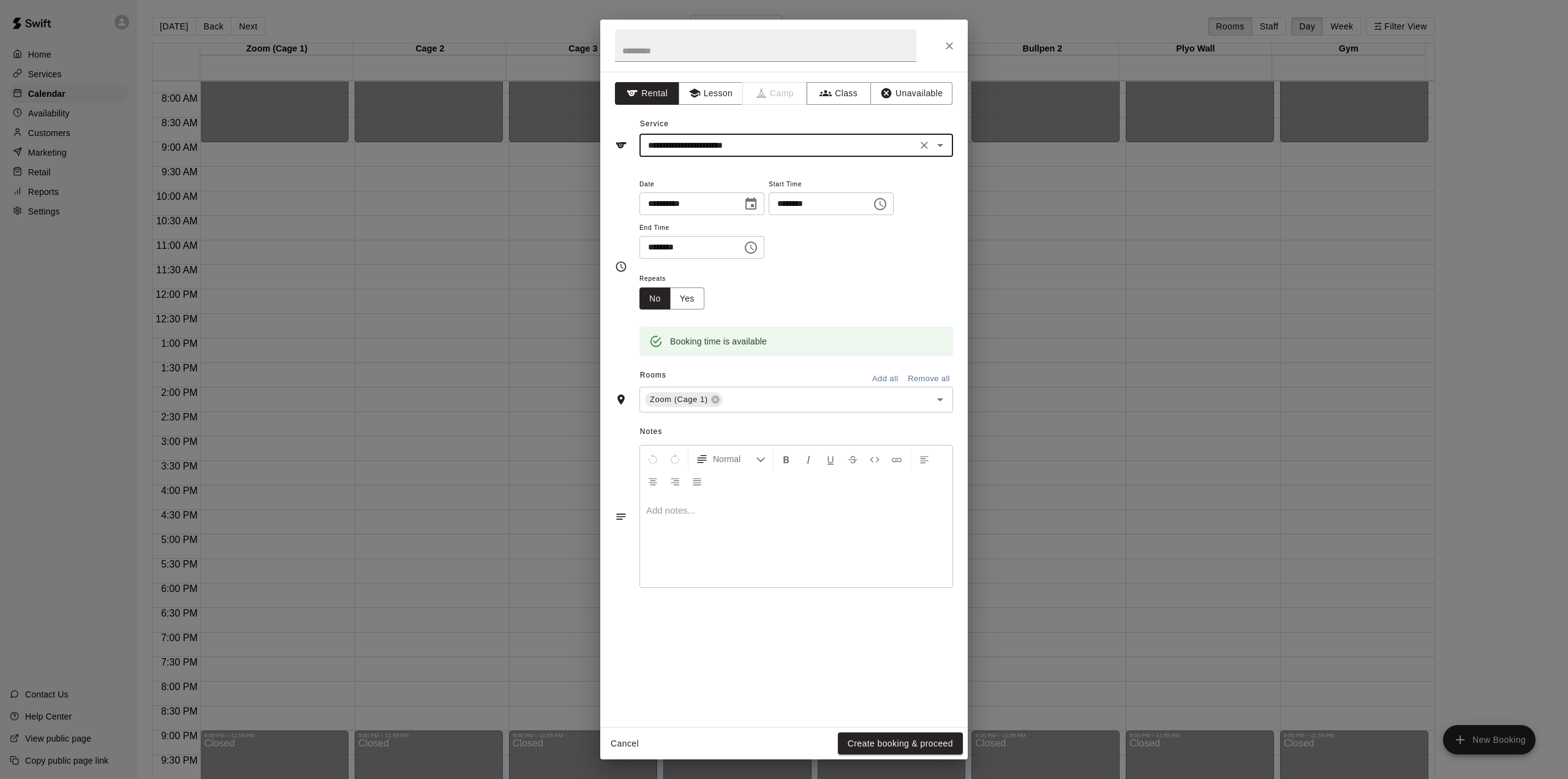
click at [879, 377] on button "Add all" at bounding box center [885, 379] width 39 height 19
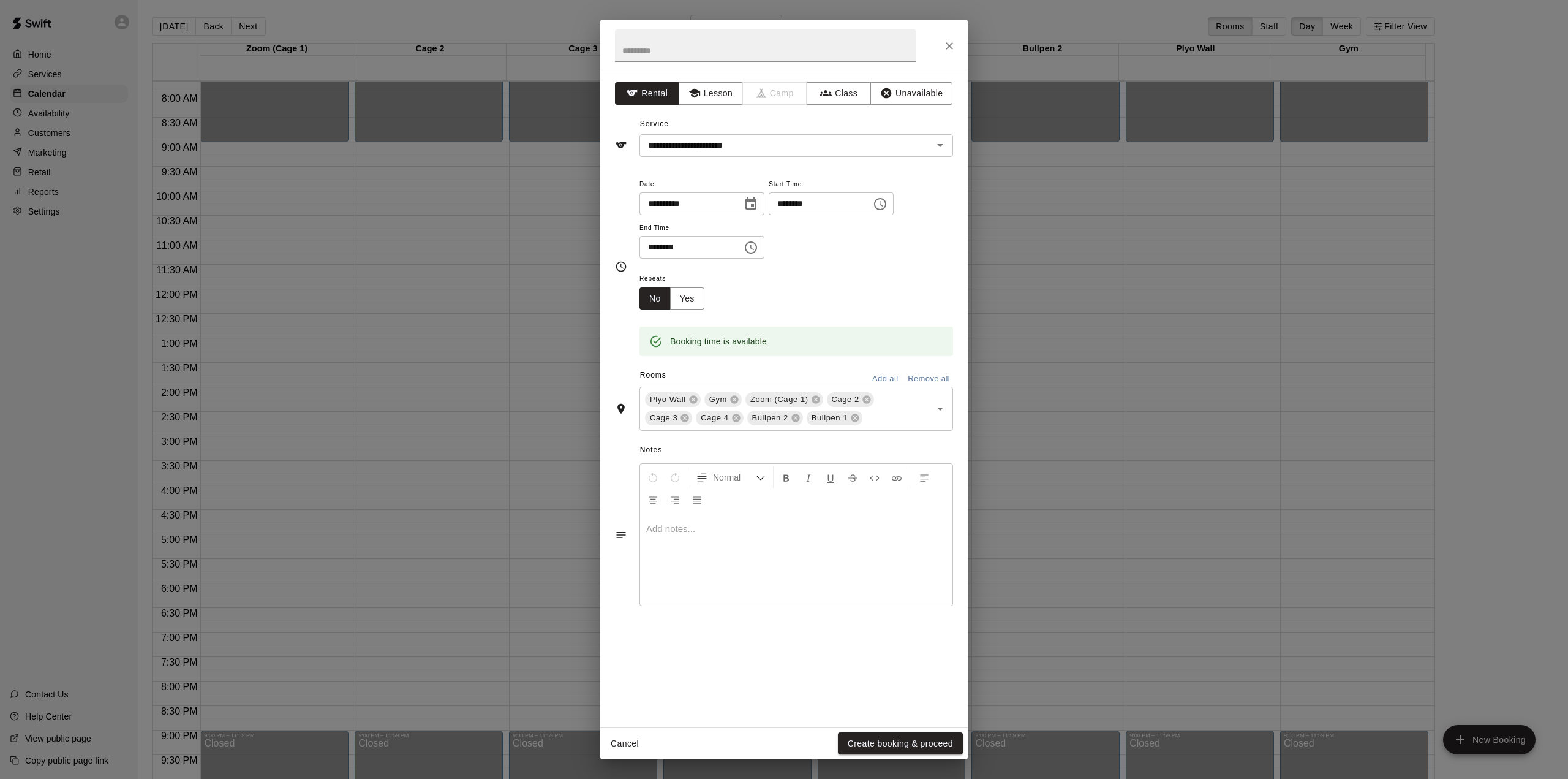
click at [895, 746] on button "Create booking & proceed" at bounding box center [900, 743] width 125 height 23
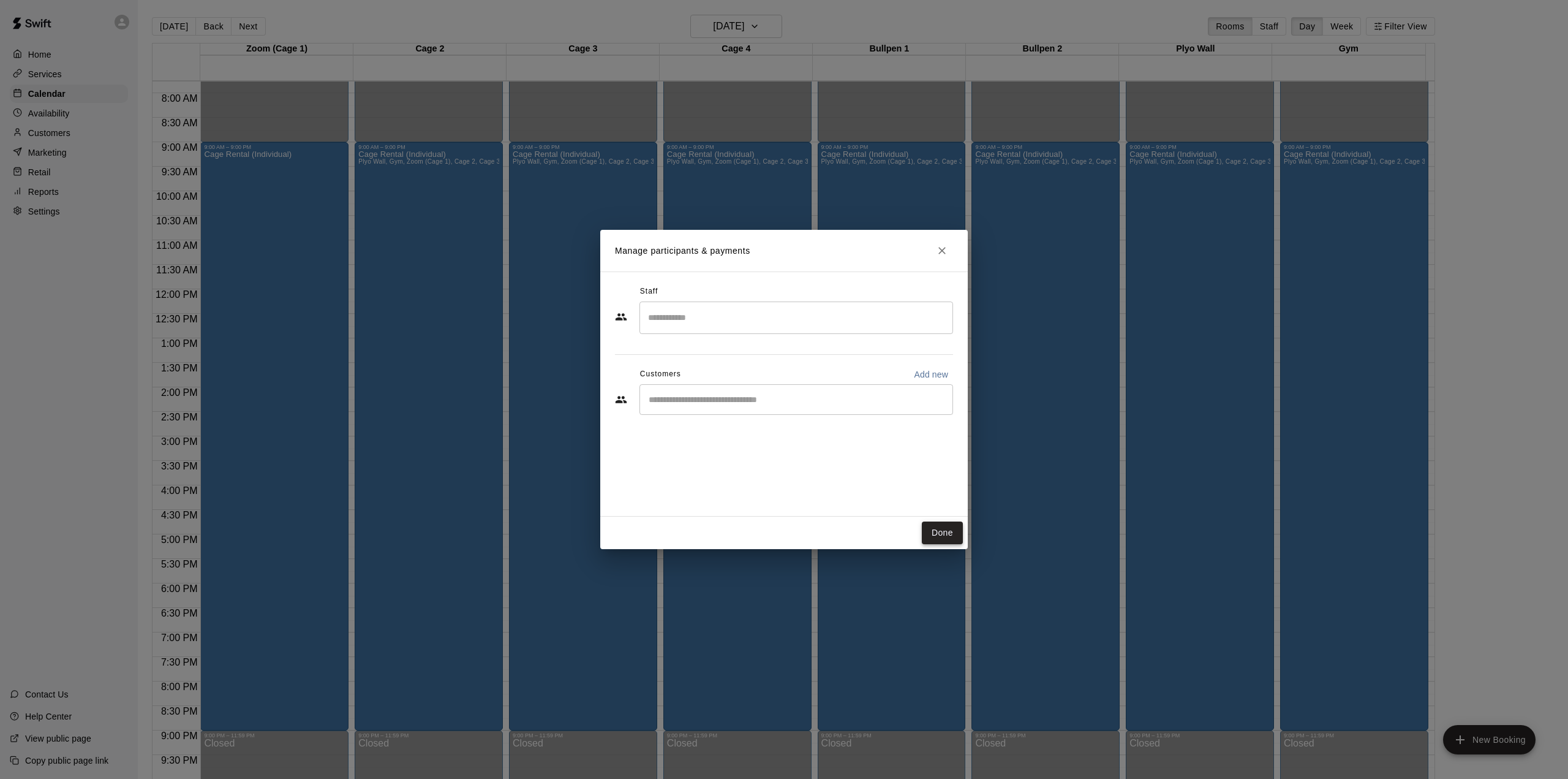
click at [939, 532] on button "Done" at bounding box center [942, 533] width 41 height 23
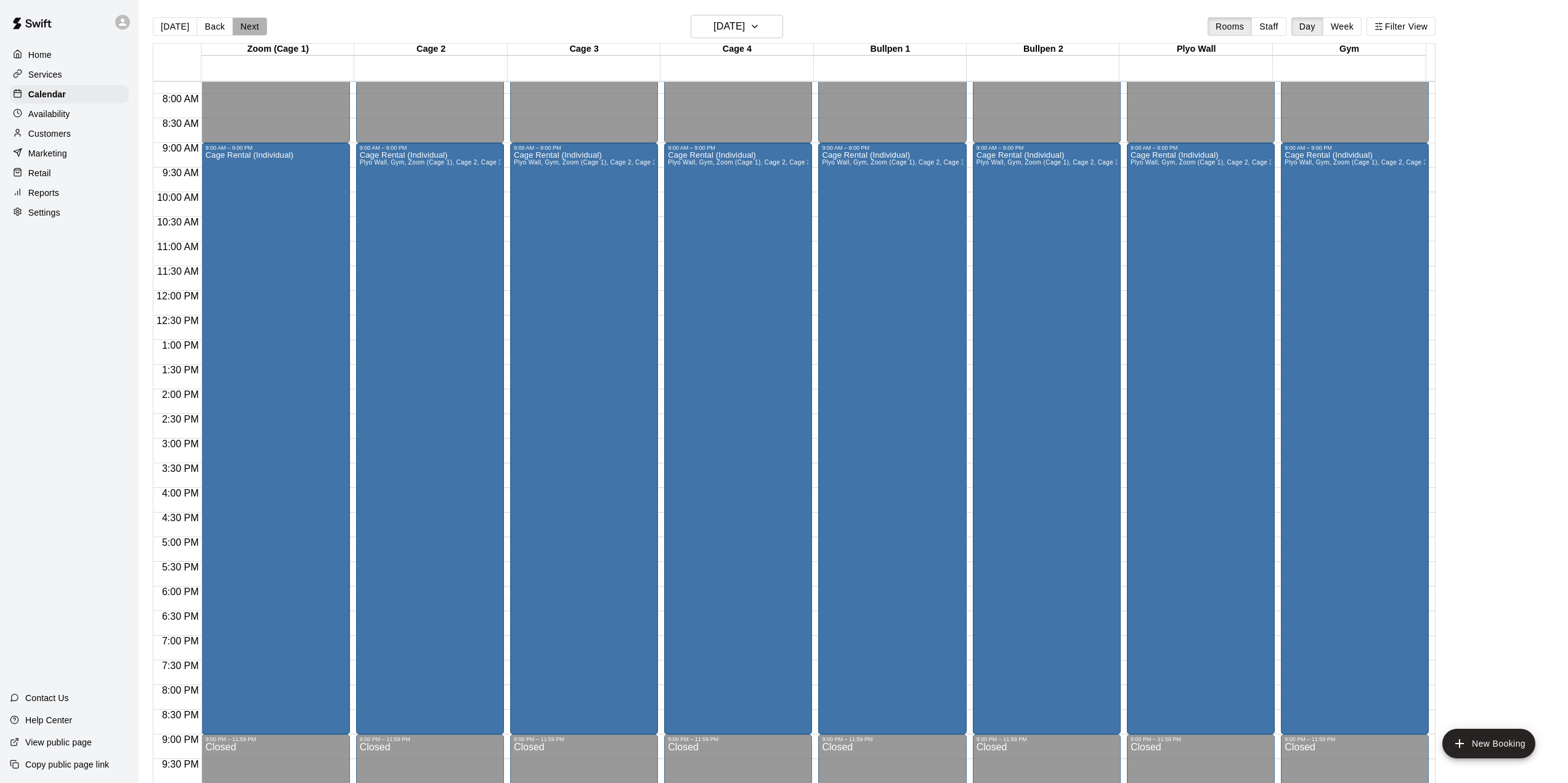
click at [248, 26] on button "Next" at bounding box center [249, 27] width 34 height 18
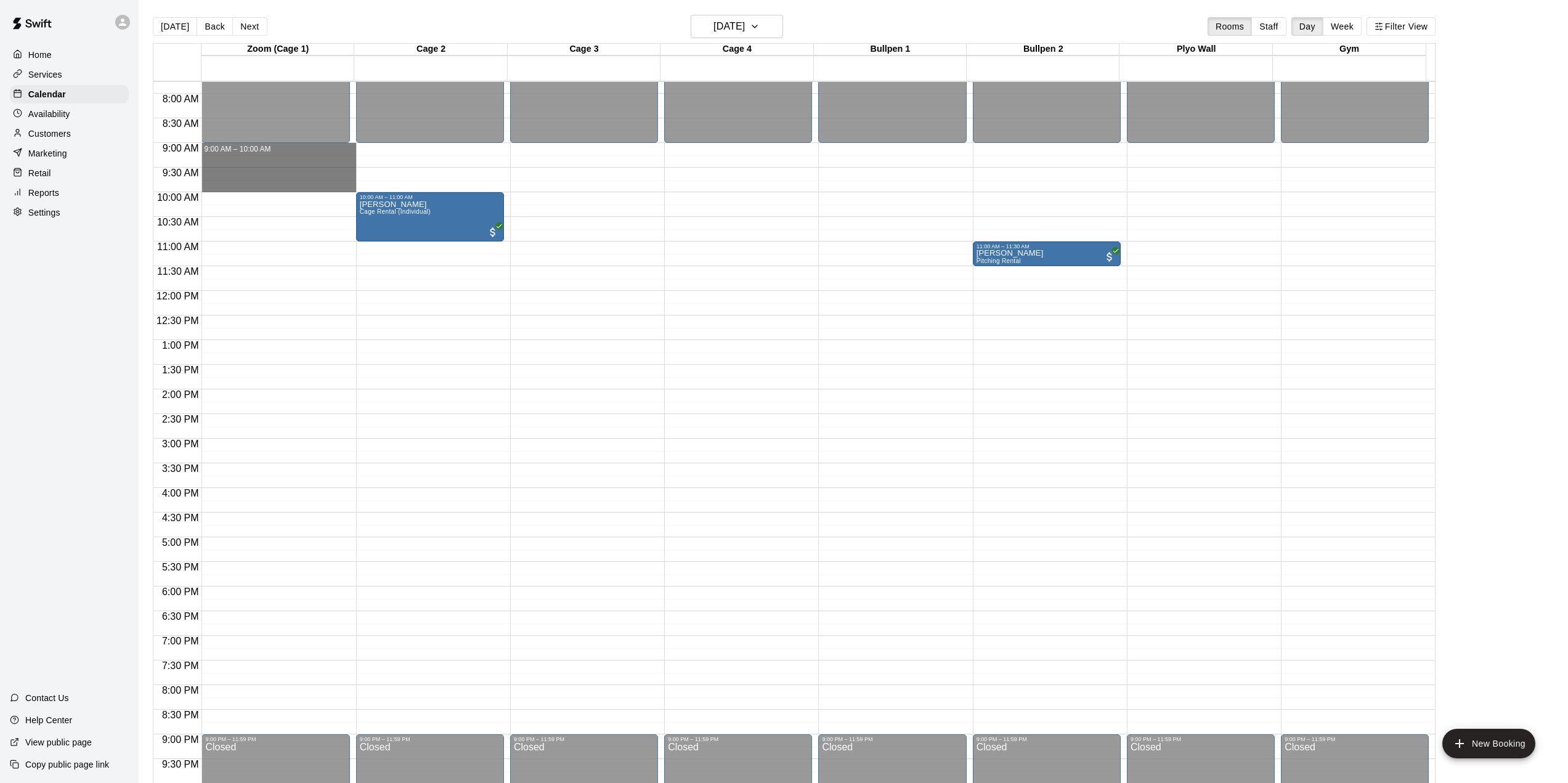
drag, startPoint x: 252, startPoint y: 145, endPoint x: 249, endPoint y: 188, distance: 43.1
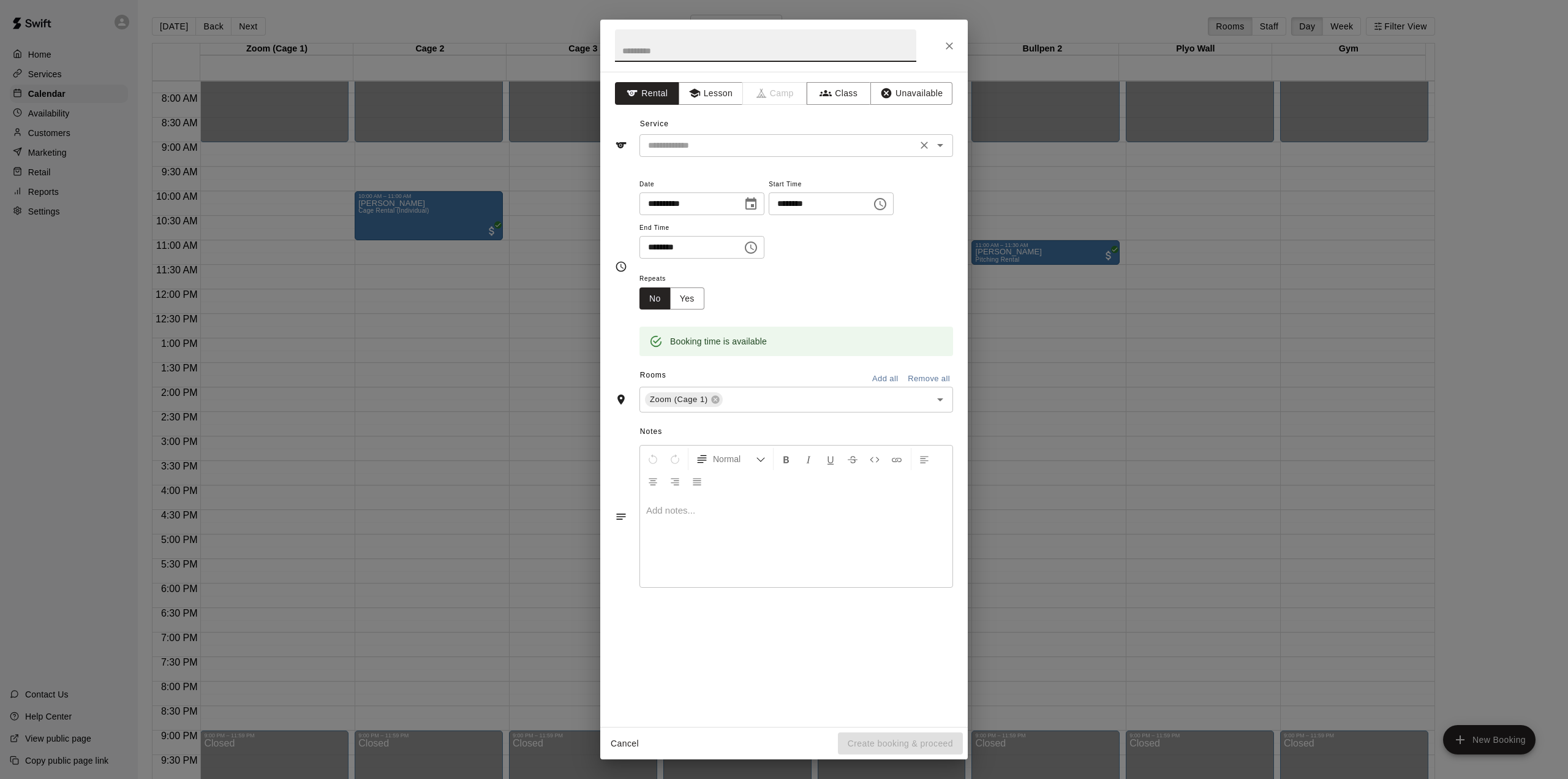
click at [678, 146] on input "text" at bounding box center [778, 146] width 270 height 15
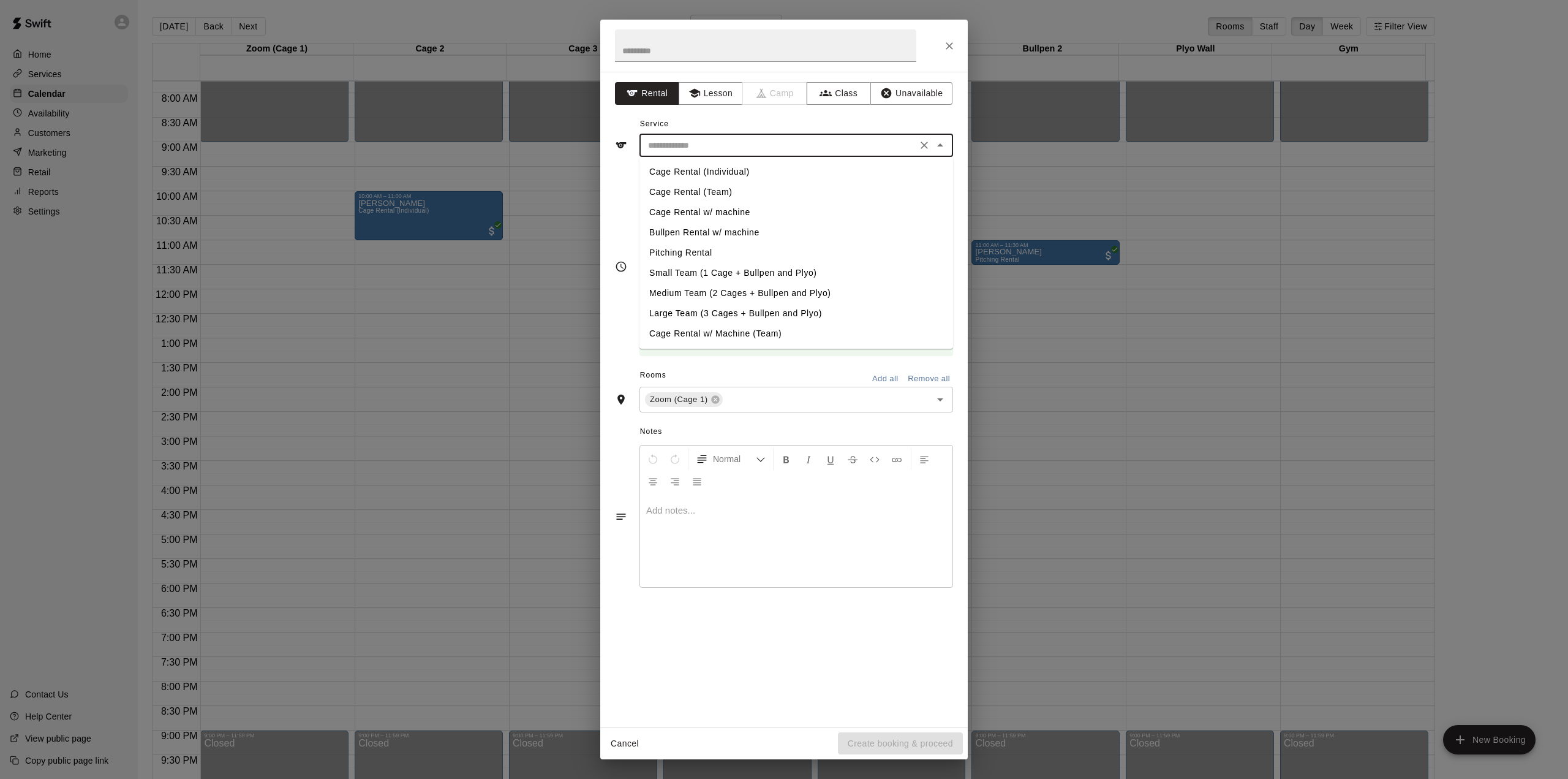
click at [692, 174] on li "Cage Rental (Individual)" at bounding box center [796, 172] width 314 height 20
type input "**********"
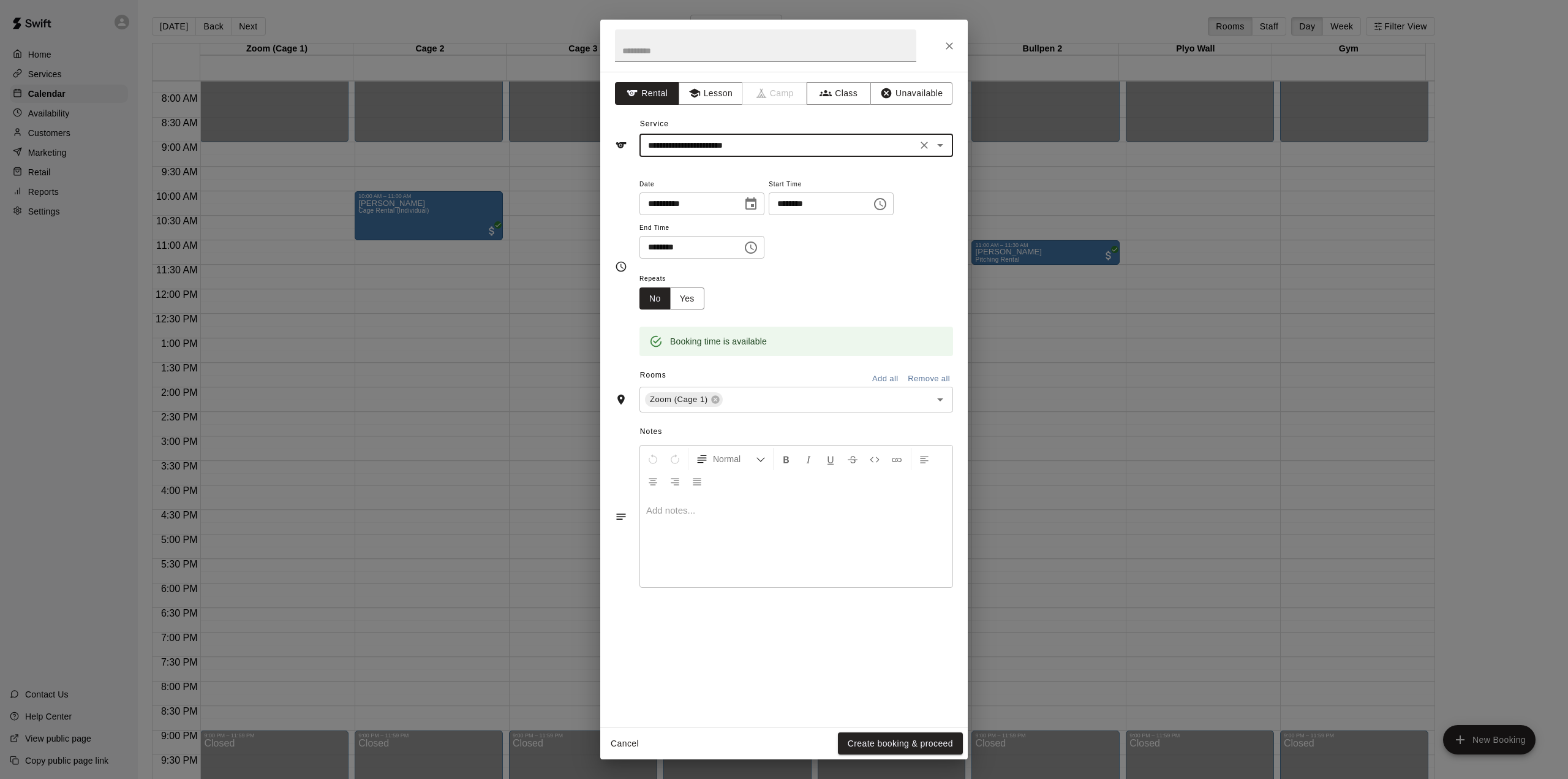
click at [885, 379] on button "Add all" at bounding box center [885, 379] width 39 height 19
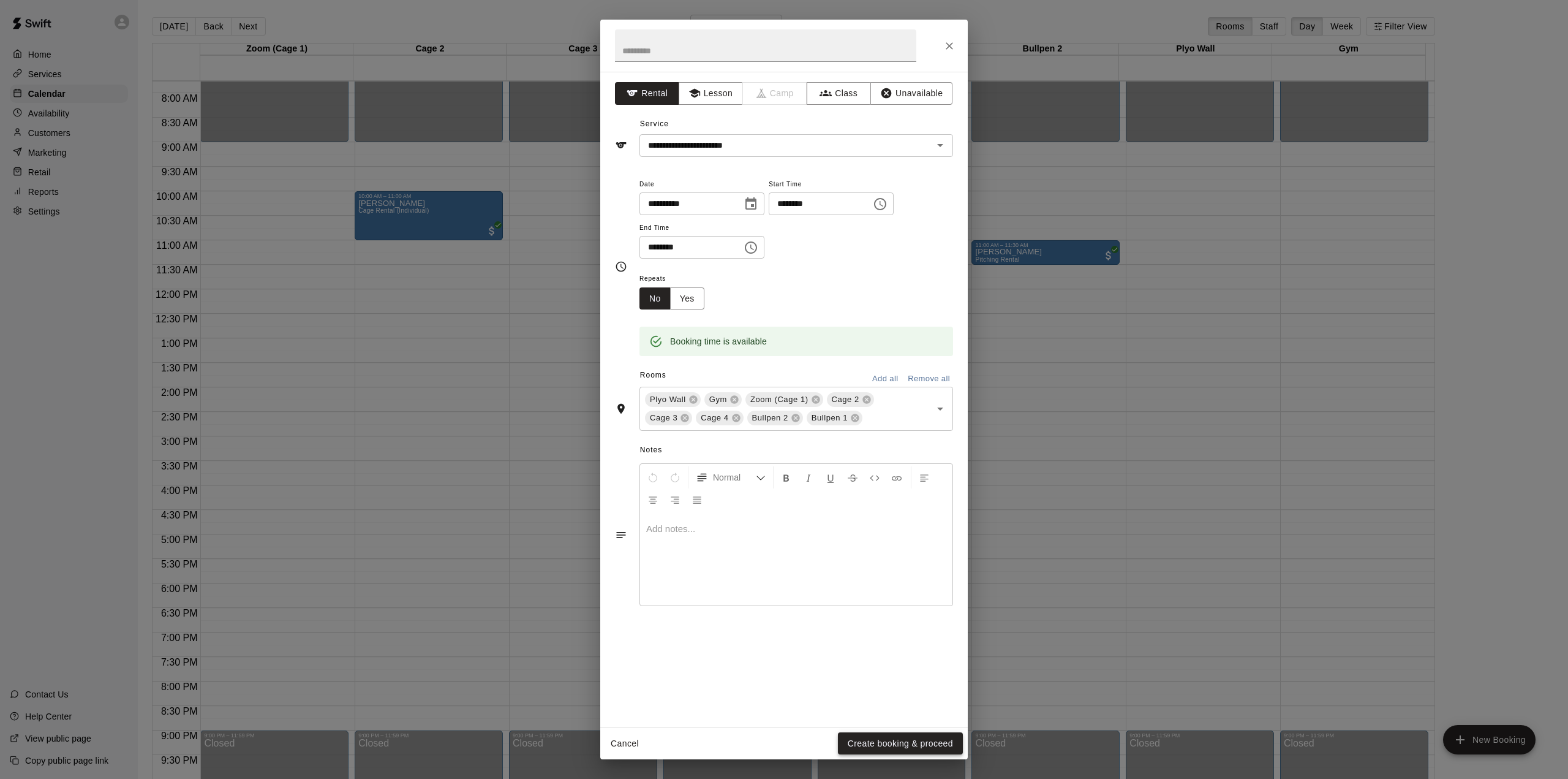
click at [896, 746] on button "Create booking & proceed" at bounding box center [900, 743] width 125 height 23
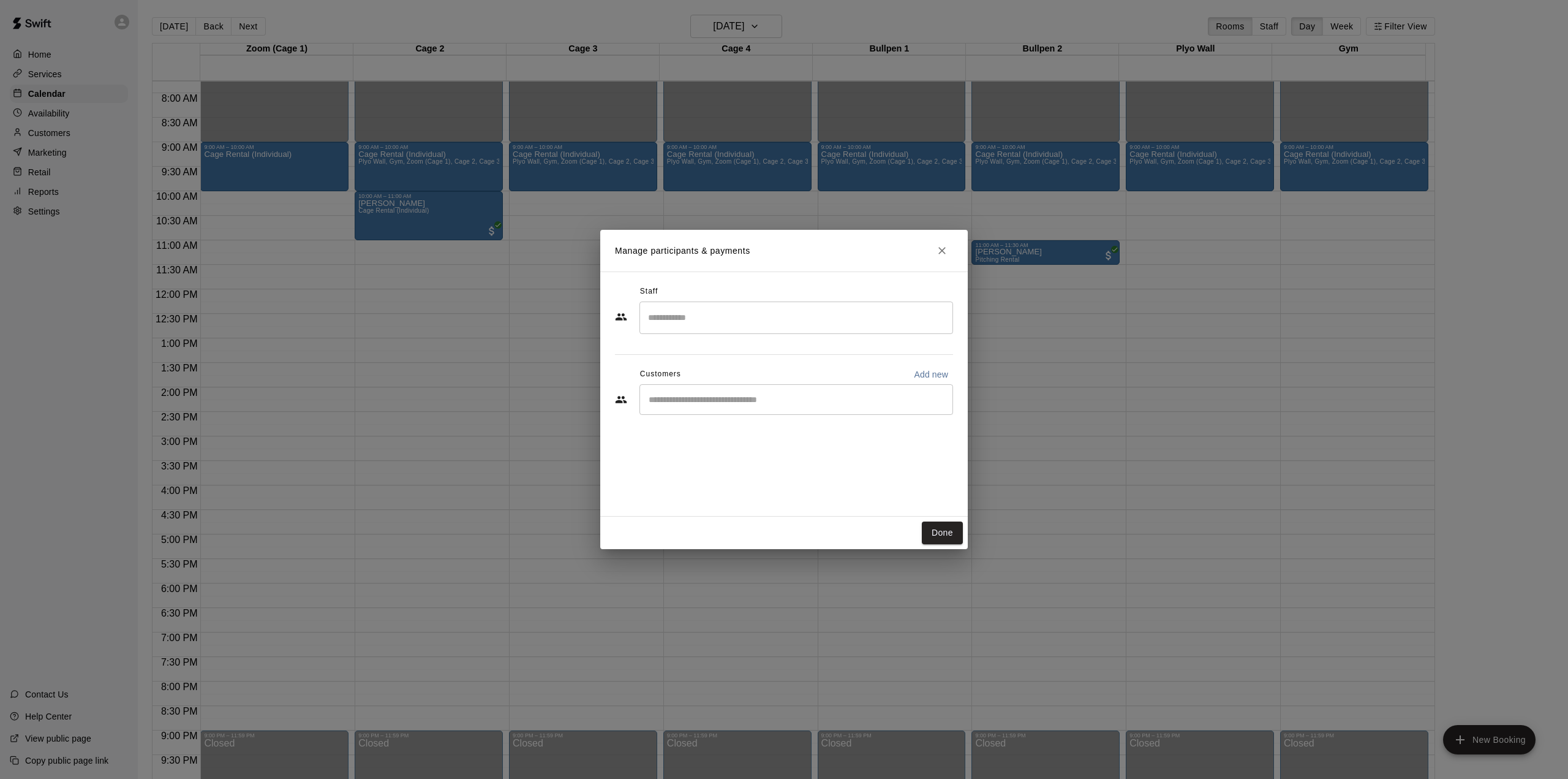
click at [944, 531] on button "Done" at bounding box center [942, 533] width 41 height 23
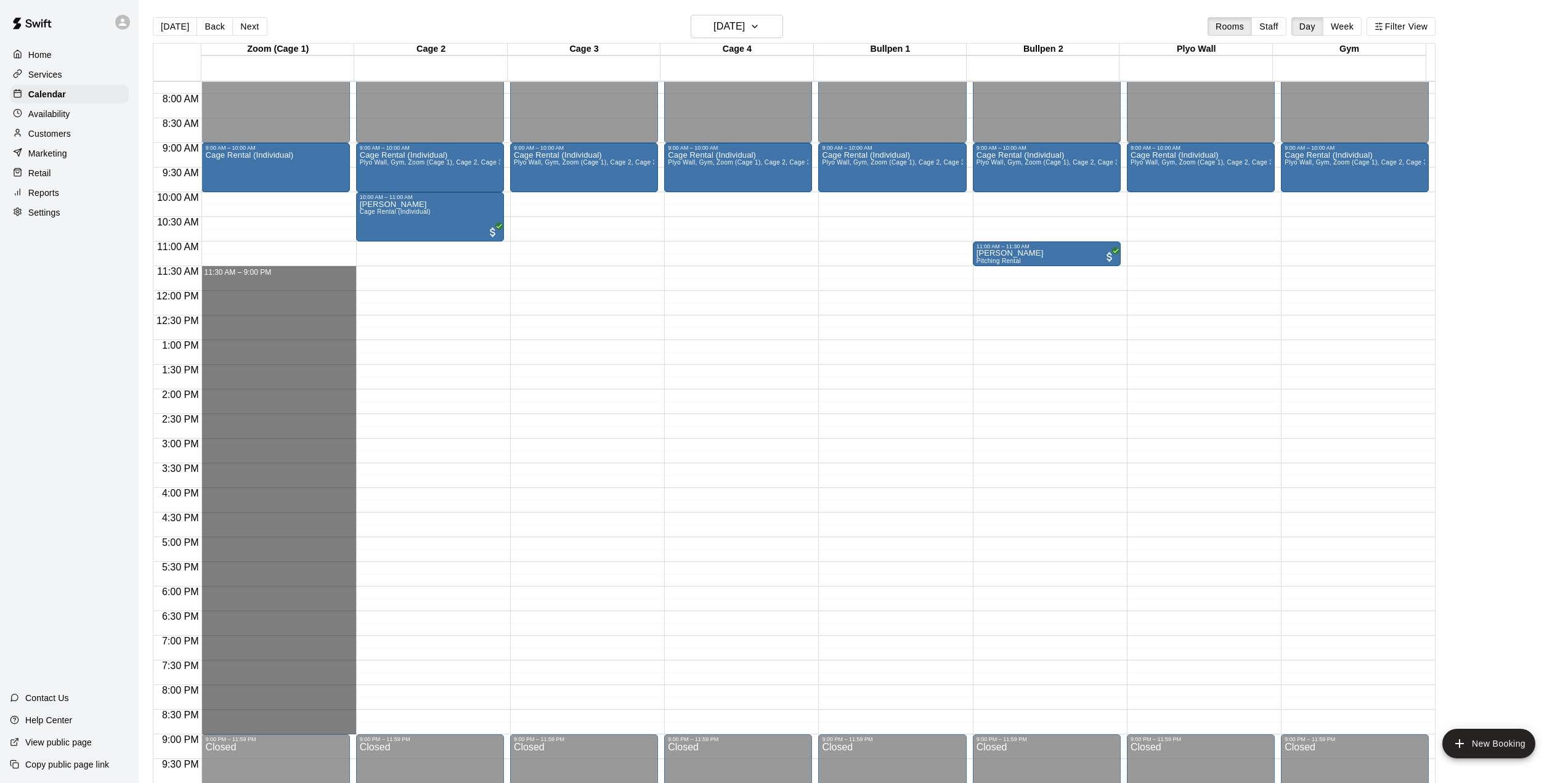
drag, startPoint x: 297, startPoint y: 271, endPoint x: 271, endPoint y: 730, distance: 459.7
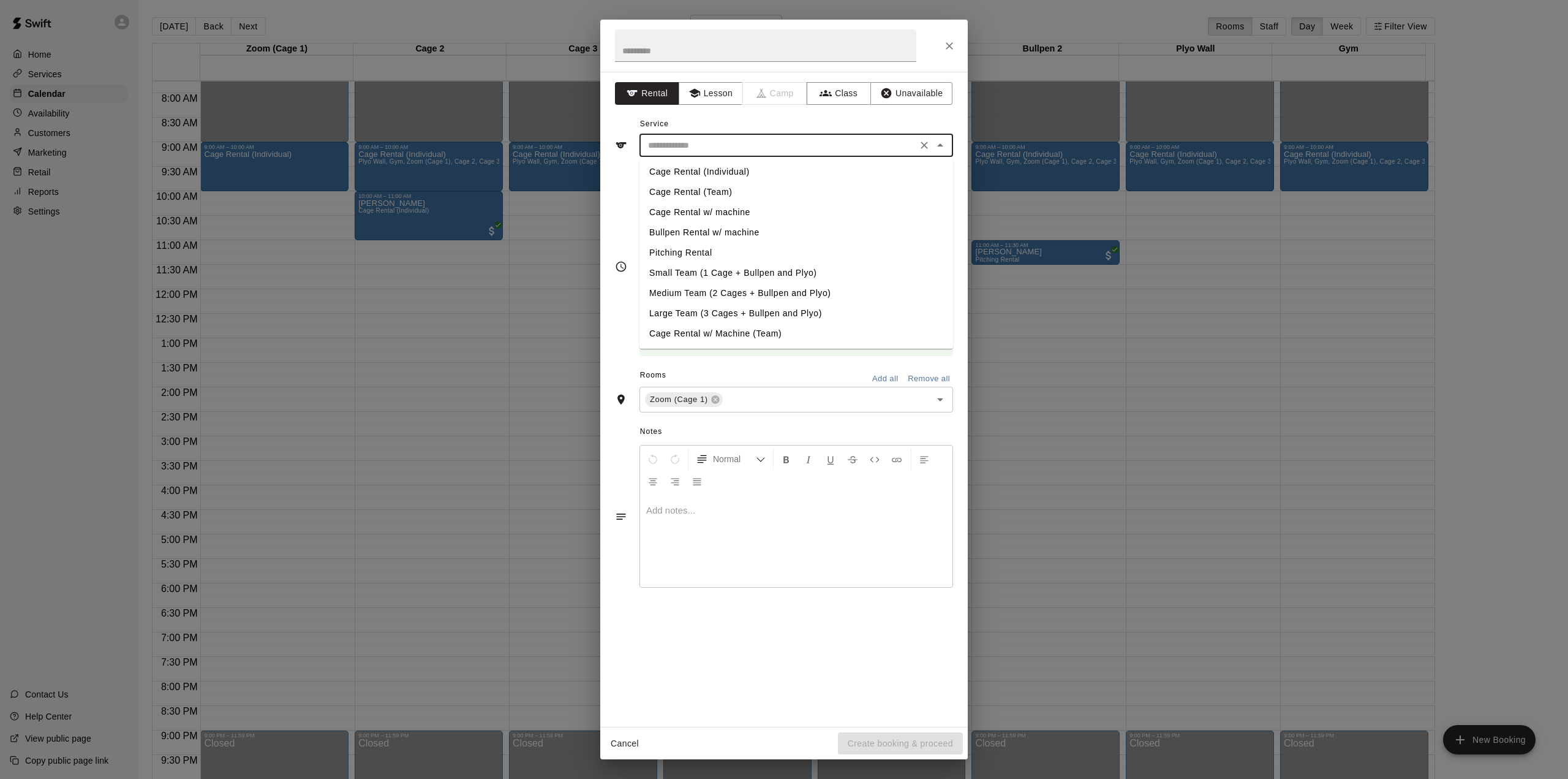
click at [694, 144] on input "text" at bounding box center [778, 146] width 270 height 15
click at [694, 166] on li "Cage Rental (Individual)" at bounding box center [796, 172] width 314 height 20
type input "**********"
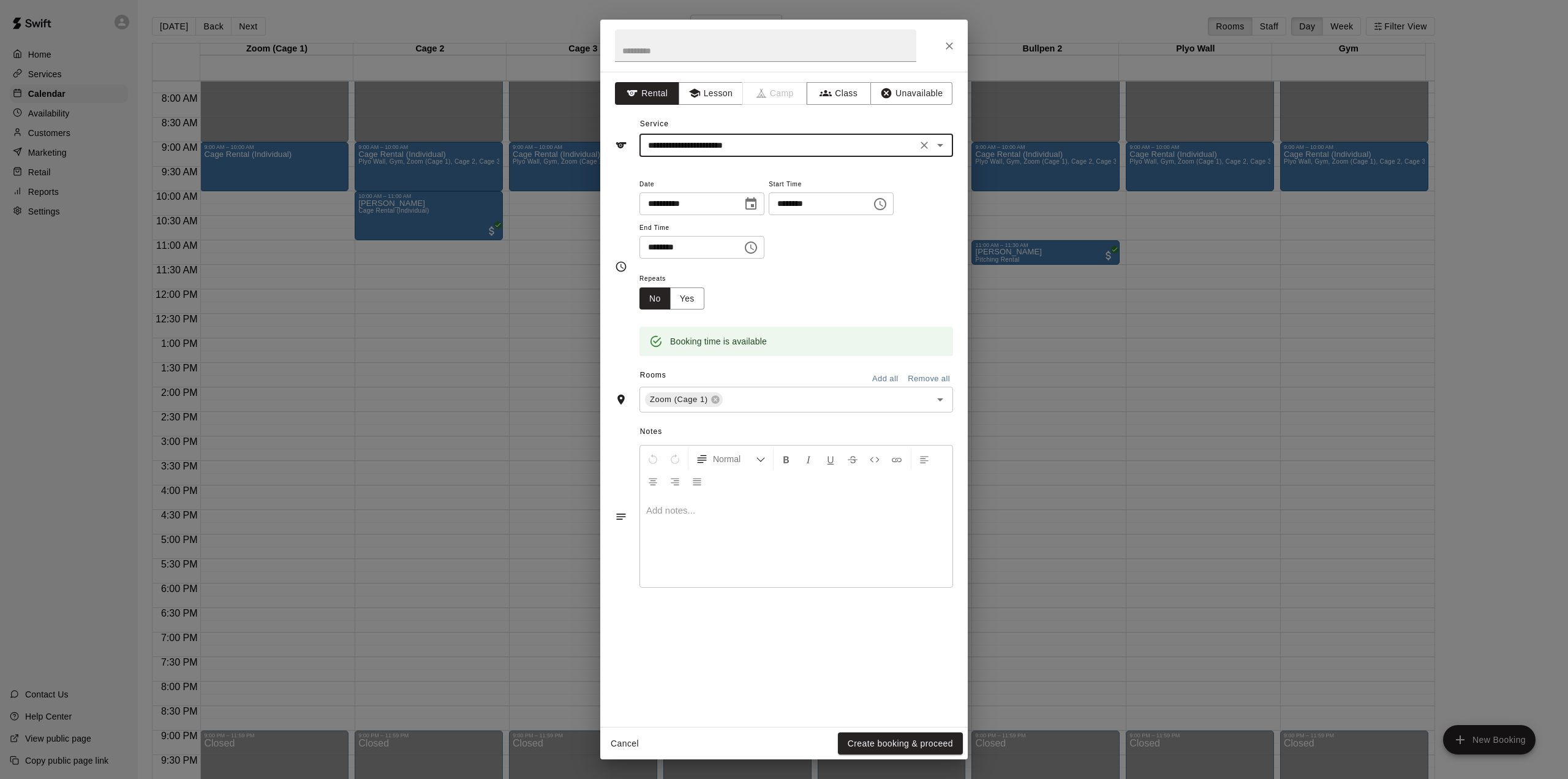
click at [883, 380] on button "Add all" at bounding box center [885, 379] width 39 height 19
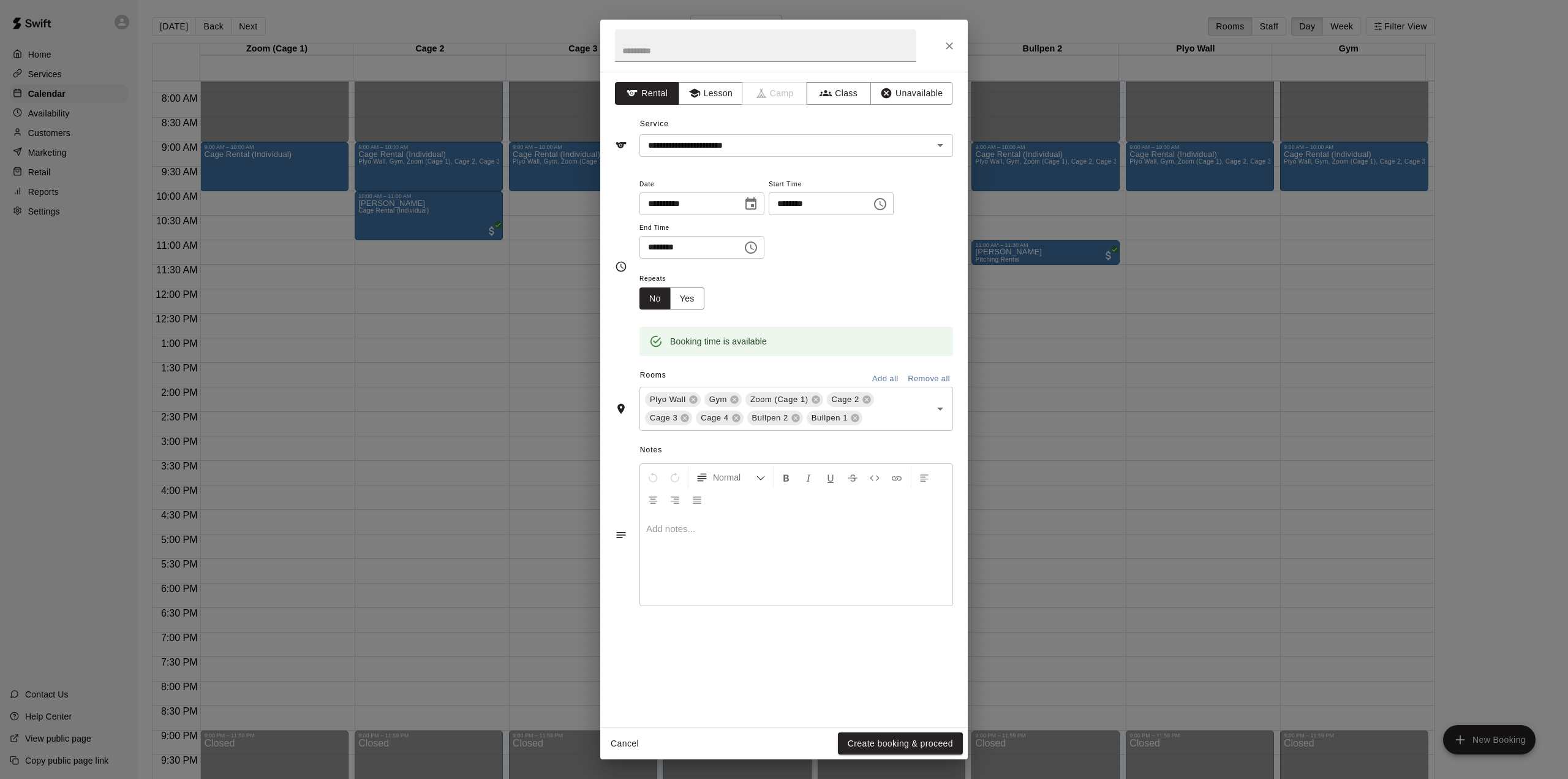
click at [893, 744] on button "Create booking & proceed" at bounding box center [900, 743] width 125 height 23
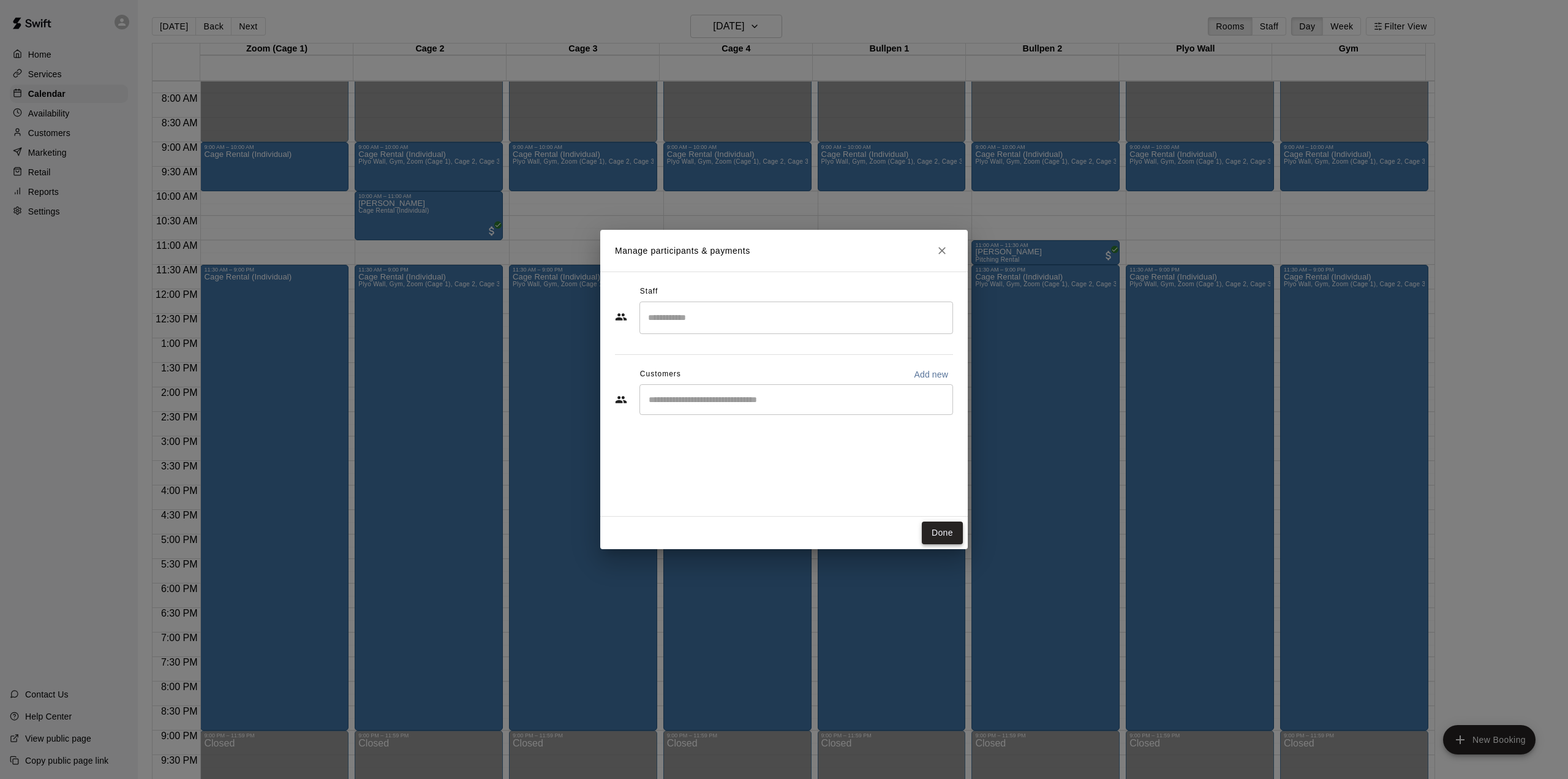
click at [945, 536] on button "Done" at bounding box center [942, 533] width 41 height 23
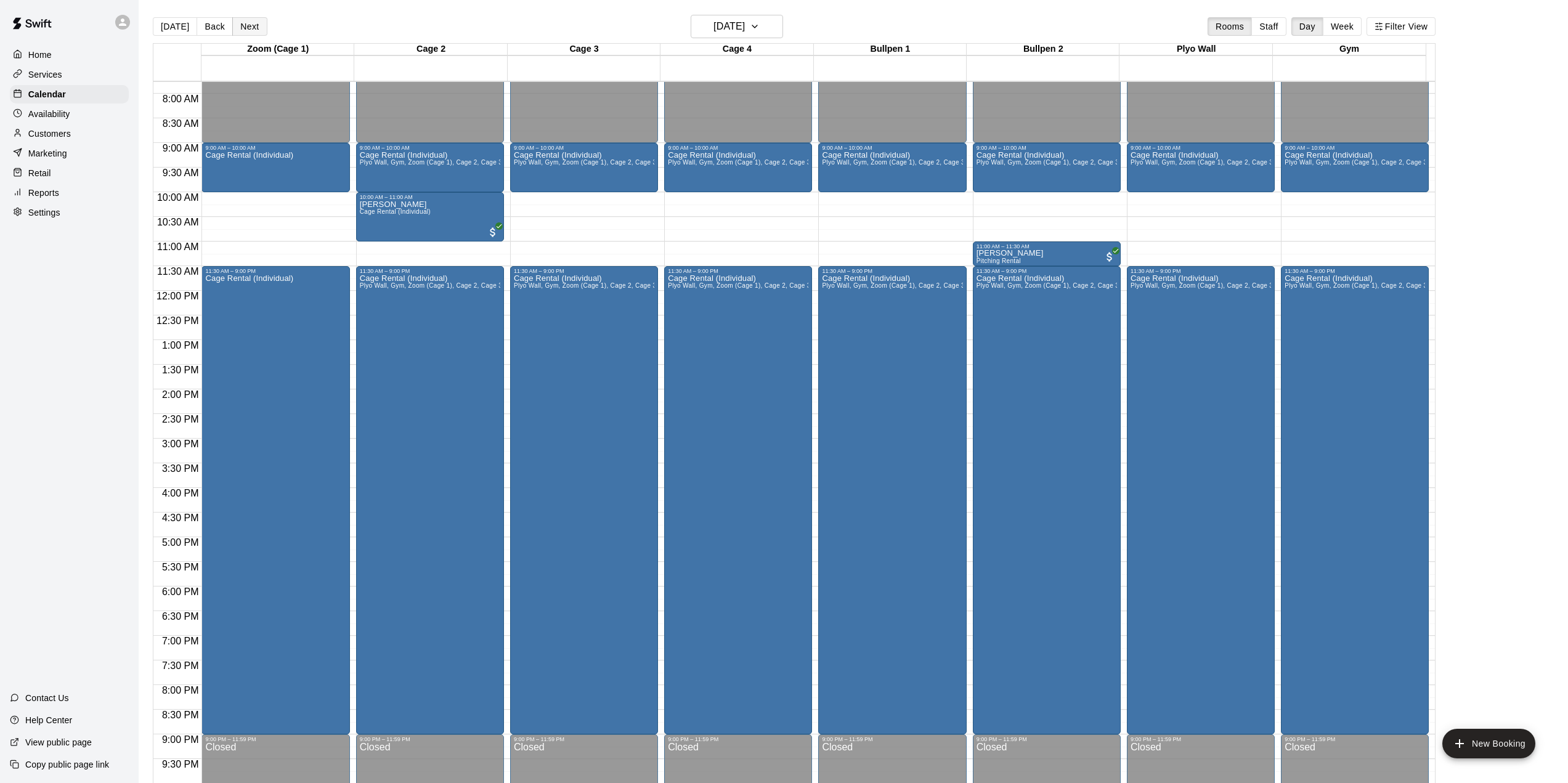
click at [250, 28] on button "Next" at bounding box center [249, 27] width 34 height 18
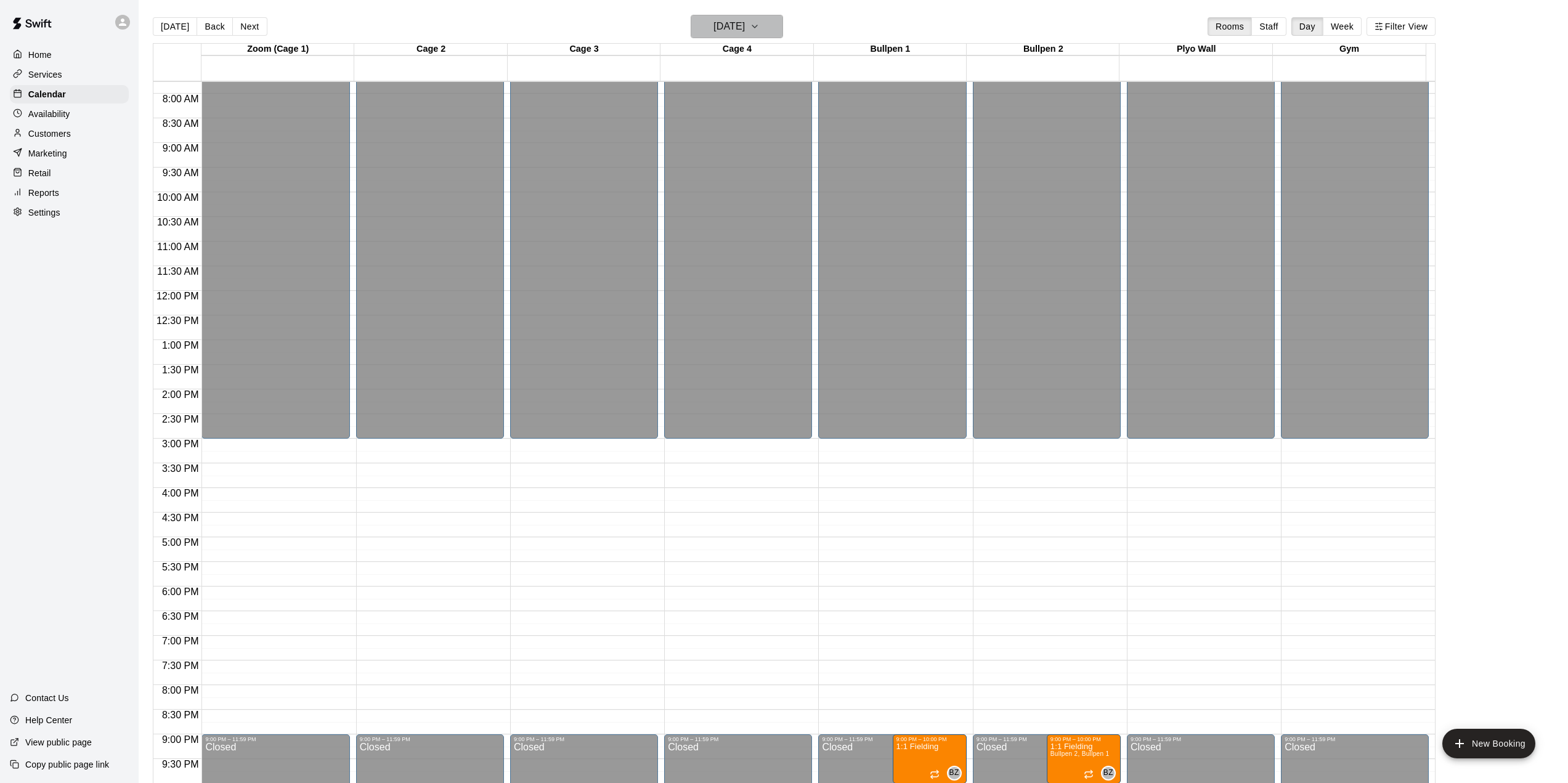
click at [714, 23] on h6 "[DATE]" at bounding box center [729, 26] width 32 height 18
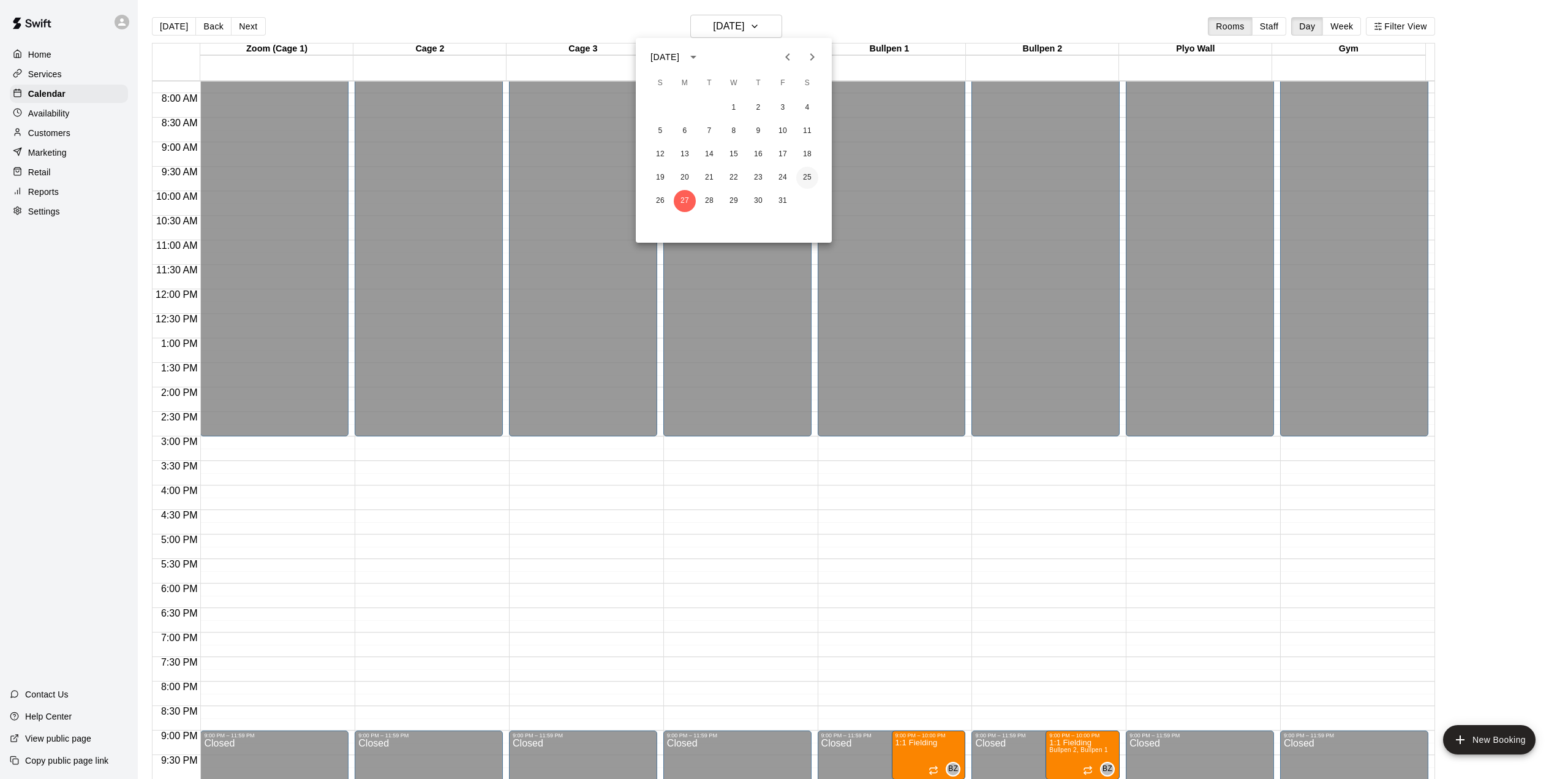
click at [805, 180] on button "25" at bounding box center [807, 178] width 22 height 22
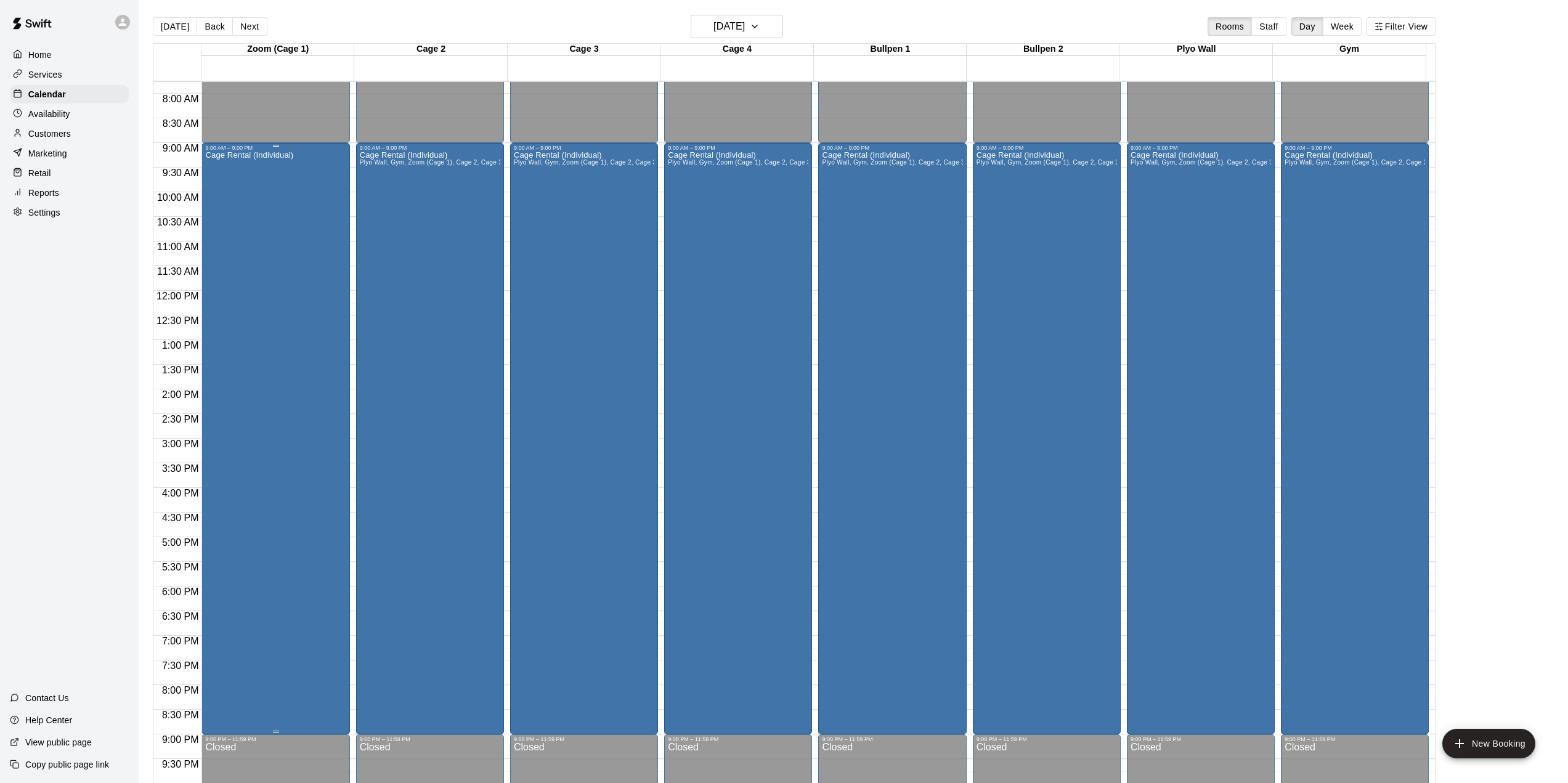
click at [318, 416] on div "Cage Rental (Individual)" at bounding box center [276, 542] width 140 height 783
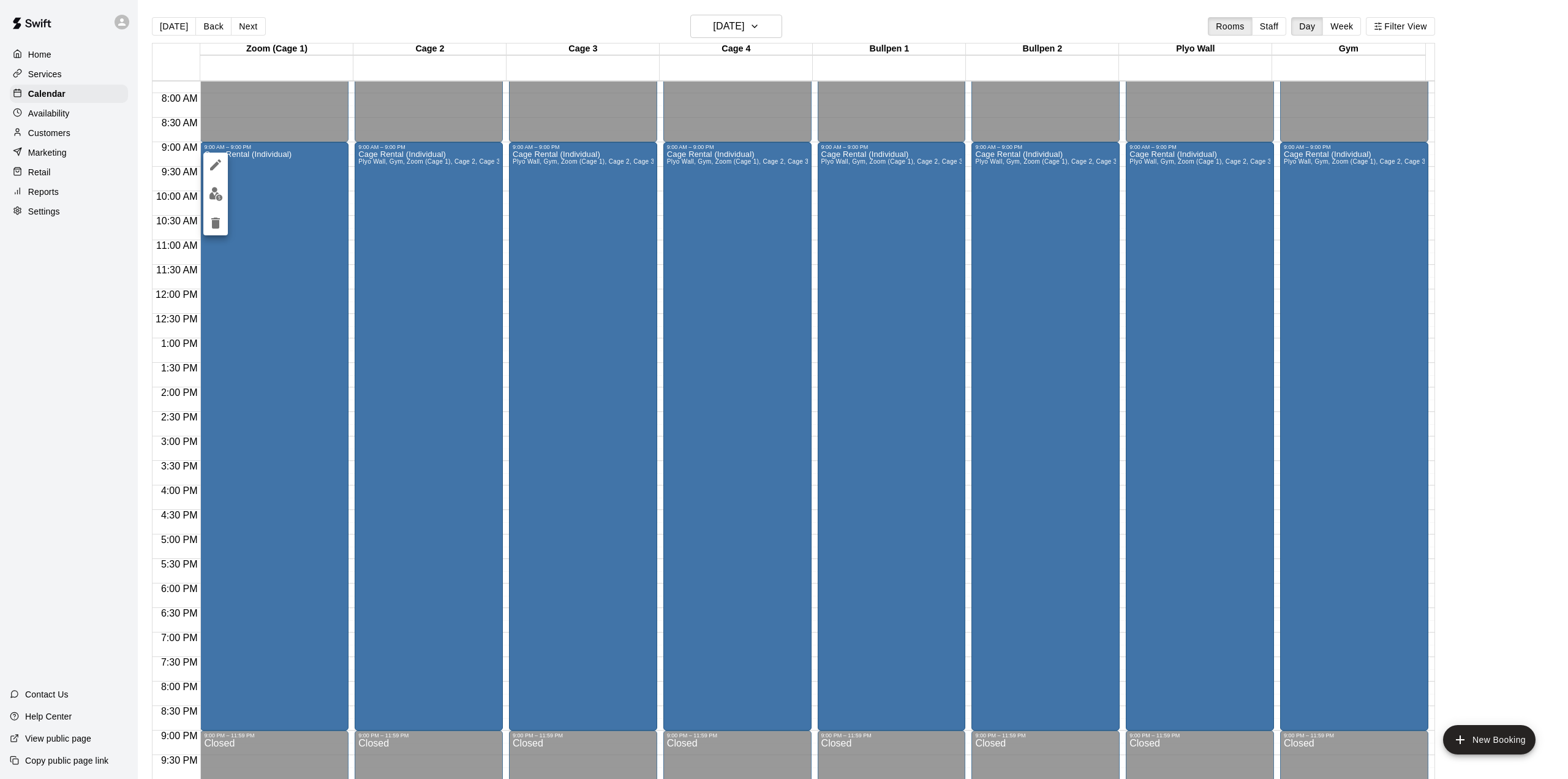
click at [220, 220] on icon "delete" at bounding box center [215, 222] width 15 height 15
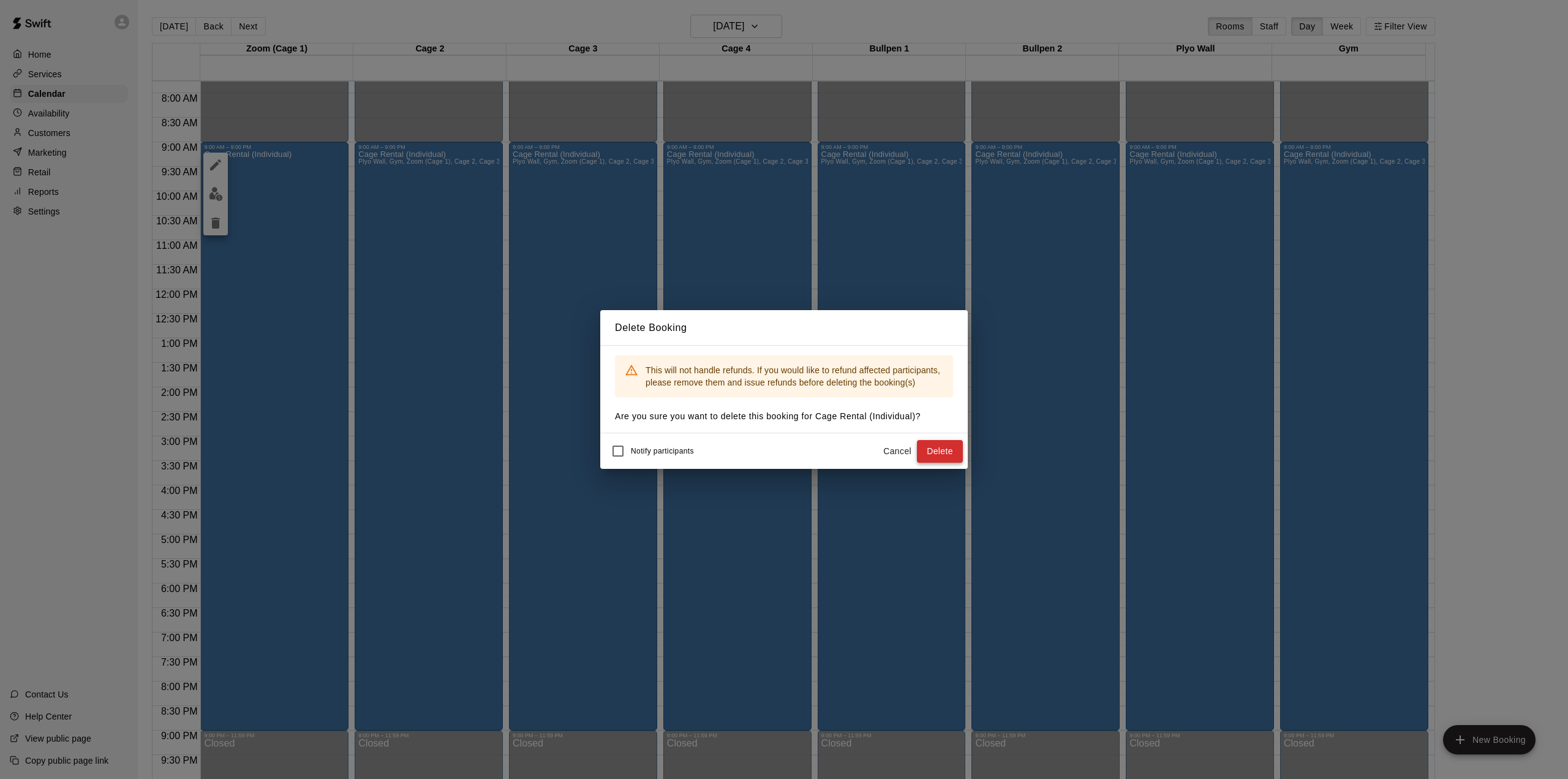
click at [936, 447] on button "Delete" at bounding box center [940, 451] width 46 height 23
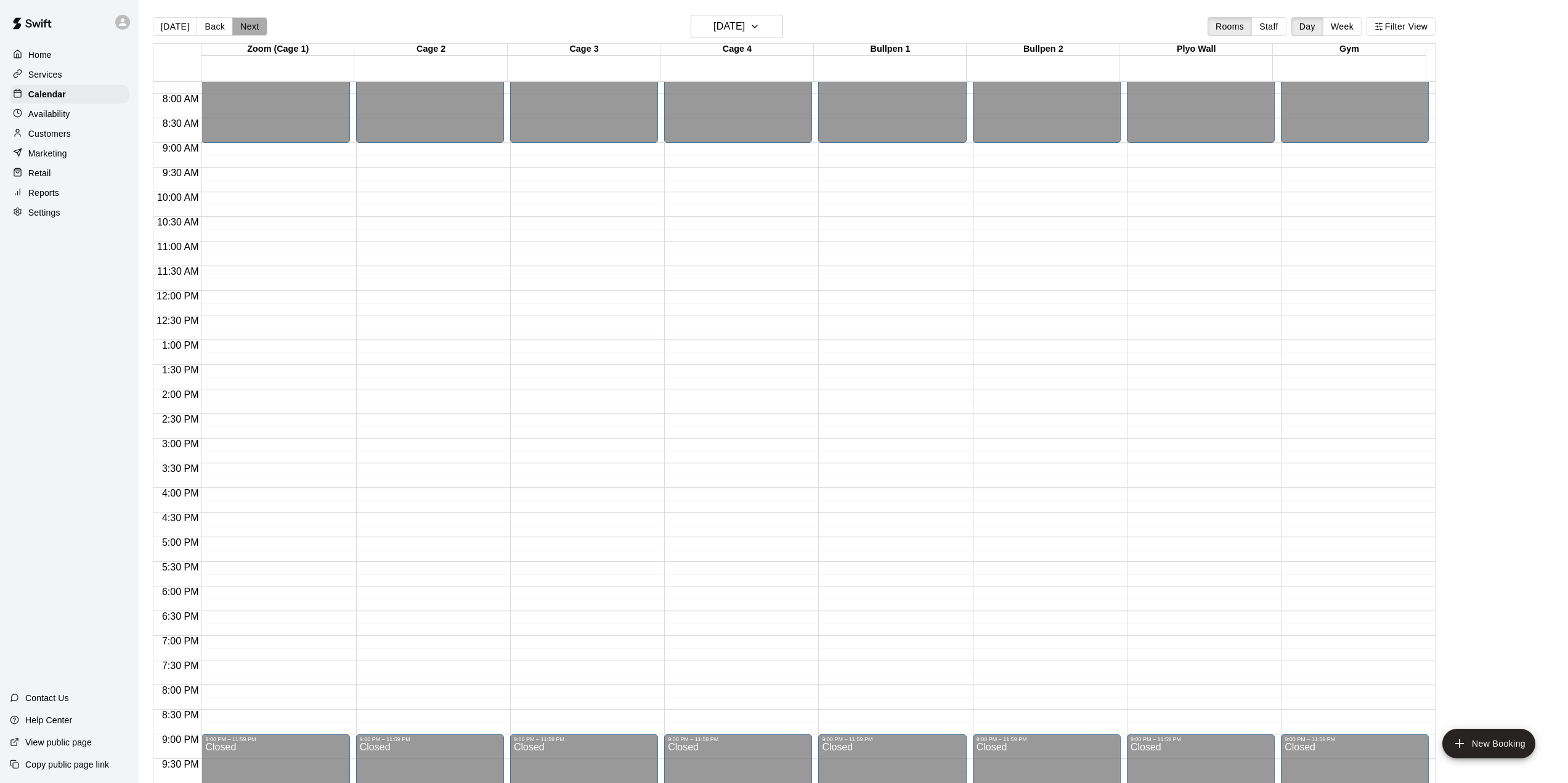
click at [250, 26] on button "Next" at bounding box center [249, 27] width 34 height 18
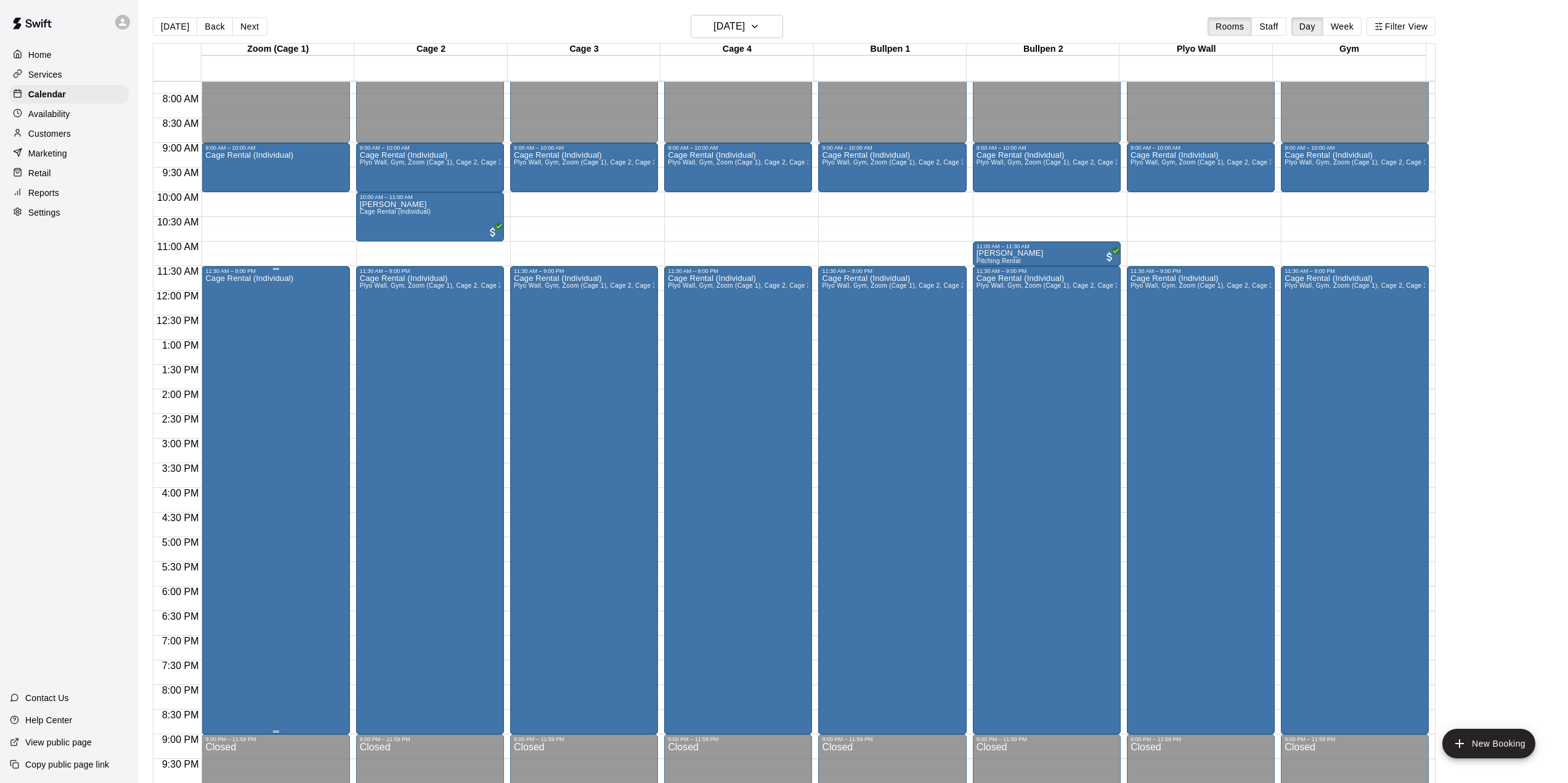
click at [312, 362] on div "Cage Rental (Individual)" at bounding box center [276, 665] width 140 height 783
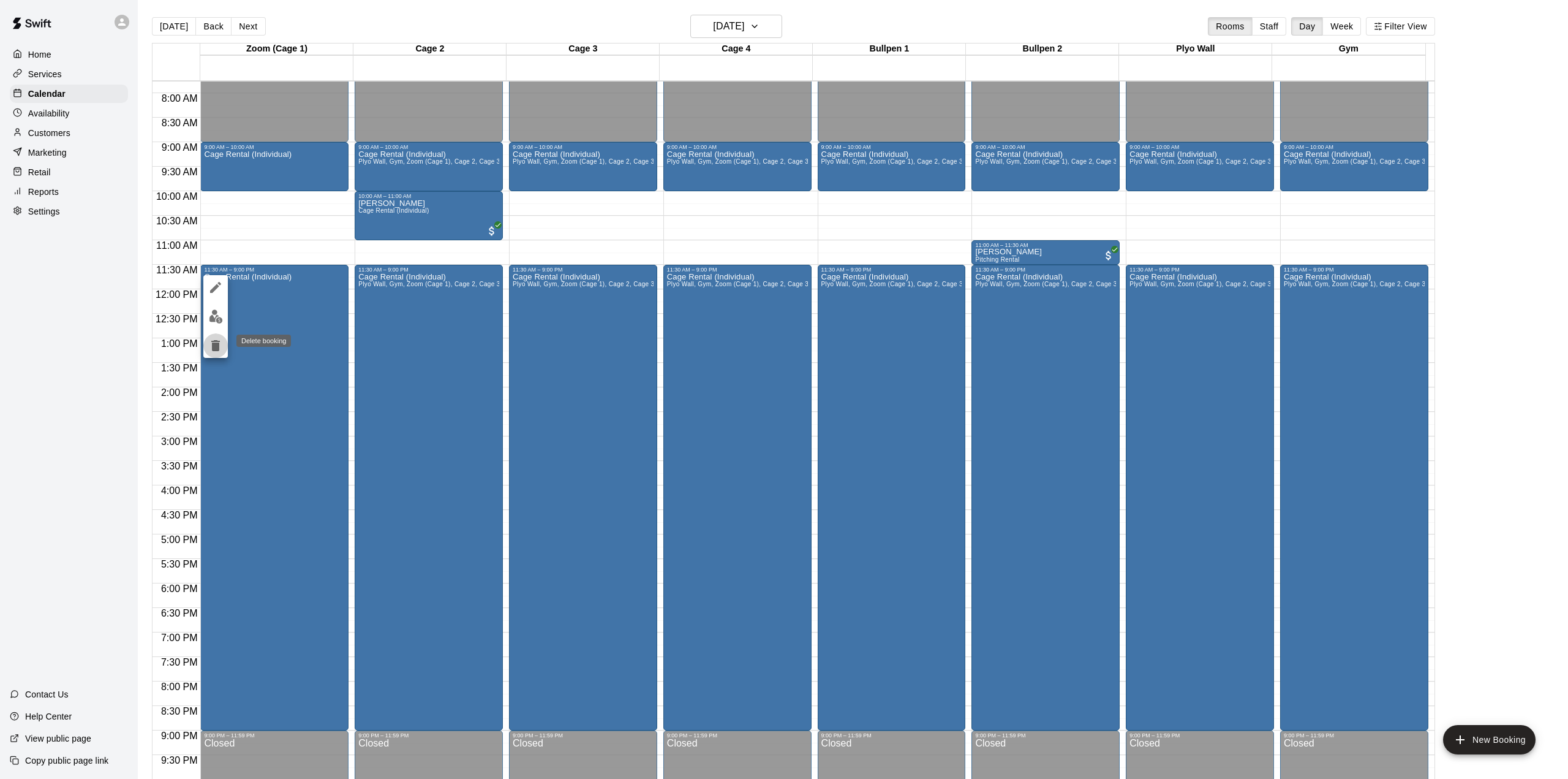
click at [220, 346] on icon "delete" at bounding box center [215, 345] width 15 height 15
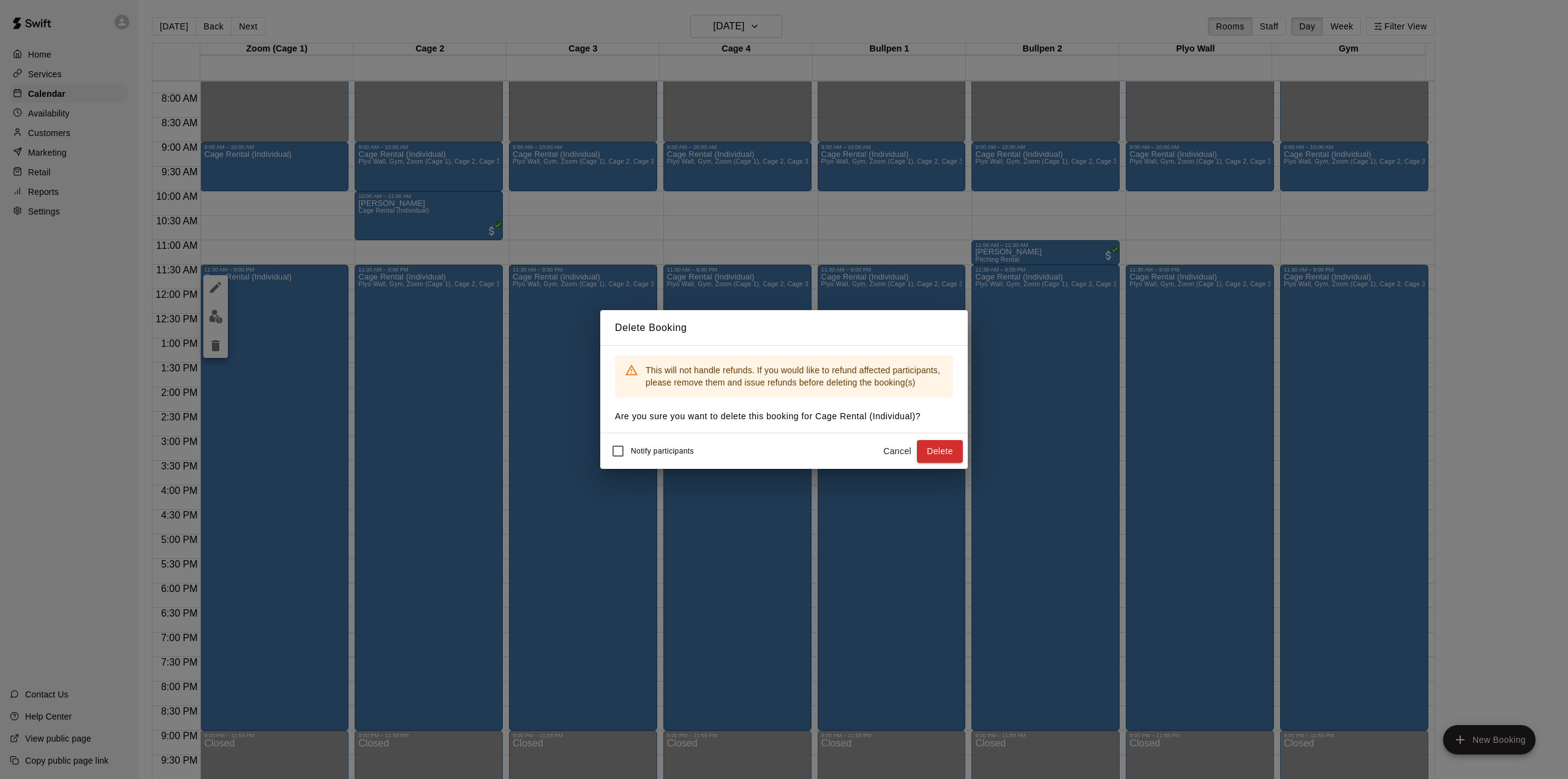
click at [972, 457] on div "Delete Booking This will not handle refunds. If you would like to refund affect…" at bounding box center [784, 389] width 1568 height 779
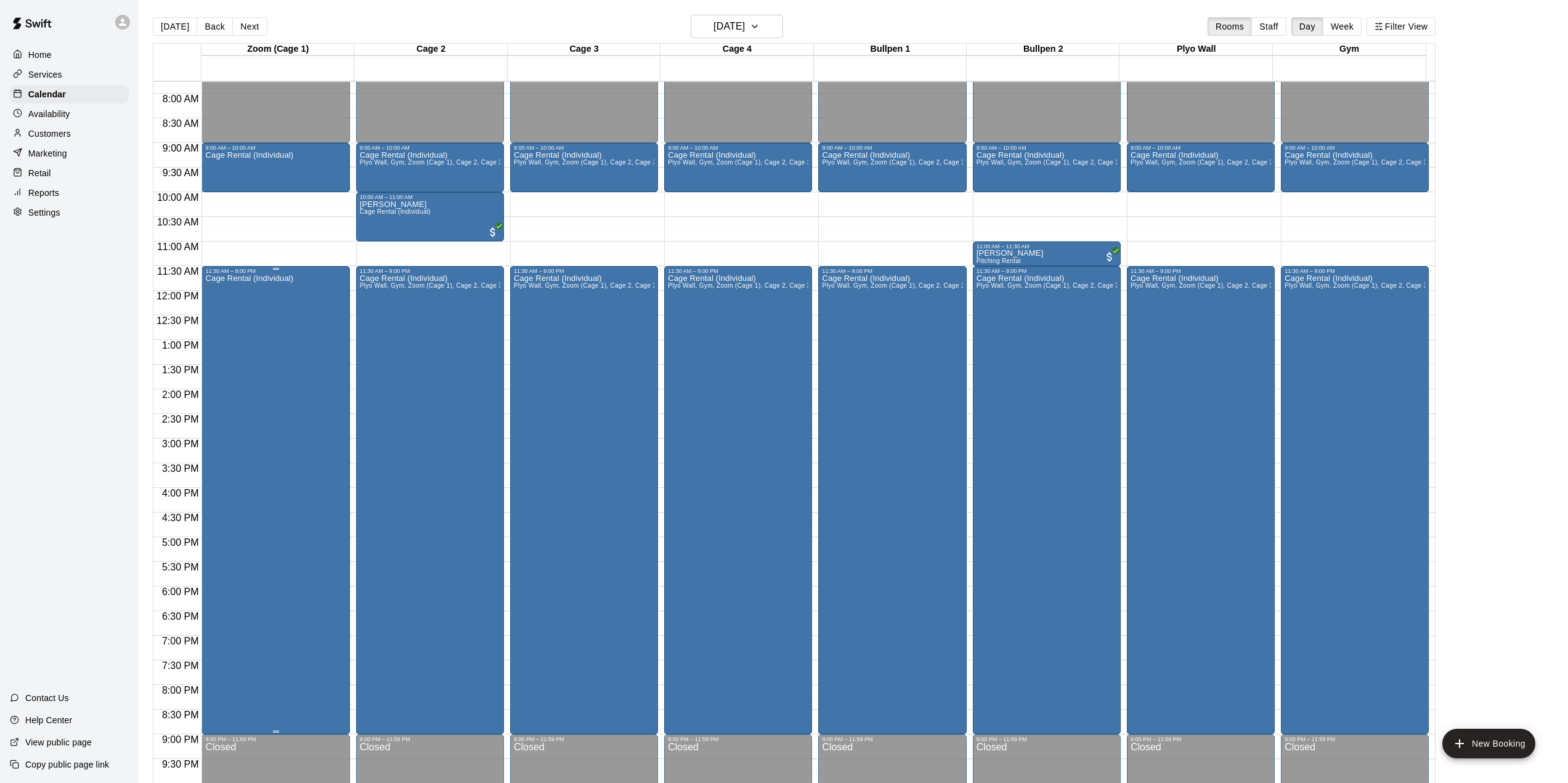
click at [318, 389] on div "Cage Rental (Individual)" at bounding box center [276, 665] width 140 height 783
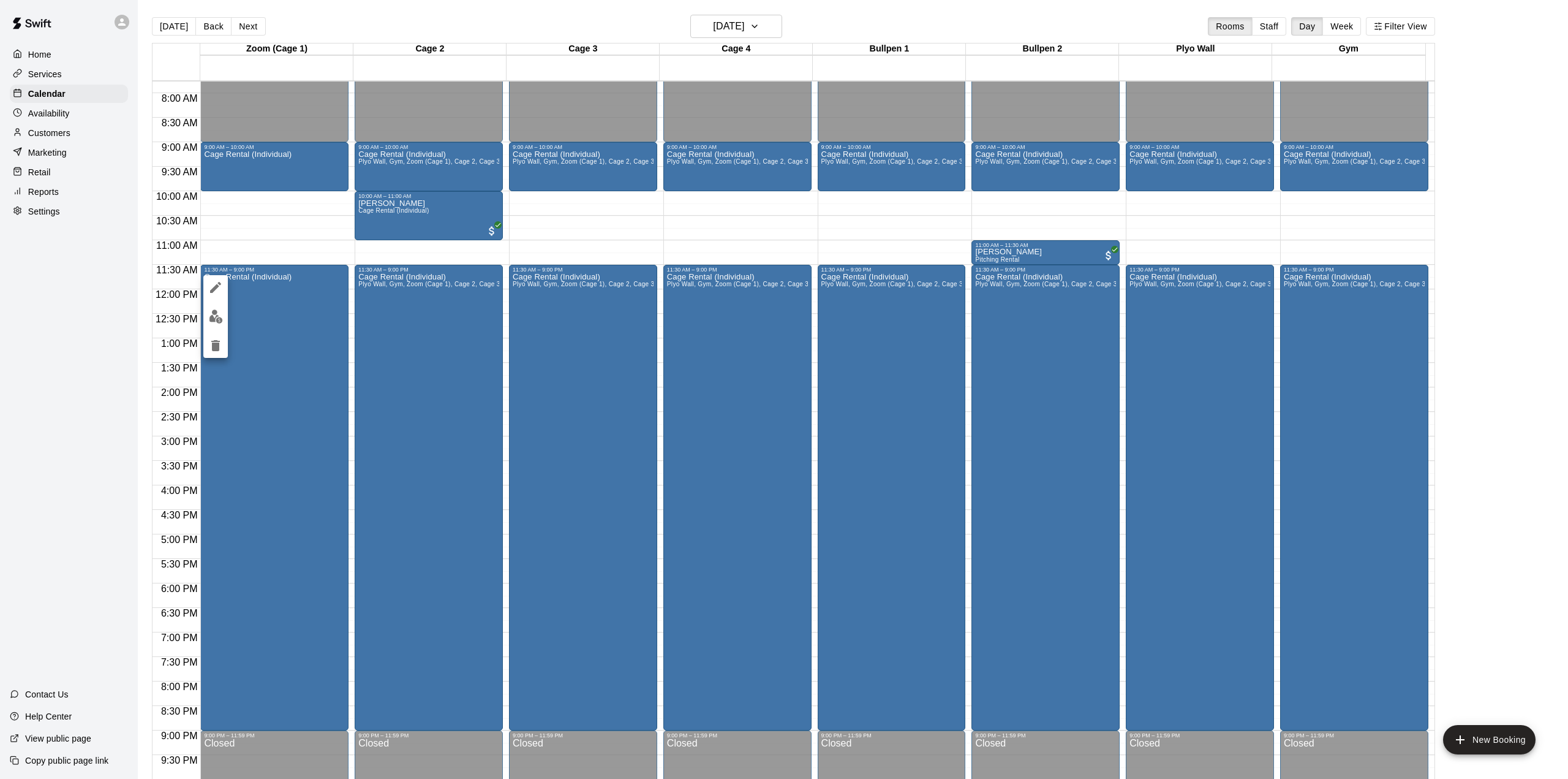
click at [221, 346] on icon "delete" at bounding box center [215, 345] width 15 height 15
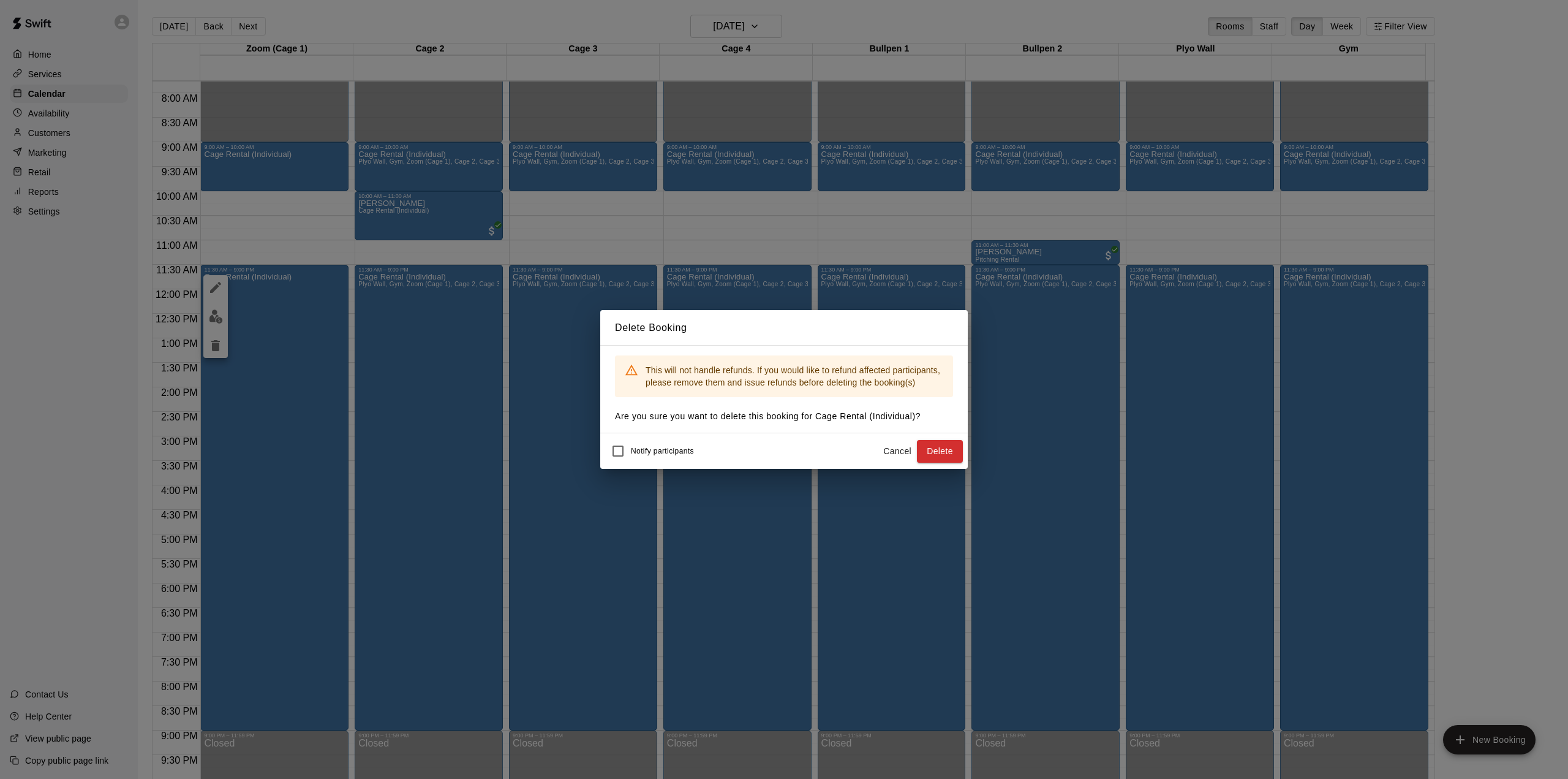
click at [929, 448] on button "Delete" at bounding box center [940, 451] width 46 height 23
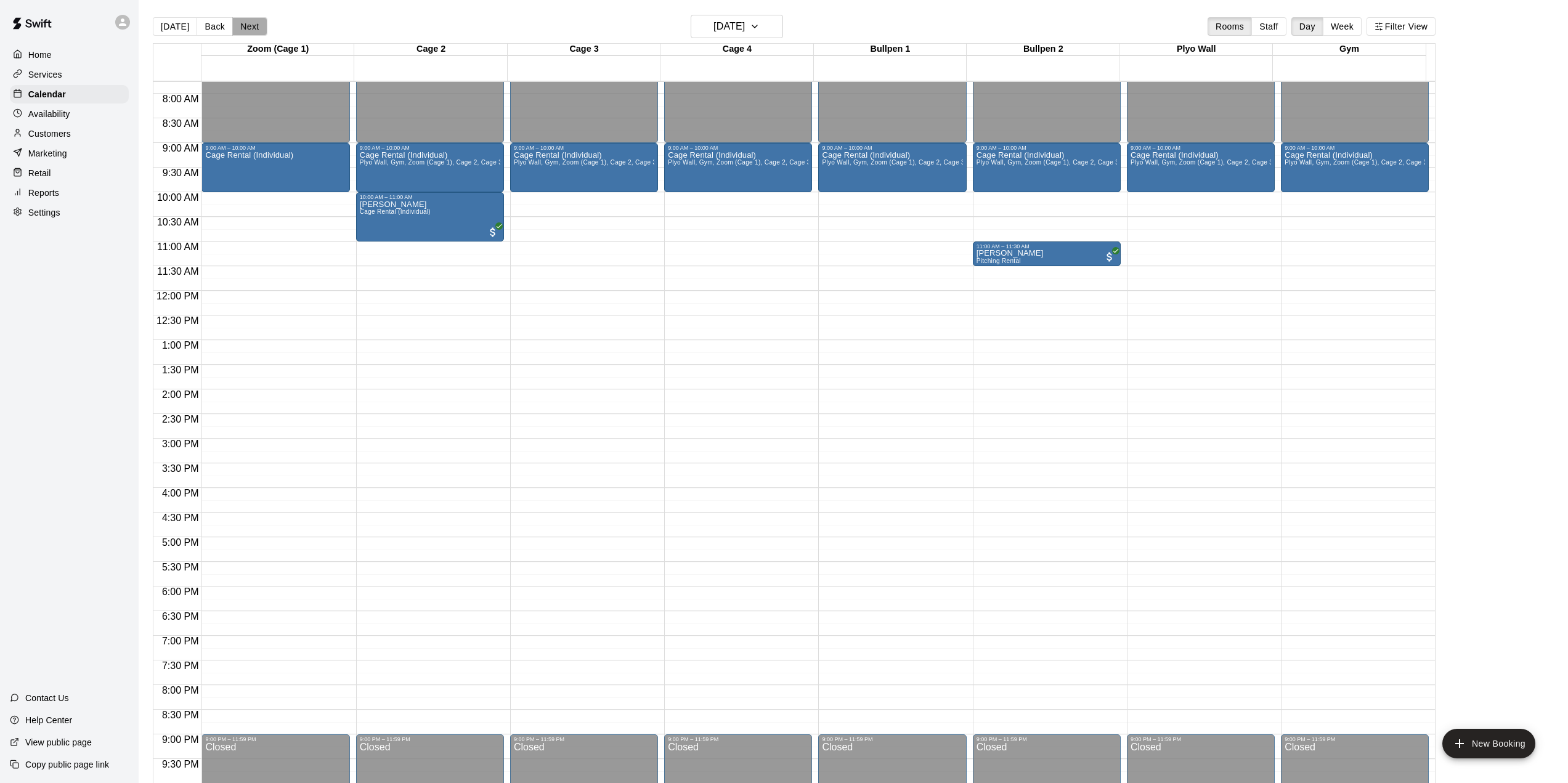
click at [243, 26] on button "Next" at bounding box center [249, 27] width 34 height 18
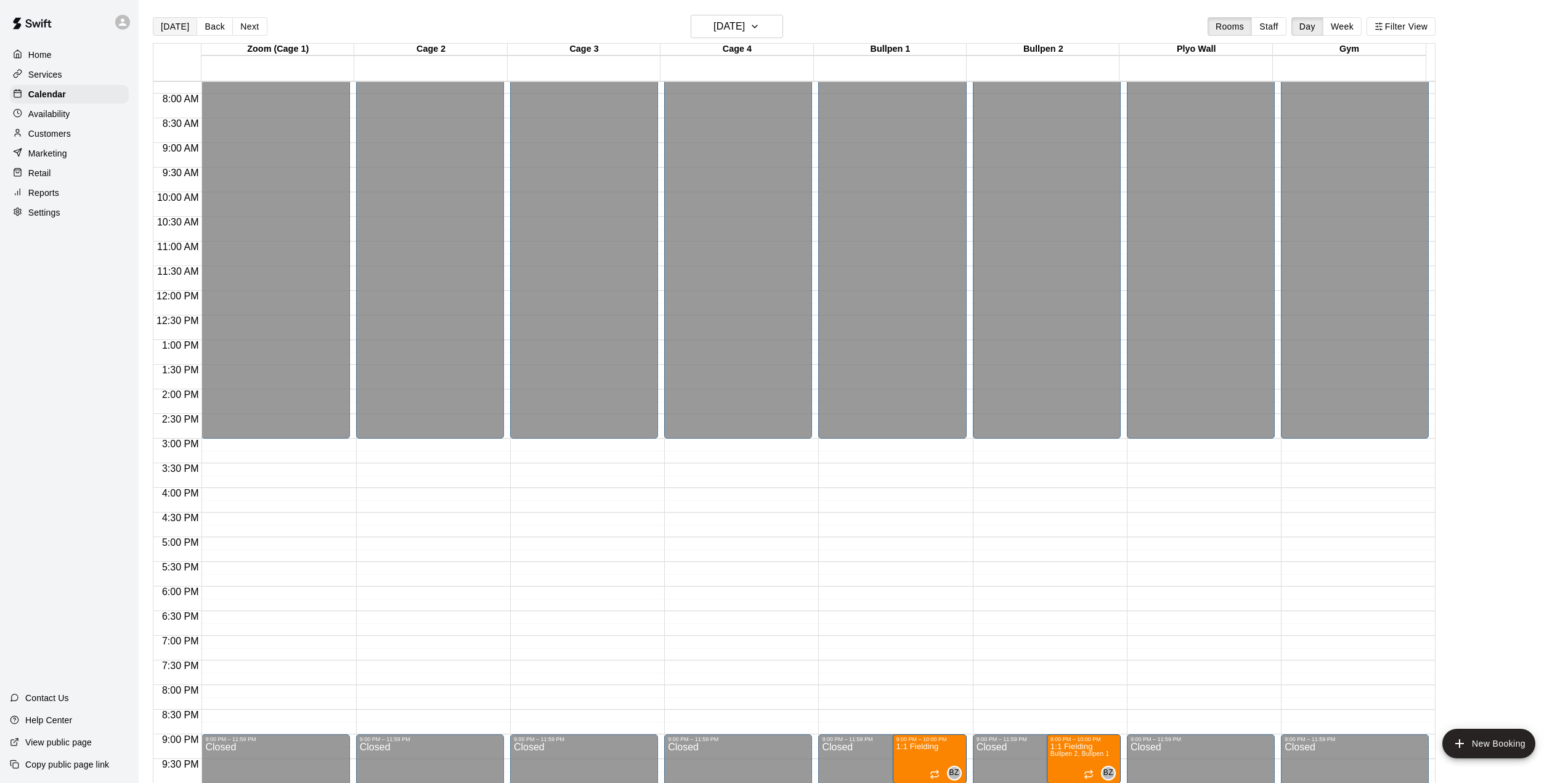
click at [173, 27] on button "[DATE]" at bounding box center [175, 27] width 44 height 18
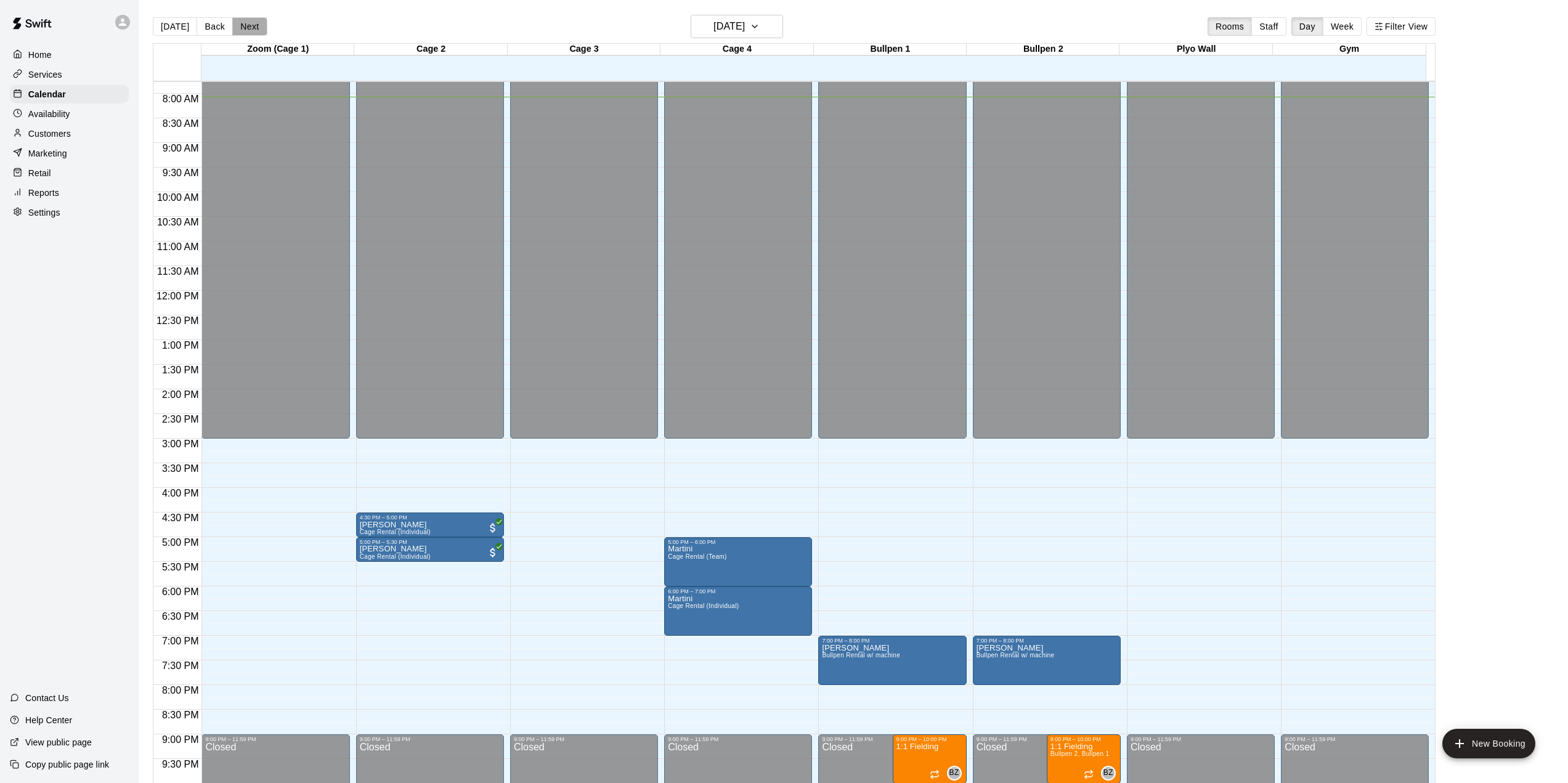
click at [257, 28] on button "Next" at bounding box center [249, 27] width 34 height 18
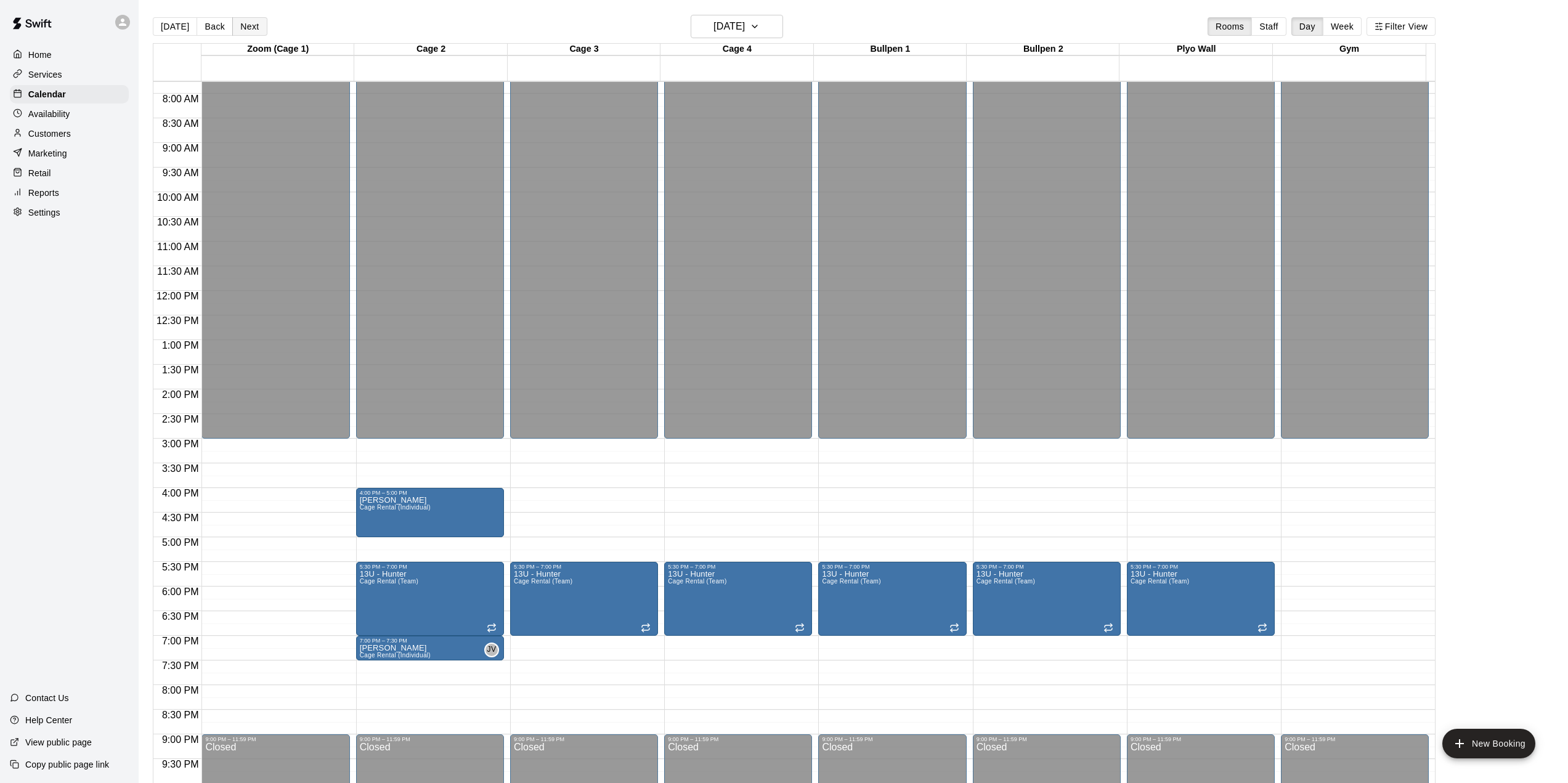
click at [257, 28] on button "Next" at bounding box center [249, 27] width 34 height 18
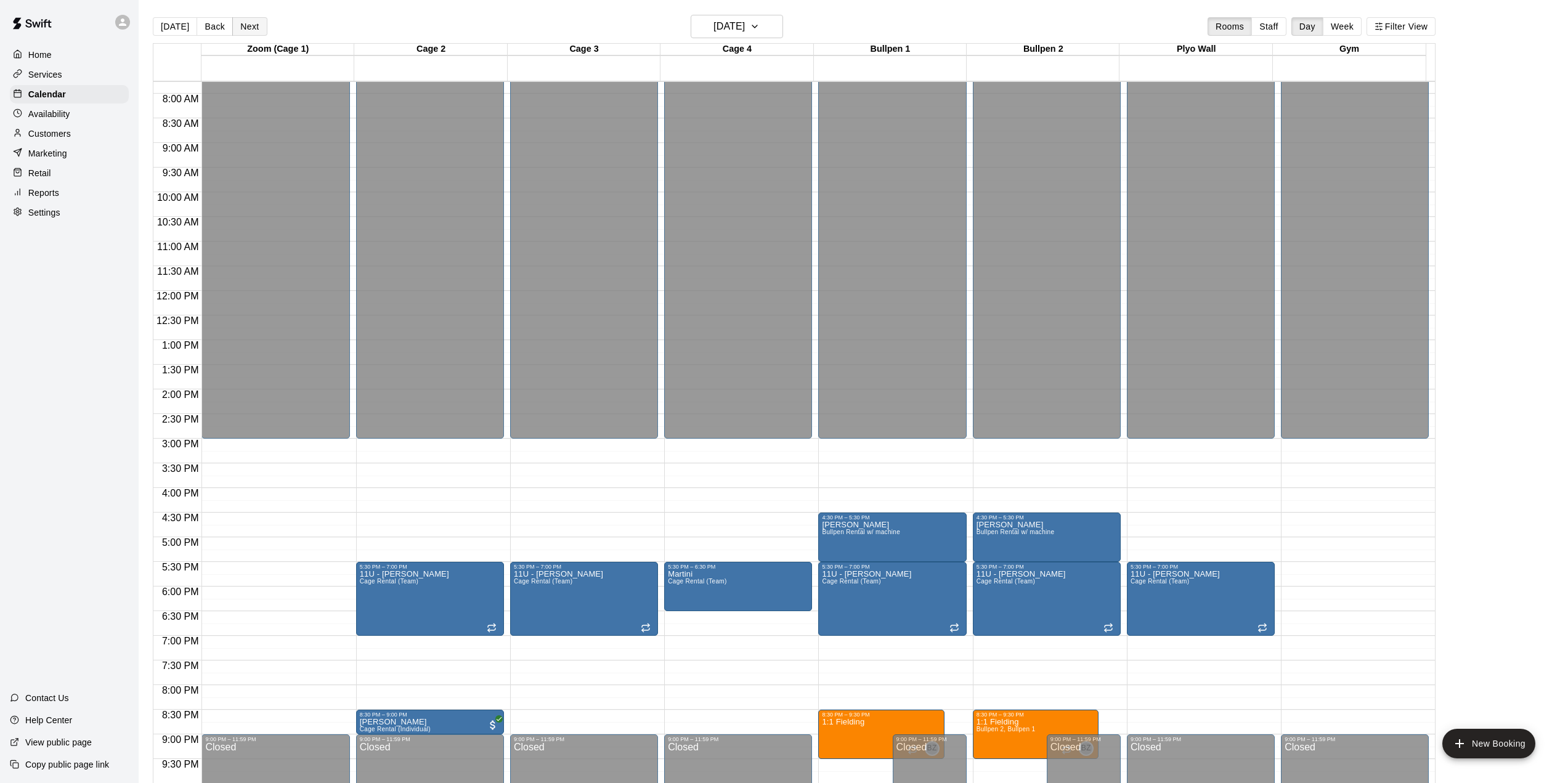
click at [257, 28] on button "Next" at bounding box center [249, 27] width 34 height 18
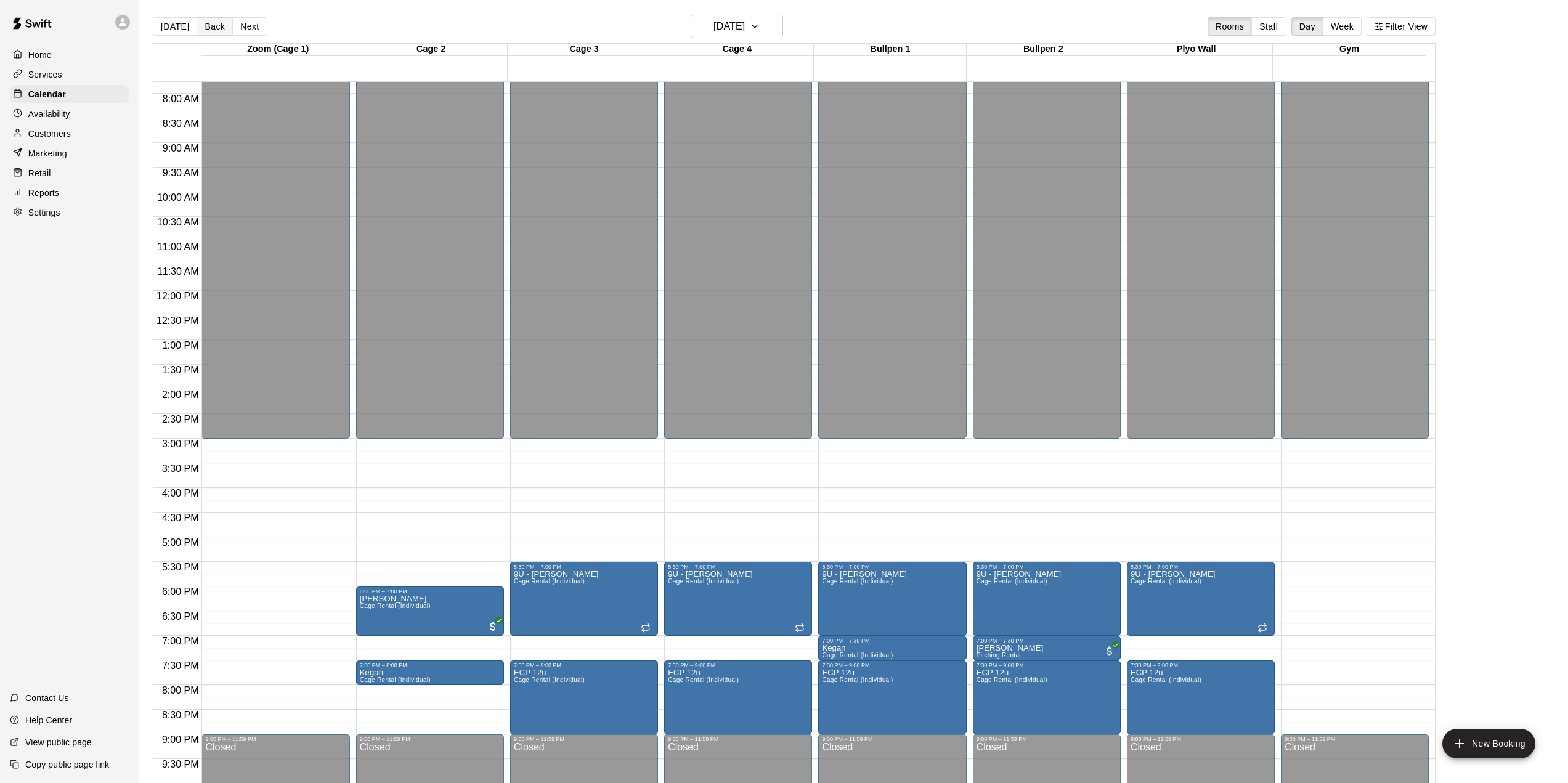
click at [210, 25] on button "Back" at bounding box center [215, 27] width 36 height 18
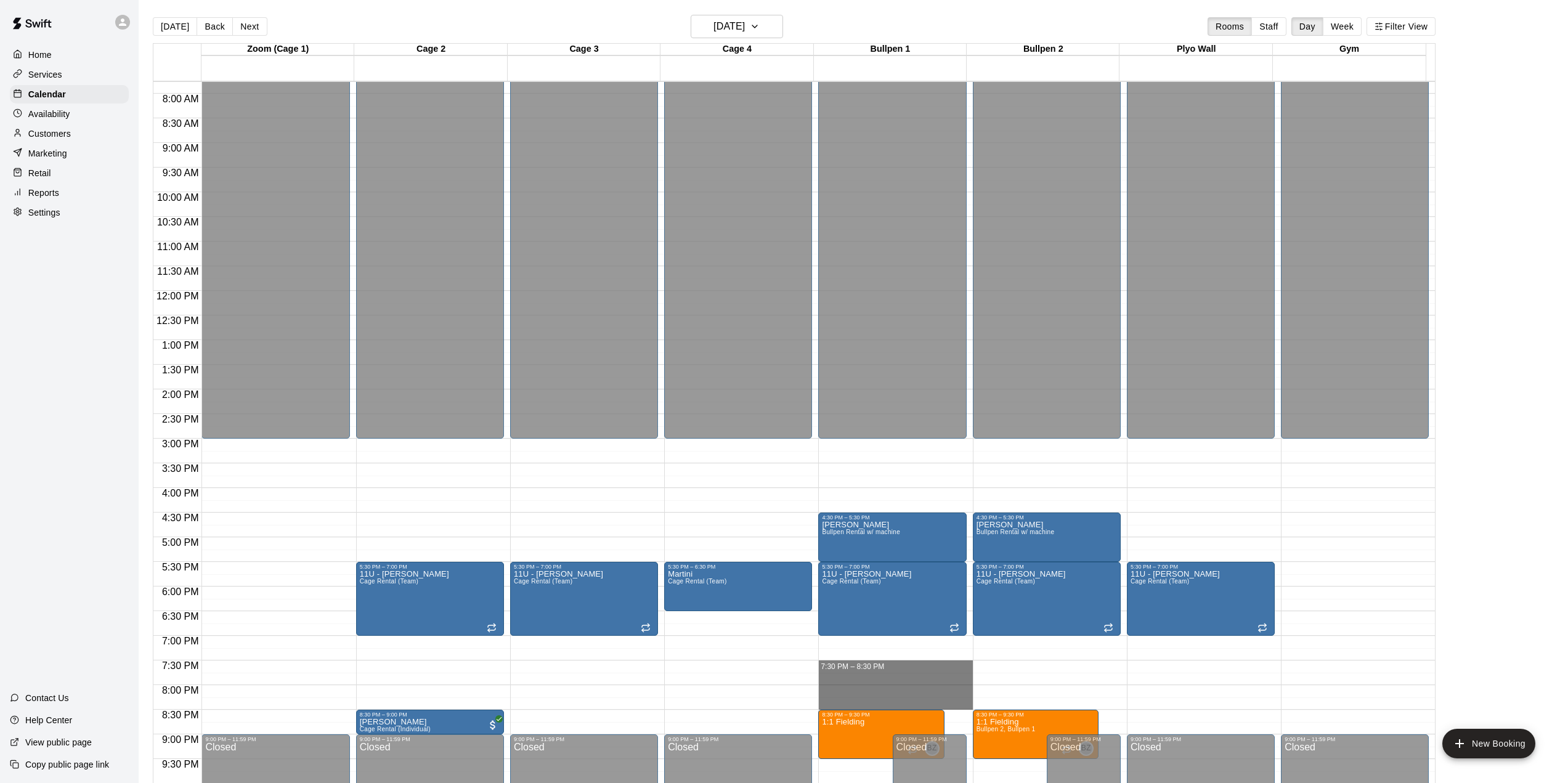
drag, startPoint x: 839, startPoint y: 664, endPoint x: 845, endPoint y: 708, distance: 44.4
click at [845, 708] on div "12:00 AM – 3:00 PM Closed 4:30 PM – 5:30 PM Martini fielding Bullpen Rental w/ …" at bounding box center [892, 290] width 148 height 1183
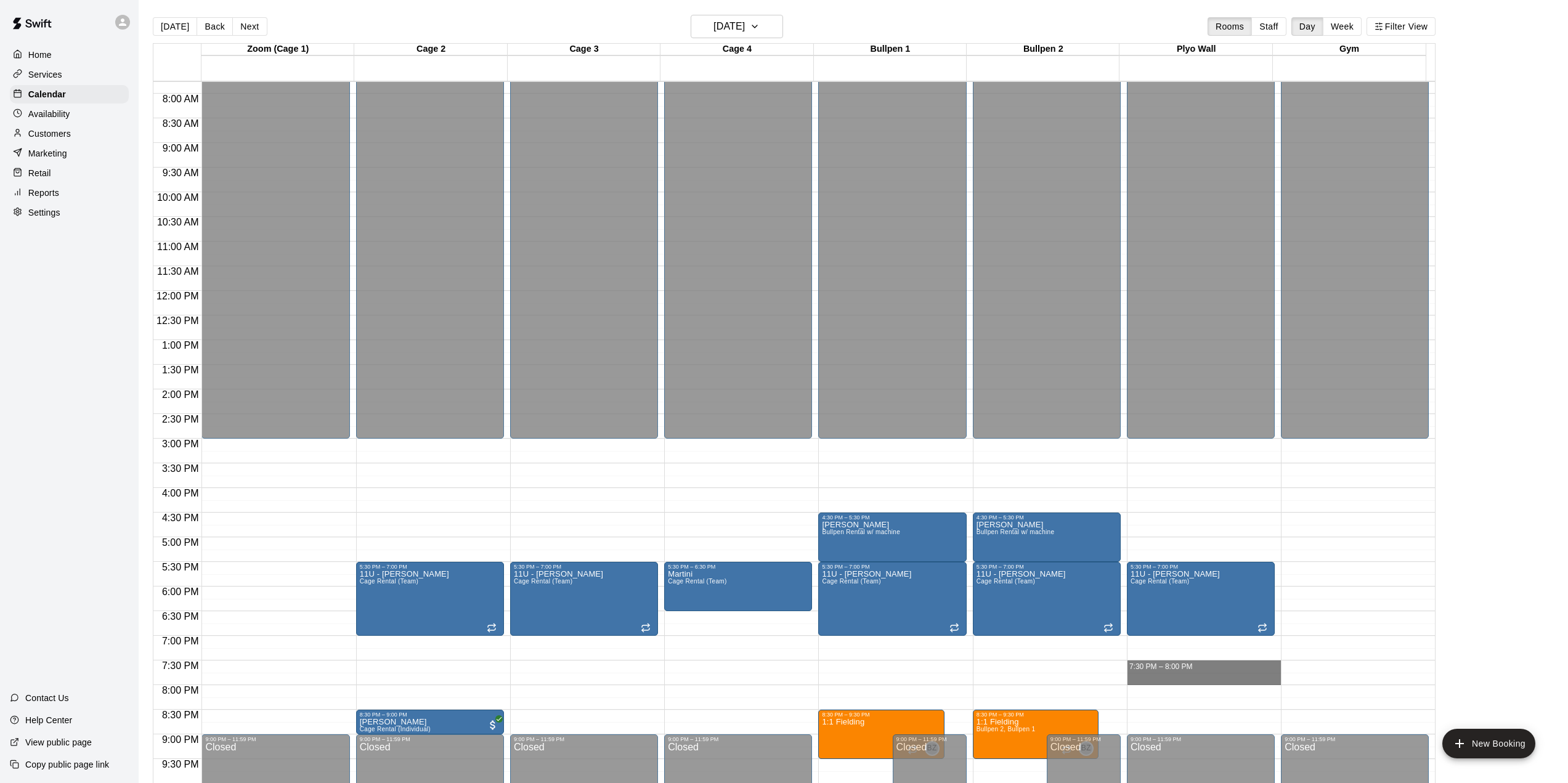
drag, startPoint x: 1155, startPoint y: 663, endPoint x: 1155, endPoint y: 682, distance: 19.0
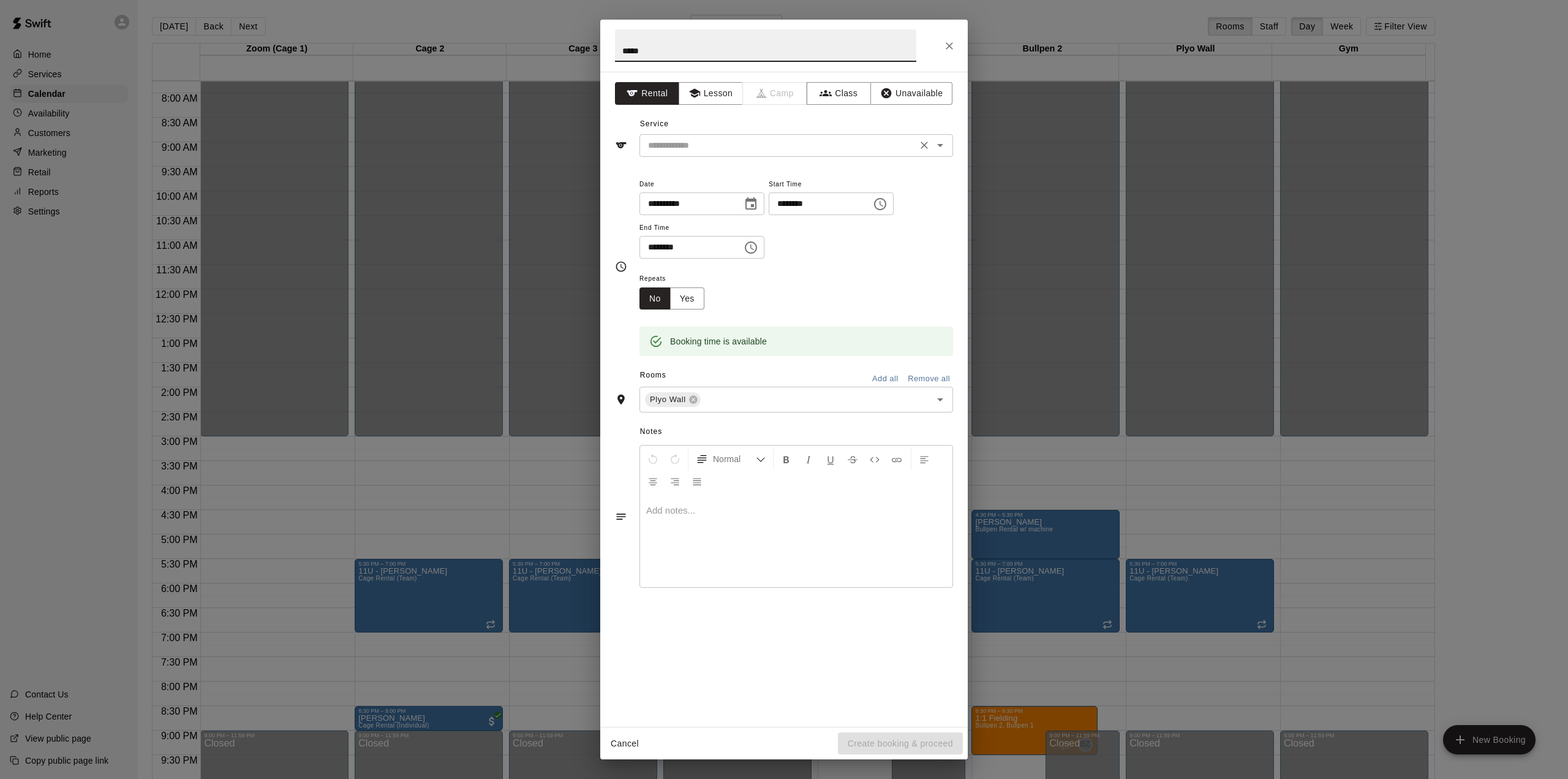
type input "*****"
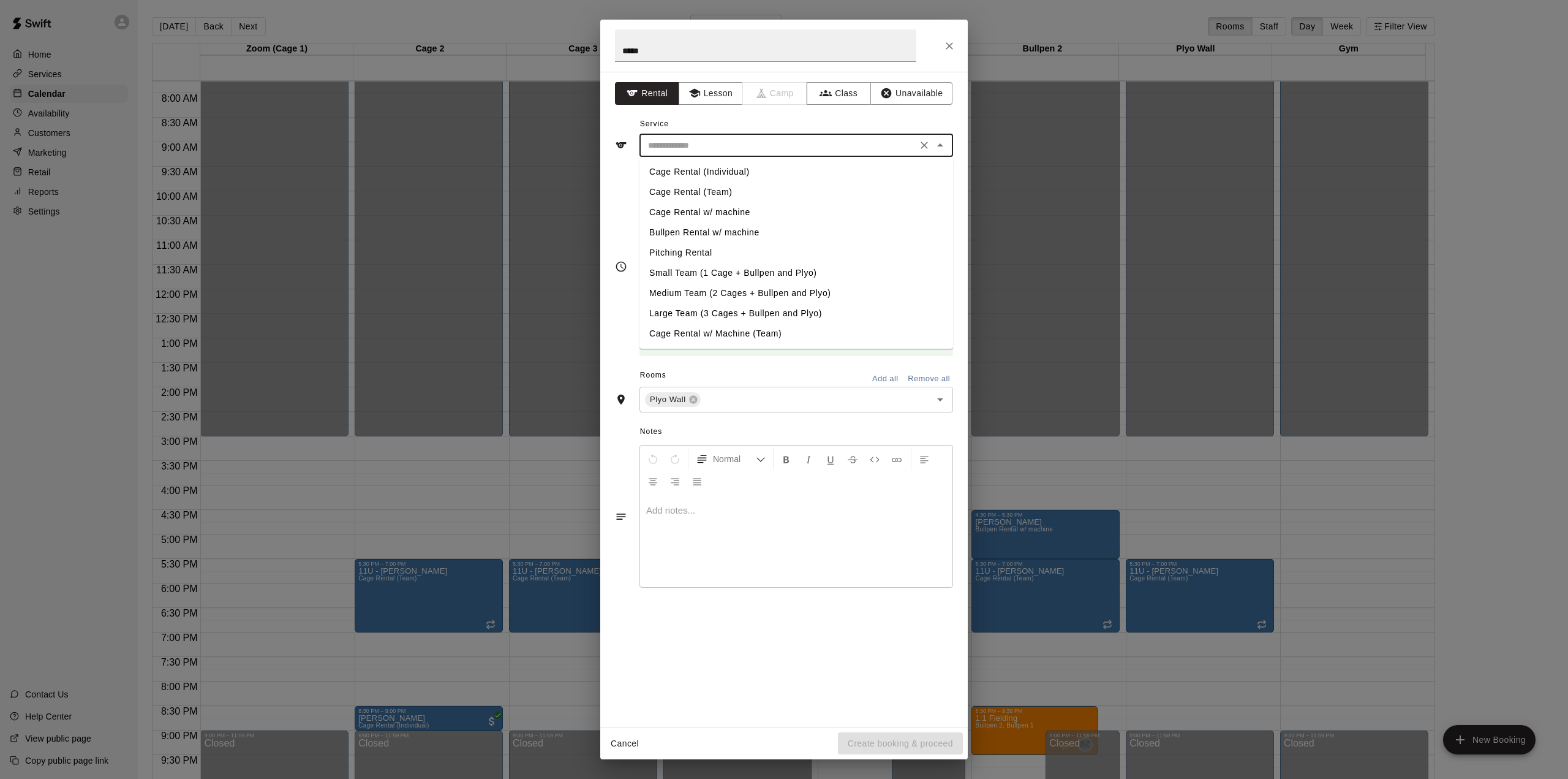
click at [684, 150] on input "text" at bounding box center [778, 146] width 270 height 15
click at [686, 171] on li "Cage Rental (Individual)" at bounding box center [796, 172] width 314 height 20
type input "**********"
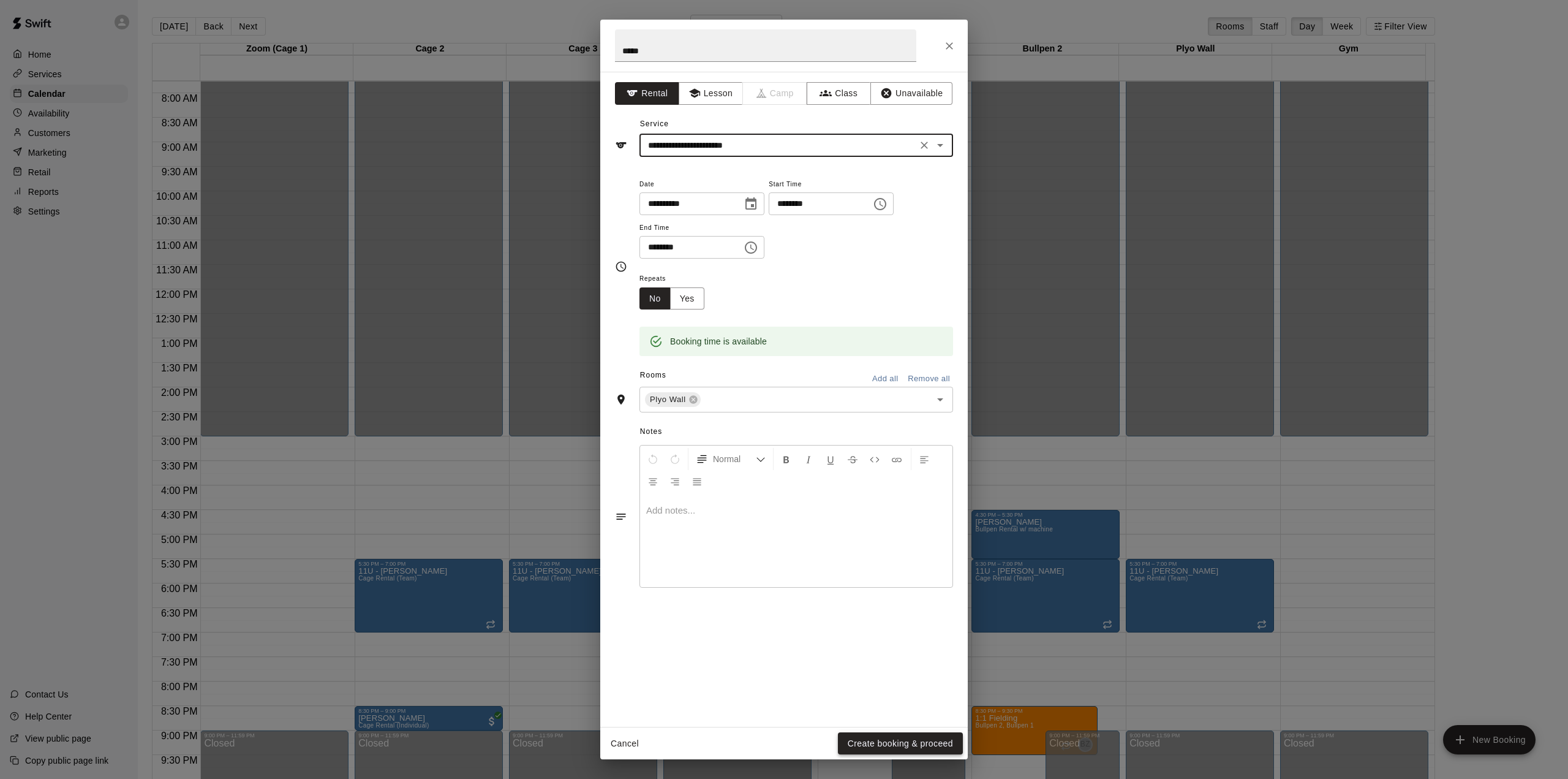
click at [889, 743] on button "Create booking & proceed" at bounding box center [900, 743] width 125 height 23
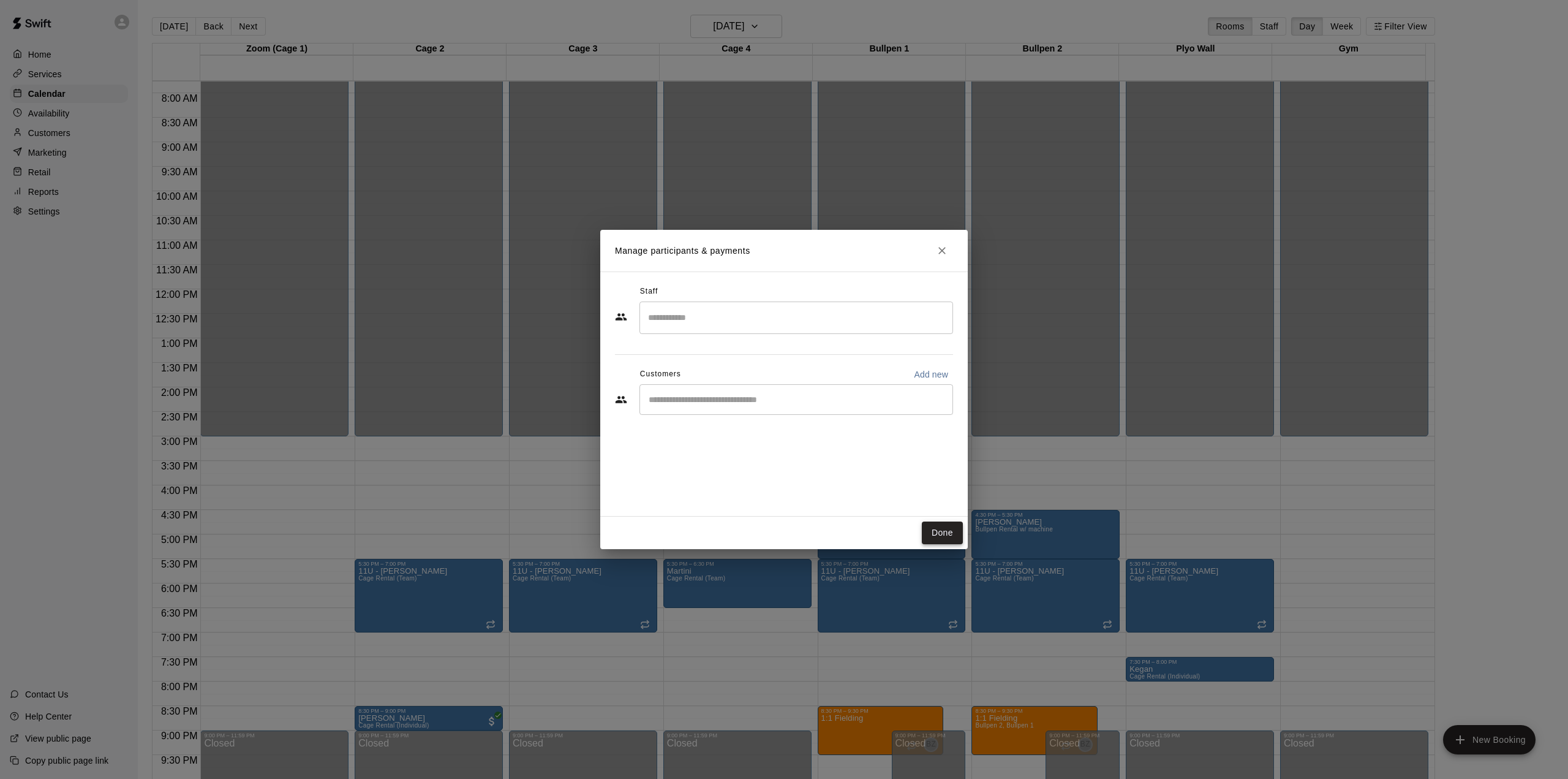
click at [937, 534] on button "Done" at bounding box center [942, 533] width 41 height 23
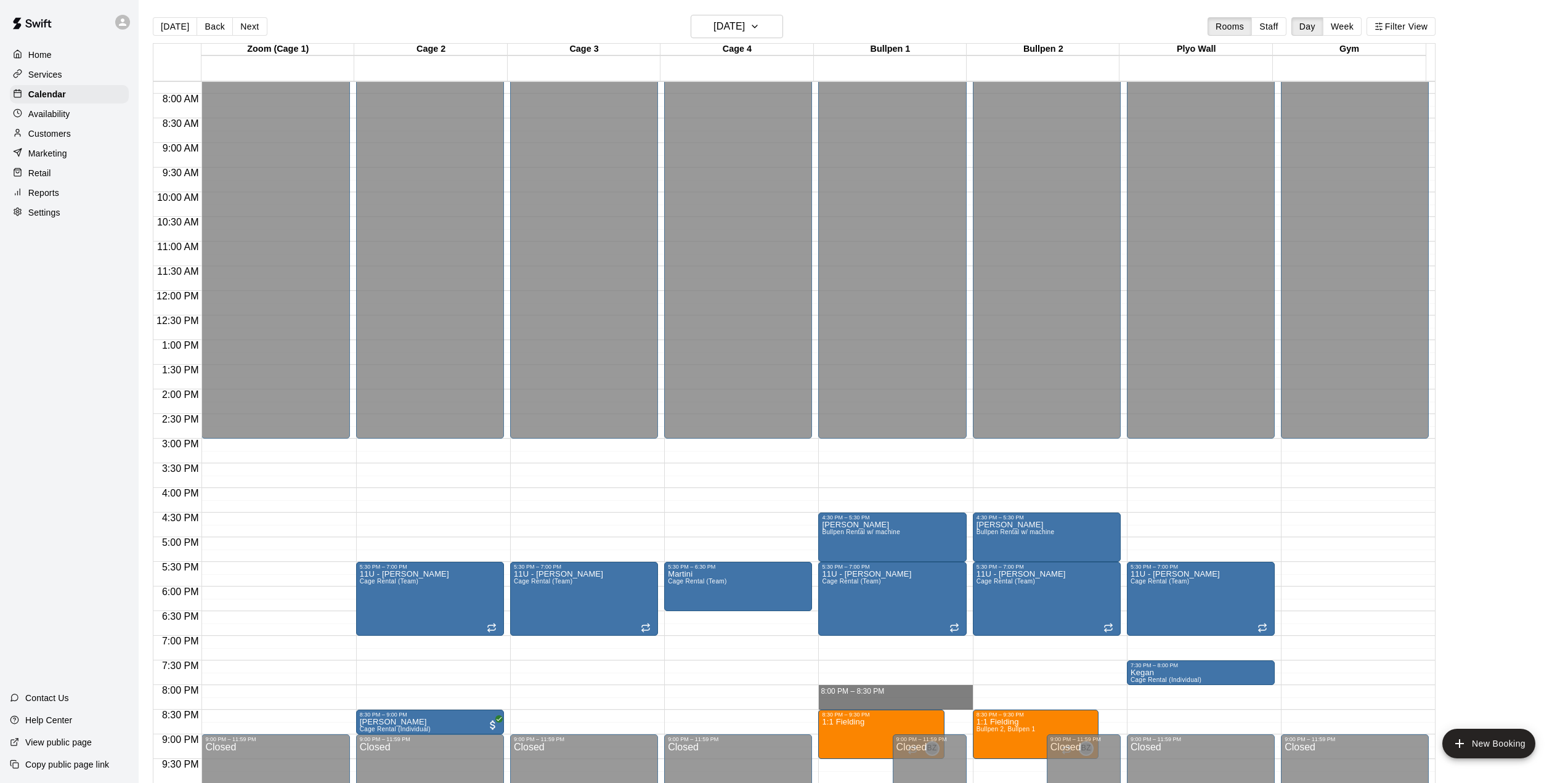
drag, startPoint x: 832, startPoint y: 688, endPoint x: 841, endPoint y: 707, distance: 21.0
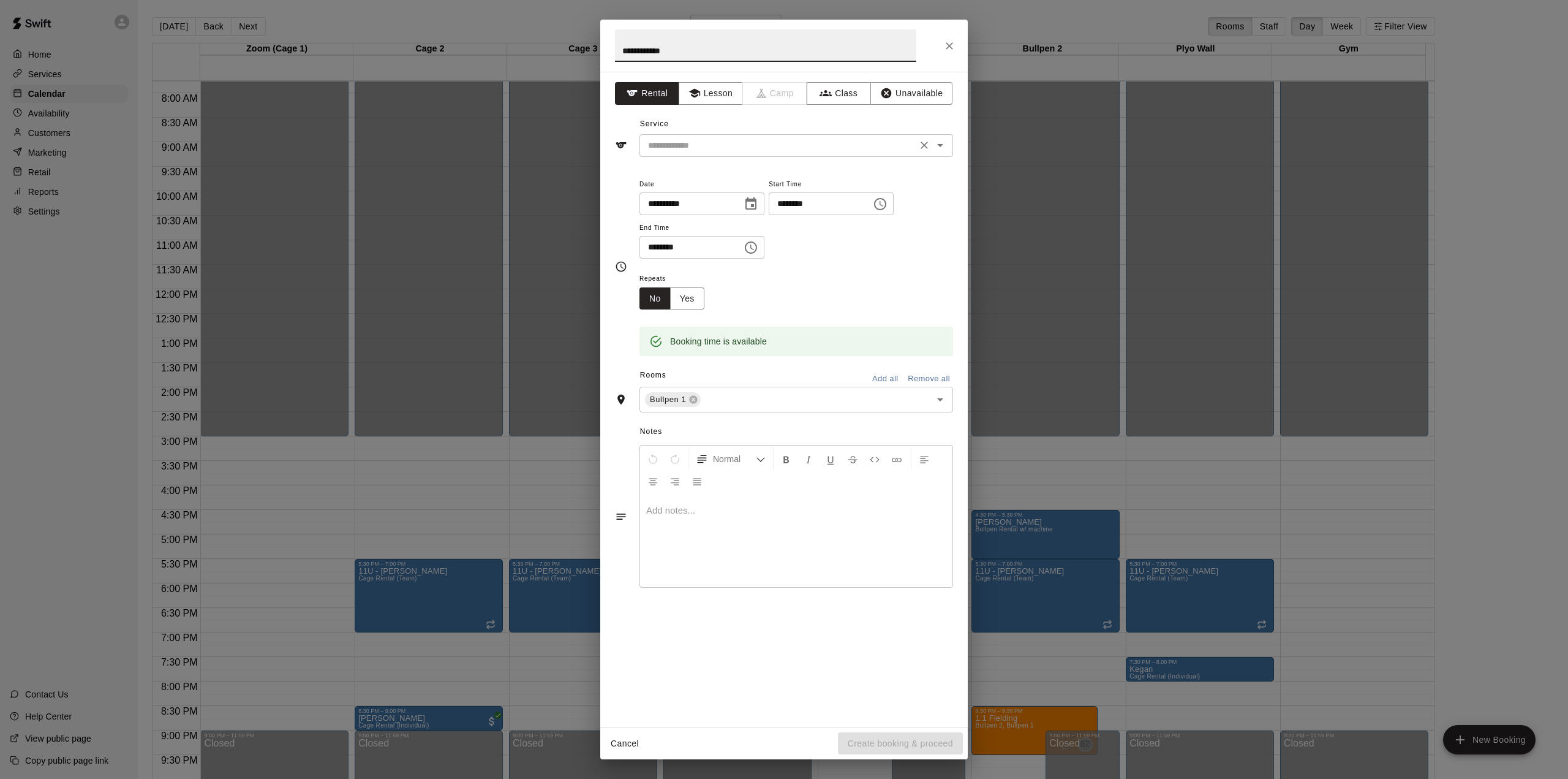
type input "**********"
click at [669, 148] on input "text" at bounding box center [778, 146] width 270 height 15
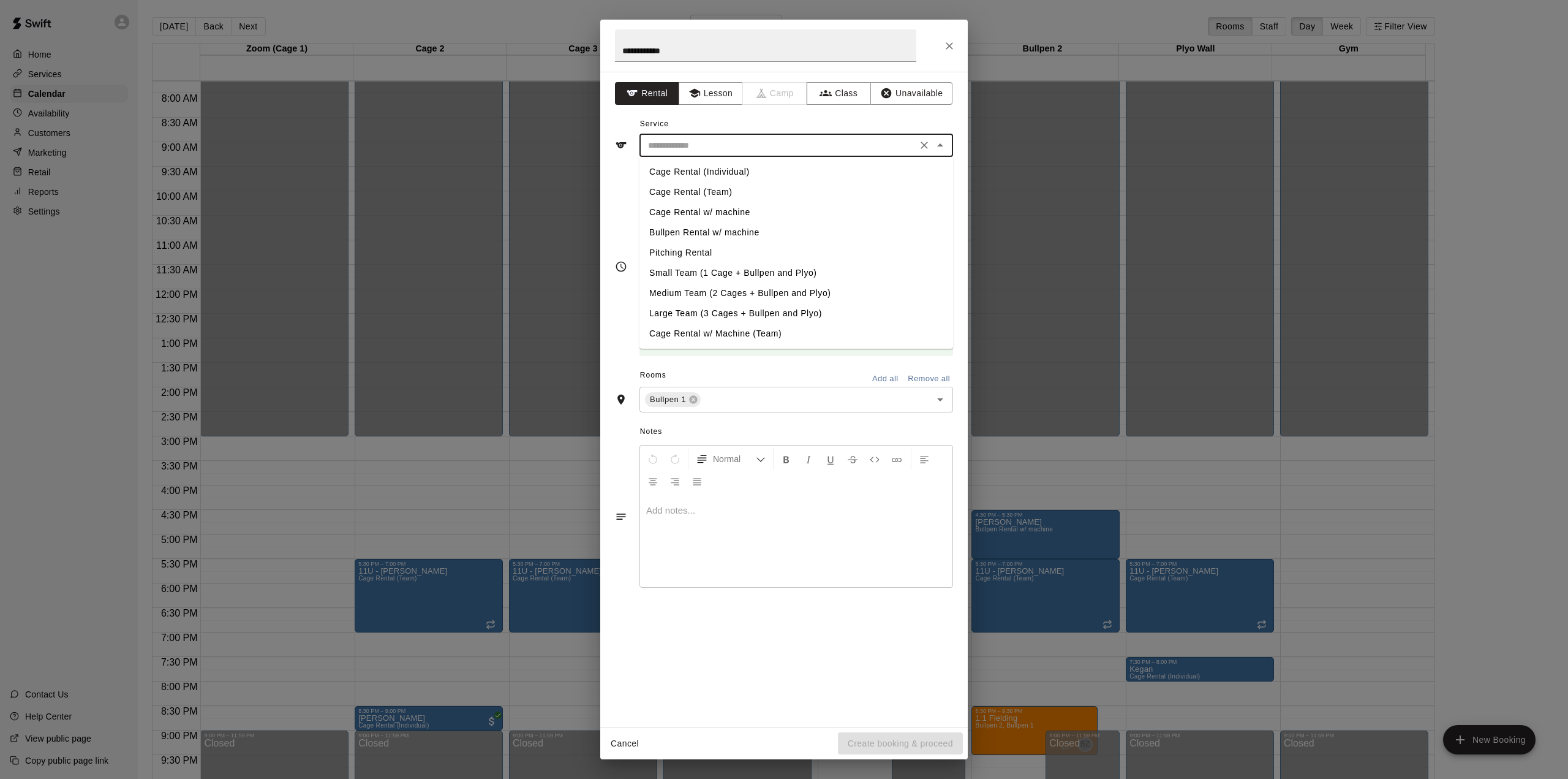
click at [677, 174] on li "Cage Rental (Individual)" at bounding box center [796, 172] width 314 height 20
type input "**********"
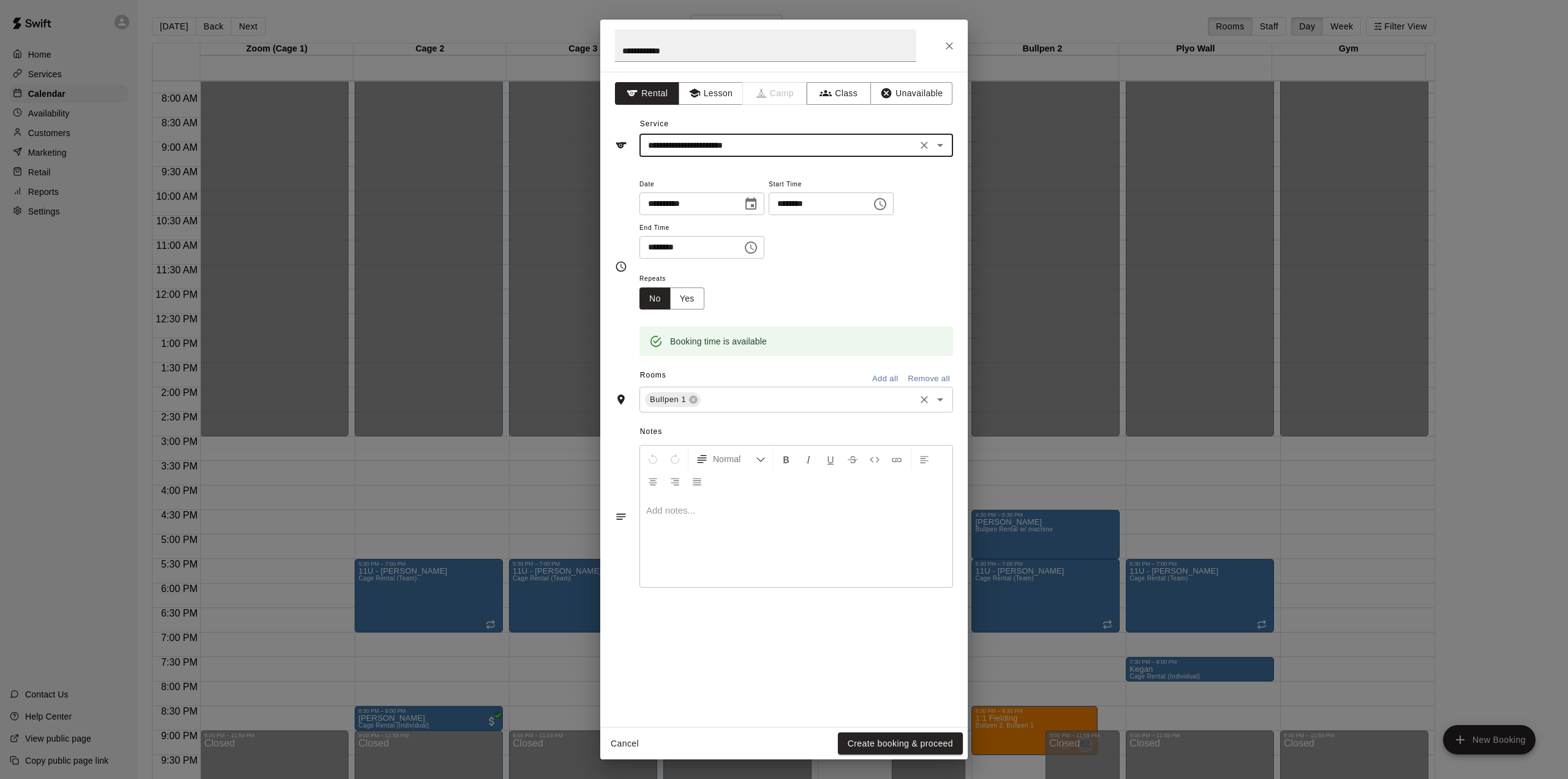
click at [740, 408] on div "Bullpen 1 ​" at bounding box center [796, 399] width 314 height 26
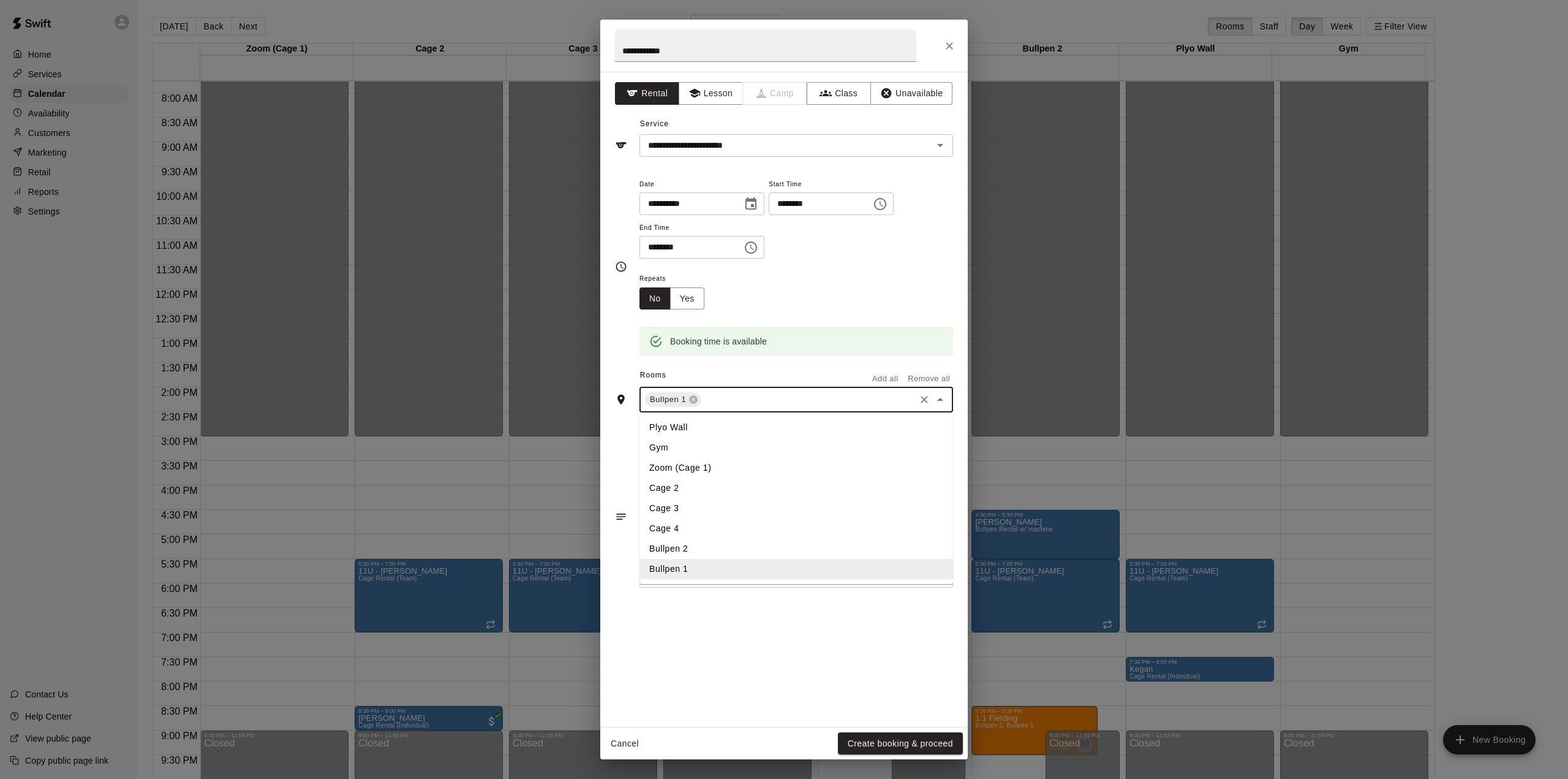
click at [676, 547] on li "Bullpen 2" at bounding box center [796, 548] width 314 height 20
click at [883, 743] on button "Create booking & proceed" at bounding box center [900, 743] width 125 height 23
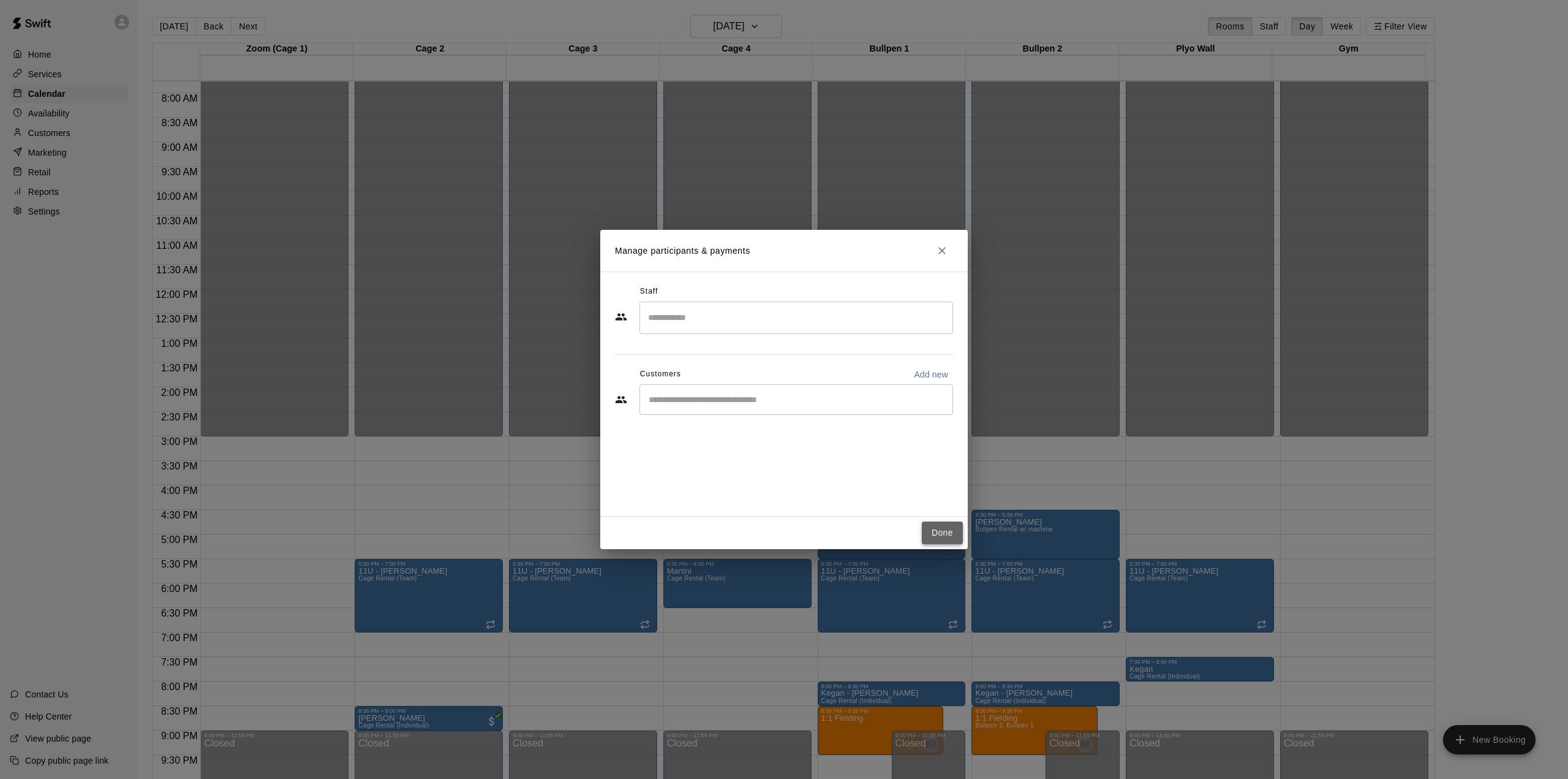
click at [935, 525] on button "Done" at bounding box center [942, 533] width 41 height 23
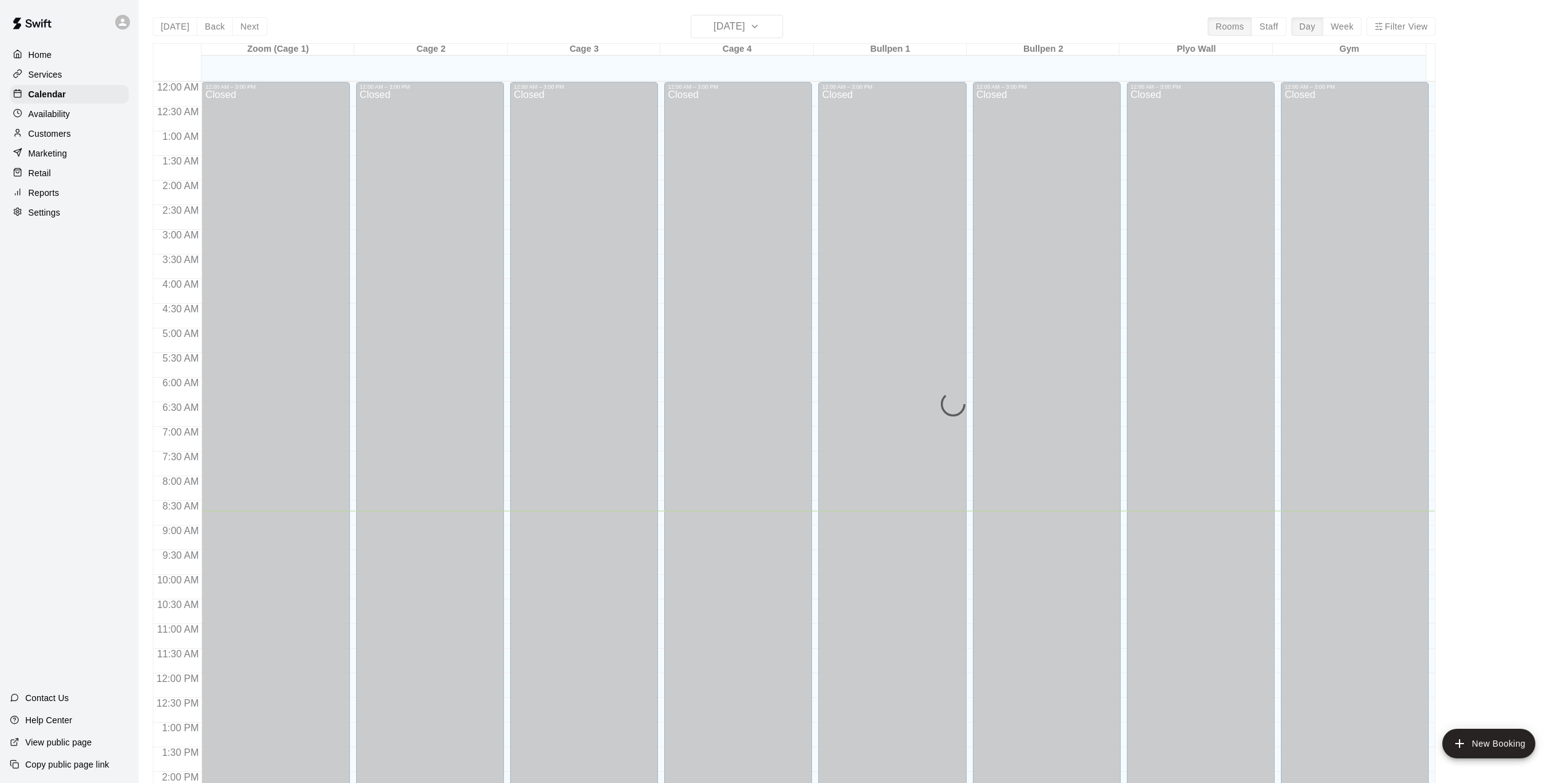
scroll to position [429, 0]
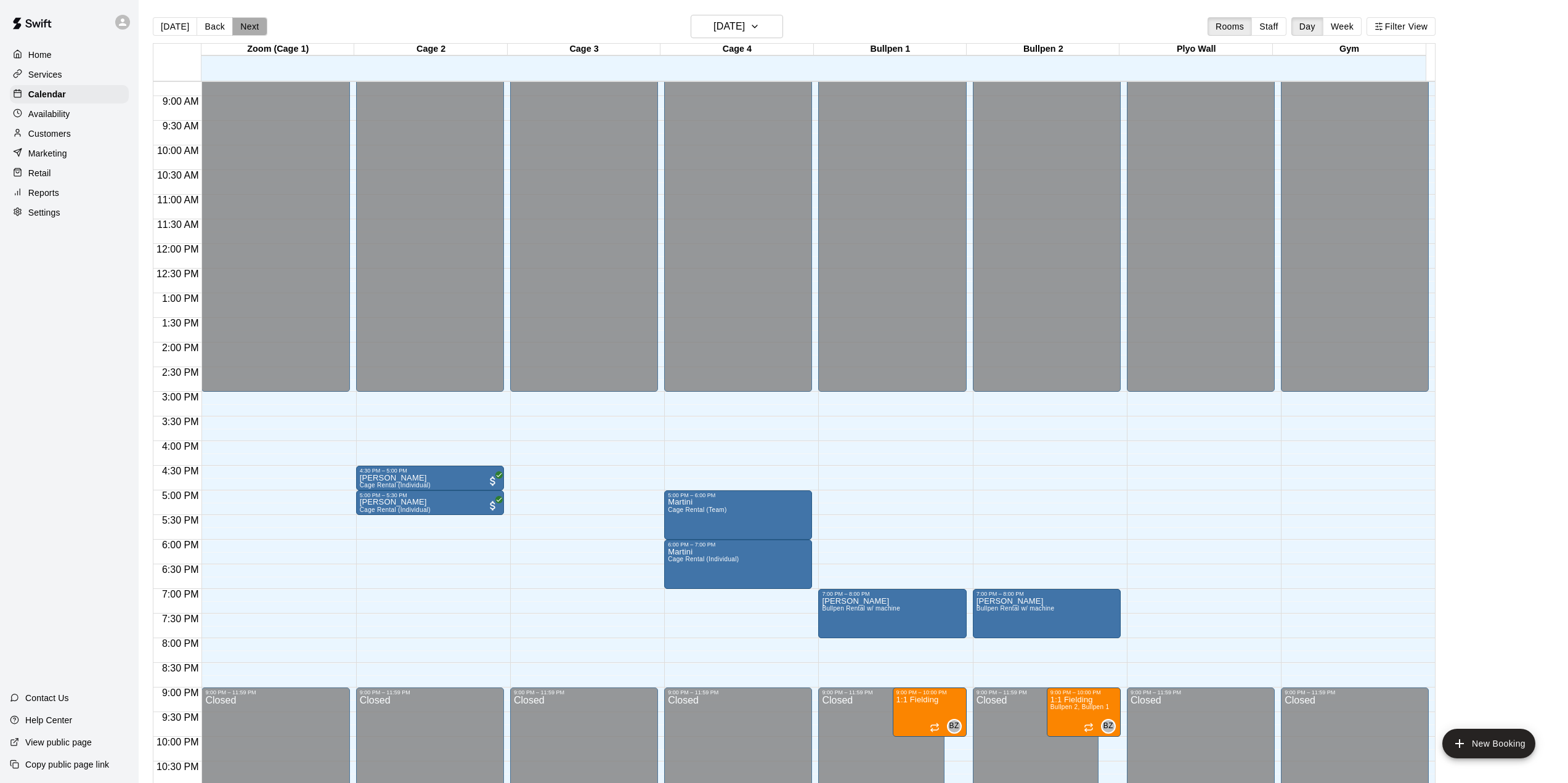
click at [255, 27] on button "Next" at bounding box center [249, 27] width 34 height 18
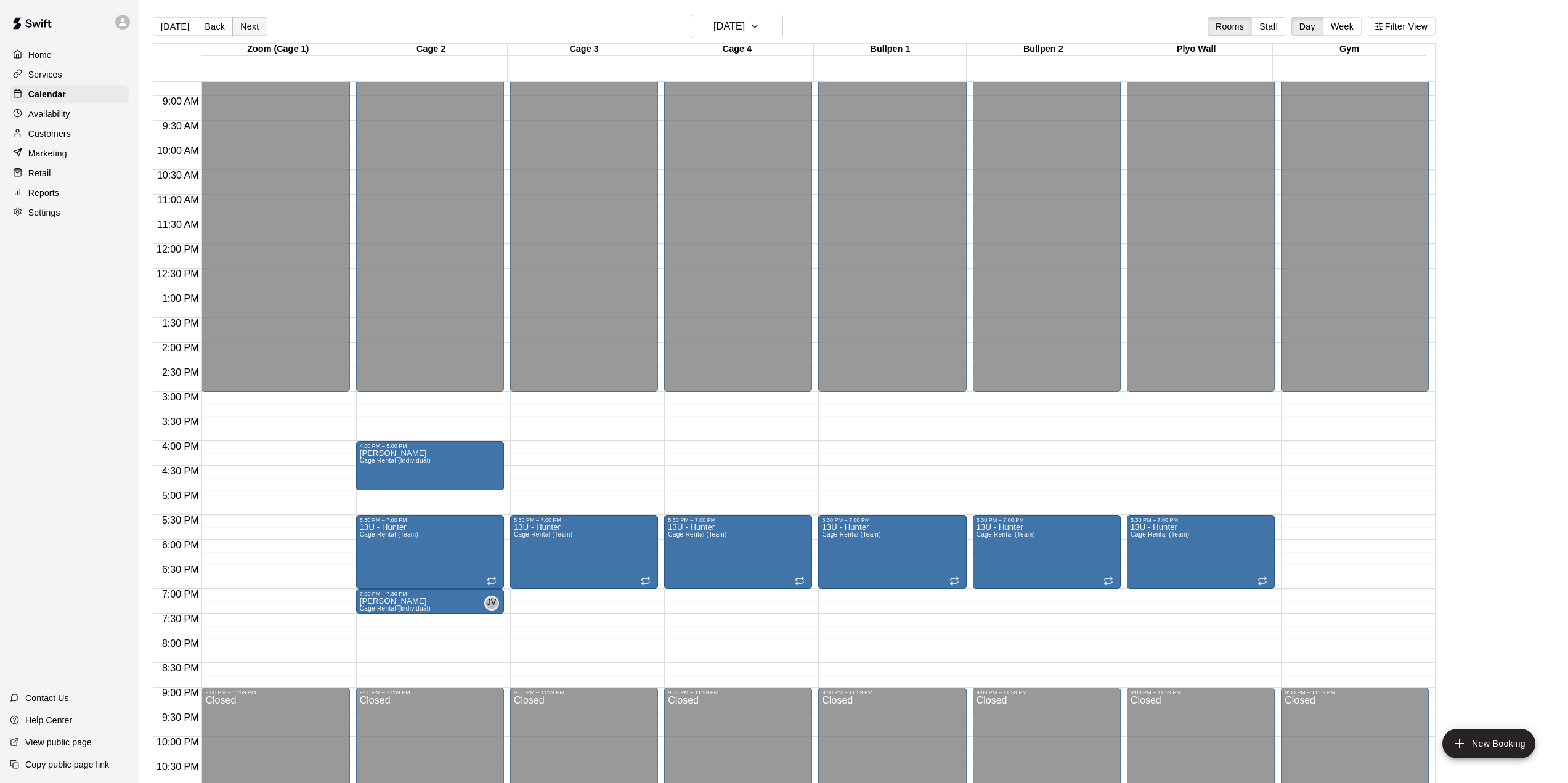
click at [255, 27] on button "Next" at bounding box center [249, 27] width 34 height 18
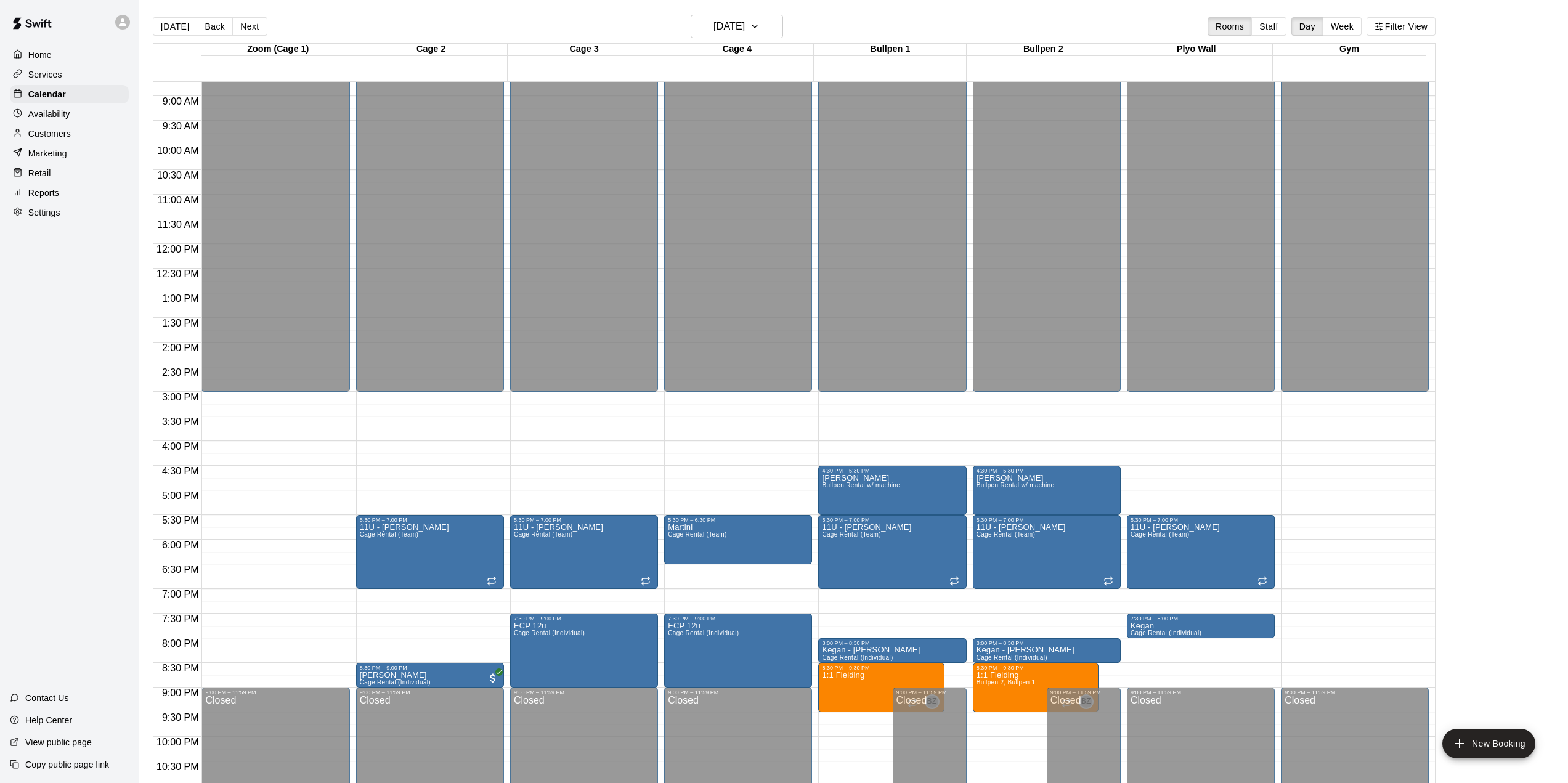
drag, startPoint x: 255, startPoint y: 27, endPoint x: 94, endPoint y: 356, distance: 366.3
click at [94, 356] on div "Home Services Calendar Availability Customers Marketing Retail Reports Settings…" at bounding box center [69, 391] width 139 height 783
click at [254, 31] on button "Next" at bounding box center [249, 27] width 34 height 18
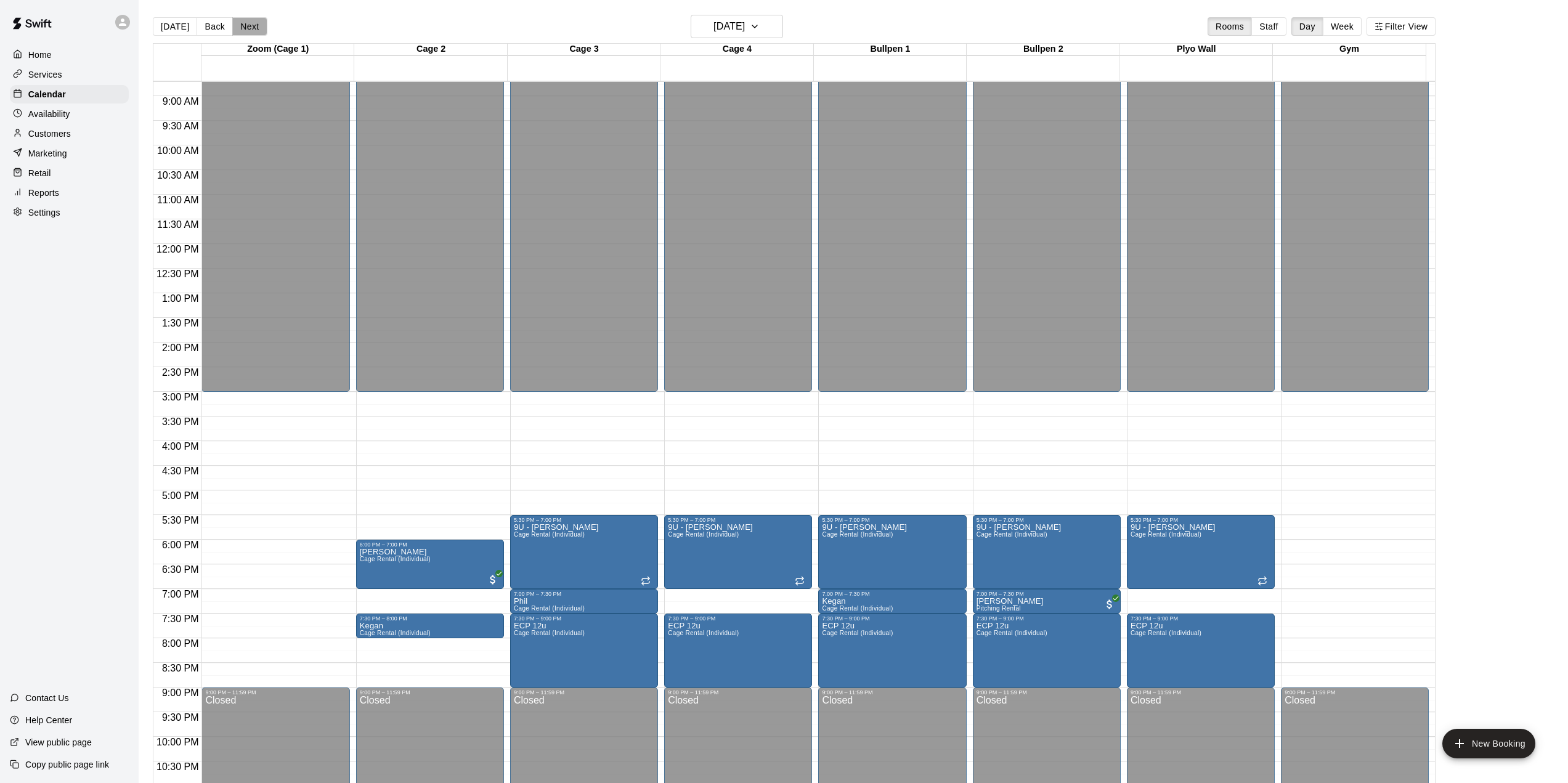
click at [247, 25] on button "Next" at bounding box center [249, 27] width 34 height 18
